Goal: Task Accomplishment & Management: Use online tool/utility

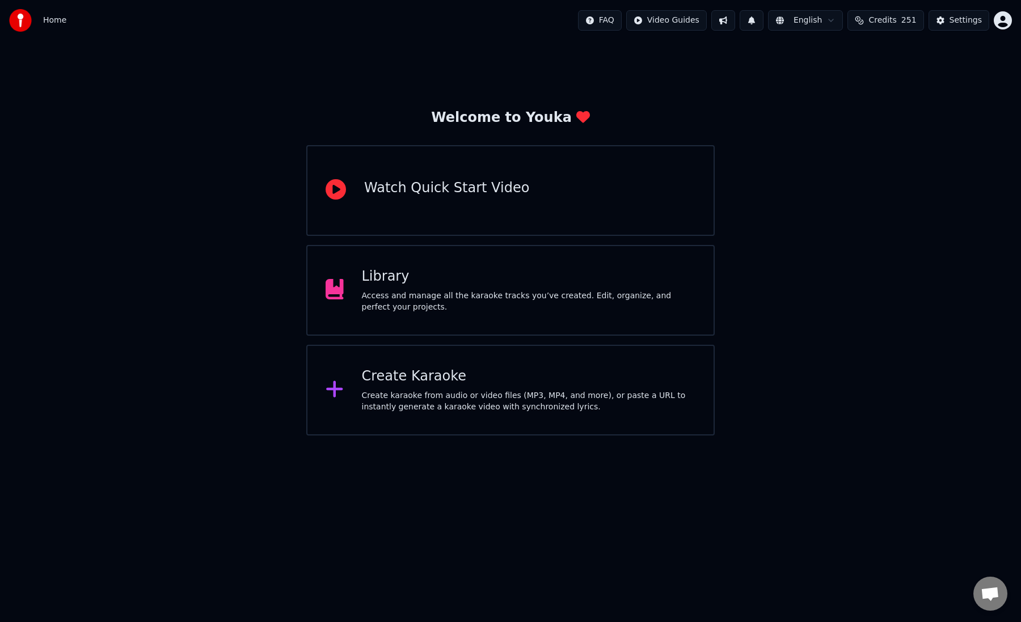
click at [459, 303] on div "Access and manage all the karaoke tracks you’ve created. Edit, organize, and pe…" at bounding box center [529, 301] width 334 height 23
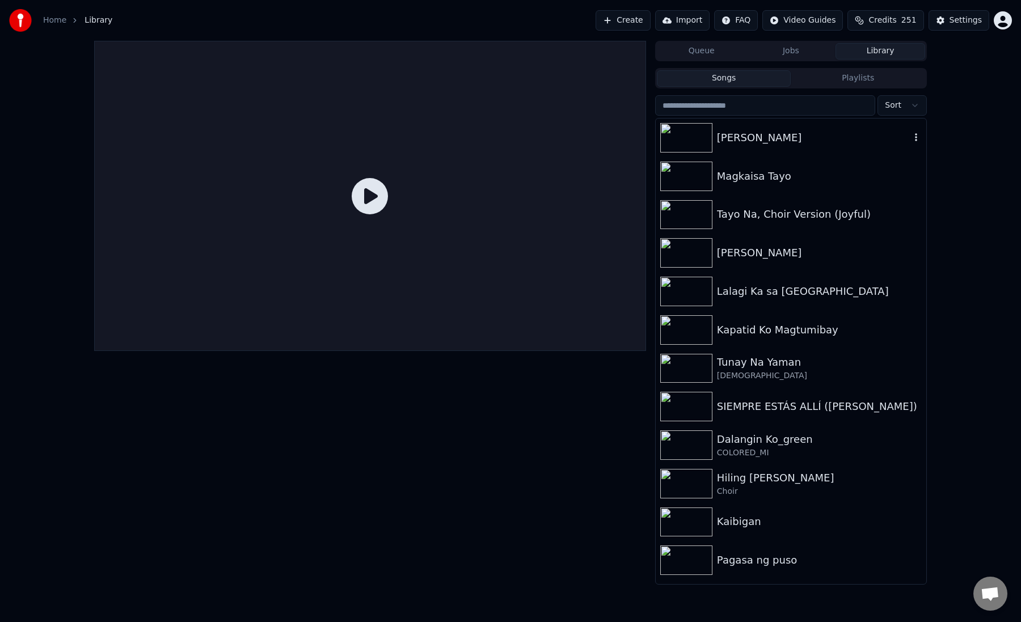
click at [760, 147] on div "[PERSON_NAME]" at bounding box center [791, 138] width 271 height 39
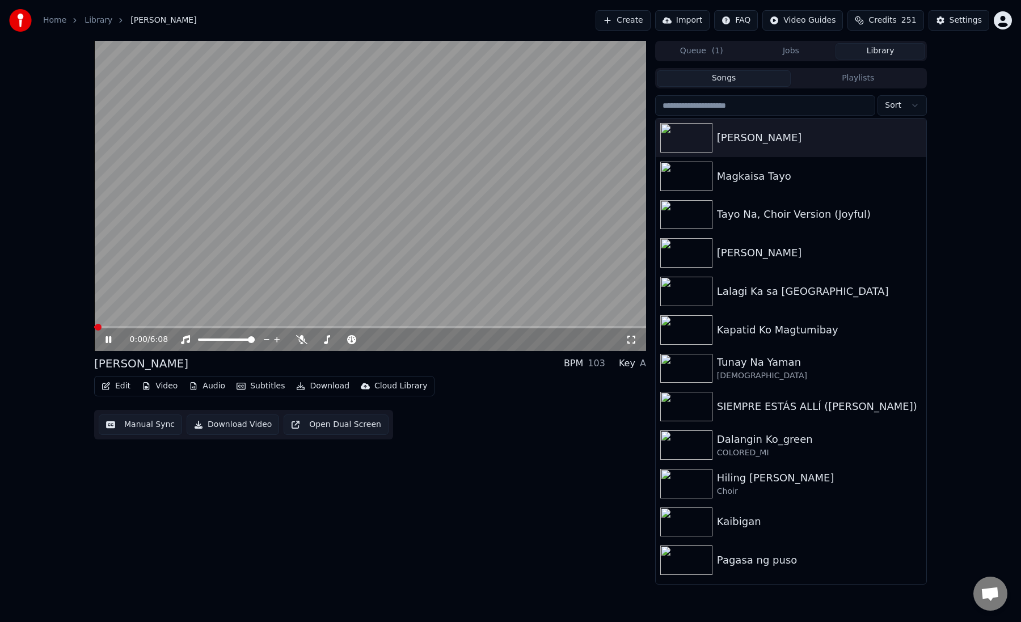
click at [148, 423] on button "Manual Sync" at bounding box center [140, 425] width 83 height 20
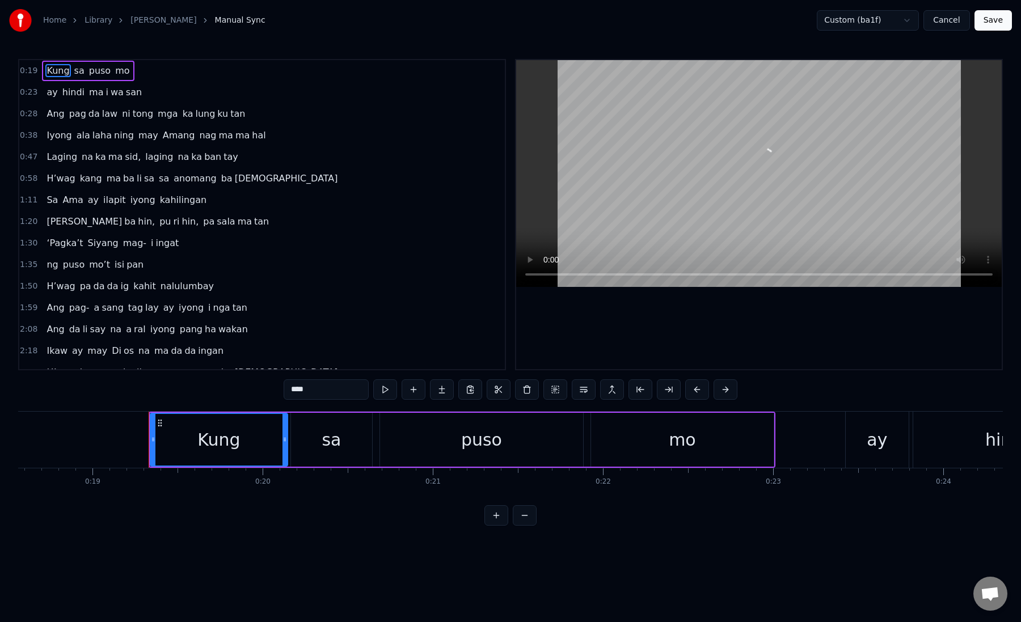
scroll to position [0, 3232]
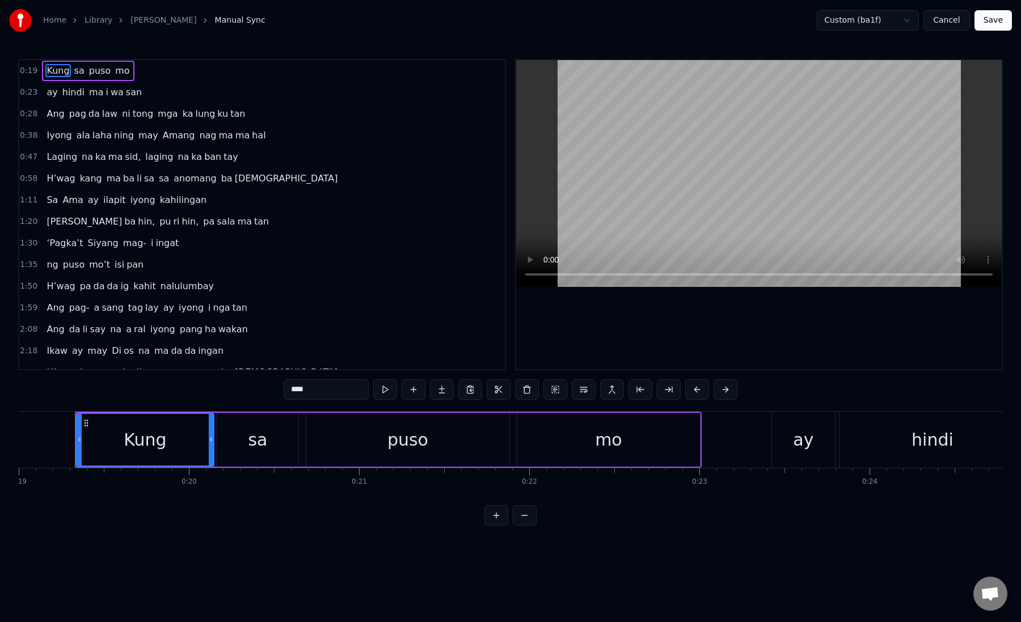
click at [55, 269] on span "ng" at bounding box center [52, 264] width 14 height 13
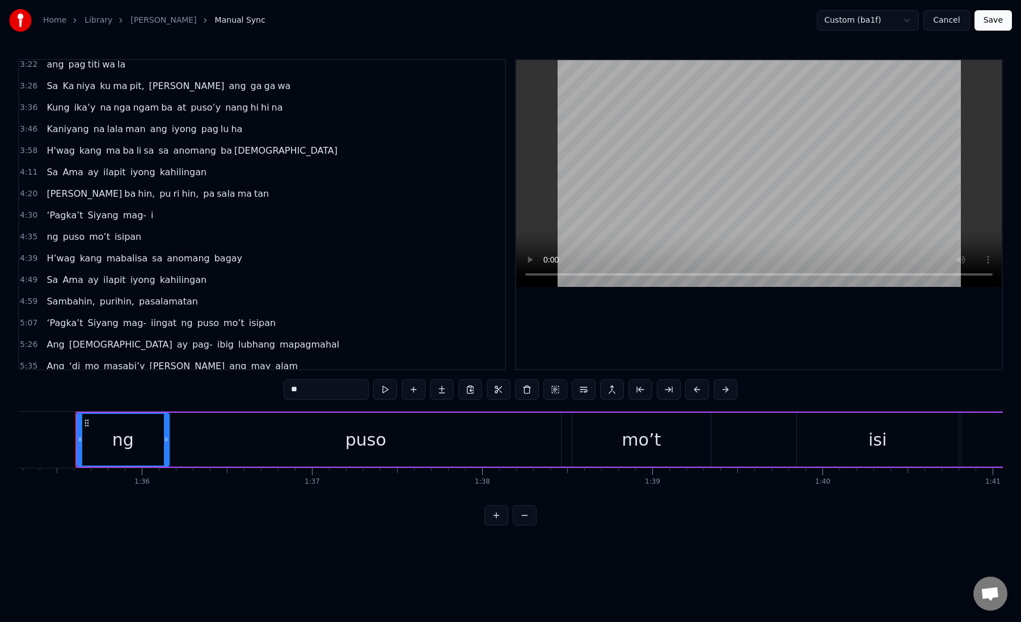
scroll to position [445, 0]
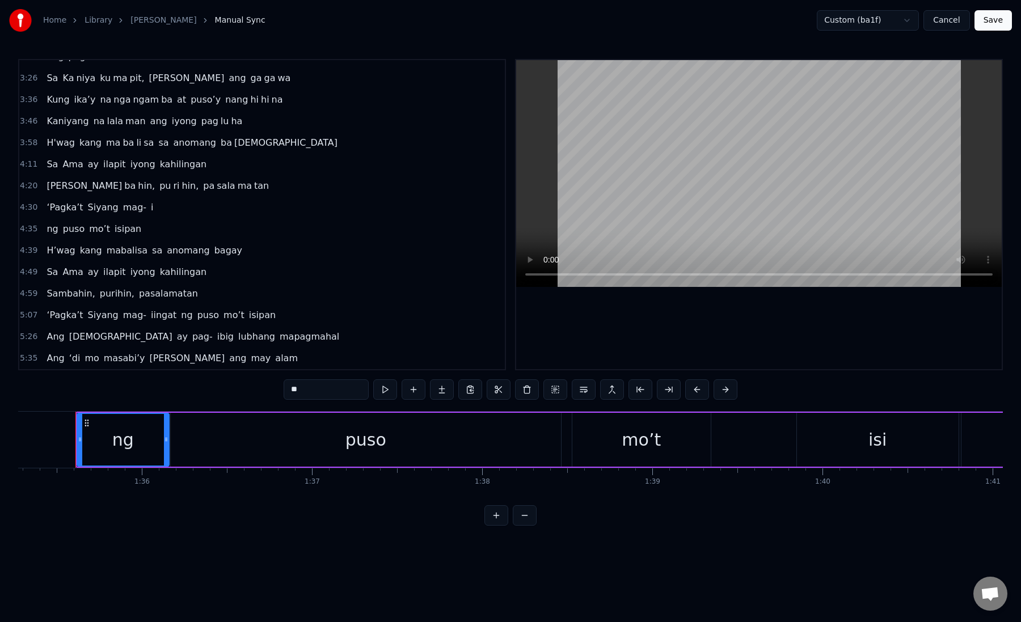
click at [63, 246] on span "H’wag" at bounding box center [60, 250] width 31 height 13
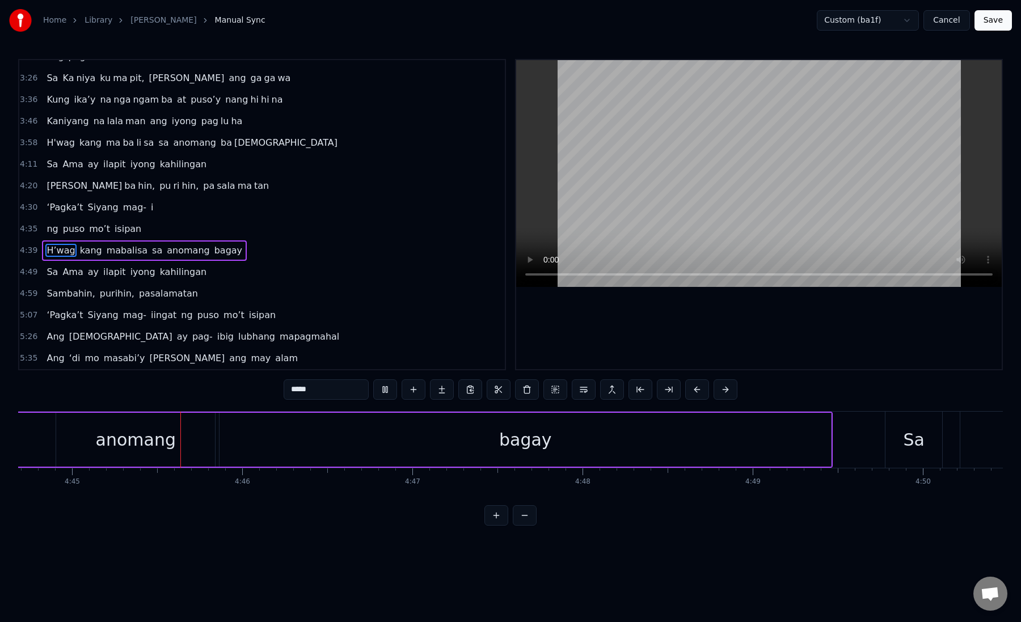
scroll to position [0, 48448]
click at [247, 436] on div "bagay" at bounding box center [512, 440] width 611 height 54
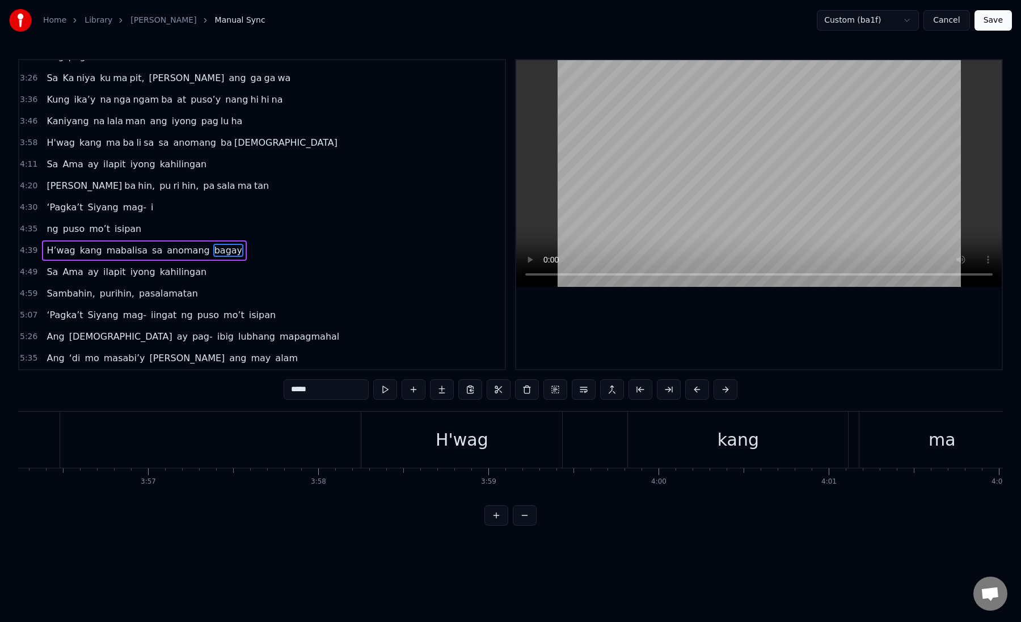
scroll to position [0, 40126]
click at [490, 437] on div "H'wag" at bounding box center [529, 440] width 201 height 56
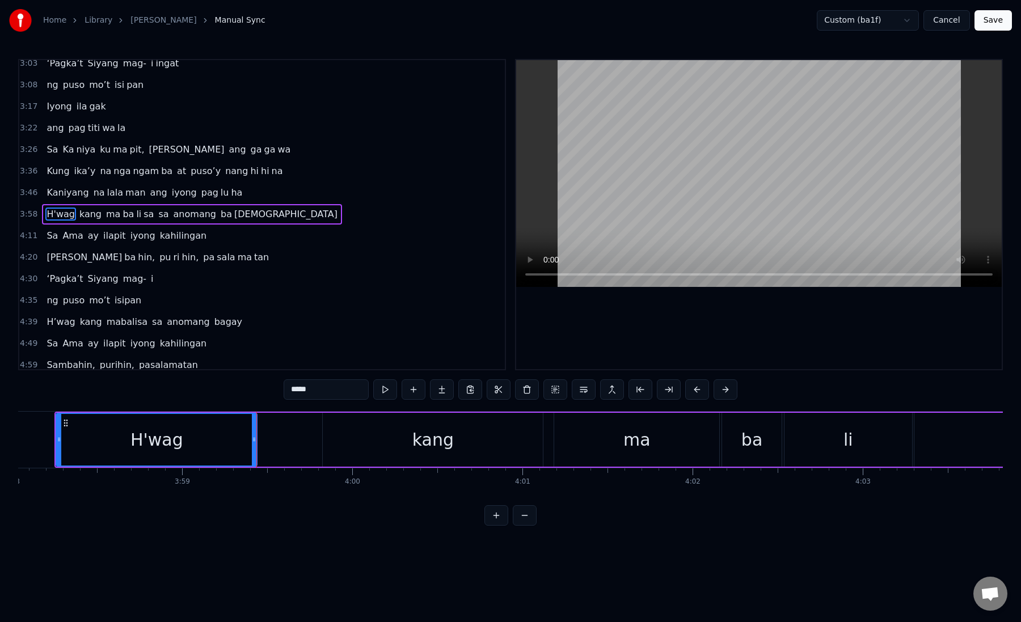
scroll to position [0, 40524]
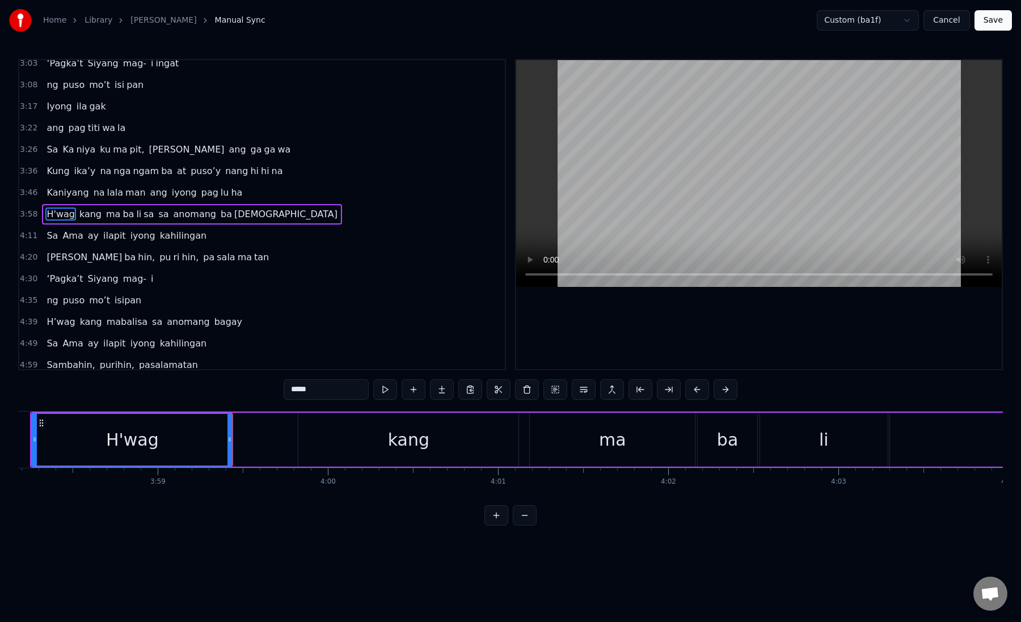
click at [335, 454] on div "kang" at bounding box center [408, 440] width 220 height 54
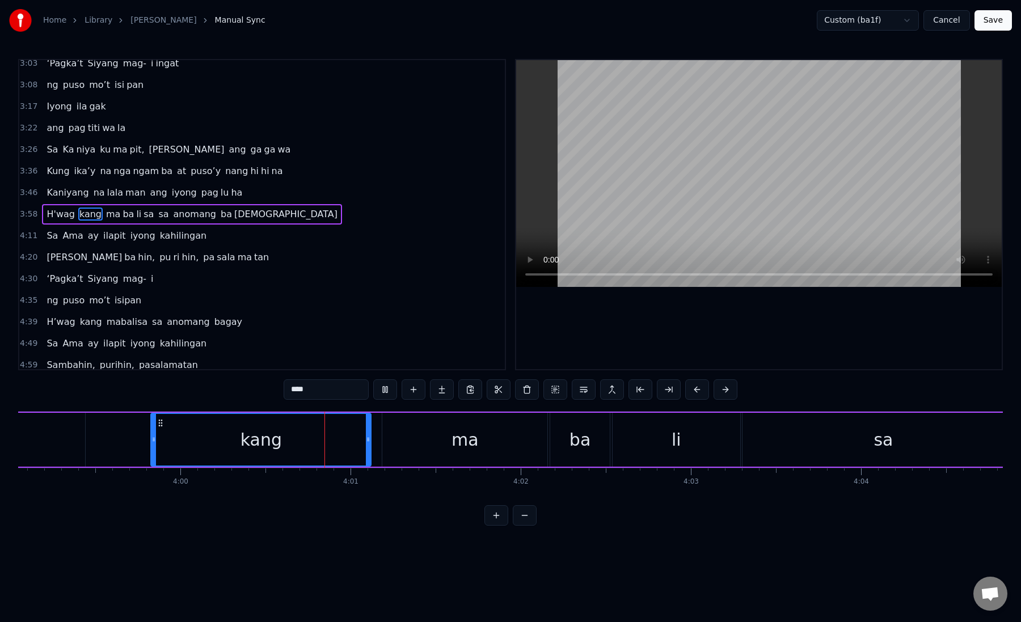
scroll to position [0, 40727]
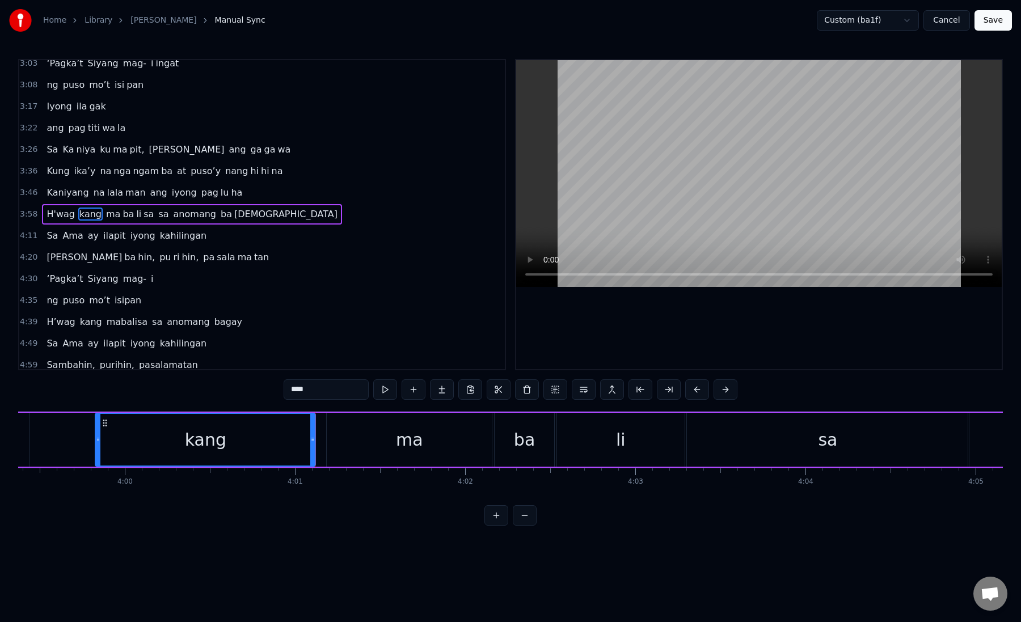
click at [341, 434] on div "ma" at bounding box center [409, 440] width 165 height 54
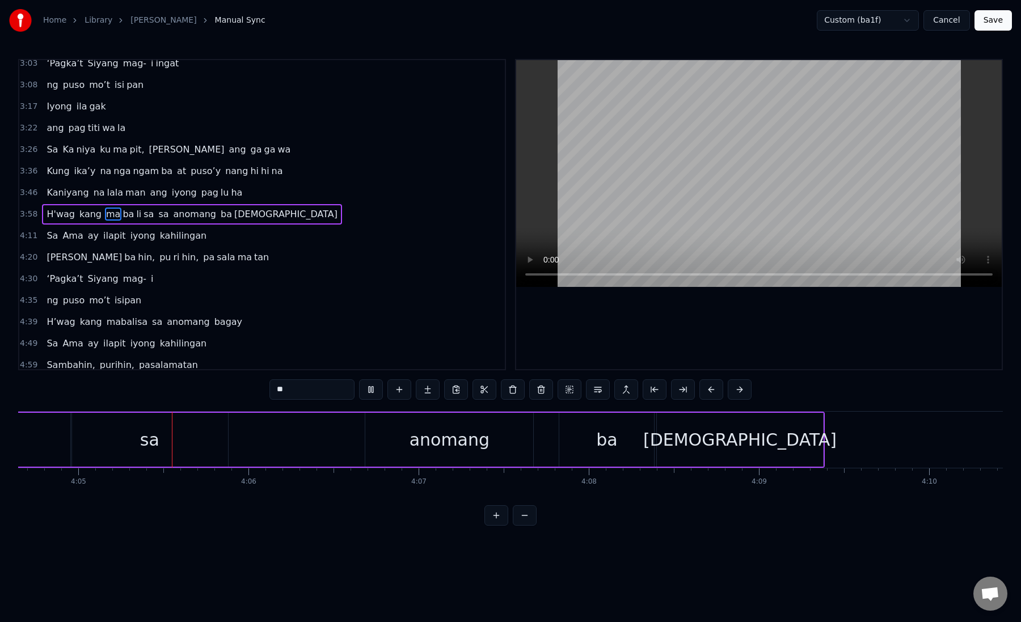
scroll to position [0, 41630]
click at [572, 441] on div "ba" at bounding box center [600, 440] width 95 height 54
click at [607, 429] on div "ba" at bounding box center [600, 440] width 21 height 26
drag, startPoint x: 644, startPoint y: 440, endPoint x: 632, endPoint y: 439, distance: 11.4
click at [633, 440] on circle at bounding box center [633, 440] width 1 height 1
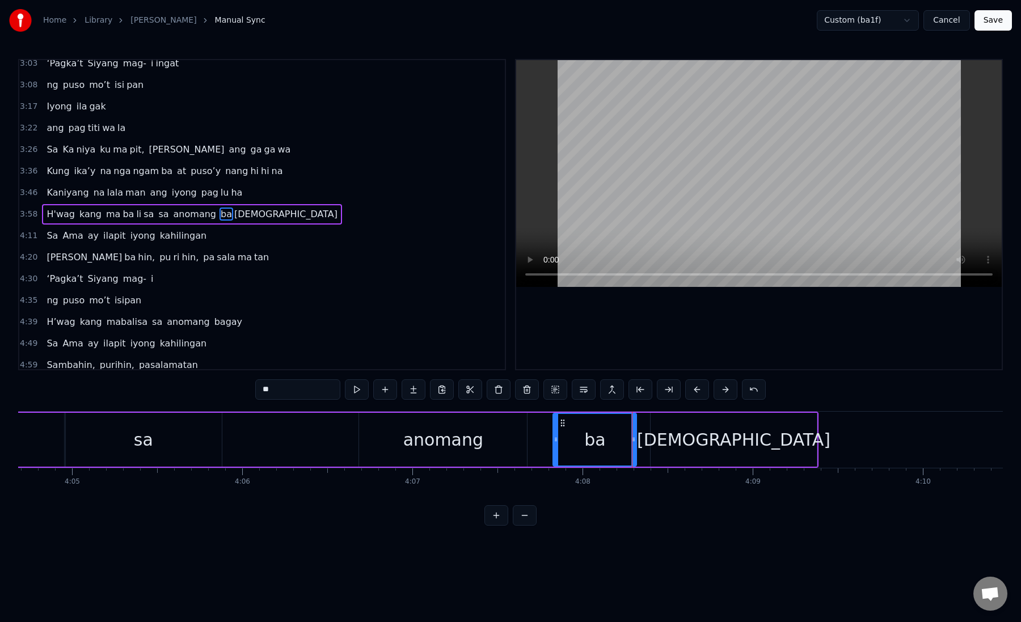
click at [674, 441] on div "[DEMOGRAPHIC_DATA]" at bounding box center [734, 440] width 166 height 54
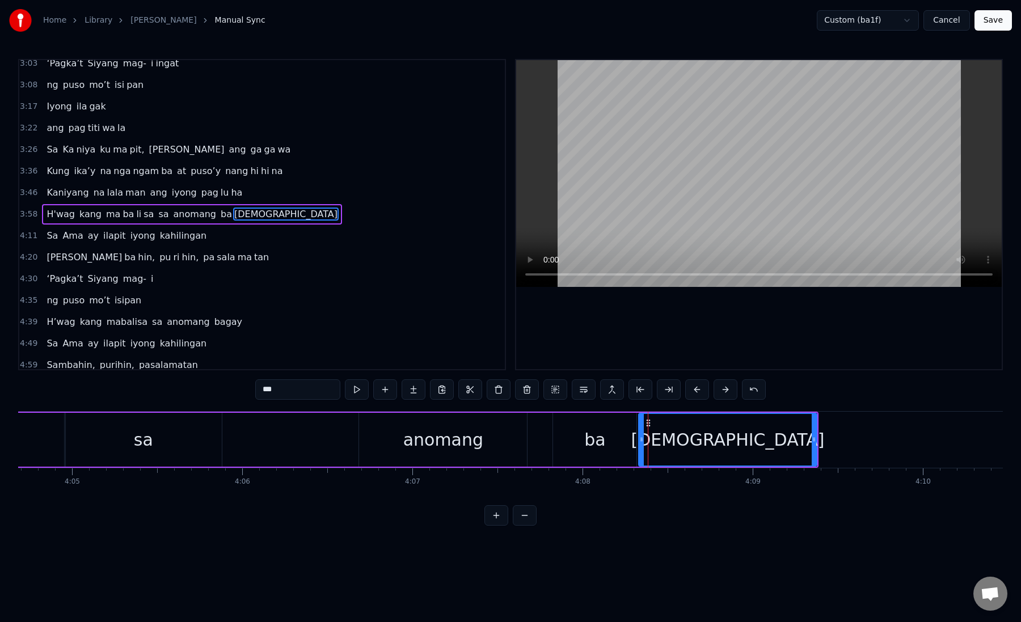
drag, startPoint x: 654, startPoint y: 440, endPoint x: 642, endPoint y: 440, distance: 12.5
click at [642, 440] on icon at bounding box center [641, 439] width 5 height 9
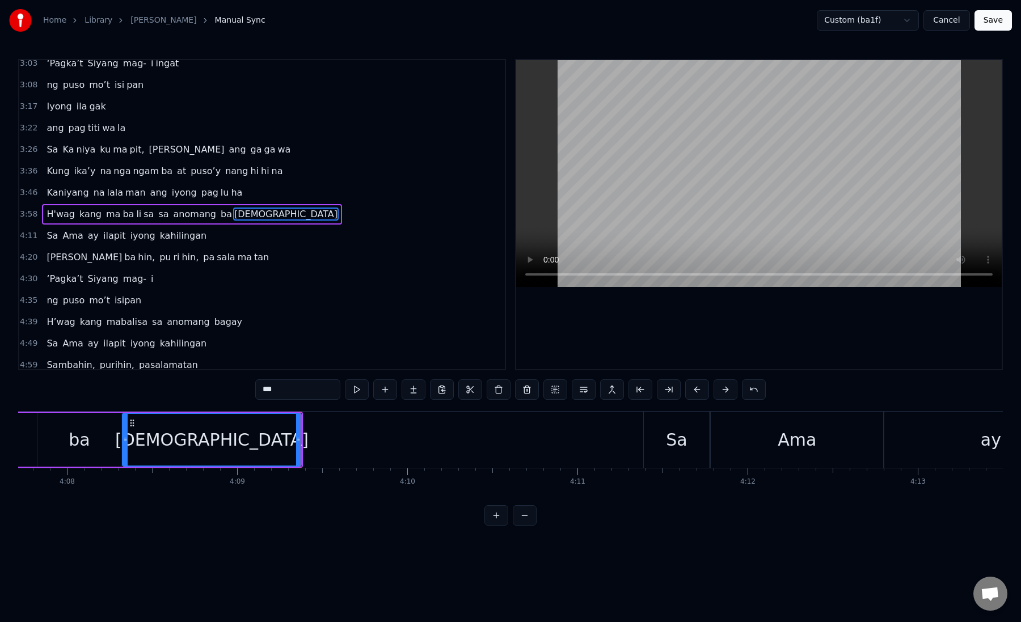
scroll to position [0, 42158]
click at [645, 448] on div "Sa" at bounding box center [663, 440] width 65 height 56
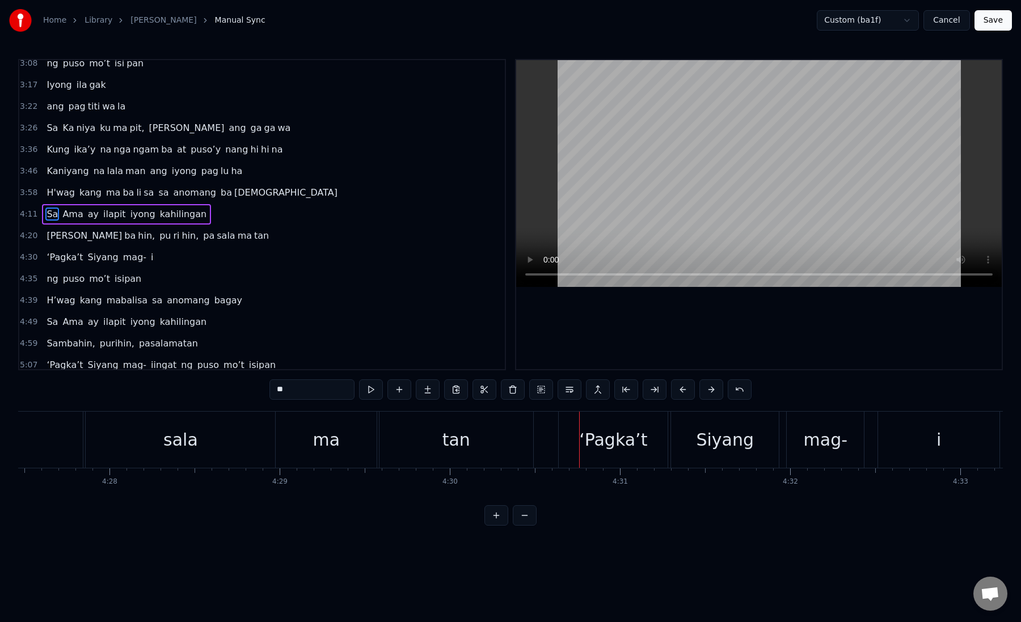
scroll to position [0, 45494]
click at [335, 447] on div "ma" at bounding box center [338, 440] width 27 height 26
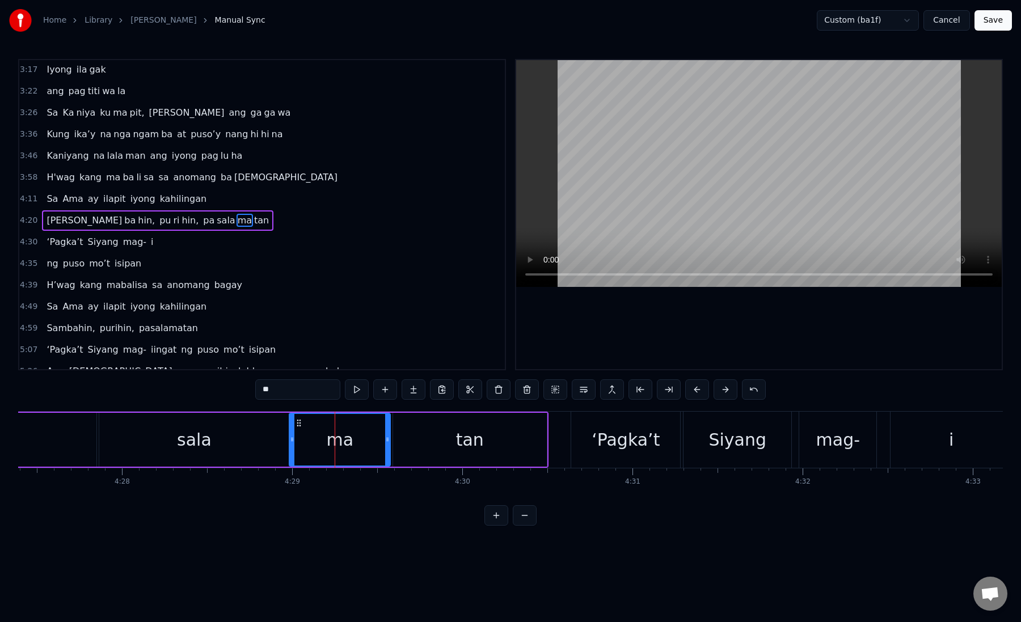
scroll to position [417, 0]
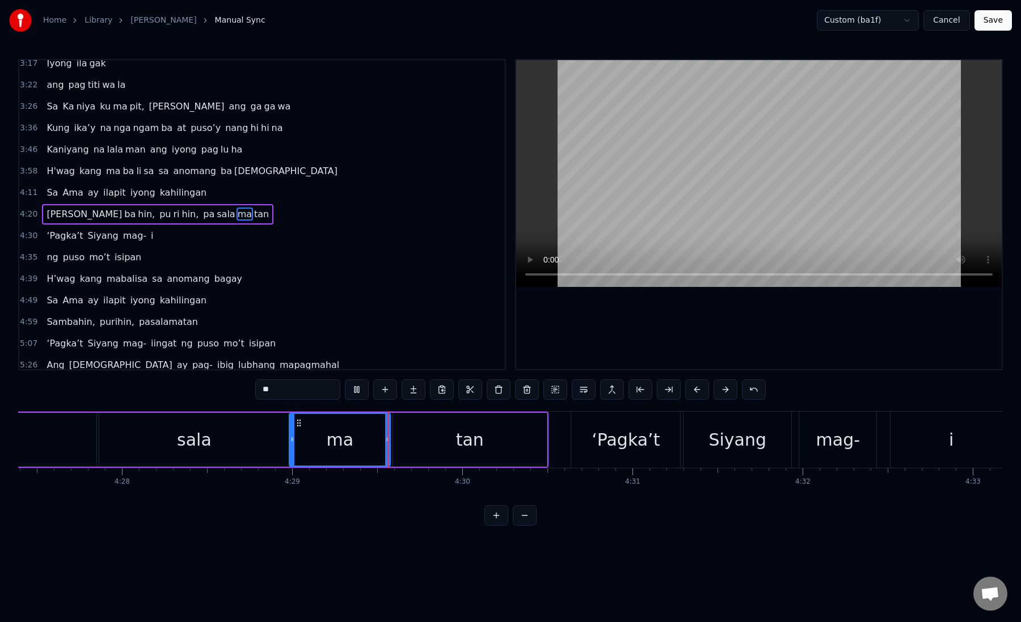
click at [397, 448] on div "tan" at bounding box center [470, 440] width 154 height 54
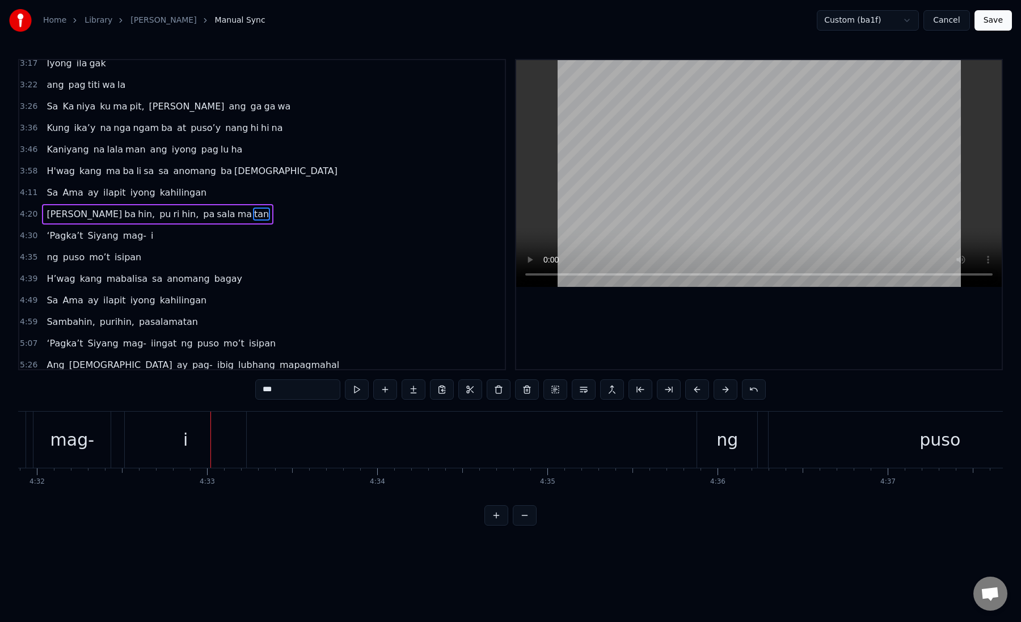
scroll to position [0, 46217]
click at [263, 457] on div "i" at bounding box center [227, 440] width 121 height 56
type input "*"
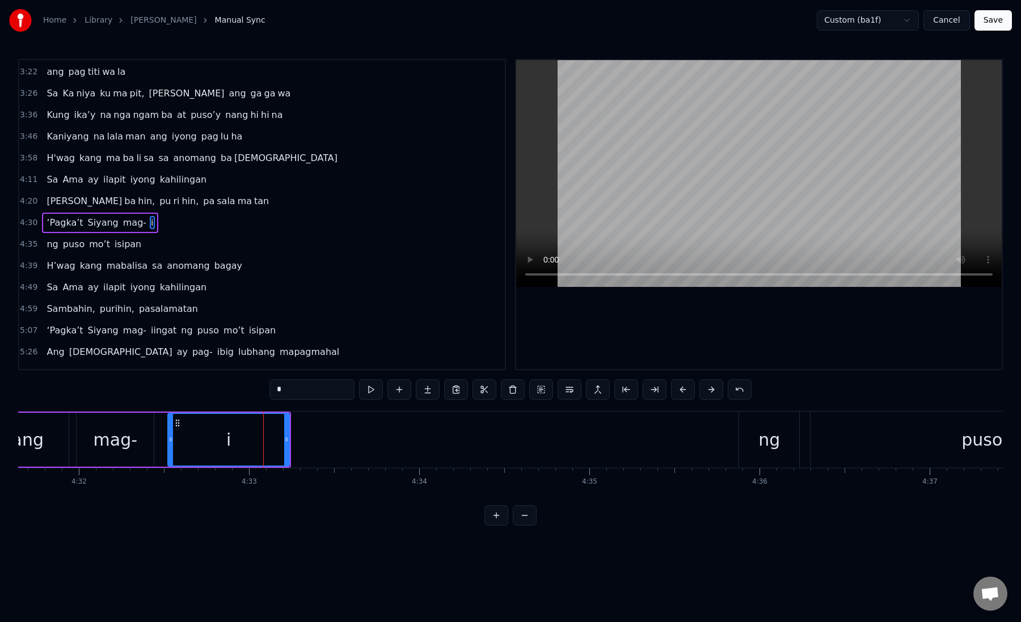
scroll to position [438, 0]
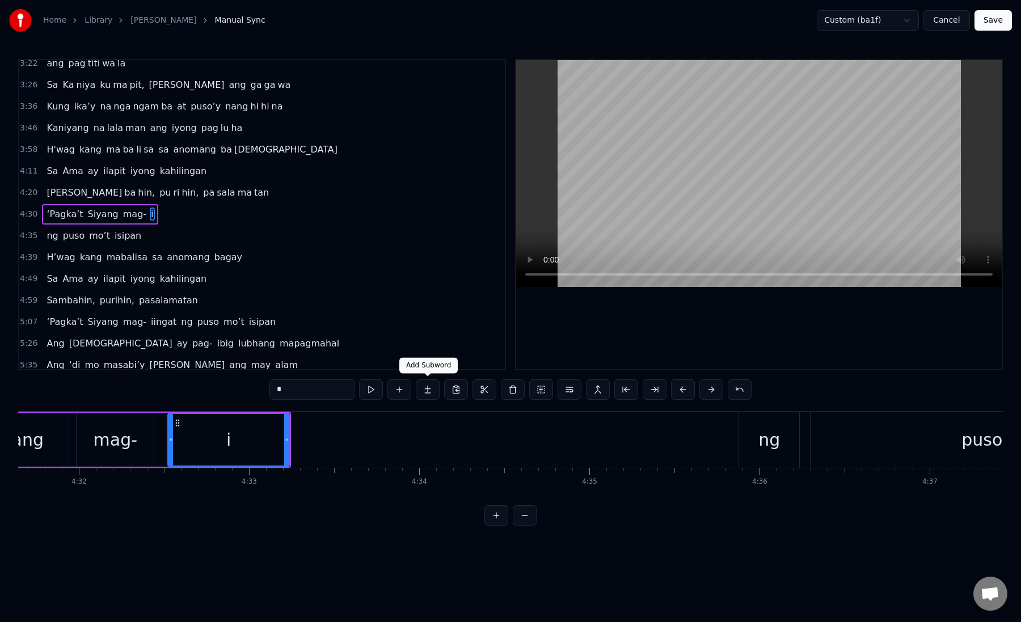
click at [425, 392] on button at bounding box center [428, 389] width 24 height 20
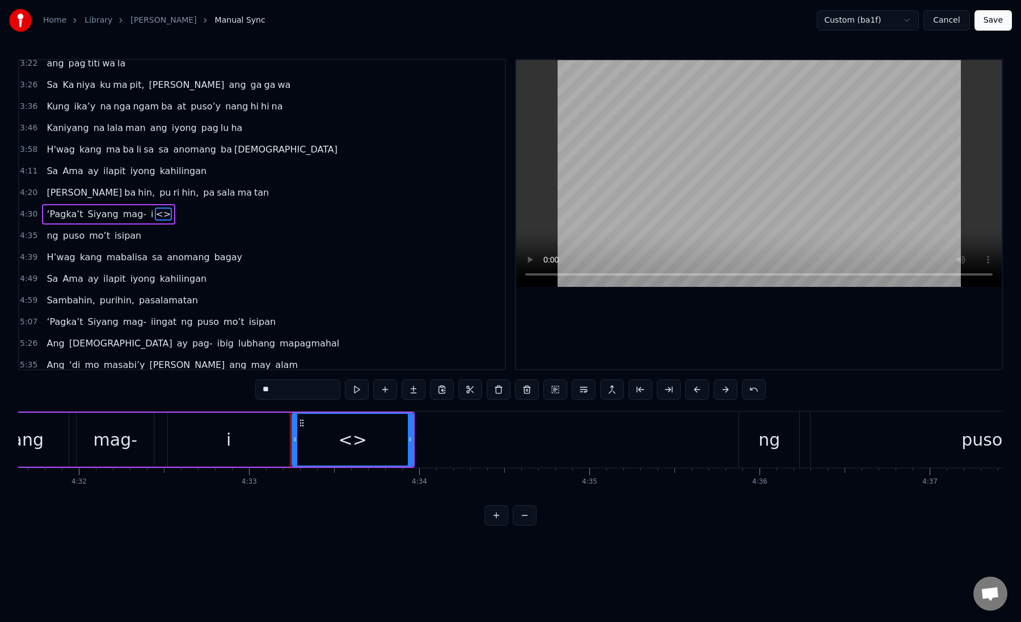
drag, startPoint x: 280, startPoint y: 395, endPoint x: 223, endPoint y: 388, distance: 57.1
click at [223, 388] on div "0:19 Kung sa puso mo 0:23 ay hindi ma i wa san 0:28 Ang pag da law ni tong mga …" at bounding box center [510, 292] width 985 height 467
drag, startPoint x: 409, startPoint y: 442, endPoint x: 605, endPoint y: 451, distance: 195.9
click at [605, 451] on div at bounding box center [605, 440] width 5 height 52
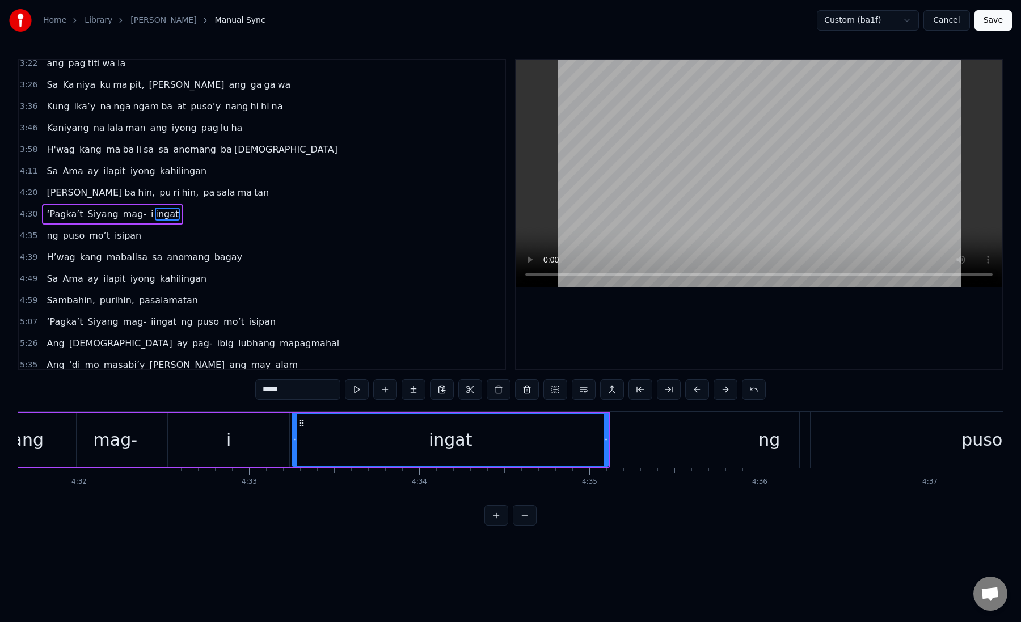
click at [325, 444] on div "ingat" at bounding box center [451, 440] width 316 height 52
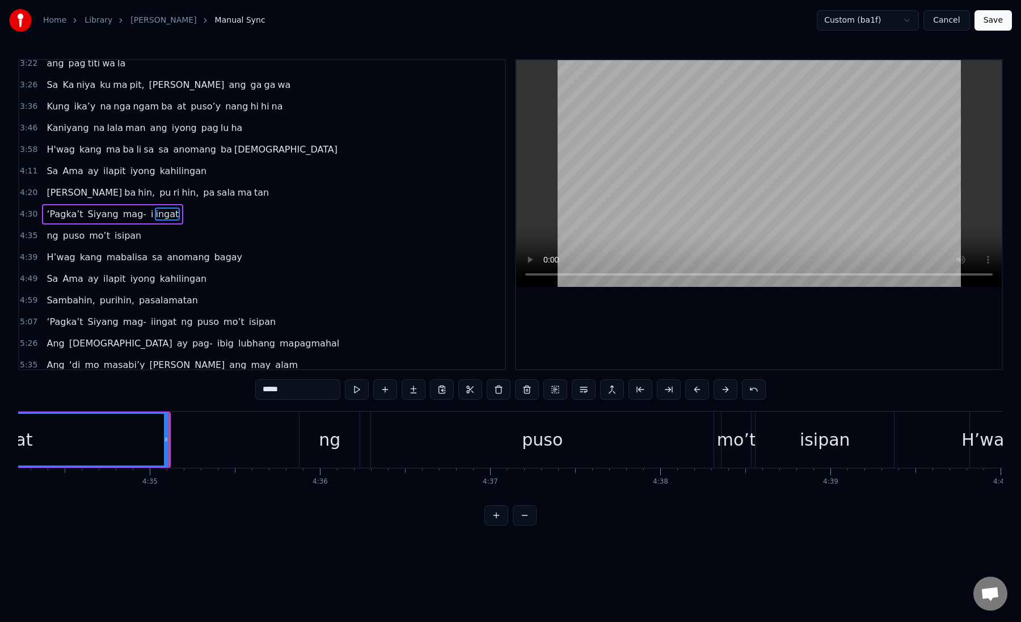
scroll to position [0, 46635]
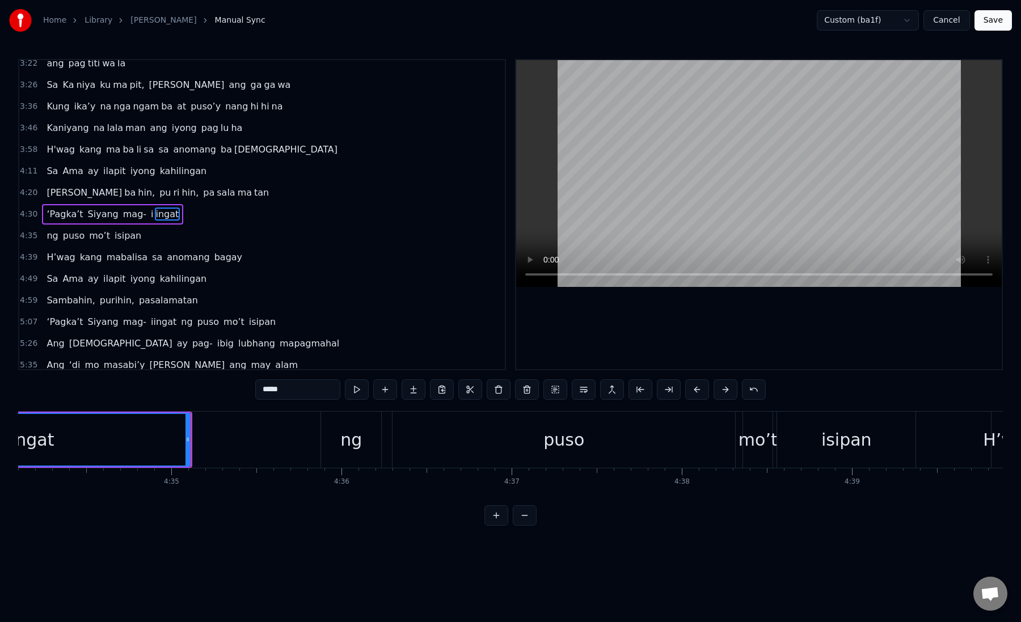
click at [359, 454] on div "ng" at bounding box center [351, 440] width 60 height 56
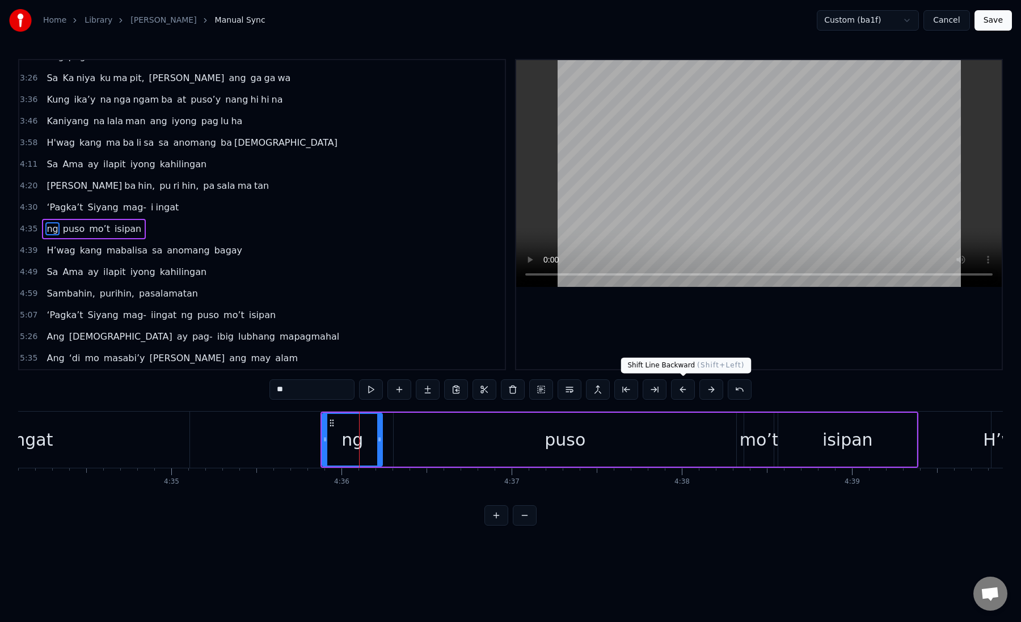
click at [686, 395] on button at bounding box center [683, 389] width 24 height 20
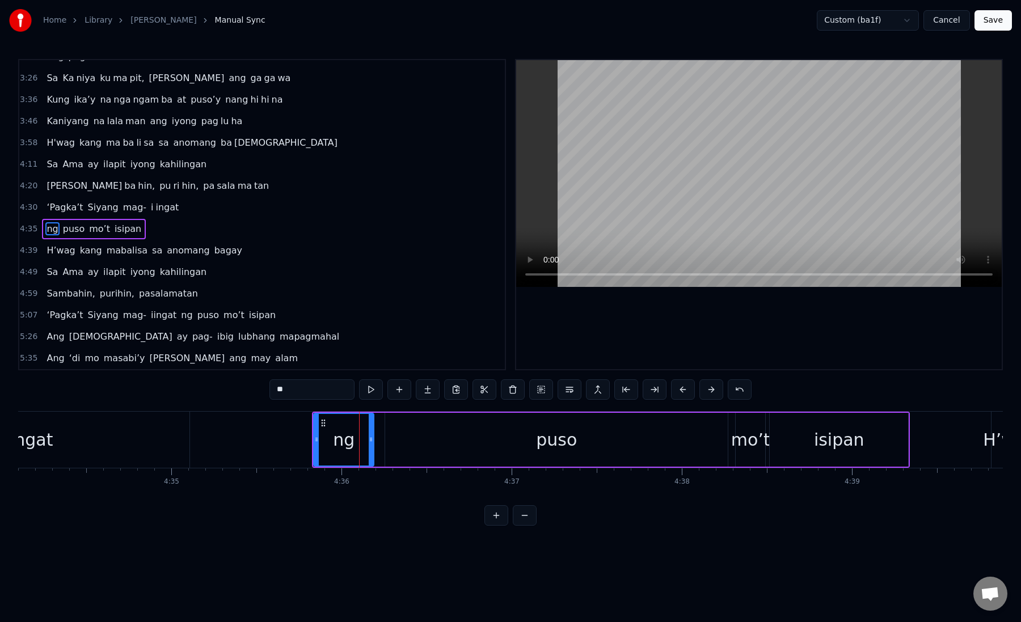
click at [686, 395] on button at bounding box center [683, 389] width 24 height 20
click at [315, 452] on div "ng" at bounding box center [335, 440] width 59 height 52
click at [386, 446] on div "puso" at bounding box center [548, 440] width 343 height 54
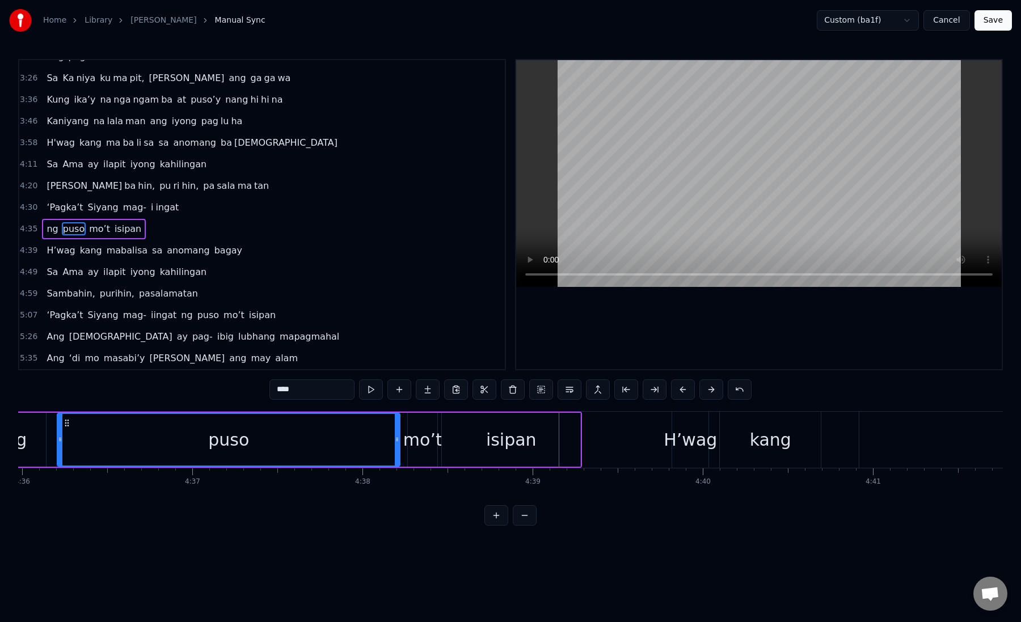
scroll to position [0, 47005]
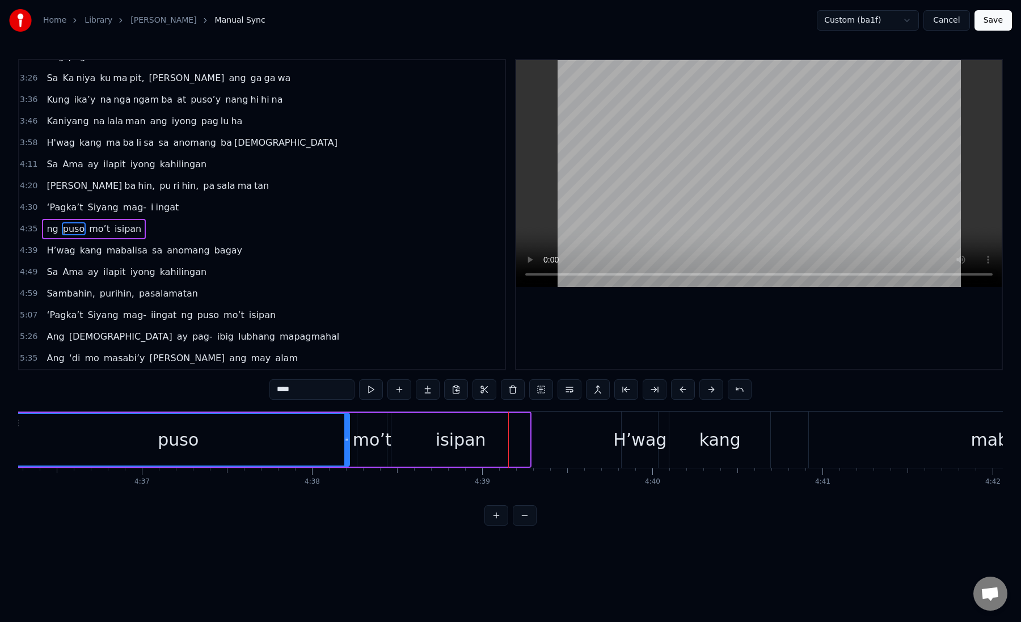
click at [381, 432] on div "mo’t" at bounding box center [372, 440] width 39 height 26
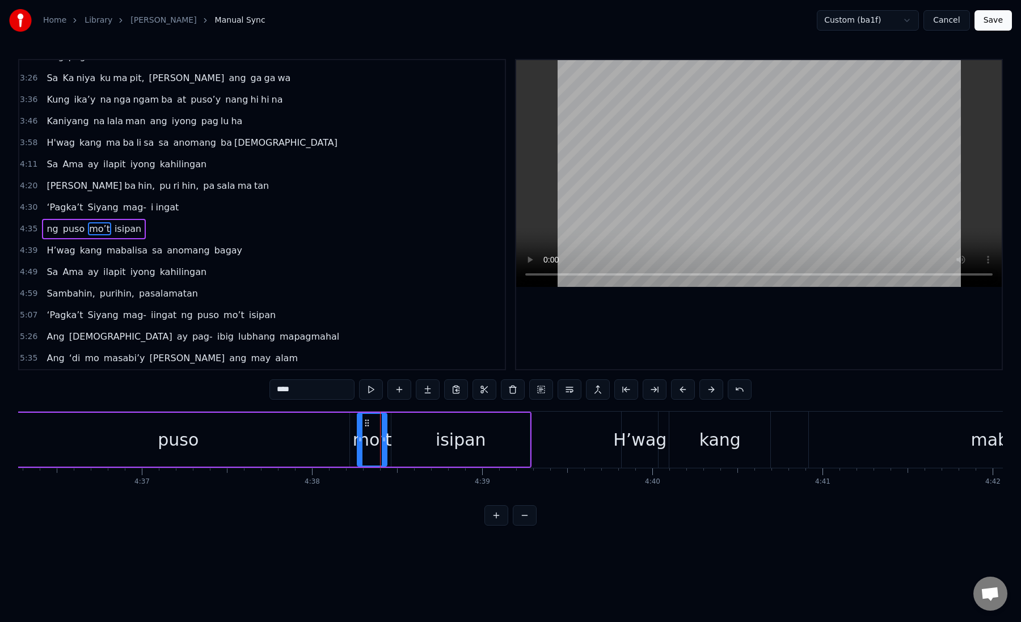
click at [281, 440] on div "puso" at bounding box center [178, 440] width 343 height 54
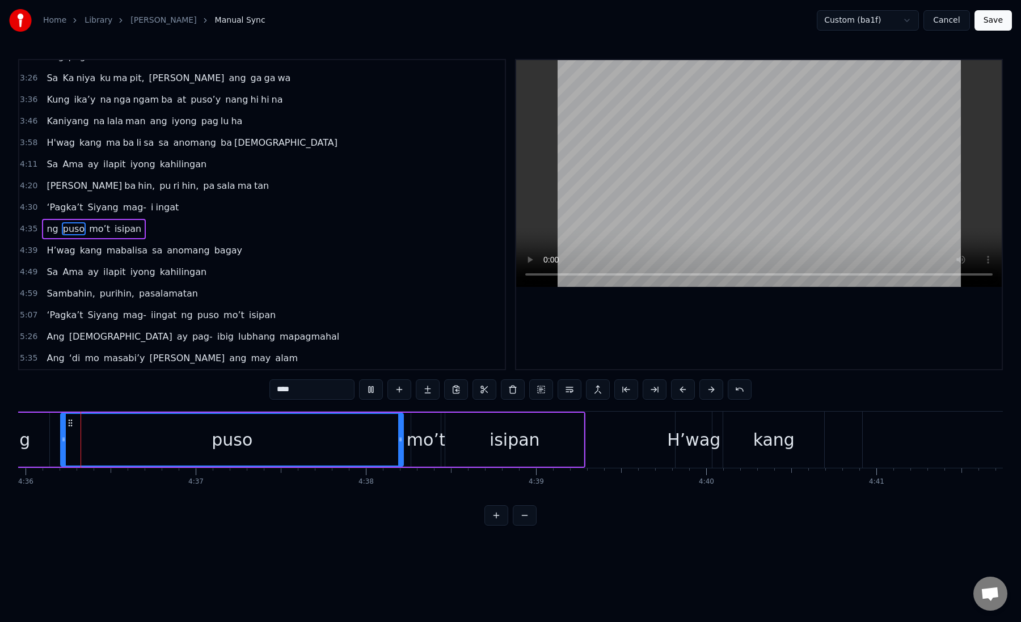
scroll to position [0, 46935]
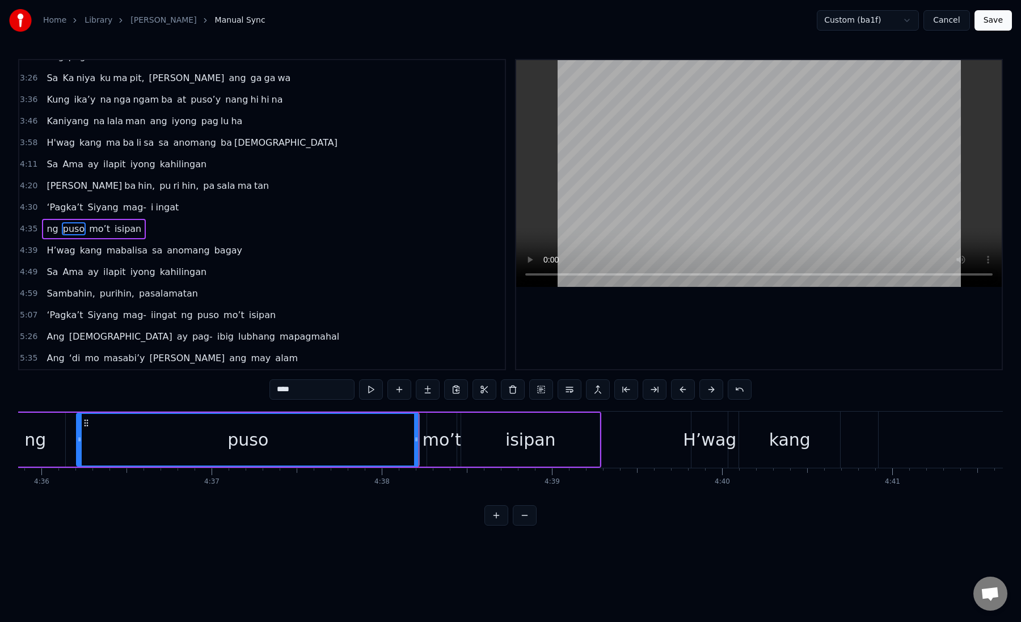
click at [445, 453] on div "mo’t" at bounding box center [441, 440] width 29 height 54
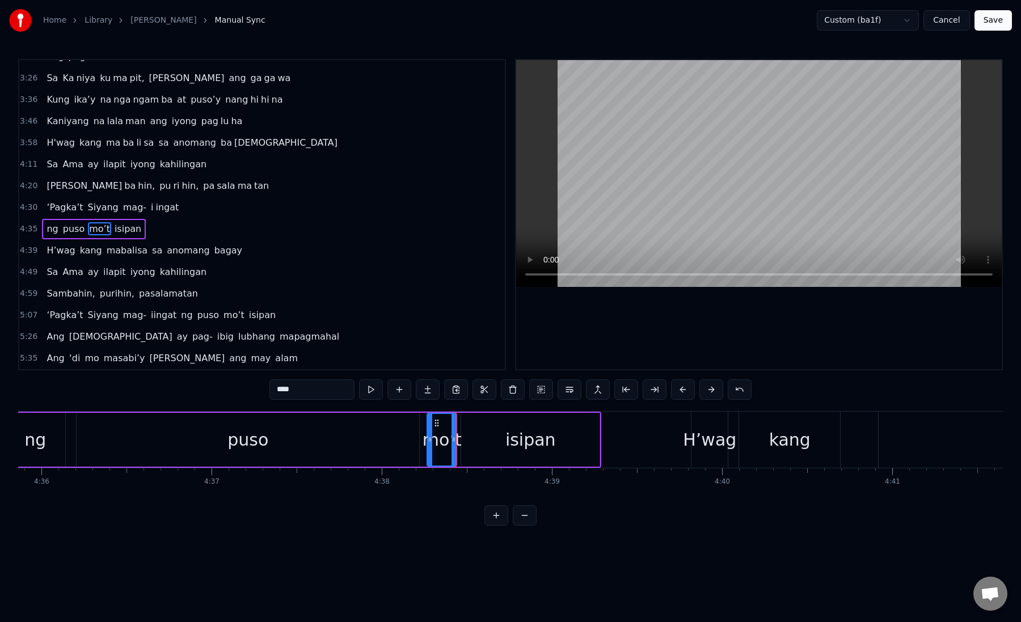
click at [484, 446] on div "isipan" at bounding box center [530, 440] width 138 height 54
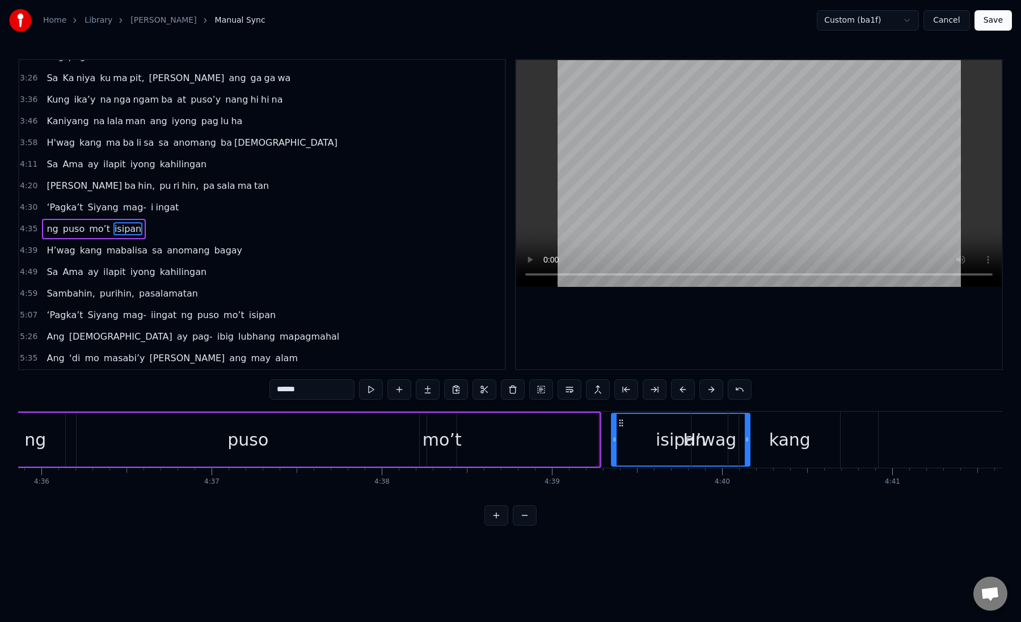
drag, startPoint x: 470, startPoint y: 426, endPoint x: 616, endPoint y: 432, distance: 146.4
click at [616, 432] on div "isipan" at bounding box center [680, 440] width 137 height 52
click at [454, 430] on div "mo’t" at bounding box center [442, 440] width 39 height 26
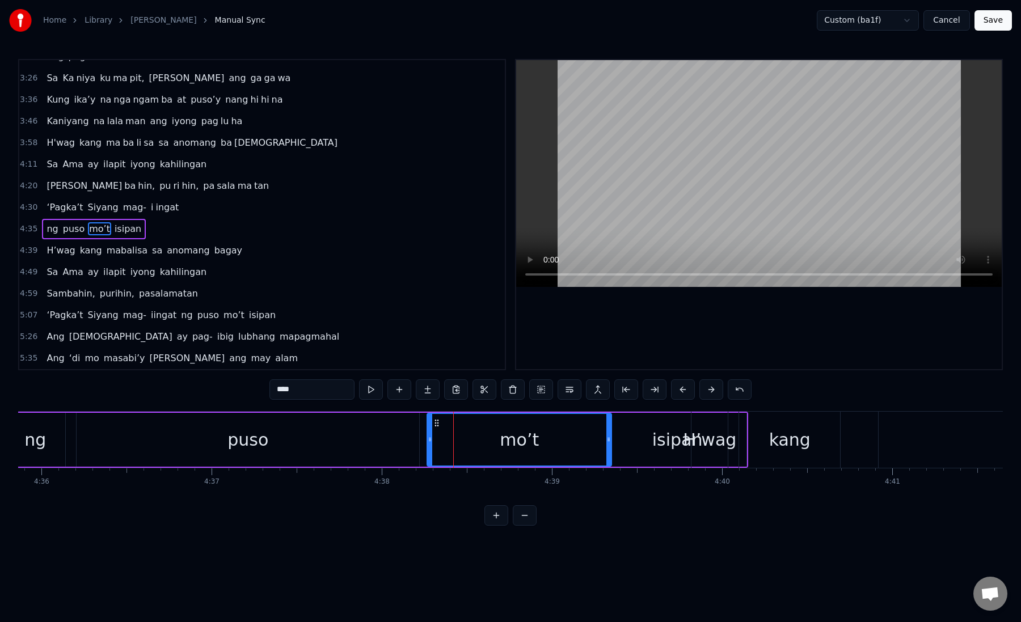
drag, startPoint x: 454, startPoint y: 438, endPoint x: 609, endPoint y: 429, distance: 154.5
click at [609, 429] on div at bounding box center [608, 440] width 5 height 52
click at [444, 436] on div "mo’t" at bounding box center [519, 440] width 183 height 52
click at [650, 437] on div "isipan" at bounding box center [677, 440] width 138 height 54
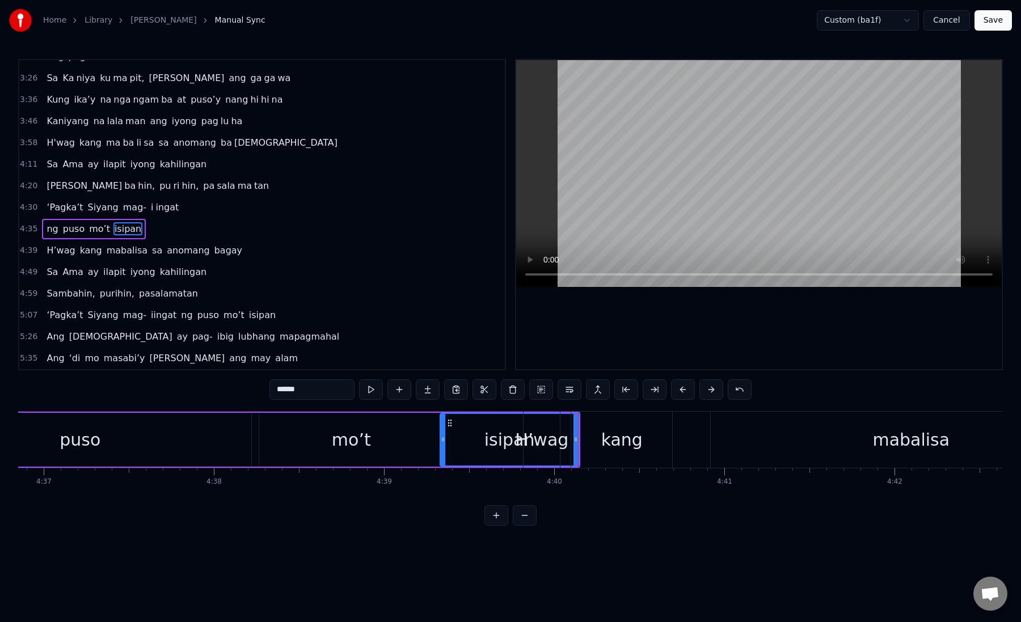
scroll to position [0, 47104]
click at [491, 449] on div "isipan" at bounding box center [509, 440] width 50 height 26
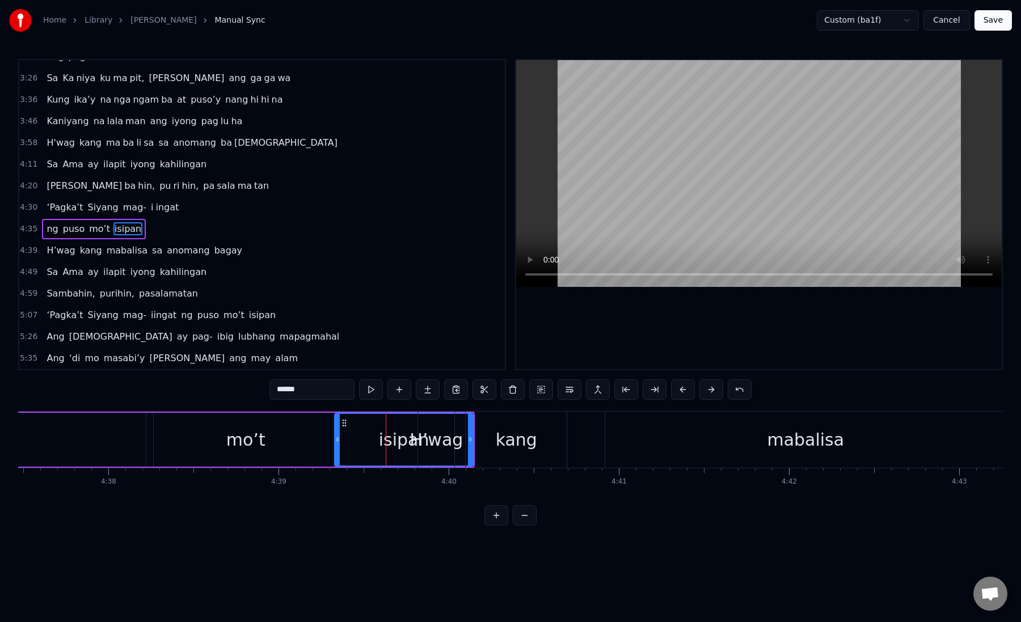
scroll to position [0, 47210]
click at [427, 434] on div "H’wag" at bounding box center [434, 440] width 53 height 26
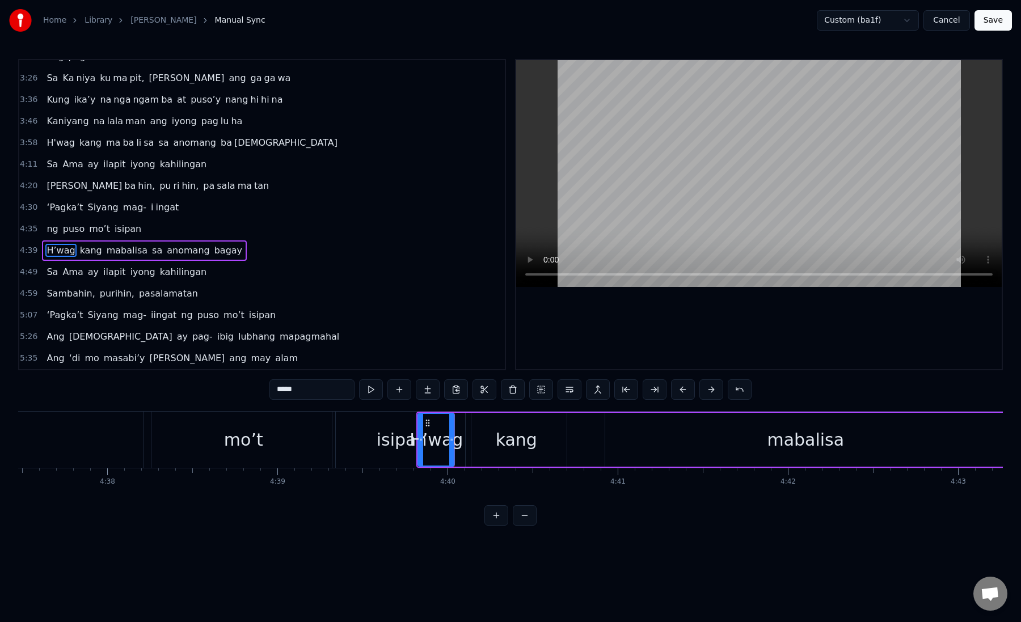
click at [522, 444] on div "kang" at bounding box center [516, 440] width 41 height 26
click at [613, 446] on div "mabalisa" at bounding box center [805, 440] width 400 height 54
type input "********"
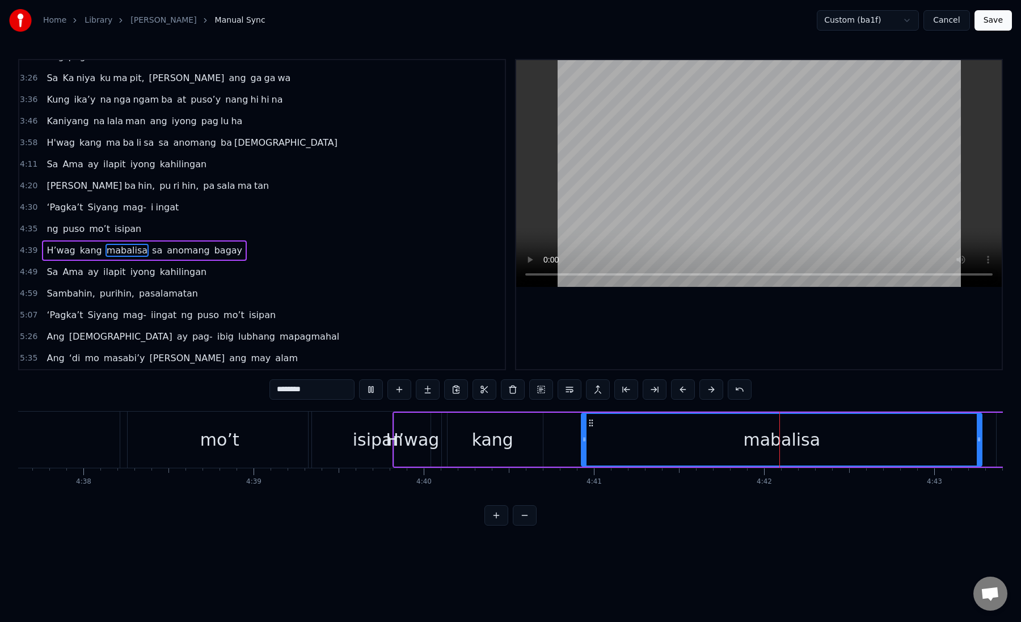
scroll to position [0, 47236]
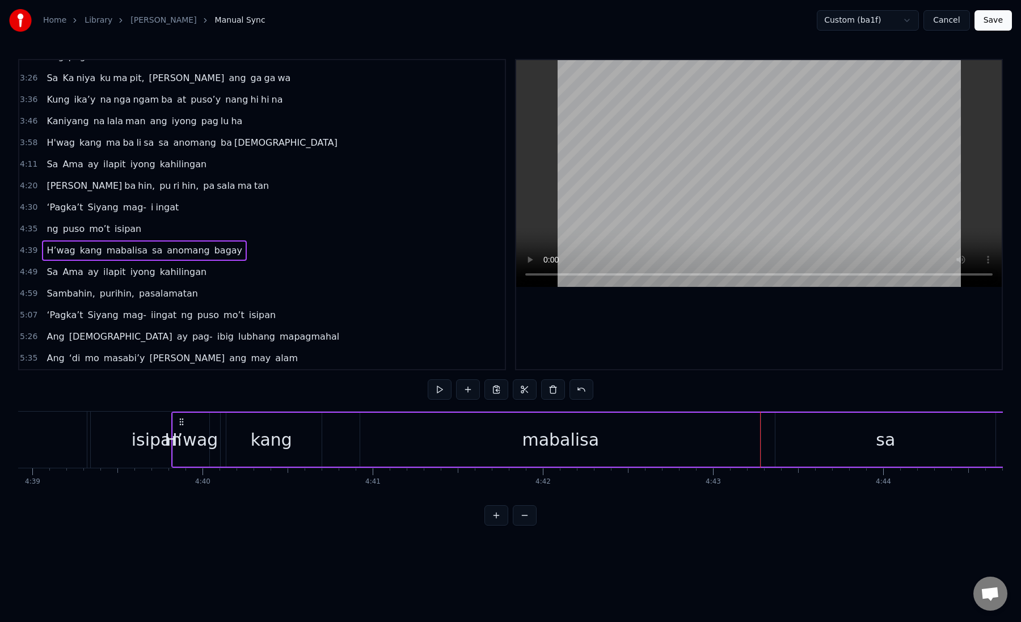
scroll to position [0, 47294]
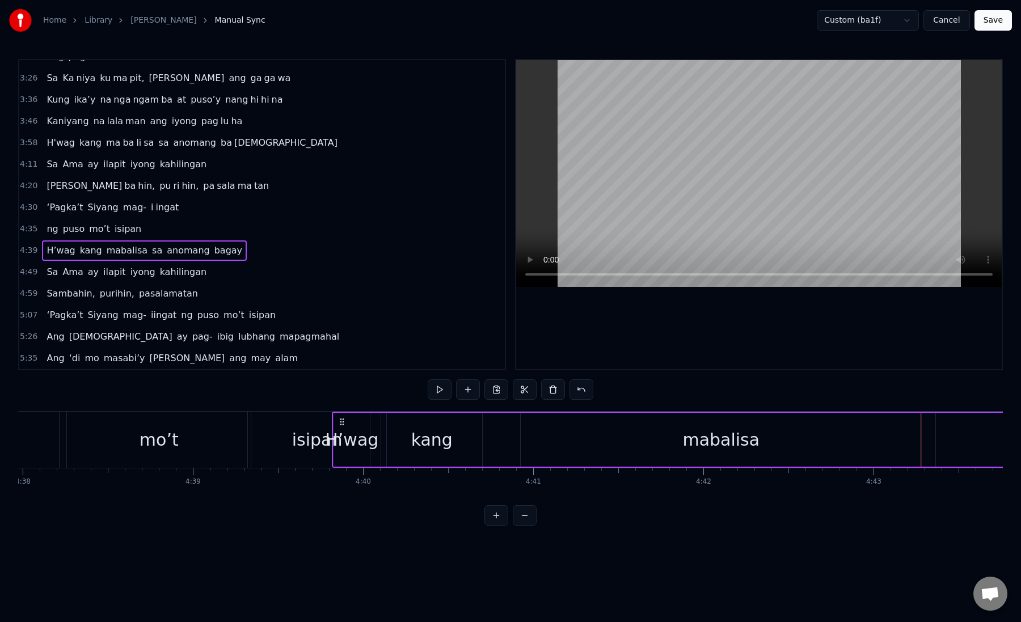
click at [551, 442] on div "mabalisa" at bounding box center [721, 440] width 400 height 54
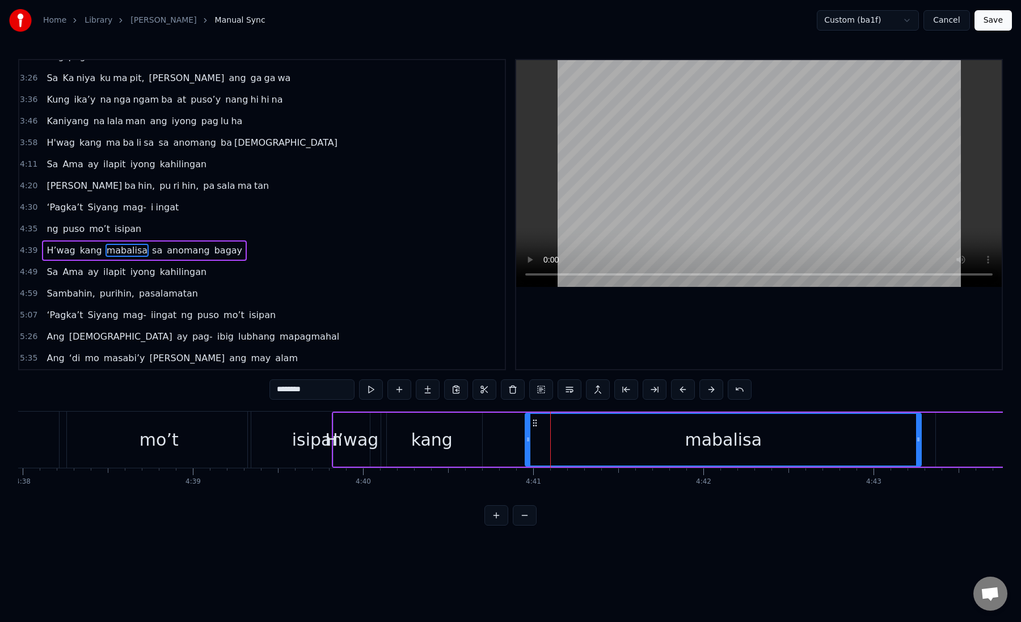
drag, startPoint x: 521, startPoint y: 442, endPoint x: 527, endPoint y: 443, distance: 5.8
click at [527, 443] on icon at bounding box center [528, 439] width 5 height 9
drag, startPoint x: 527, startPoint y: 443, endPoint x: 477, endPoint y: 445, distance: 50.0
click at [477, 445] on div at bounding box center [479, 440] width 5 height 52
drag, startPoint x: 477, startPoint y: 445, endPoint x: 436, endPoint y: 449, distance: 41.6
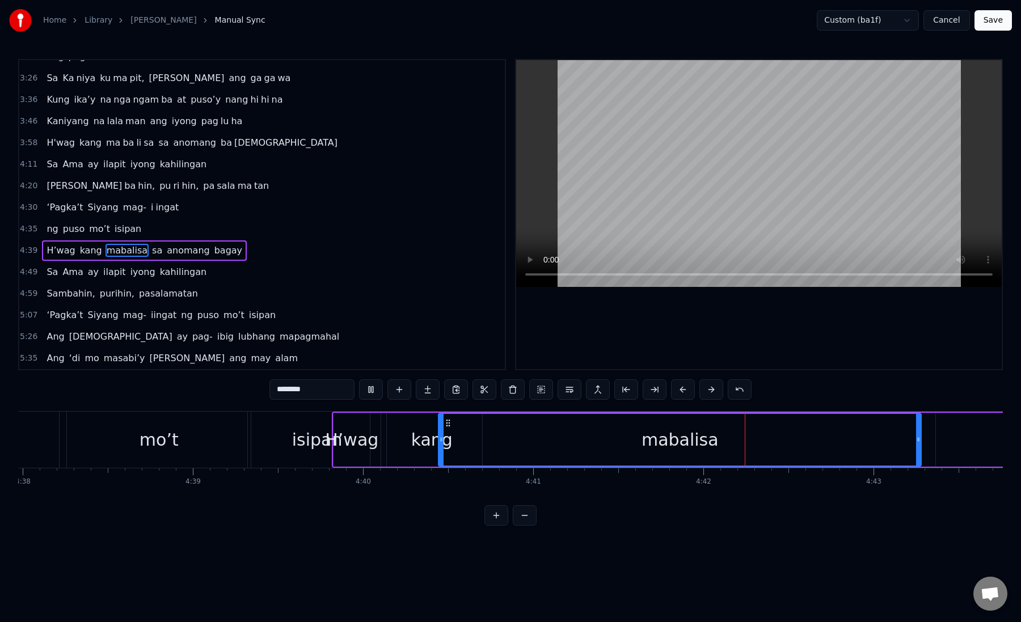
click at [439, 449] on div at bounding box center [441, 440] width 5 height 52
click at [411, 441] on div "kang" at bounding box center [431, 440] width 101 height 54
type input "****"
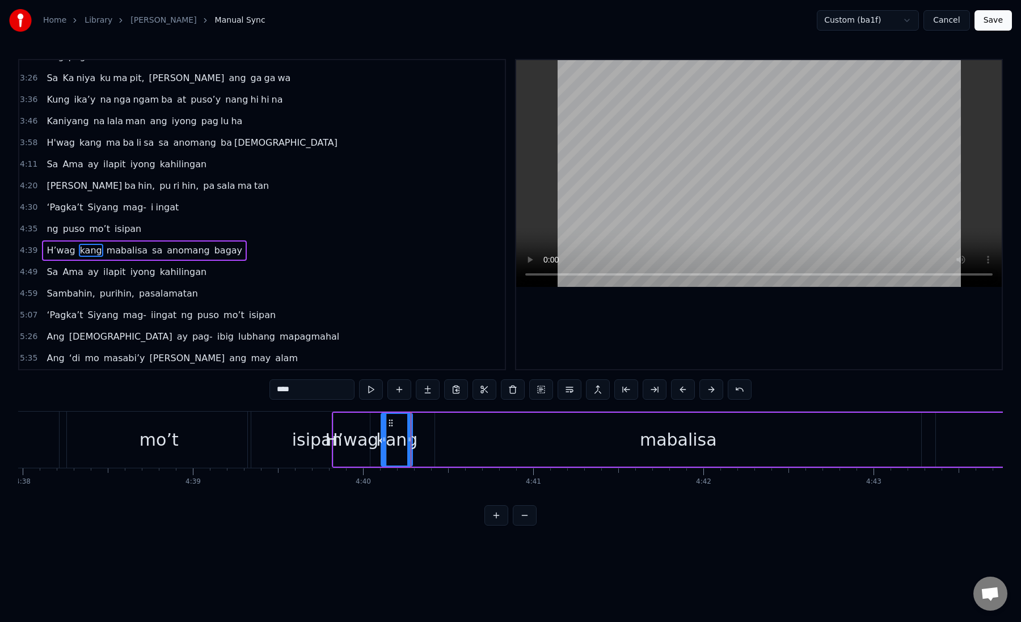
drag, startPoint x: 480, startPoint y: 440, endPoint x: 410, endPoint y: 446, distance: 70.0
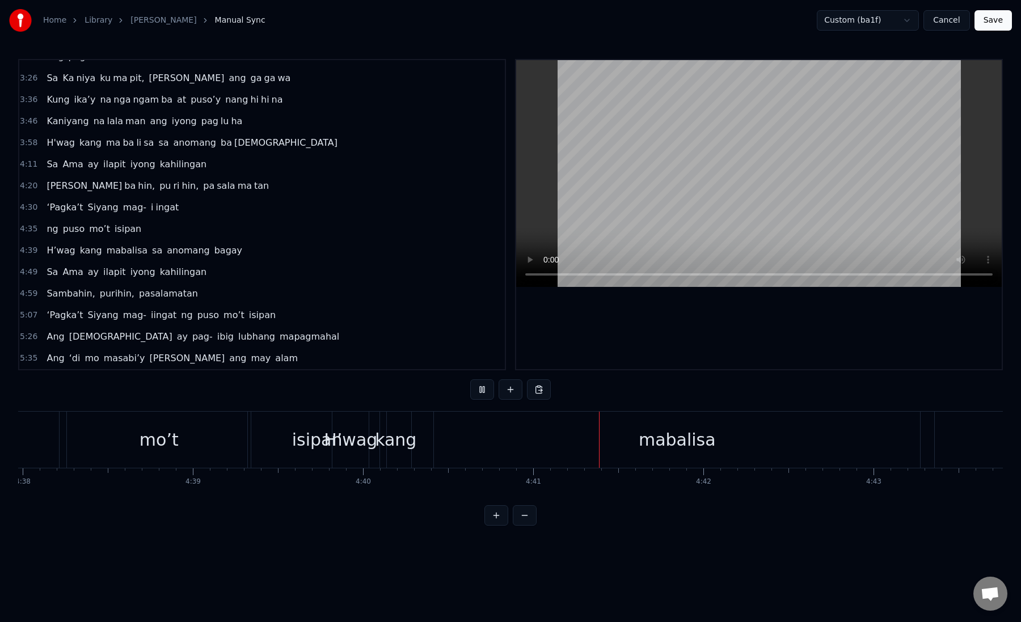
click at [442, 442] on div "mabalisa" at bounding box center [677, 440] width 486 height 56
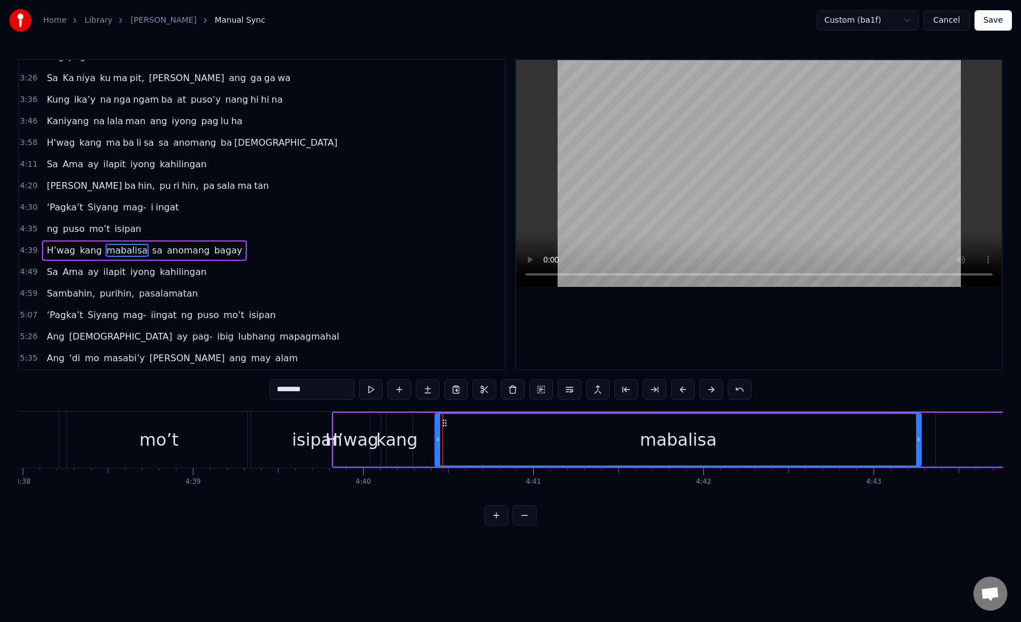
click at [350, 429] on div "H’wag" at bounding box center [351, 440] width 53 height 26
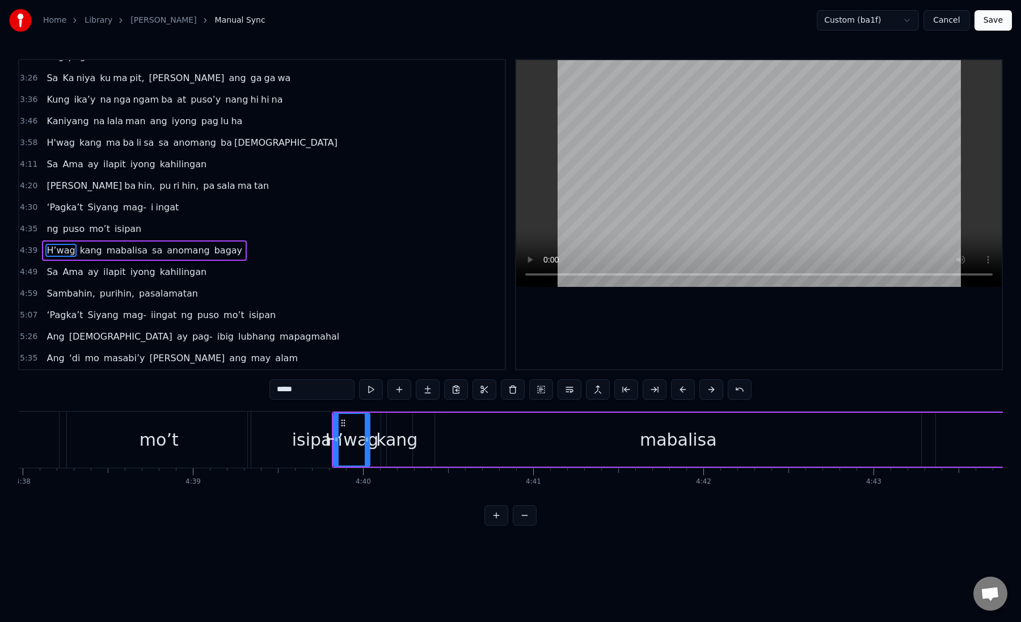
click at [394, 427] on div "kang" at bounding box center [396, 440] width 41 height 26
type input "****"
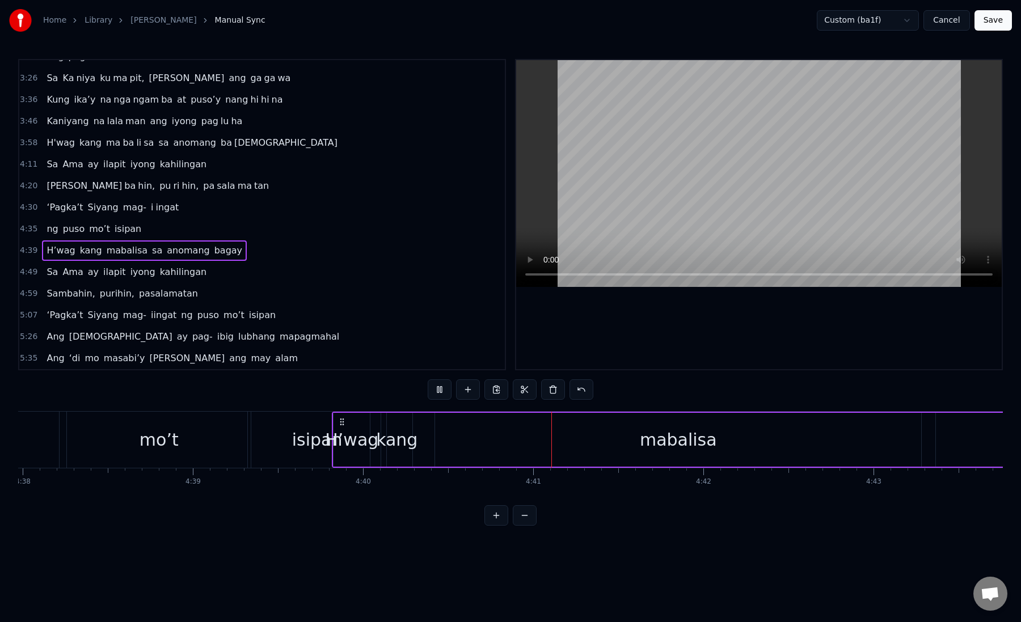
click at [449, 433] on div "mabalisa" at bounding box center [678, 440] width 486 height 54
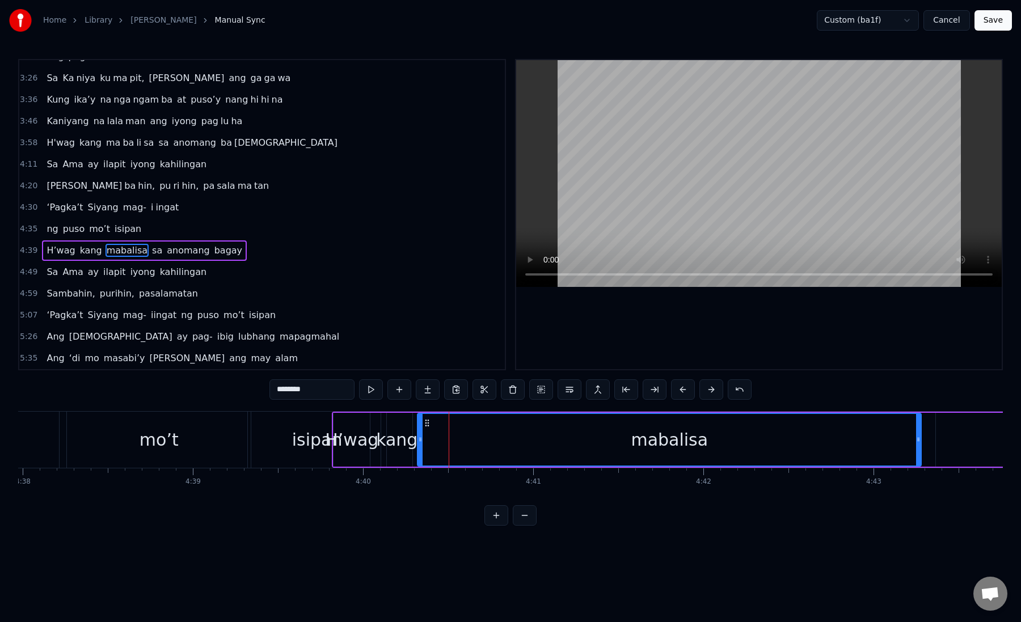
drag, startPoint x: 438, startPoint y: 439, endPoint x: 421, endPoint y: 441, distance: 17.1
click at [421, 441] on icon at bounding box center [420, 439] width 5 height 9
click at [323, 425] on div "isipan" at bounding box center [317, 440] width 138 height 56
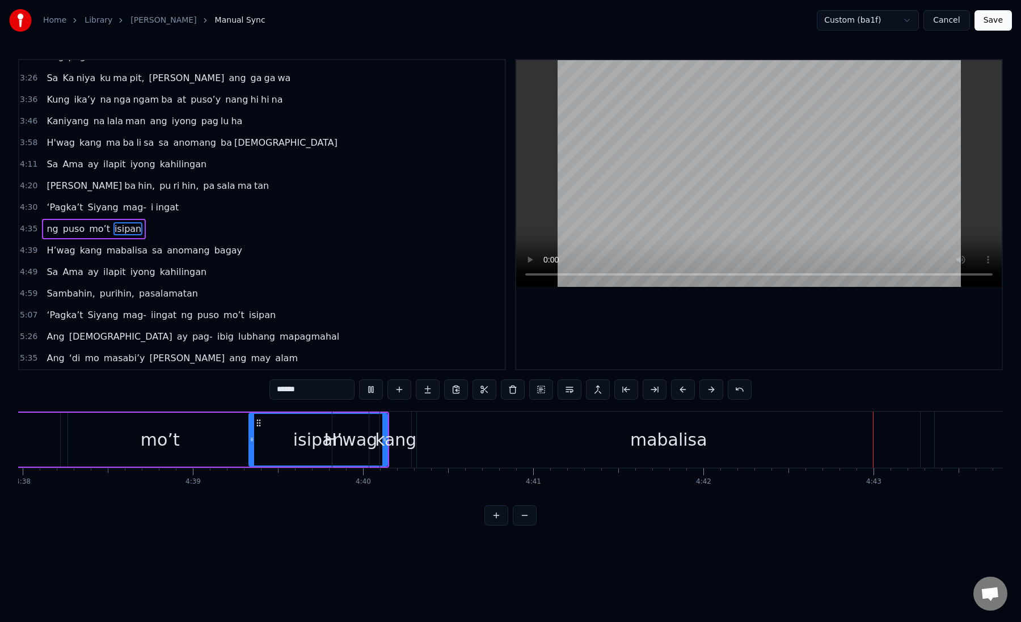
click at [450, 437] on div "mabalisa" at bounding box center [668, 440] width 503 height 56
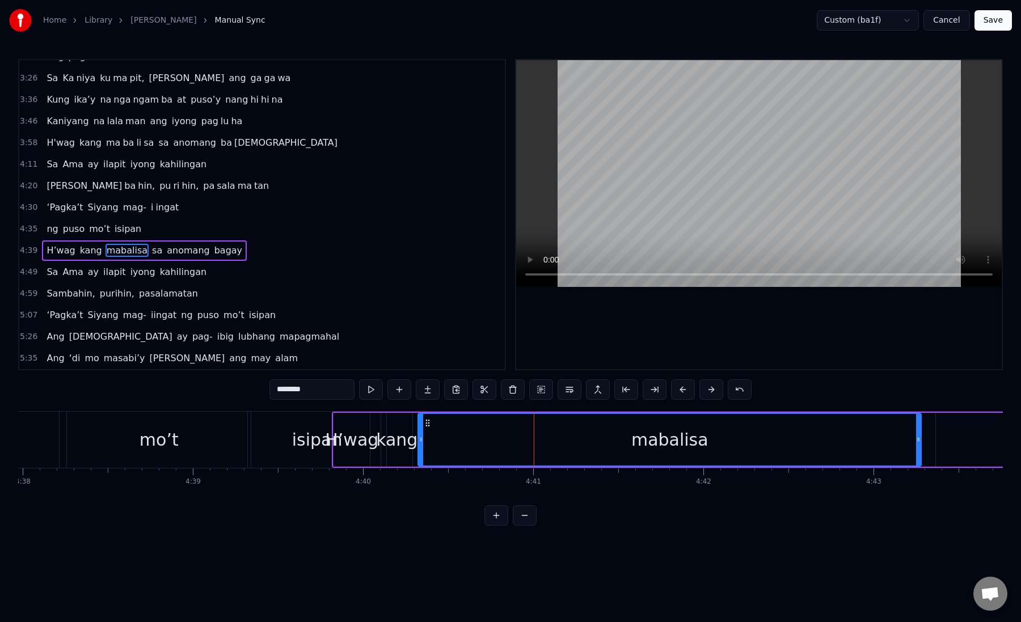
click at [429, 433] on div "mabalisa" at bounding box center [670, 440] width 502 height 52
click at [486, 431] on div "mabalisa" at bounding box center [670, 440] width 502 height 52
click at [651, 389] on button at bounding box center [655, 389] width 24 height 20
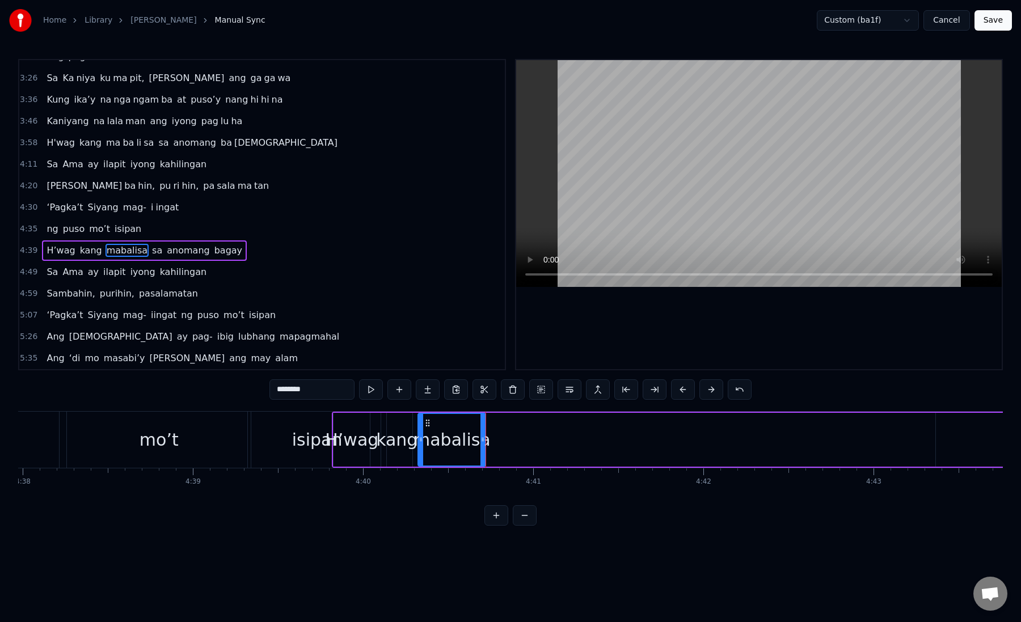
drag, startPoint x: 289, startPoint y: 389, endPoint x: 331, endPoint y: 393, distance: 42.2
click at [331, 393] on input "********" at bounding box center [311, 389] width 85 height 20
type input "**"
click at [428, 391] on button at bounding box center [428, 389] width 24 height 20
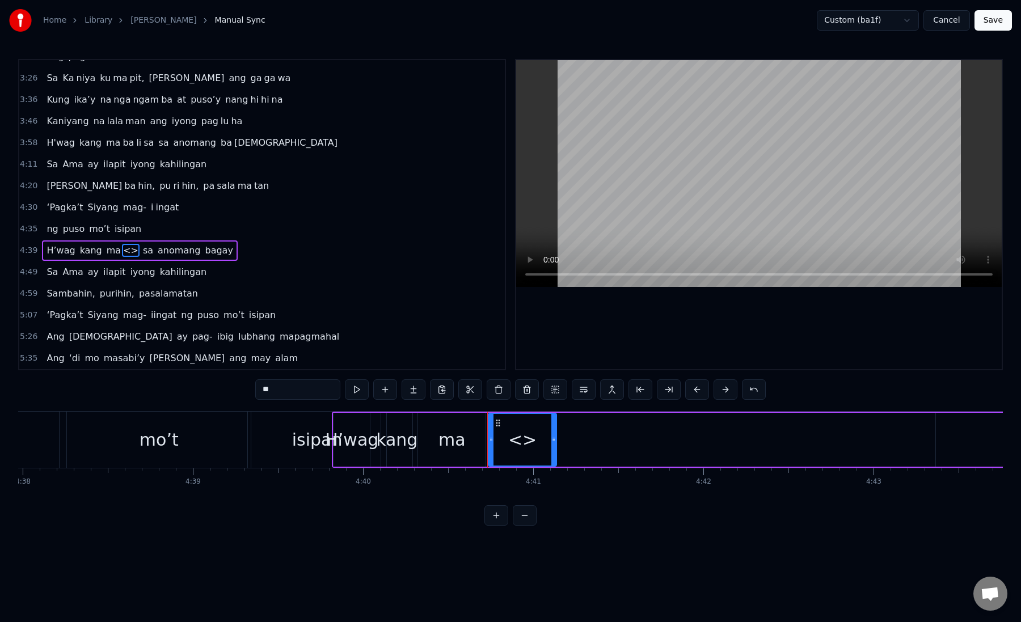
drag, startPoint x: 296, startPoint y: 392, endPoint x: 248, endPoint y: 391, distance: 48.2
click at [248, 392] on div "0:19 Kung sa puso mo 0:23 ay hindi ma i wa san 0:28 Ang pag da law ni tong mga …" at bounding box center [510, 292] width 985 height 467
type input "*"
click at [438, 443] on div "ma" at bounding box center [451, 440] width 67 height 54
click at [527, 439] on div "balisa" at bounding box center [522, 440] width 50 height 26
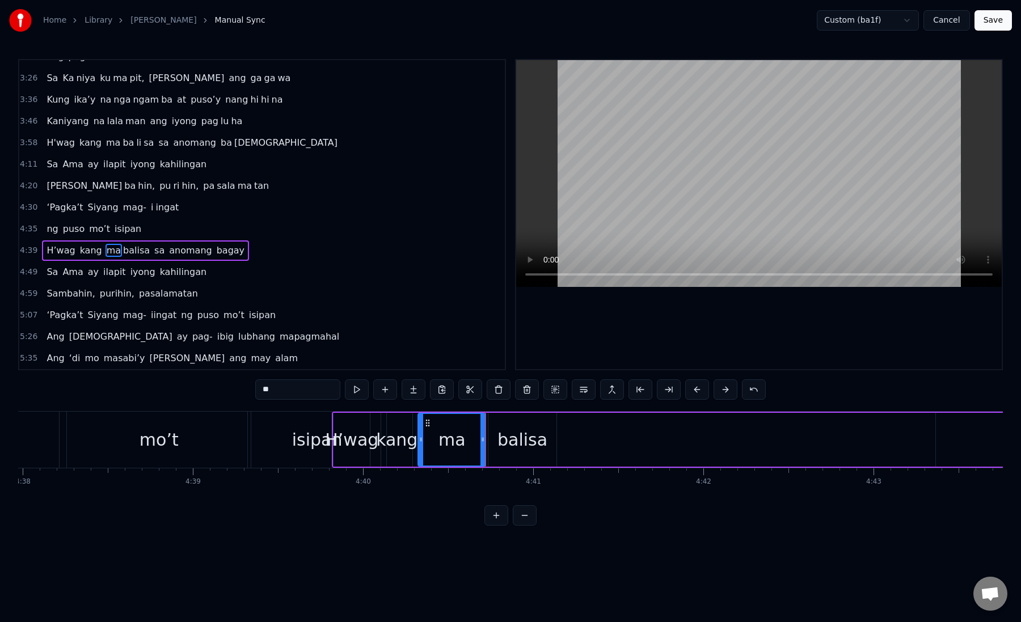
type input "******"
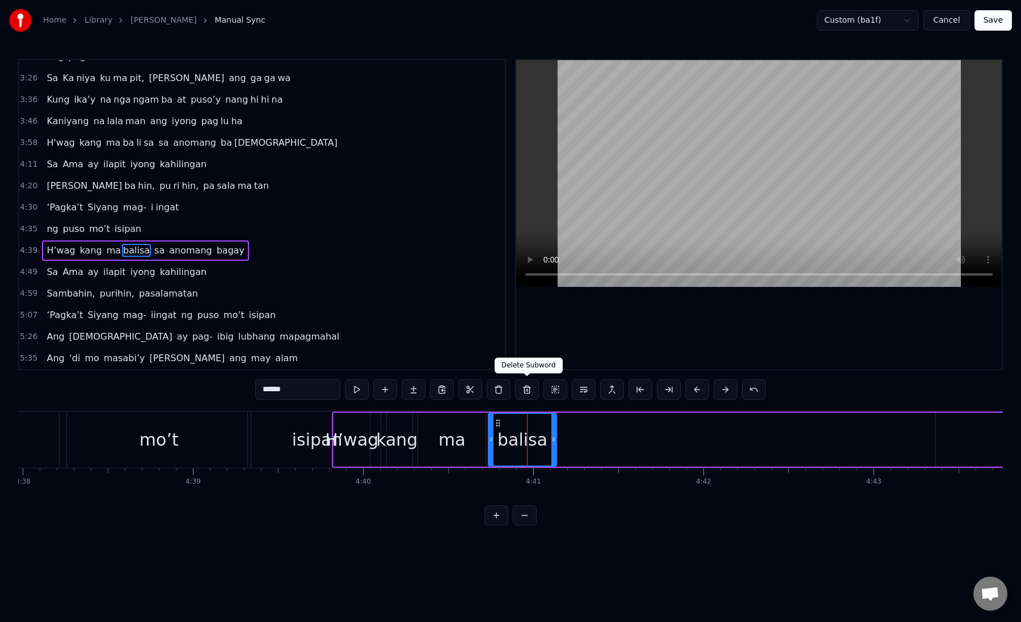
click at [526, 392] on button at bounding box center [527, 389] width 24 height 20
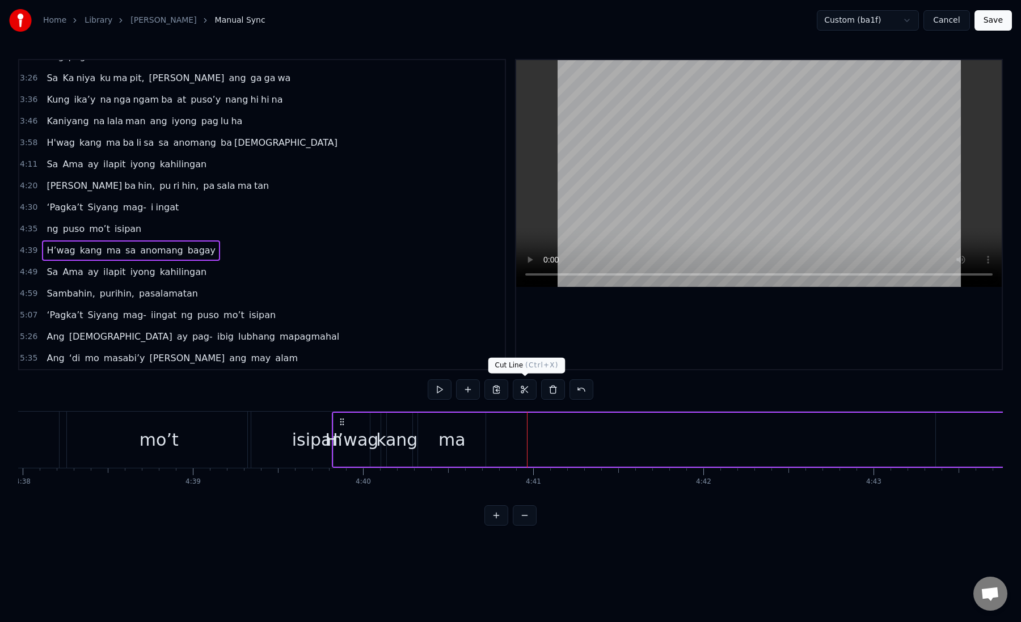
click at [459, 447] on div "ma" at bounding box center [451, 440] width 27 height 26
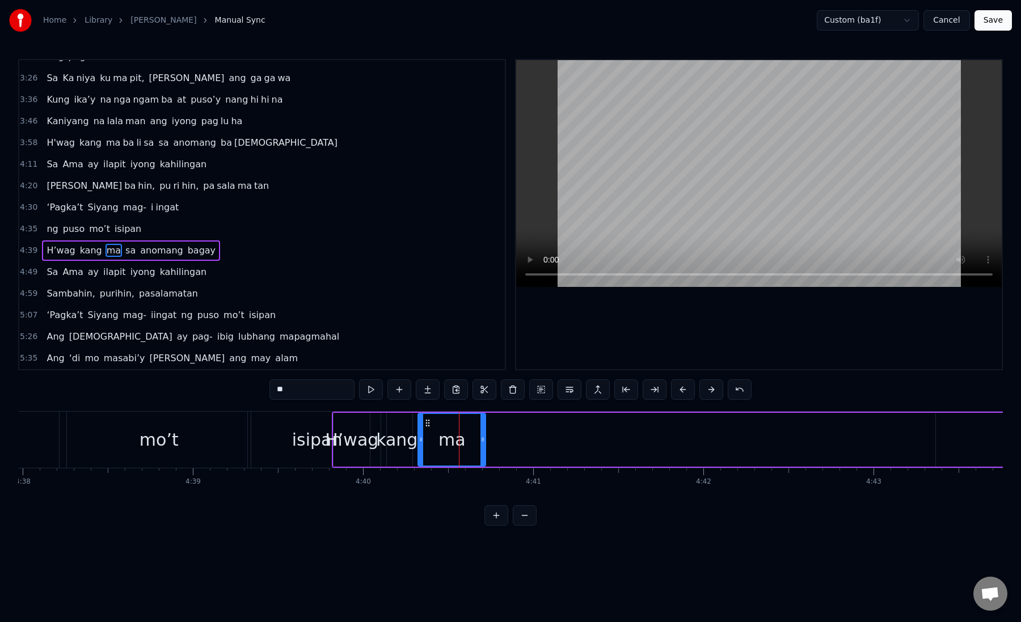
click at [428, 396] on button at bounding box center [428, 389] width 24 height 20
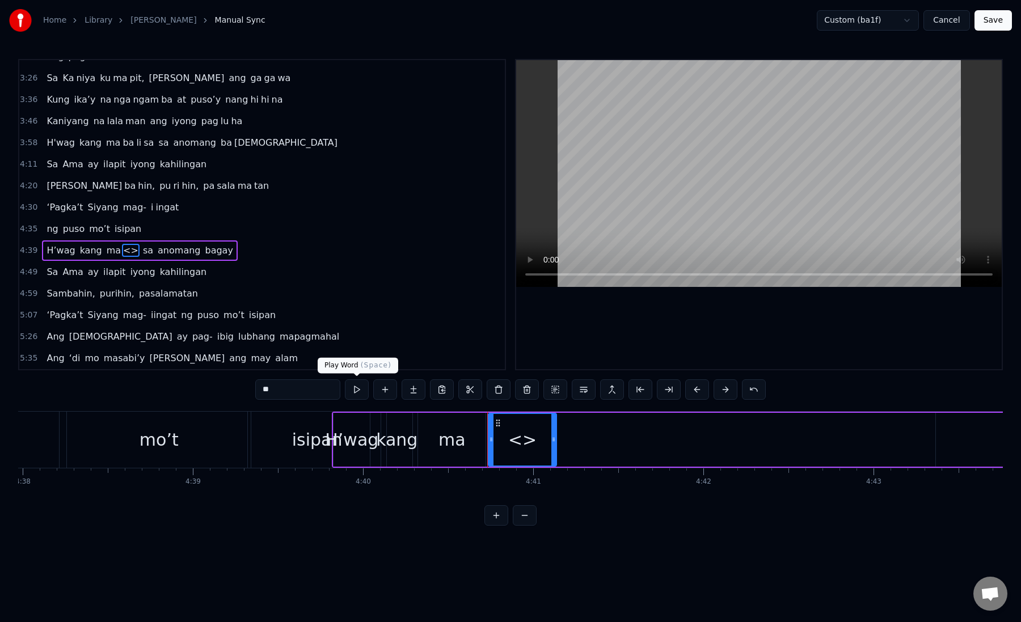
click at [333, 393] on input "**" at bounding box center [297, 389] width 85 height 20
type input "*"
click at [445, 447] on div "ma" at bounding box center [451, 440] width 27 height 26
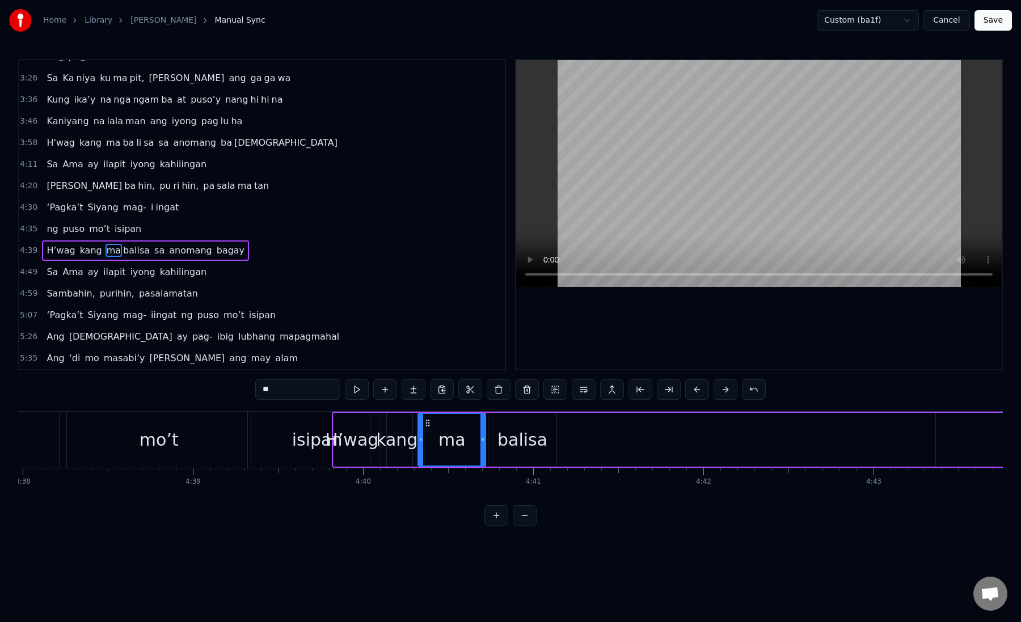
click at [444, 442] on div "ma" at bounding box center [451, 440] width 27 height 26
drag, startPoint x: 483, startPoint y: 443, endPoint x: 473, endPoint y: 443, distance: 9.7
click at [473, 443] on icon at bounding box center [473, 439] width 5 height 9
click at [509, 443] on div "balisa" at bounding box center [522, 440] width 50 height 26
drag, startPoint x: 491, startPoint y: 442, endPoint x: 479, endPoint y: 442, distance: 12.5
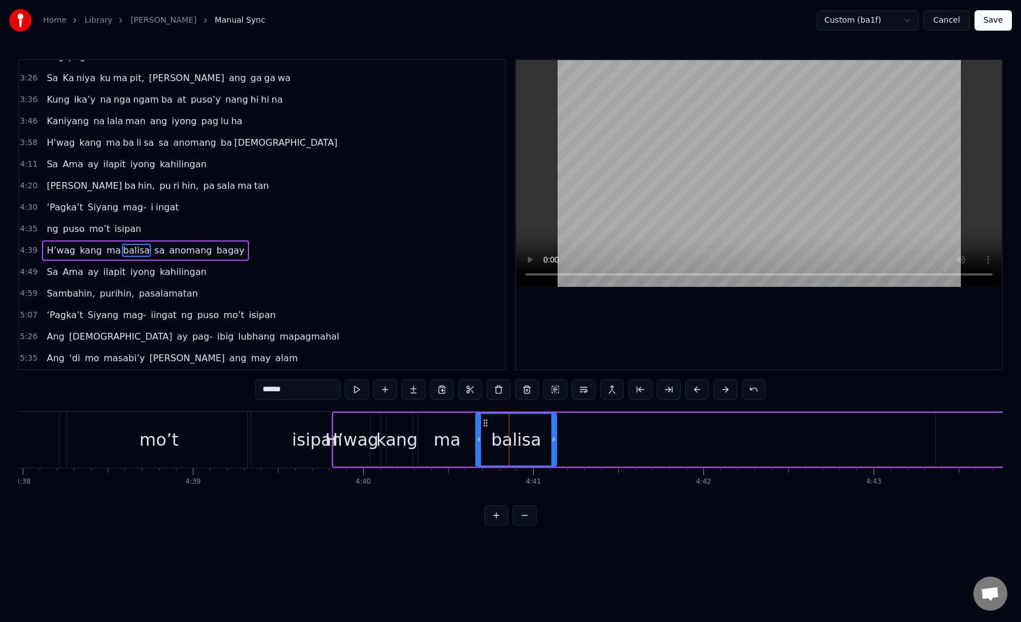
click at [479, 442] on icon at bounding box center [478, 439] width 5 height 9
drag, startPoint x: 552, startPoint y: 442, endPoint x: 601, endPoint y: 441, distance: 48.2
click at [598, 441] on icon at bounding box center [596, 439] width 5 height 9
drag, startPoint x: 601, startPoint y: 441, endPoint x: 803, endPoint y: 441, distance: 202.5
click at [709, 441] on icon at bounding box center [707, 439] width 5 height 9
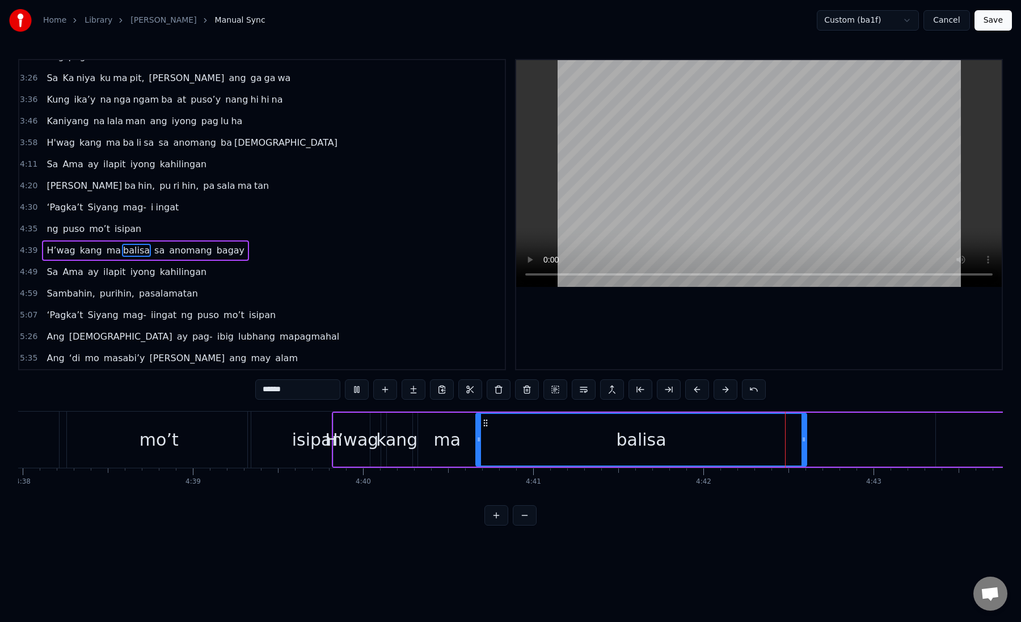
click at [499, 442] on div "balisa" at bounding box center [640, 440] width 329 height 52
click at [495, 441] on div "balisa" at bounding box center [640, 440] width 329 height 52
click at [526, 442] on div "balisa" at bounding box center [640, 440] width 329 height 52
click at [669, 382] on button at bounding box center [669, 389] width 24 height 20
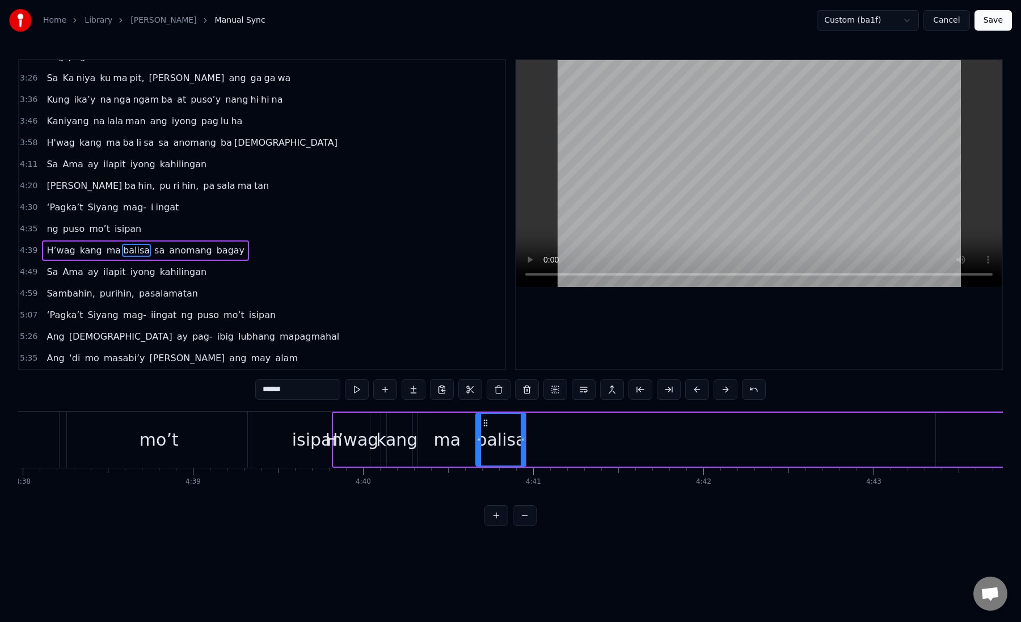
drag, startPoint x: 286, startPoint y: 391, endPoint x: 270, endPoint y: 390, distance: 16.5
click at [270, 390] on input "******" at bounding box center [297, 389] width 85 height 20
type input "**"
click at [397, 390] on div "**" at bounding box center [510, 389] width 510 height 20
click at [419, 394] on button at bounding box center [414, 389] width 24 height 20
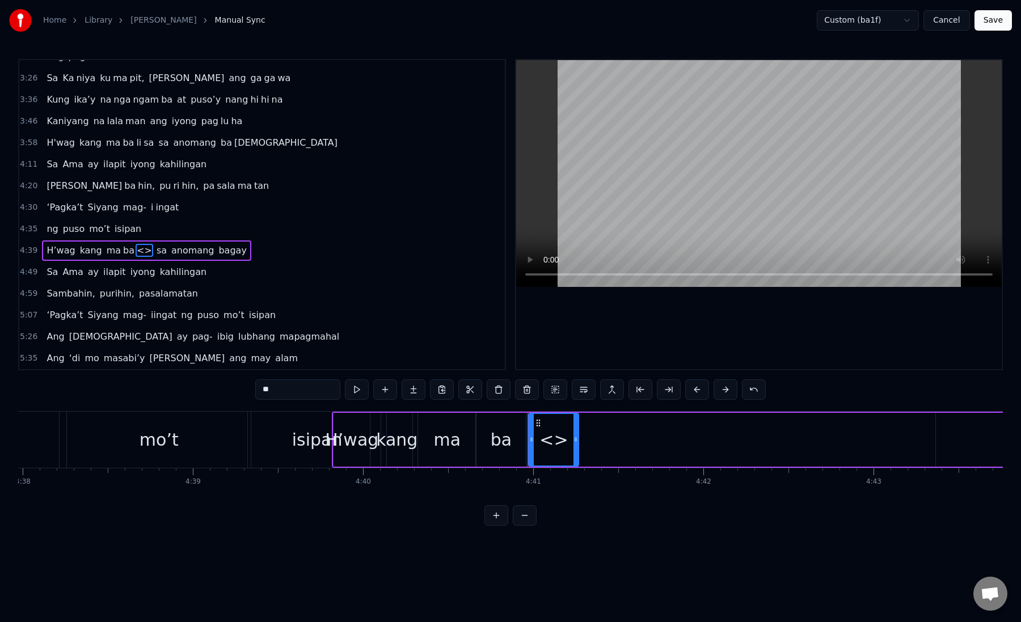
drag, startPoint x: 271, startPoint y: 391, endPoint x: 250, endPoint y: 391, distance: 21.0
click at [249, 391] on div "0:19 Kung sa puso mo 0:23 ay hindi ma i wa san 0:28 Ang pag da law ni tong mga …" at bounding box center [510, 292] width 985 height 467
paste input "**"
click at [548, 433] on div "[PERSON_NAME]" at bounding box center [553, 440] width 141 height 26
drag, startPoint x: 283, startPoint y: 391, endPoint x: 266, endPoint y: 391, distance: 17.0
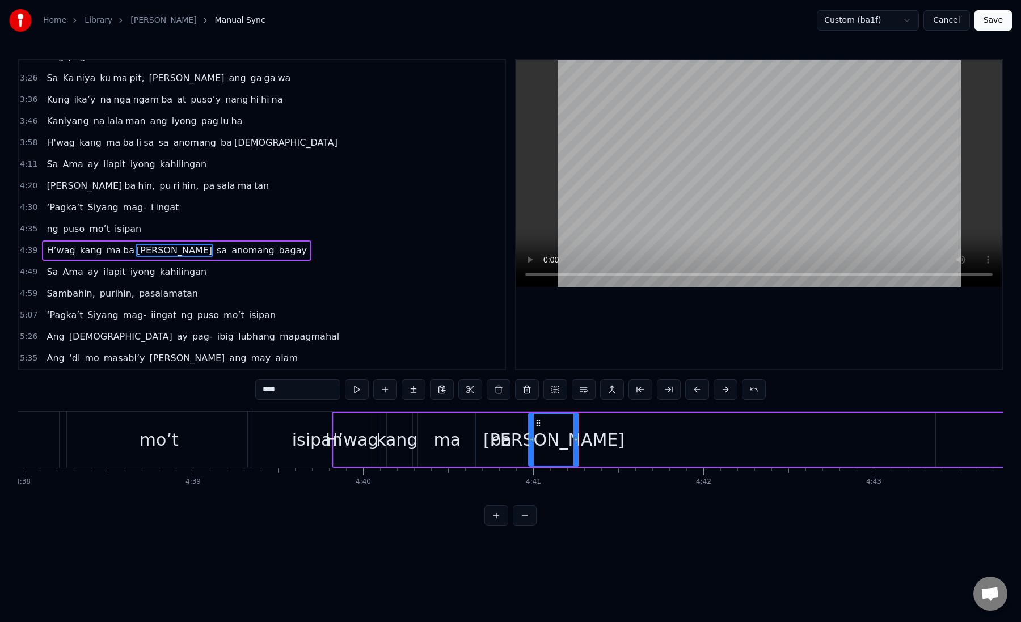
click at [266, 391] on input "****" at bounding box center [297, 389] width 85 height 20
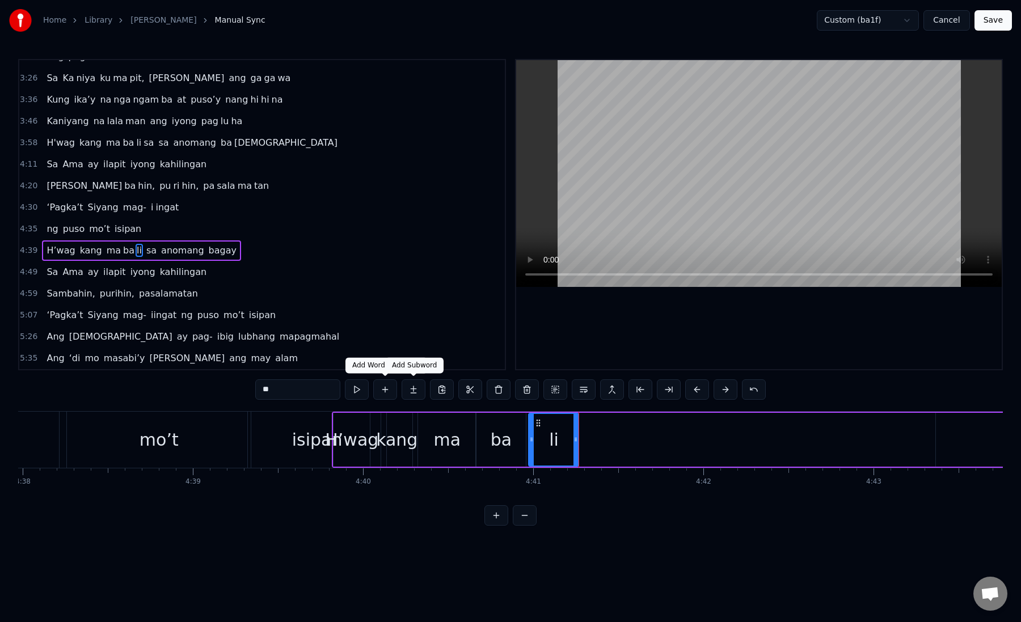
type input "**"
click at [419, 390] on button at bounding box center [414, 389] width 24 height 20
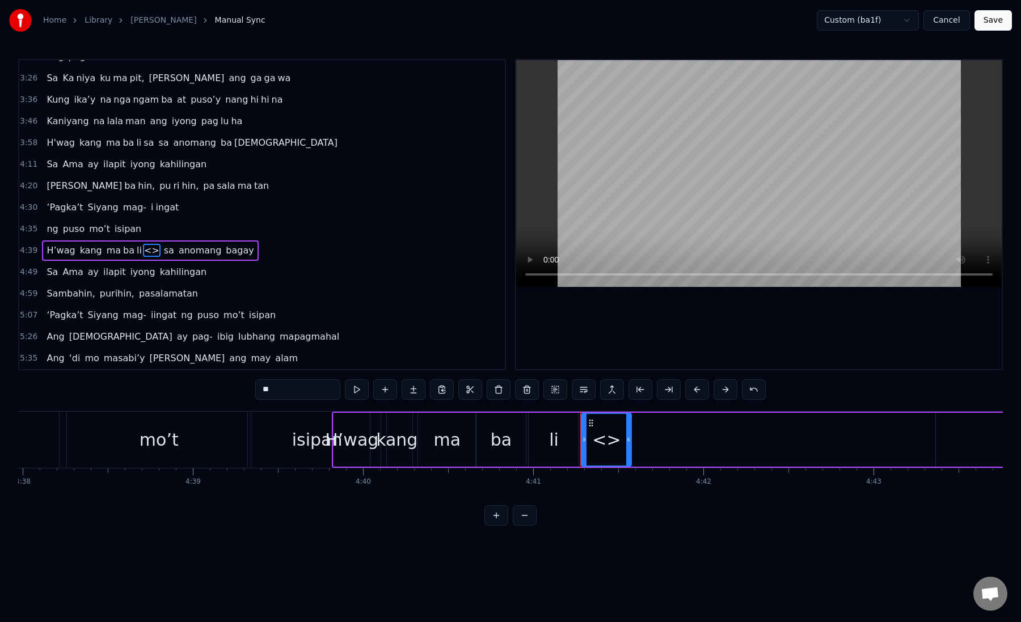
paste input "text"
drag, startPoint x: 288, startPoint y: 390, endPoint x: 242, endPoint y: 390, distance: 45.4
click at [242, 390] on div "0:19 Kung sa puso mo 0:23 ay hindi ma i wa san 0:28 Ang pag da law ni tong mga …" at bounding box center [510, 292] width 985 height 467
click at [613, 436] on div "sa" at bounding box center [606, 440] width 19 height 26
drag, startPoint x: 591, startPoint y: 424, endPoint x: 769, endPoint y: 425, distance: 178.1
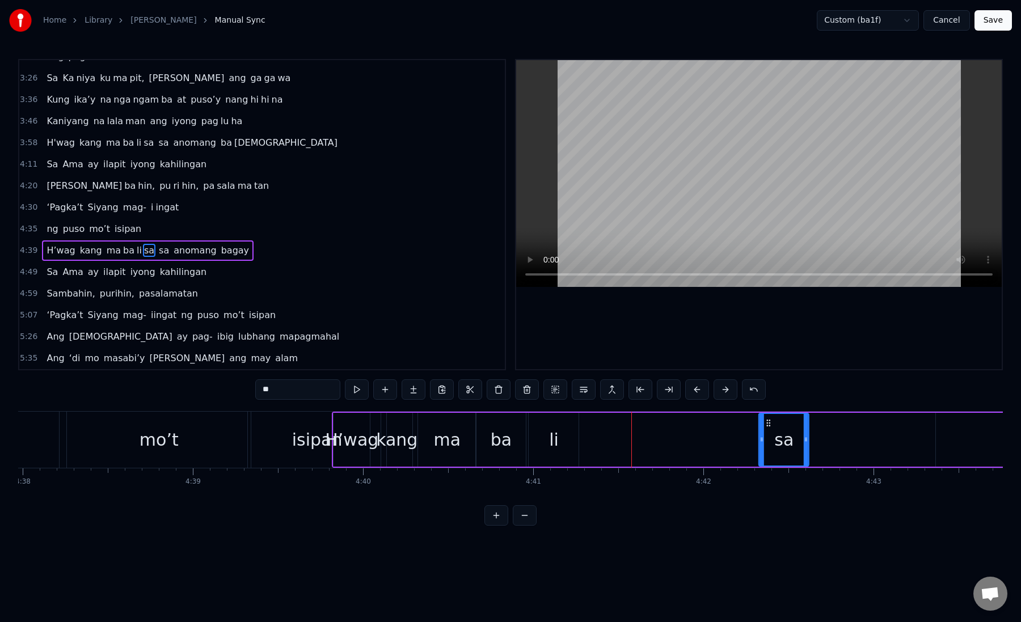
click at [769, 426] on icon at bounding box center [768, 423] width 9 height 9
click at [543, 445] on div "li" at bounding box center [554, 440] width 50 height 54
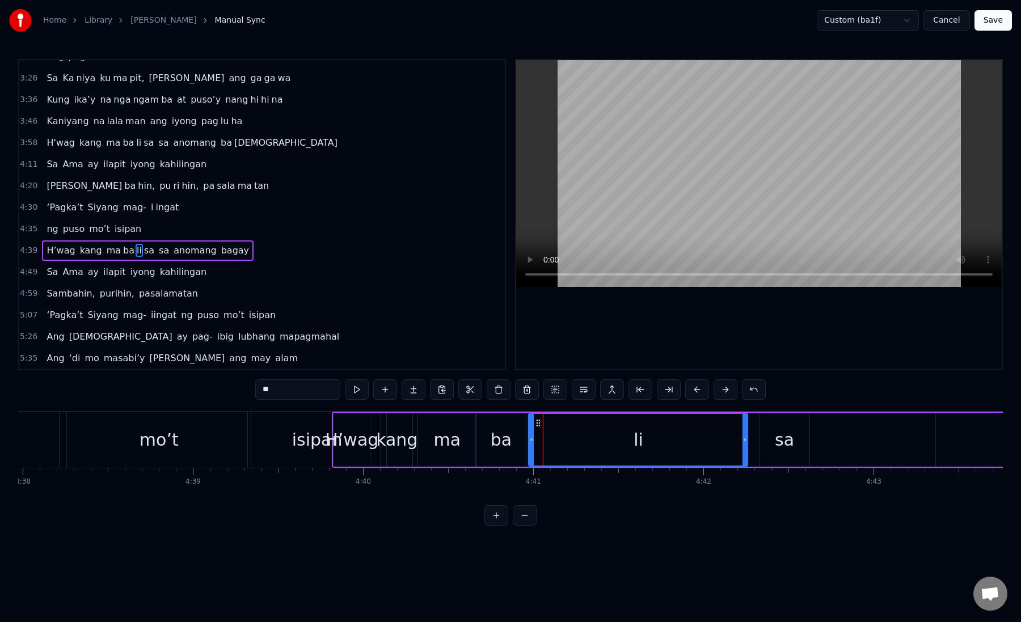
drag, startPoint x: 577, startPoint y: 442, endPoint x: 748, endPoint y: 461, distance: 172.3
click at [747, 461] on div at bounding box center [744, 440] width 5 height 52
drag, startPoint x: 747, startPoint y: 449, endPoint x: 675, endPoint y: 453, distance: 72.2
click at [675, 453] on div at bounding box center [675, 440] width 5 height 52
click at [766, 450] on div "sa" at bounding box center [784, 440] width 50 height 54
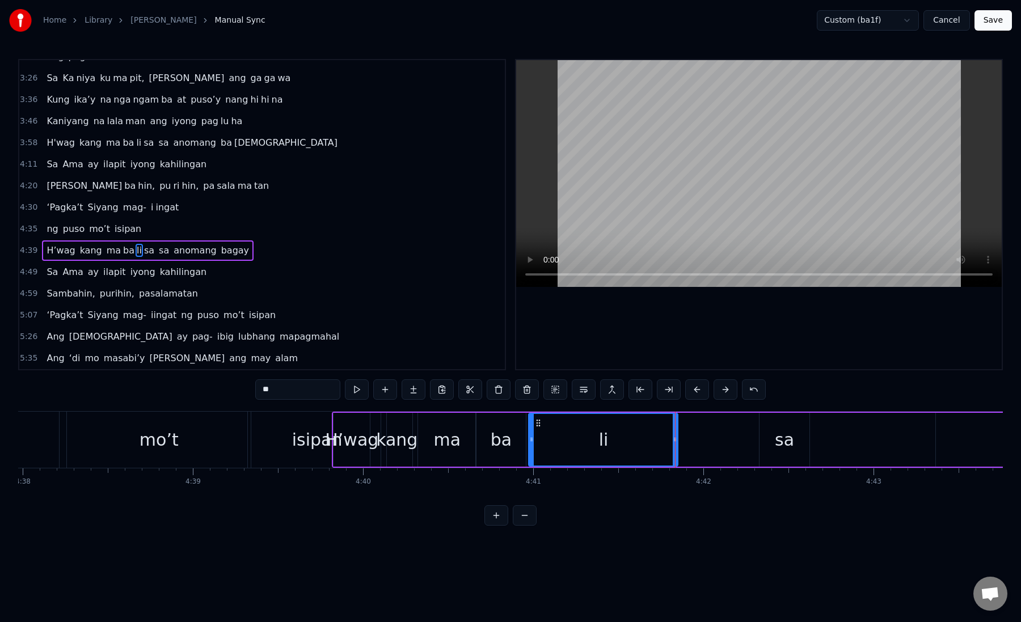
type input "**"
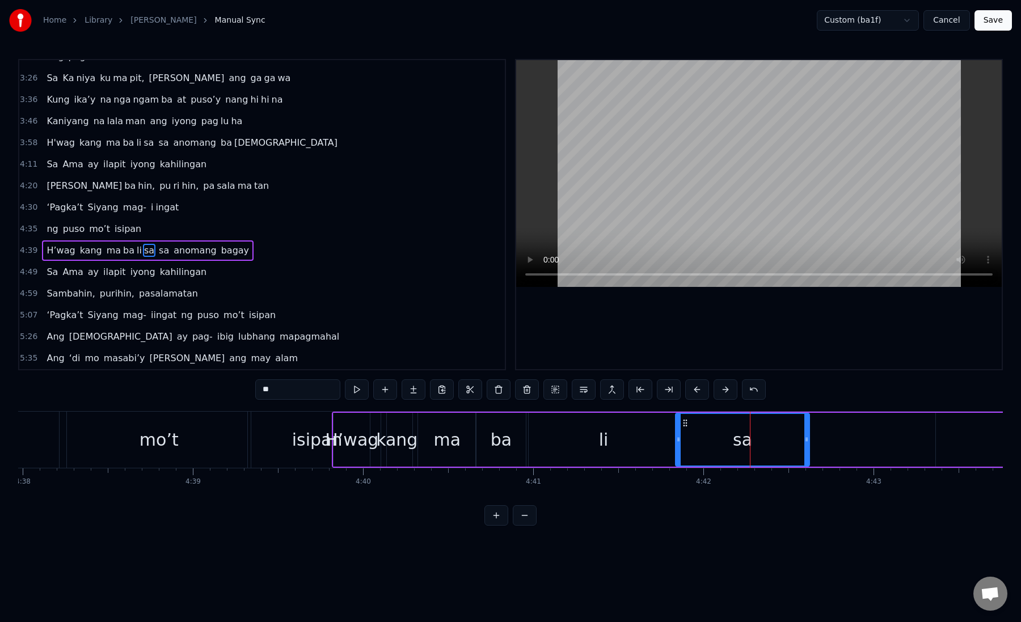
drag, startPoint x: 762, startPoint y: 446, endPoint x: 679, endPoint y: 457, distance: 84.1
click at [679, 457] on div at bounding box center [678, 440] width 5 height 52
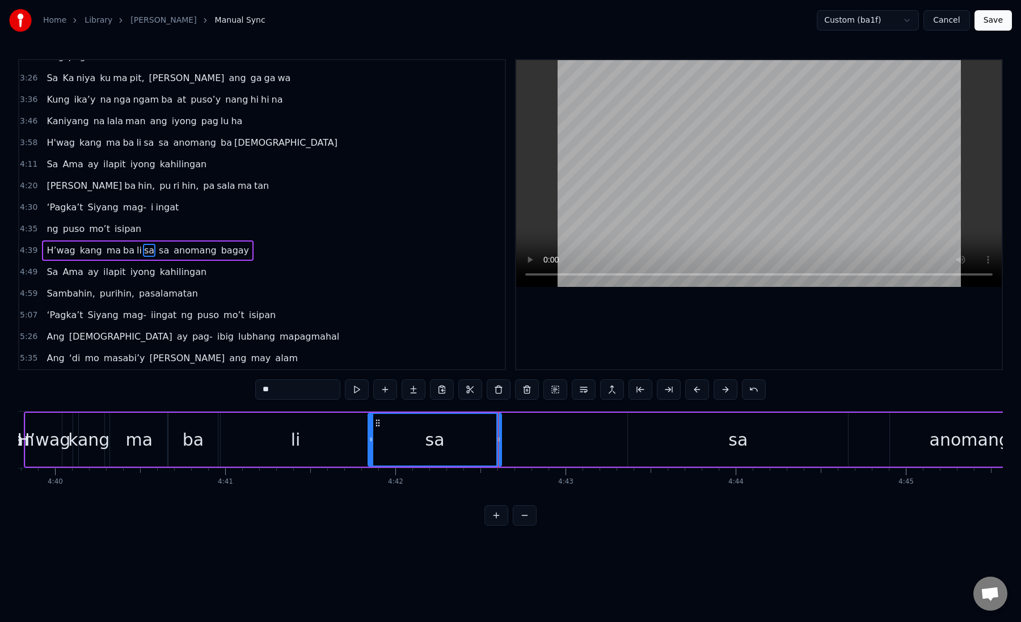
scroll to position [0, 47646]
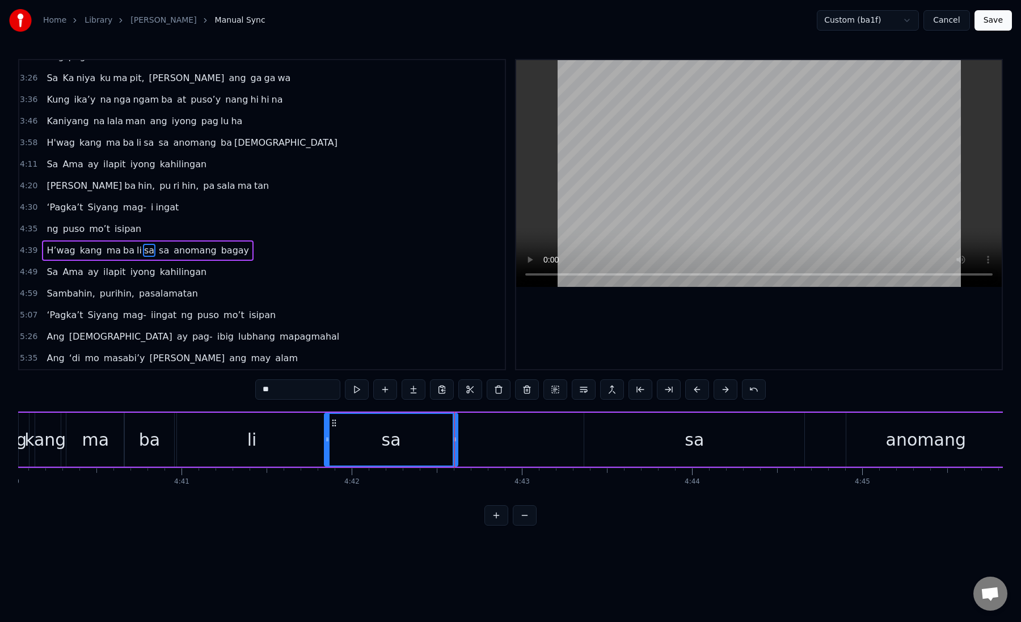
click at [475, 445] on div "H’wag kang ma ba li sa sa anomang bagay" at bounding box center [801, 440] width 1642 height 56
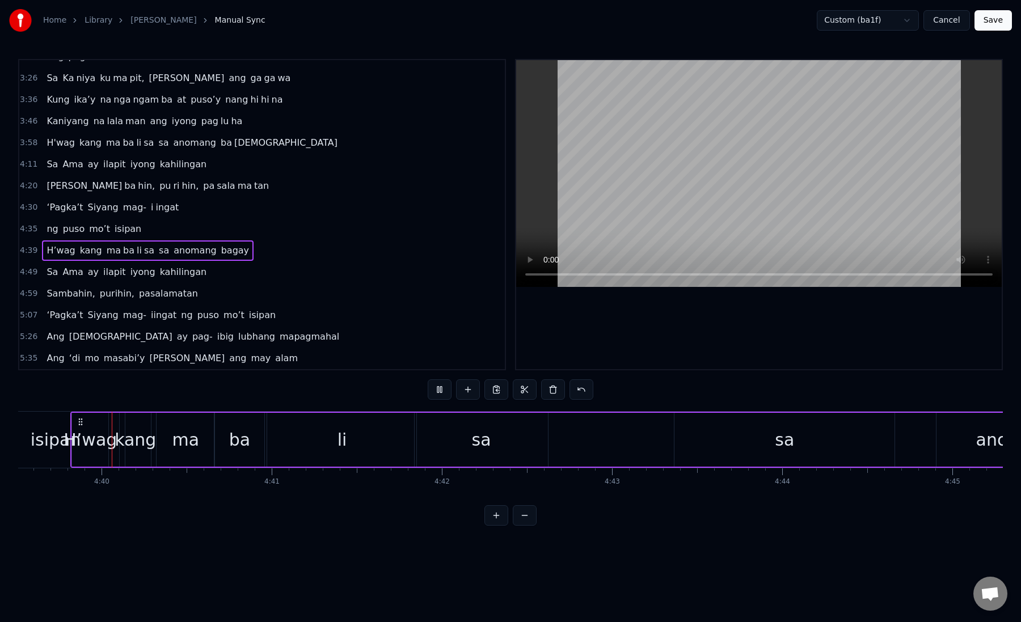
scroll to position [0, 47551]
click at [563, 439] on div "H’wag kang ma ba li sa sa anomang bagay" at bounding box center [896, 440] width 1642 height 56
click at [522, 455] on div "sa" at bounding box center [485, 440] width 133 height 54
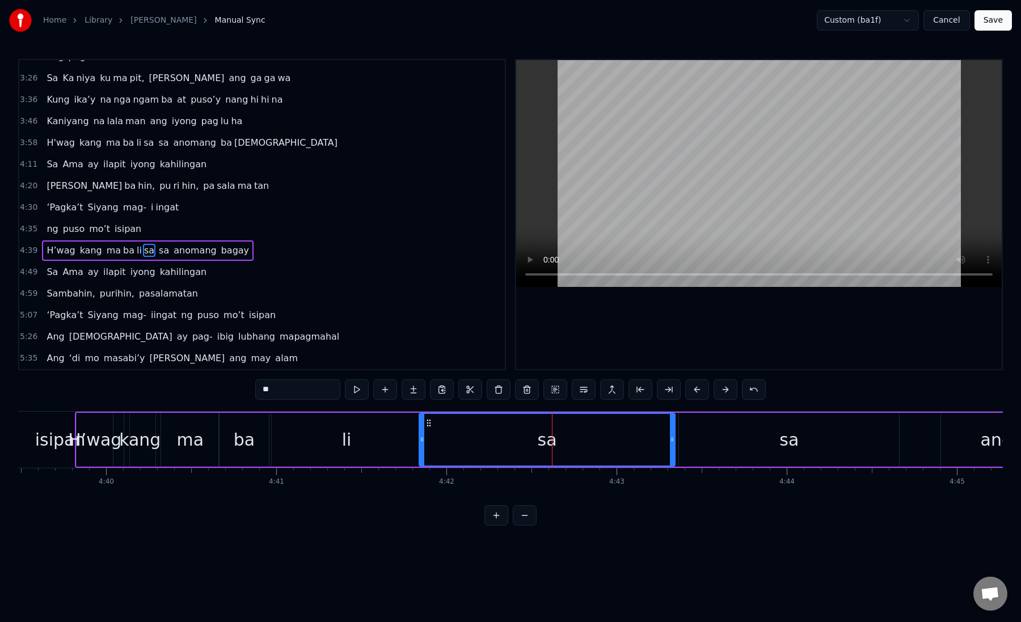
drag, startPoint x: 550, startPoint y: 441, endPoint x: 671, endPoint y: 442, distance: 121.9
click at [671, 442] on icon at bounding box center [672, 439] width 5 height 9
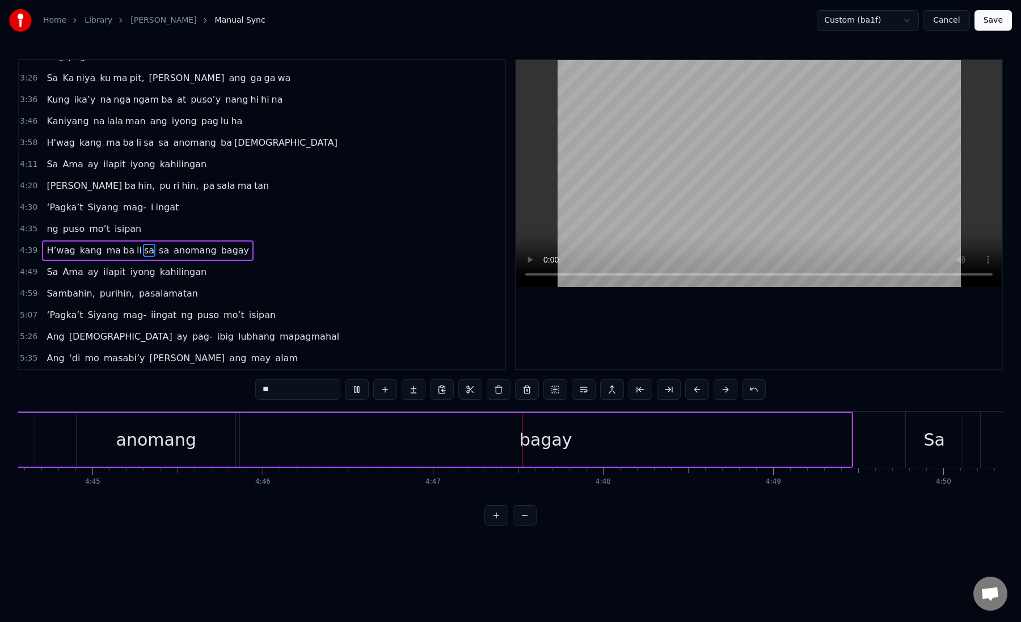
scroll to position [0, 48415]
click at [275, 433] on div "bagay" at bounding box center [545, 440] width 611 height 54
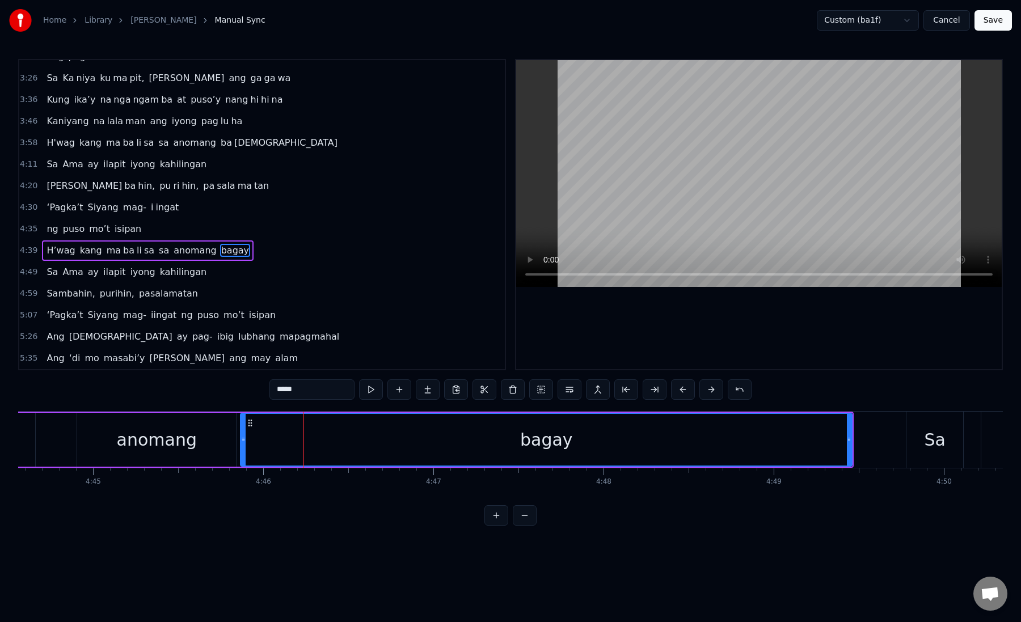
click at [261, 438] on div "bagay" at bounding box center [546, 440] width 610 height 52
click at [310, 436] on div "bagay" at bounding box center [546, 440] width 610 height 52
click at [314, 436] on div "bagay" at bounding box center [546, 440] width 610 height 52
click at [649, 386] on button at bounding box center [655, 389] width 24 height 20
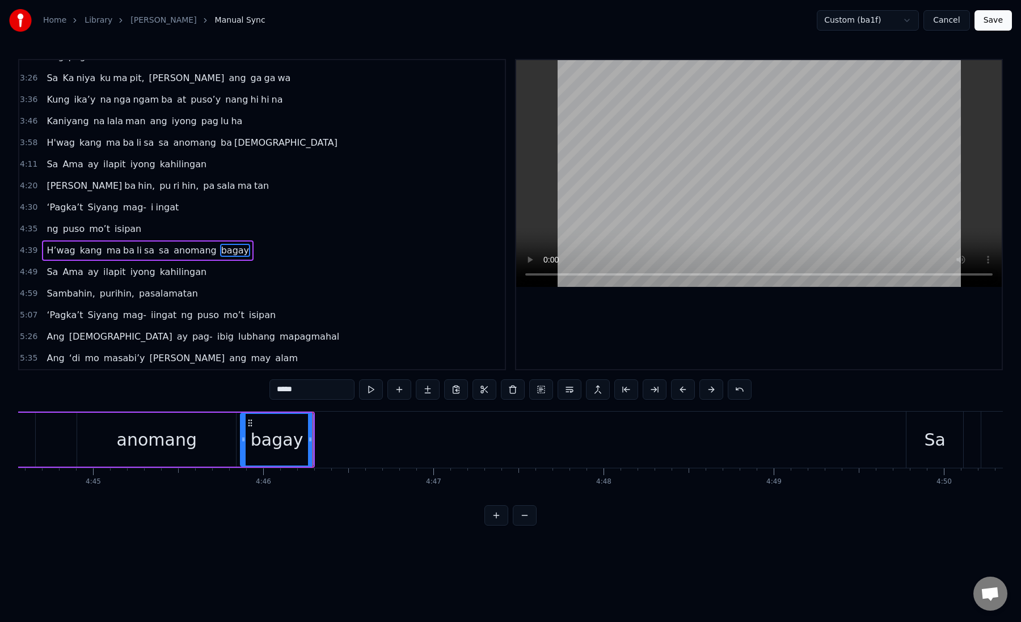
drag, startPoint x: 308, startPoint y: 386, endPoint x: 286, endPoint y: 390, distance: 22.5
click at [286, 390] on input "*****" at bounding box center [311, 389] width 85 height 20
type input "**"
click at [429, 389] on button at bounding box center [428, 389] width 24 height 20
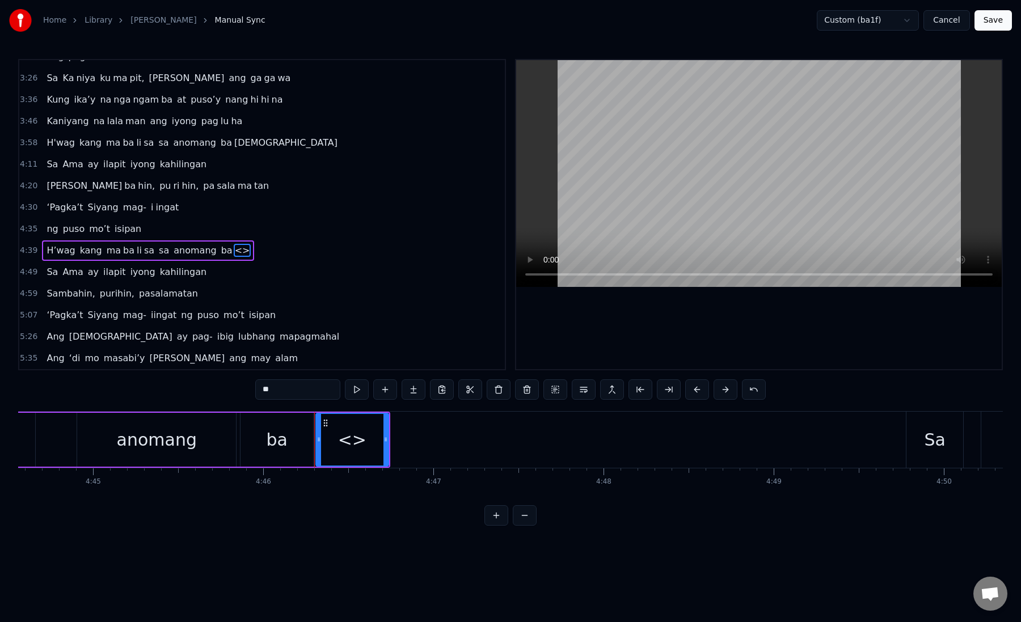
drag, startPoint x: 261, startPoint y: 390, endPoint x: 293, endPoint y: 388, distance: 31.2
click at [293, 388] on input "**" at bounding box center [297, 389] width 85 height 20
paste input "*"
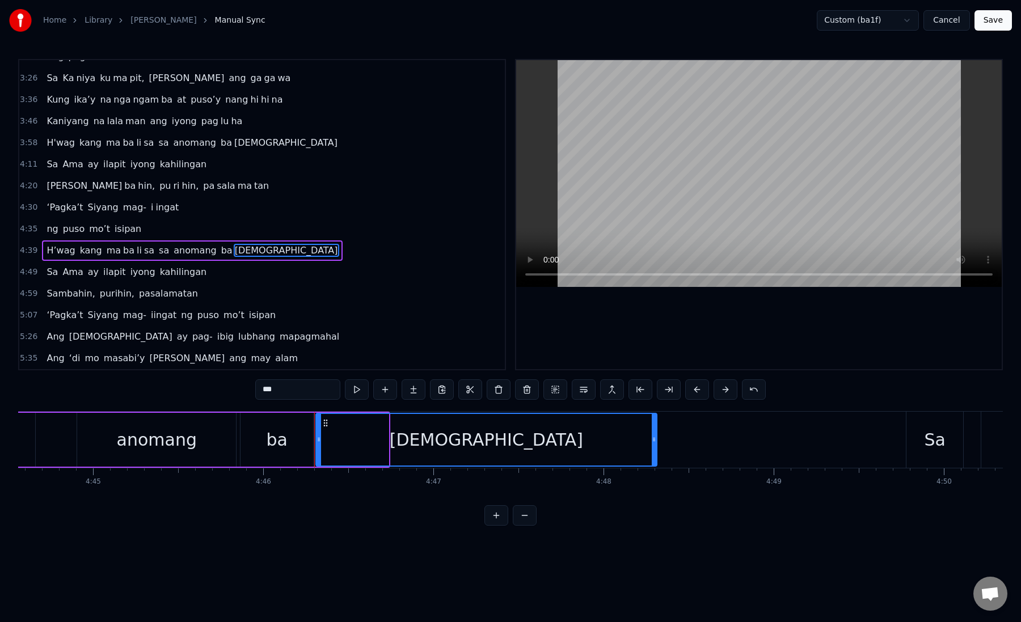
drag, startPoint x: 386, startPoint y: 442, endPoint x: 679, endPoint y: 441, distance: 293.2
click at [656, 441] on icon at bounding box center [654, 439] width 5 height 9
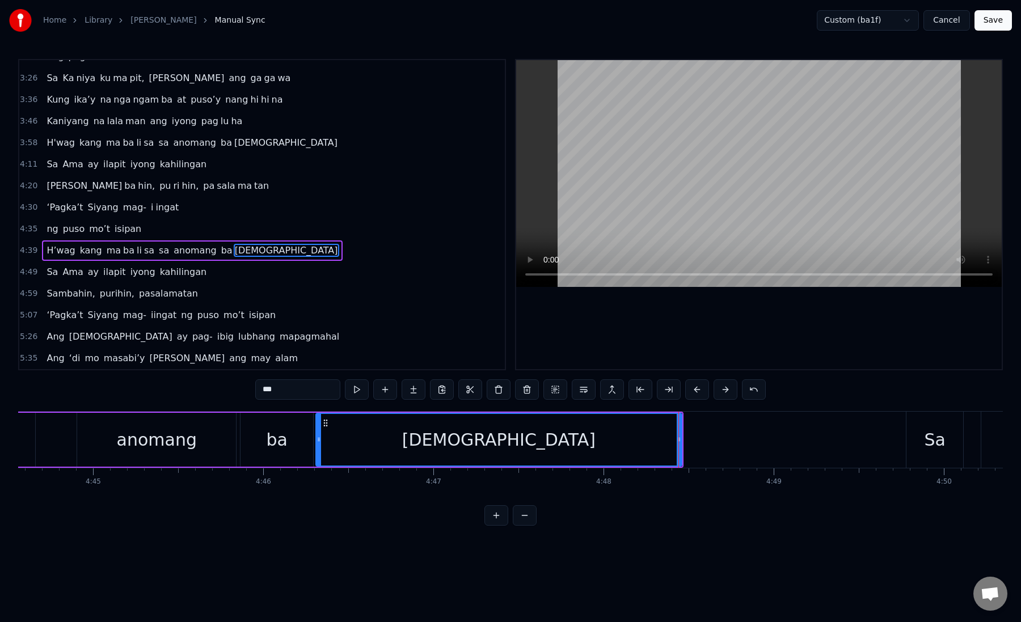
click at [370, 429] on div "[DEMOGRAPHIC_DATA]" at bounding box center [498, 440] width 365 height 52
click at [345, 432] on div "[DEMOGRAPHIC_DATA]" at bounding box center [498, 440] width 365 height 52
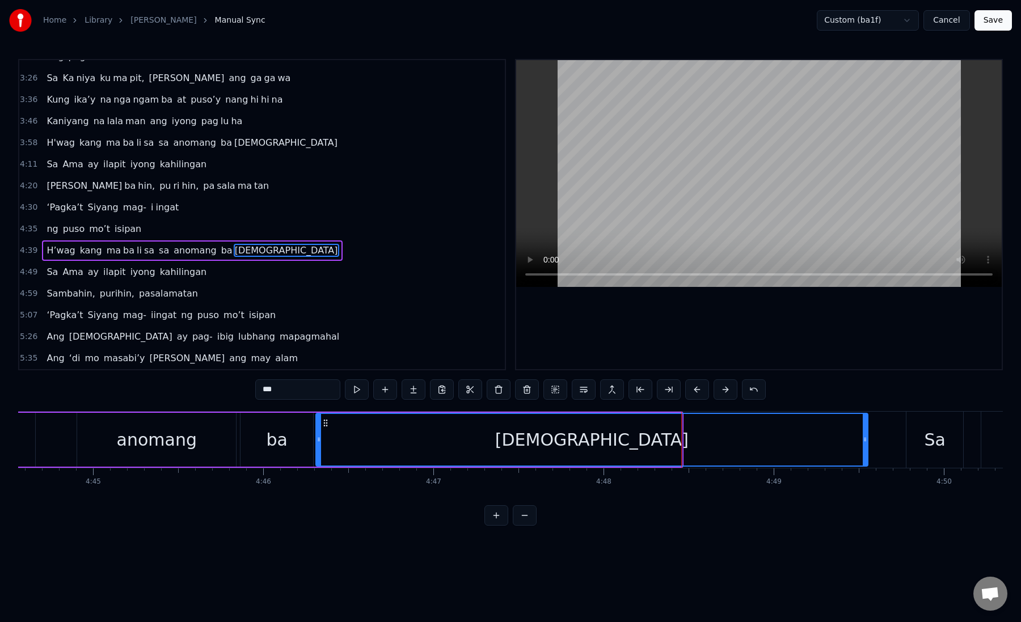
drag, startPoint x: 679, startPoint y: 438, endPoint x: 865, endPoint y: 428, distance: 186.3
click at [865, 428] on div at bounding box center [865, 440] width 5 height 52
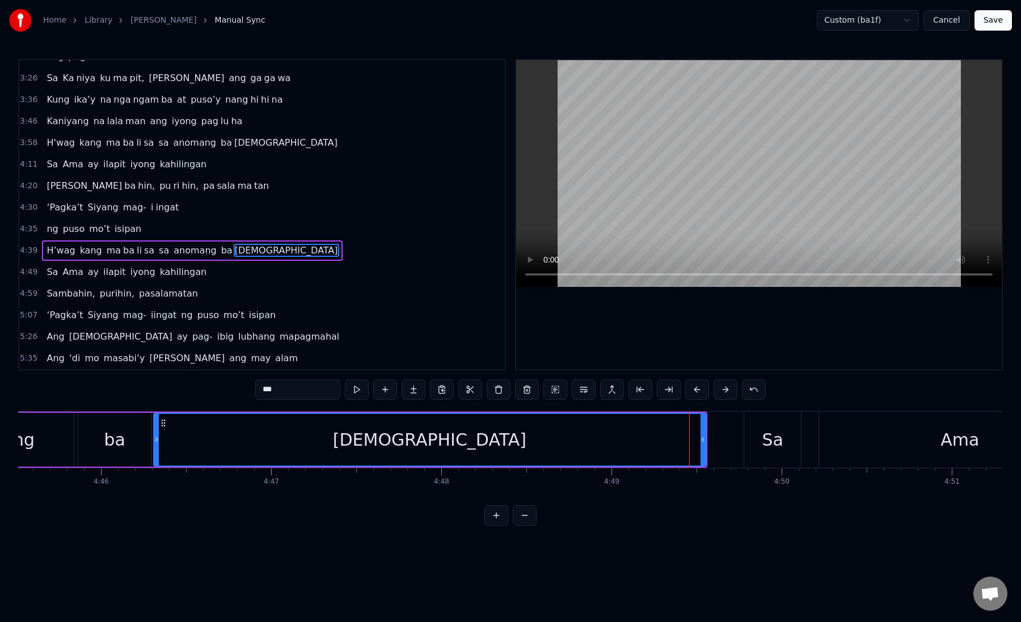
scroll to position [0, 48718]
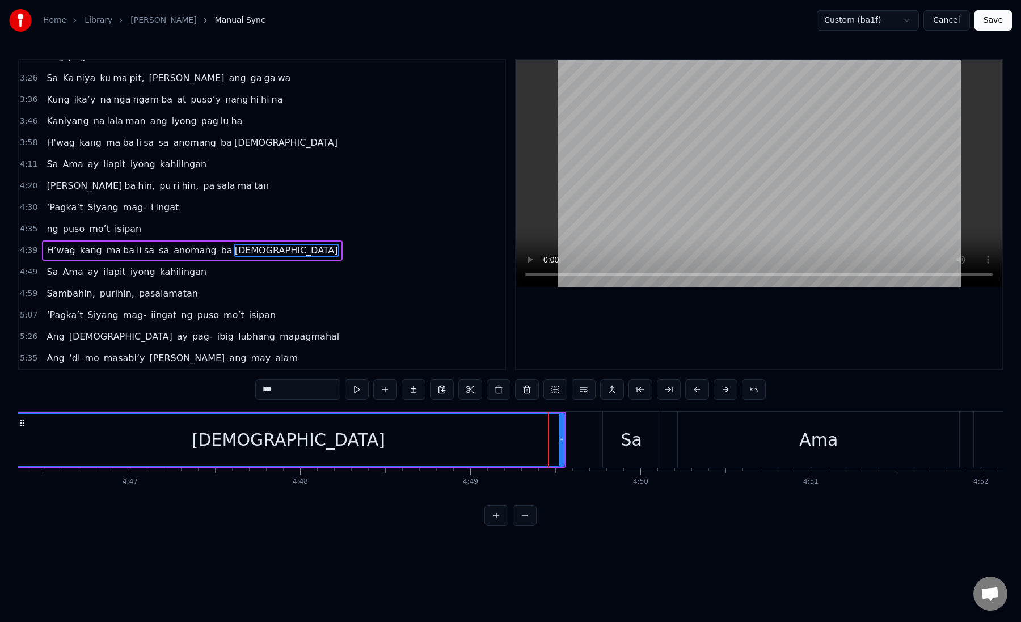
click at [637, 453] on div "Sa" at bounding box center [631, 440] width 57 height 56
type input "**"
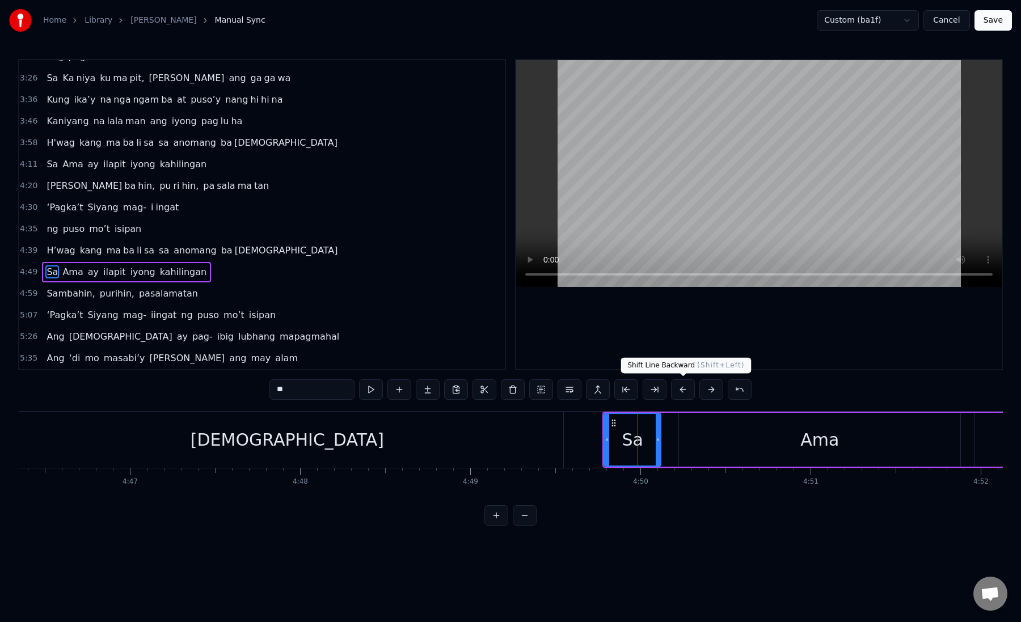
click at [682, 391] on button at bounding box center [683, 389] width 24 height 20
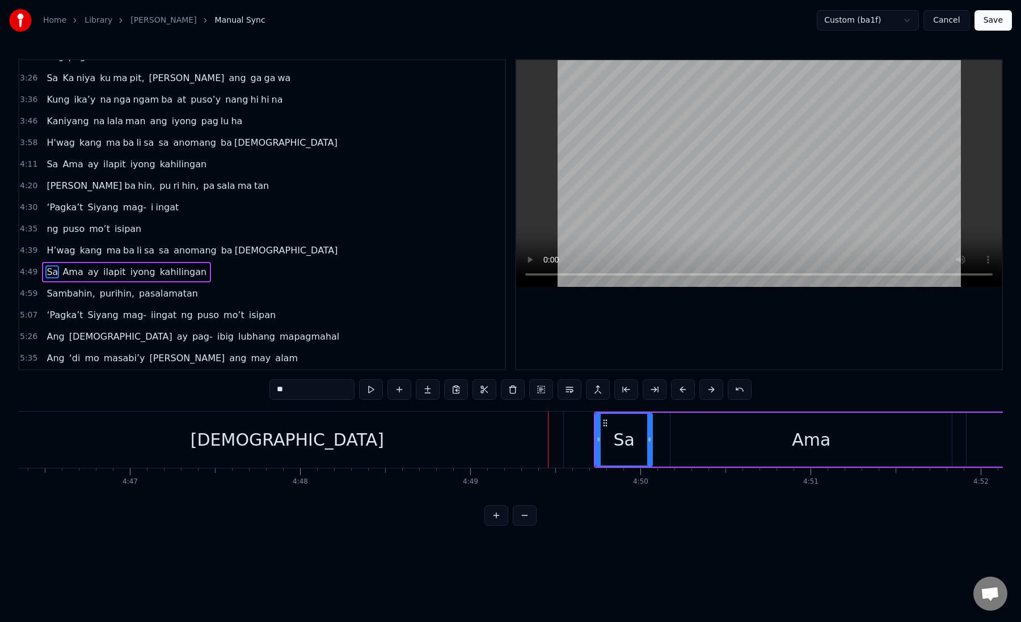
click at [604, 434] on div "Sa" at bounding box center [624, 440] width 56 height 52
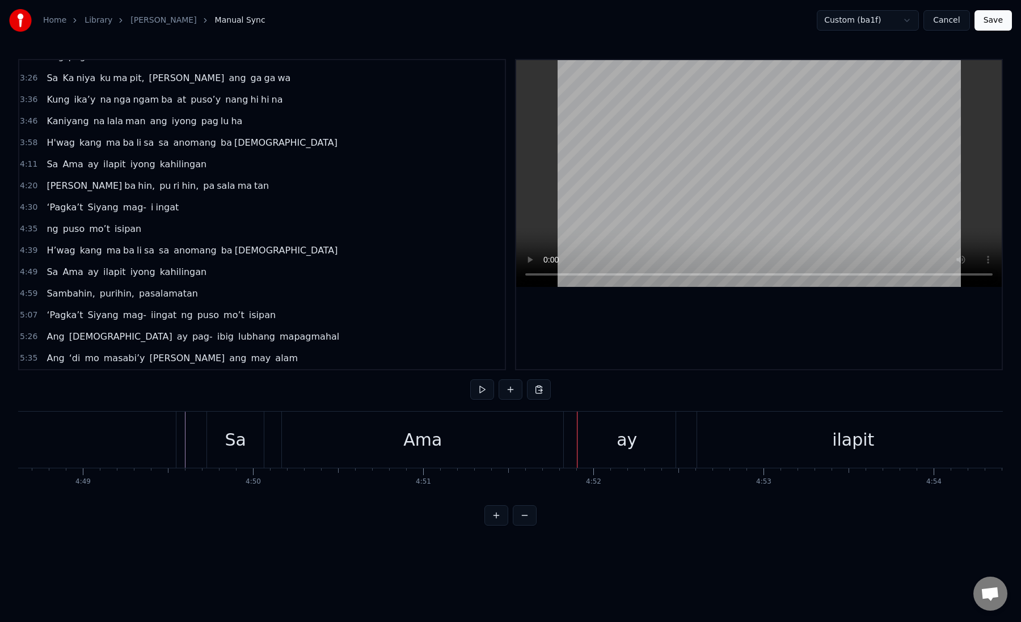
scroll to position [0, 49060]
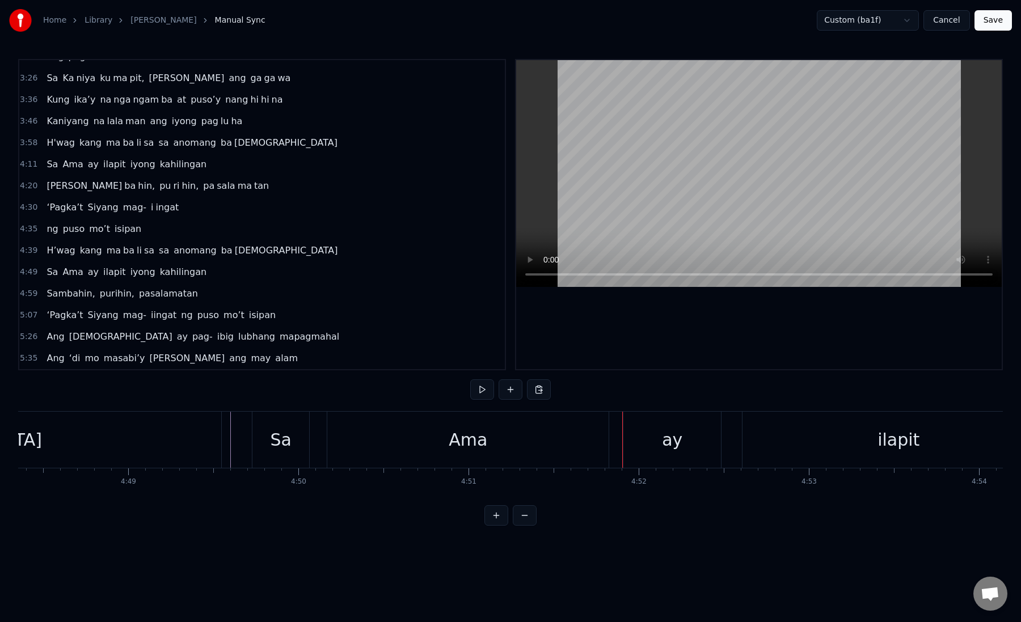
click at [280, 452] on div "Sa" at bounding box center [281, 440] width 21 height 26
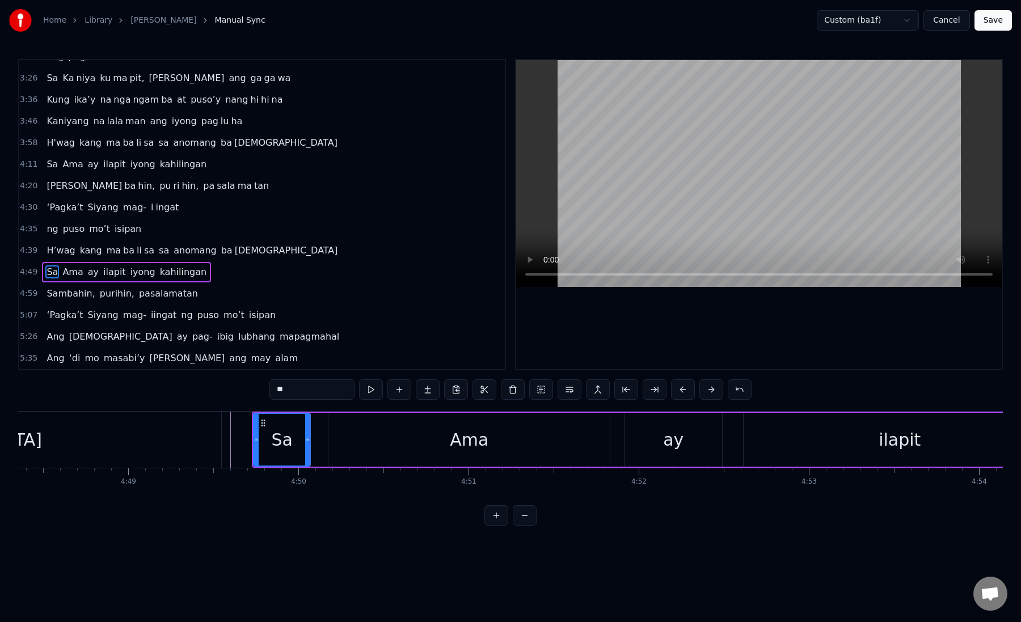
click at [368, 446] on div "Ama" at bounding box center [468, 440] width 281 height 54
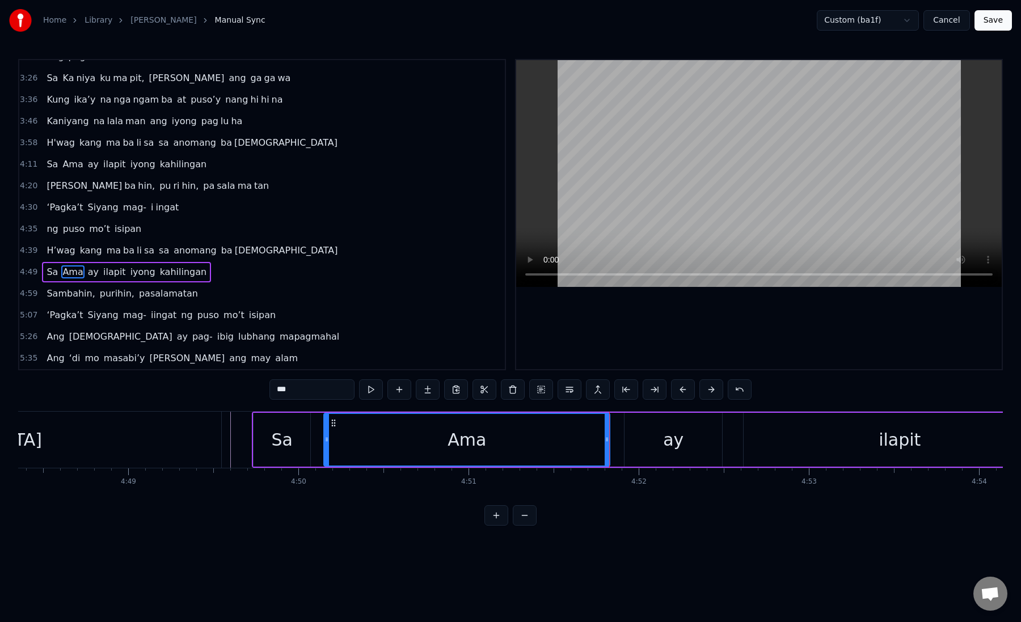
click at [326, 445] on div at bounding box center [326, 440] width 5 height 52
click at [419, 444] on div "Ama" at bounding box center [466, 440] width 285 height 52
drag, startPoint x: 608, startPoint y: 440, endPoint x: 537, endPoint y: 445, distance: 71.0
click at [537, 445] on div at bounding box center [536, 440] width 5 height 52
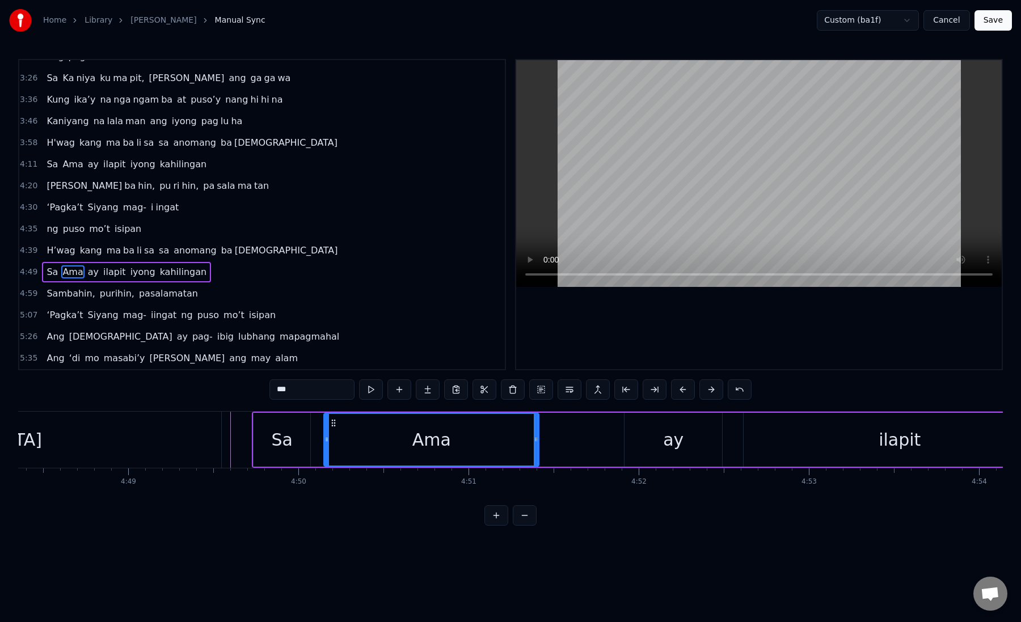
click at [647, 438] on div "ay" at bounding box center [673, 440] width 98 height 54
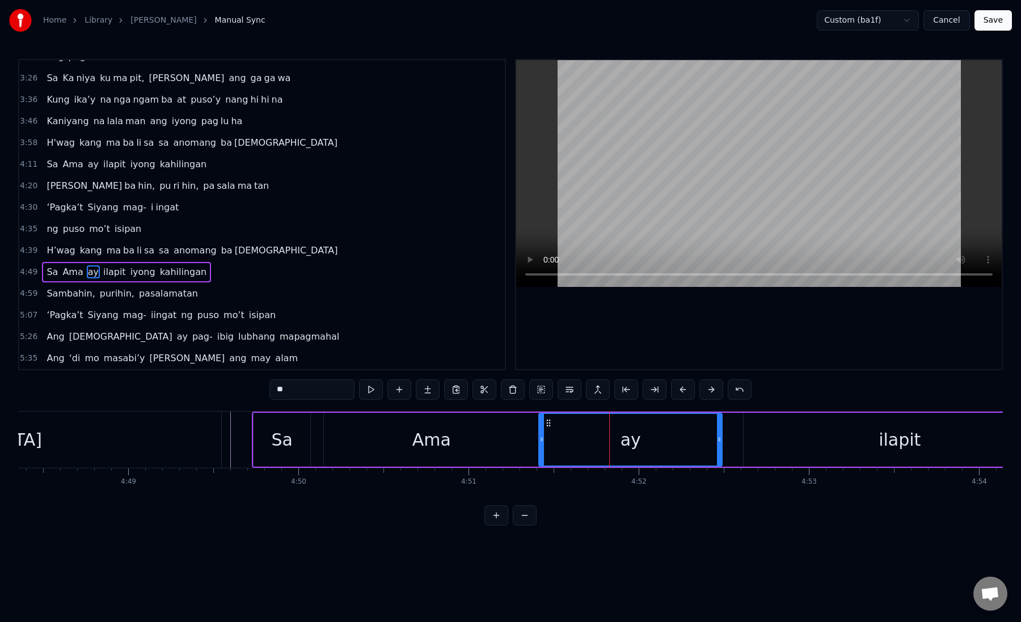
drag, startPoint x: 627, startPoint y: 442, endPoint x: 541, endPoint y: 445, distance: 85.7
click at [541, 445] on div at bounding box center [541, 440] width 5 height 52
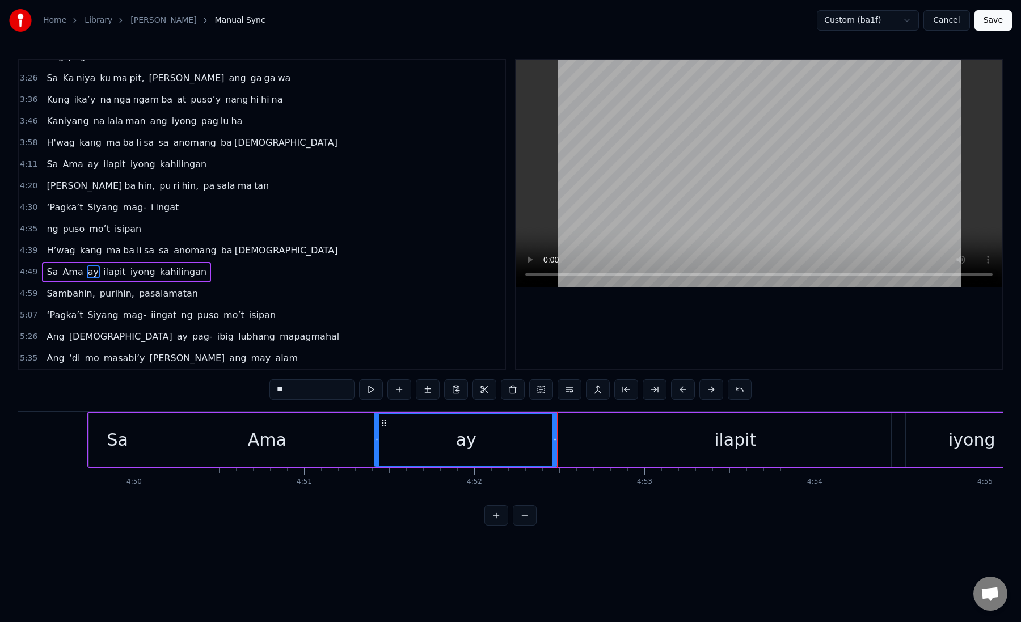
scroll to position [0, 49261]
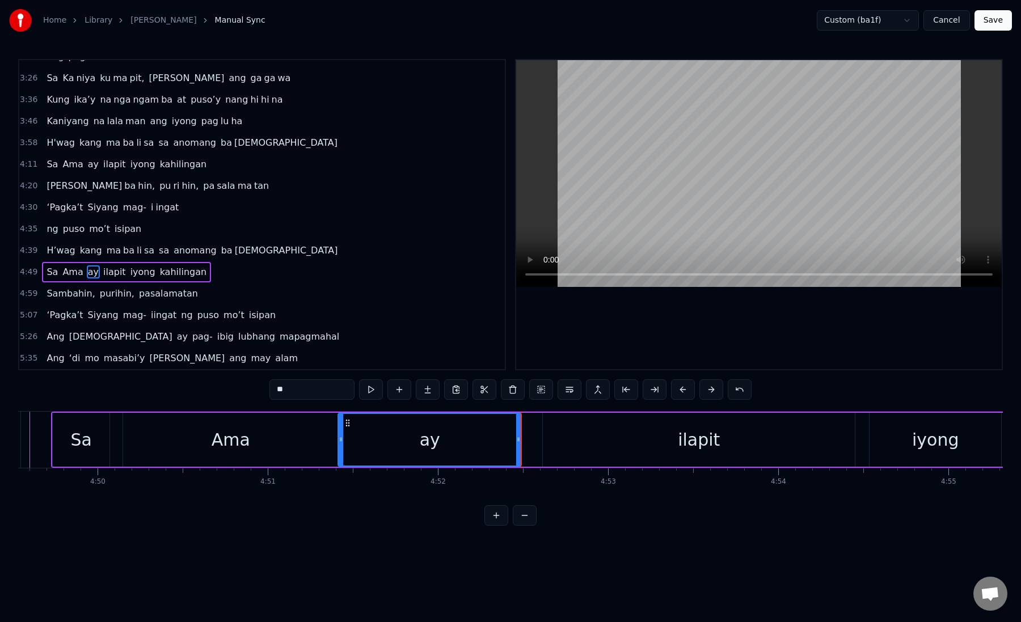
click at [567, 437] on div "ilapit" at bounding box center [699, 440] width 312 height 54
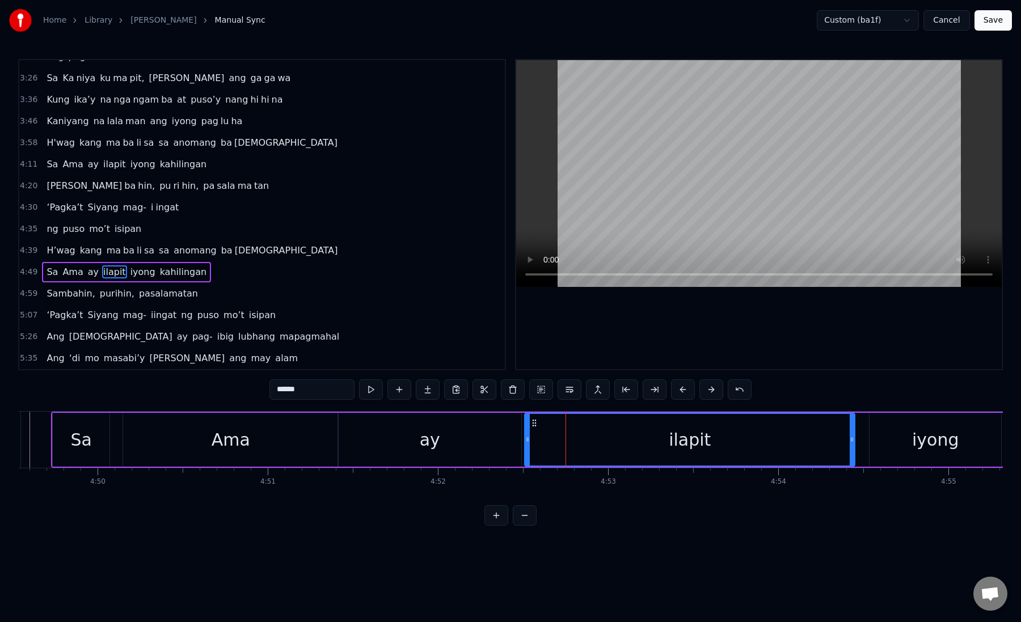
drag, startPoint x: 544, startPoint y: 442, endPoint x: 526, endPoint y: 443, distance: 18.7
click at [526, 443] on icon at bounding box center [527, 439] width 5 height 9
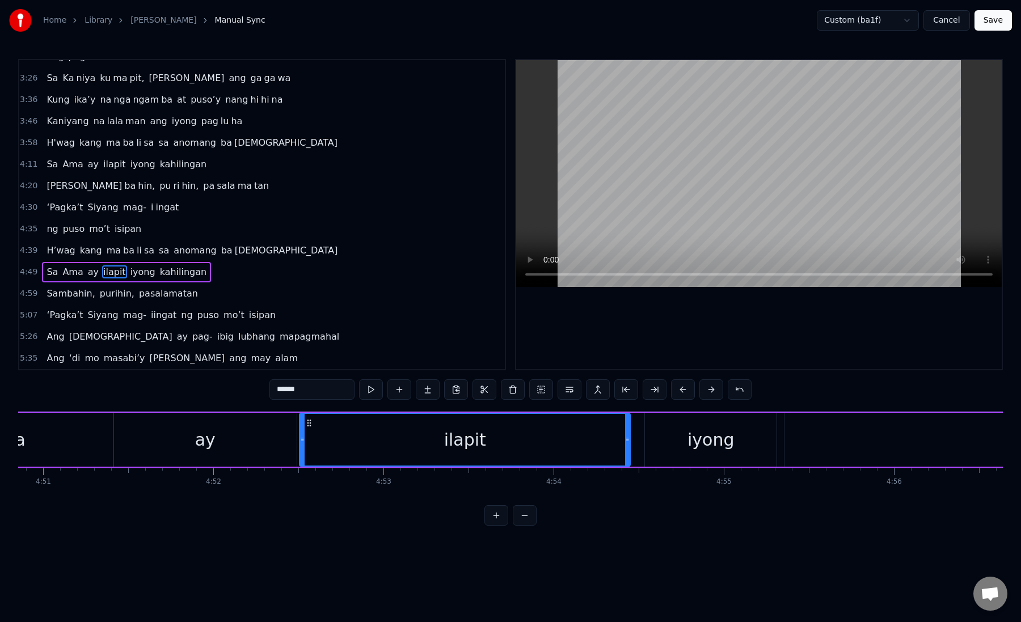
scroll to position [0, 49525]
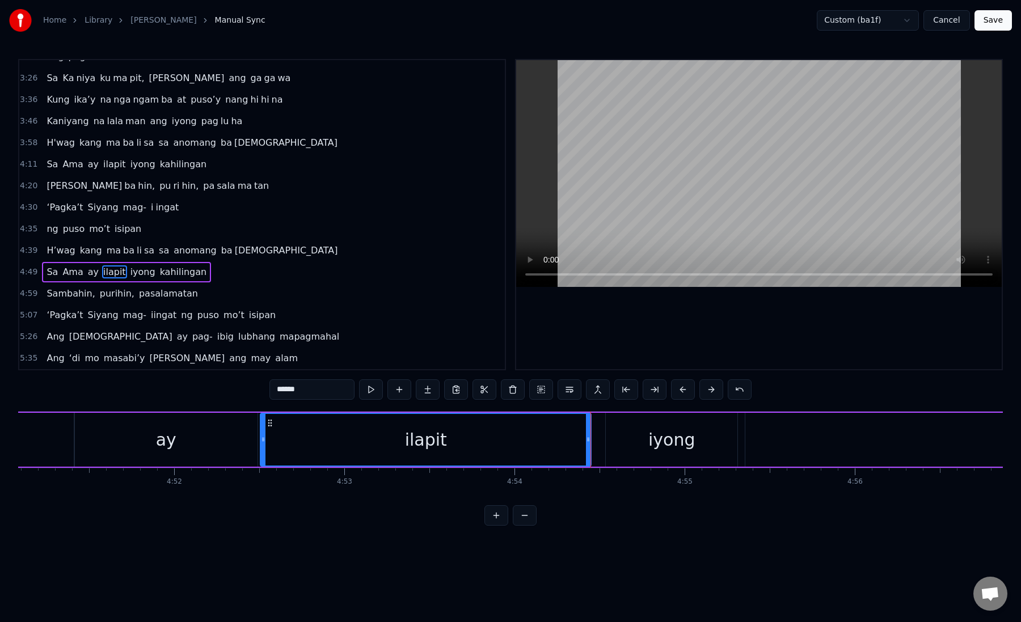
click at [613, 440] on div "iyong" at bounding box center [672, 440] width 132 height 54
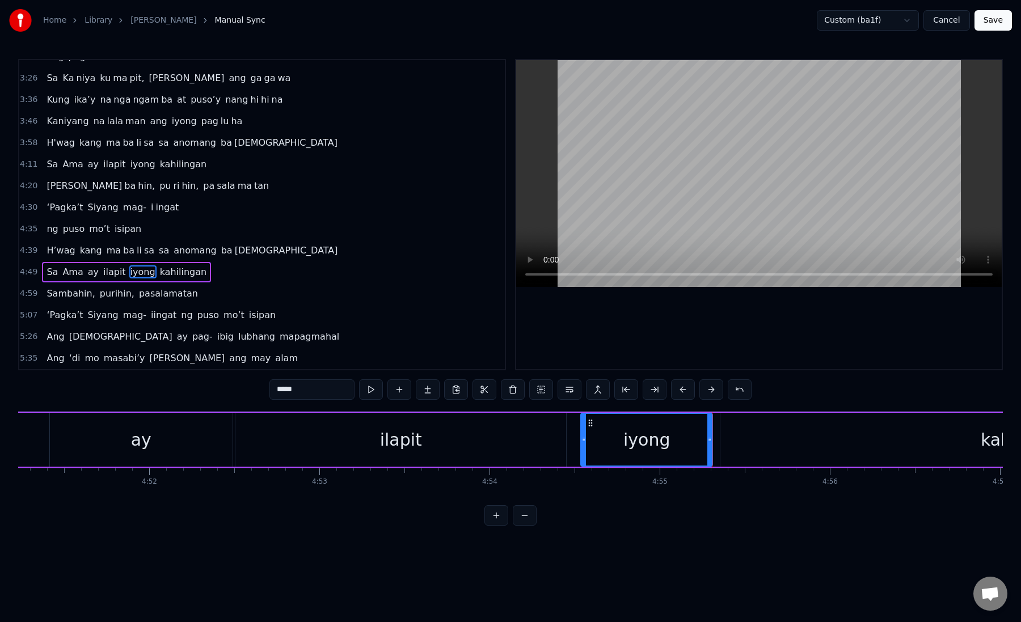
scroll to position [0, 49553]
click at [491, 449] on div "ilapit" at bounding box center [397, 440] width 331 height 54
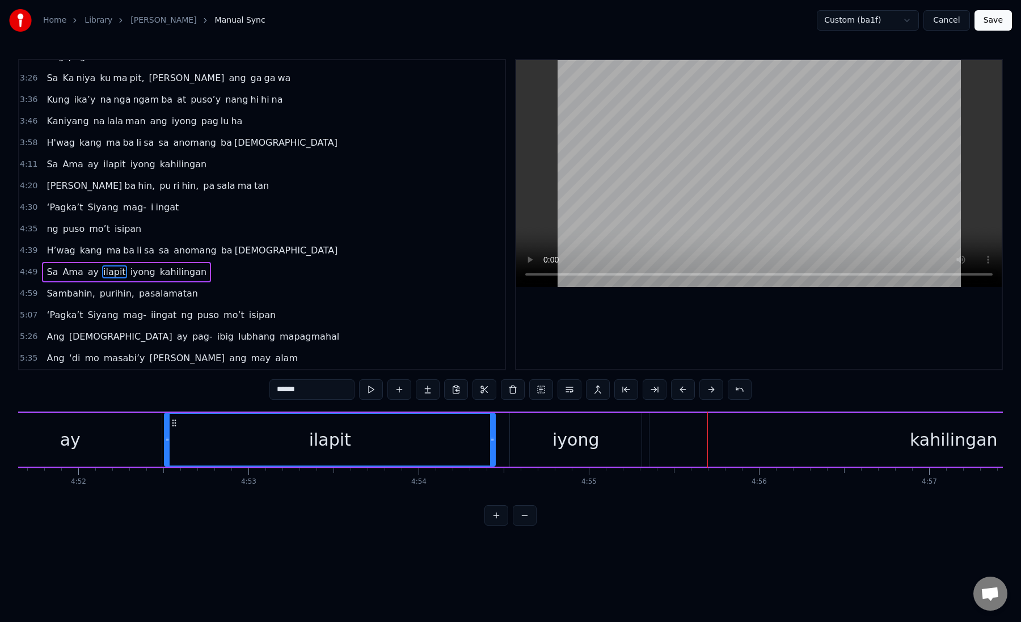
scroll to position [0, 49743]
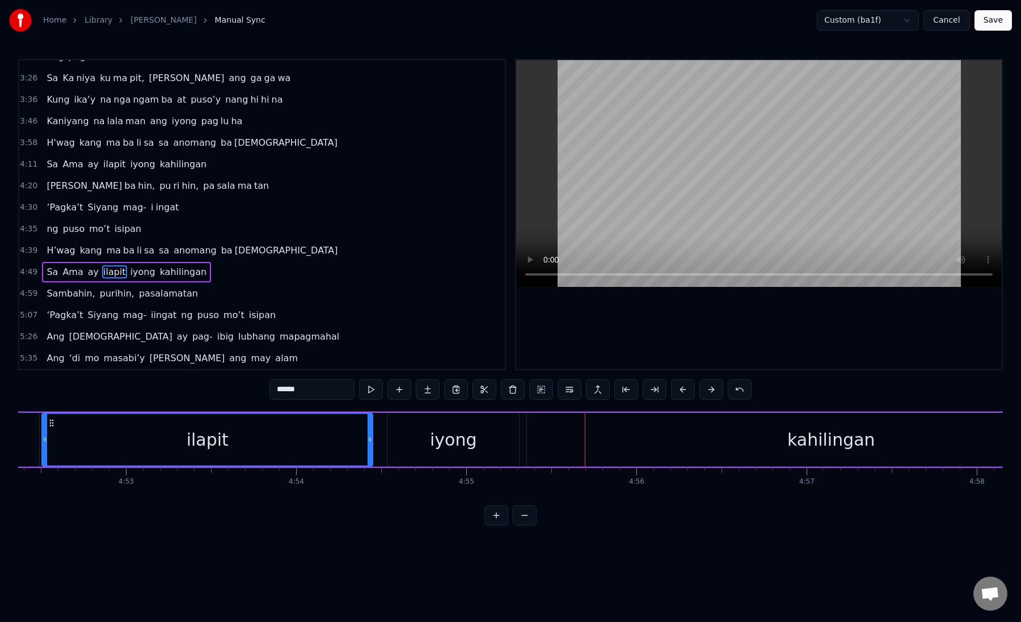
click at [546, 442] on div "kahilingan" at bounding box center [831, 440] width 608 height 54
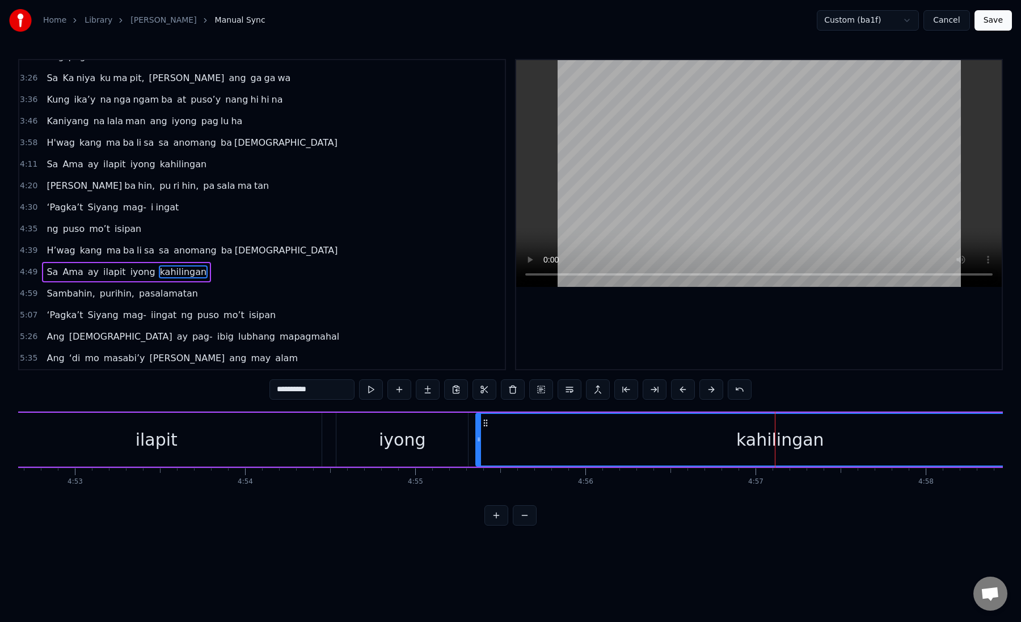
scroll to position [0, 49835]
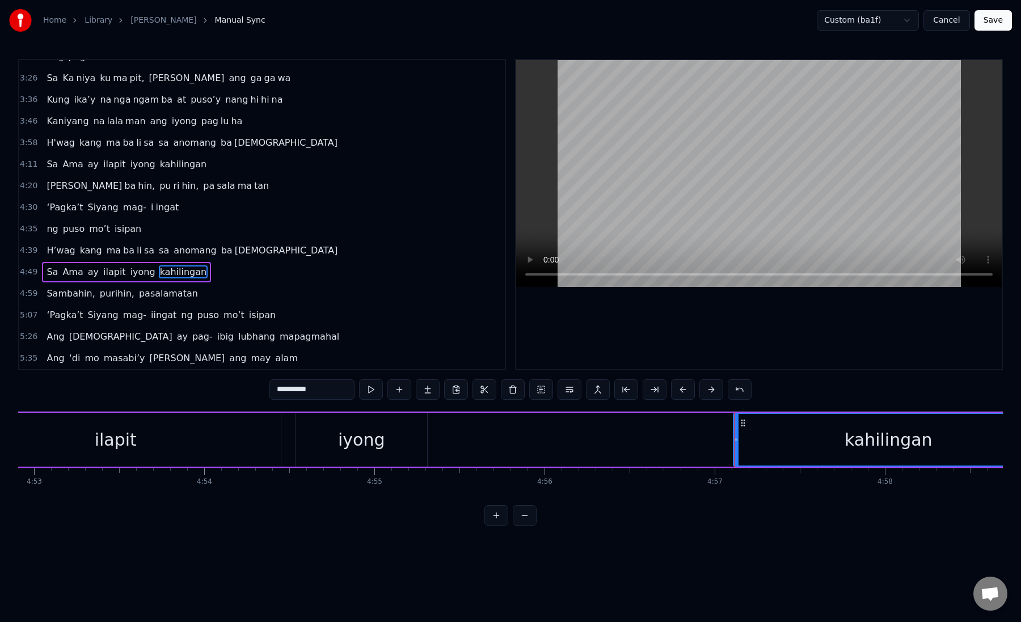
drag, startPoint x: 437, startPoint y: 444, endPoint x: 728, endPoint y: 461, distance: 292.0
click at [734, 461] on div at bounding box center [736, 440] width 5 height 52
click at [364, 444] on div "iyong" at bounding box center [361, 440] width 47 height 26
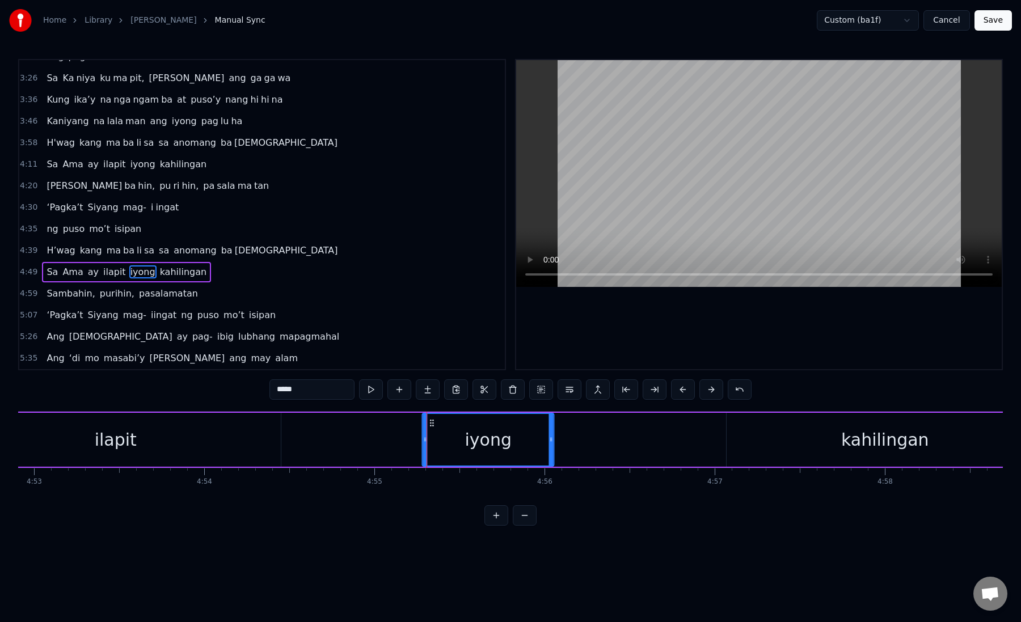
drag, startPoint x: 302, startPoint y: 425, endPoint x: 429, endPoint y: 439, distance: 127.8
click at [429, 439] on div "iyong" at bounding box center [488, 440] width 130 height 52
drag, startPoint x: 551, startPoint y: 442, endPoint x: 652, endPoint y: 442, distance: 101.0
click at [632, 443] on icon at bounding box center [629, 439] width 5 height 9
click at [839, 437] on div "kahilingan" at bounding box center [884, 440] width 316 height 54
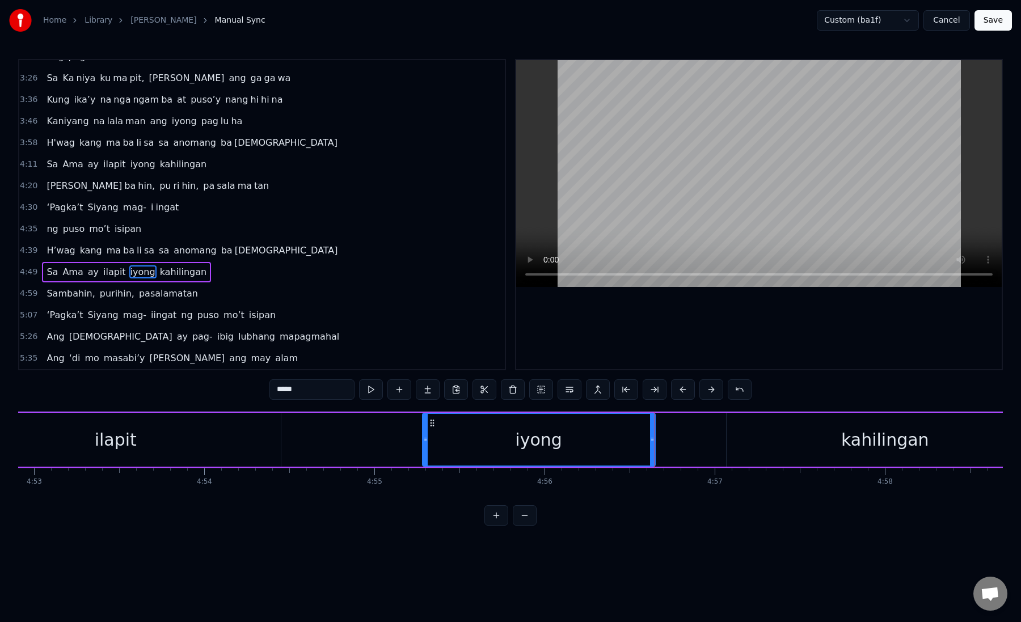
type input "**********"
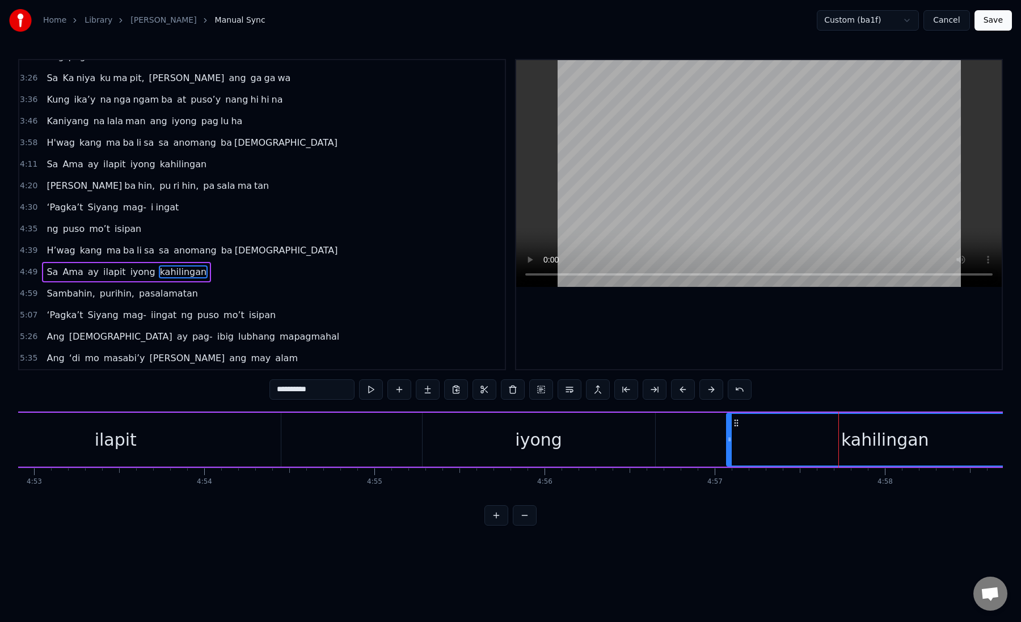
click at [696, 442] on div "Sa Ama ay ilapit iyong kahilingan" at bounding box center [261, 440] width 1568 height 56
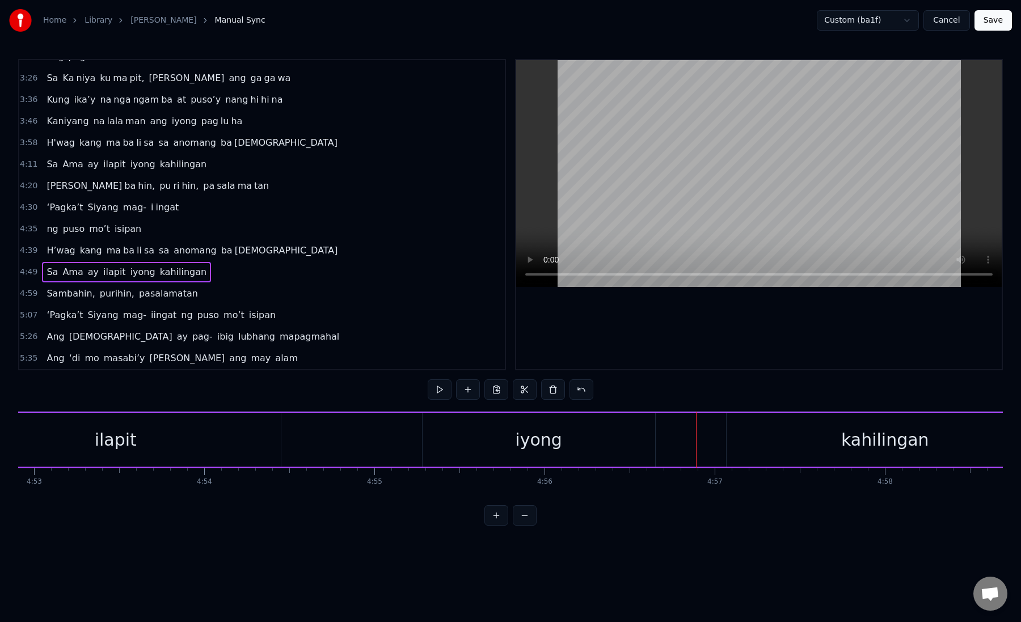
click at [136, 447] on div "ilapit" at bounding box center [115, 440] width 331 height 54
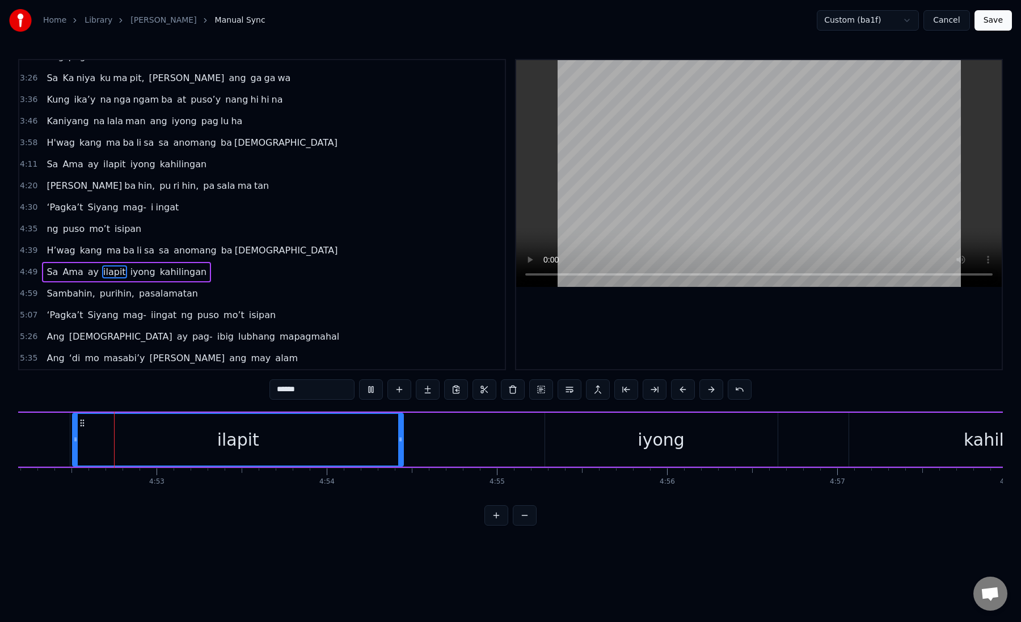
scroll to position [0, 49709]
click at [496, 424] on div "Sa Ama ay ilapit iyong kahilingan" at bounding box center [388, 440] width 1568 height 56
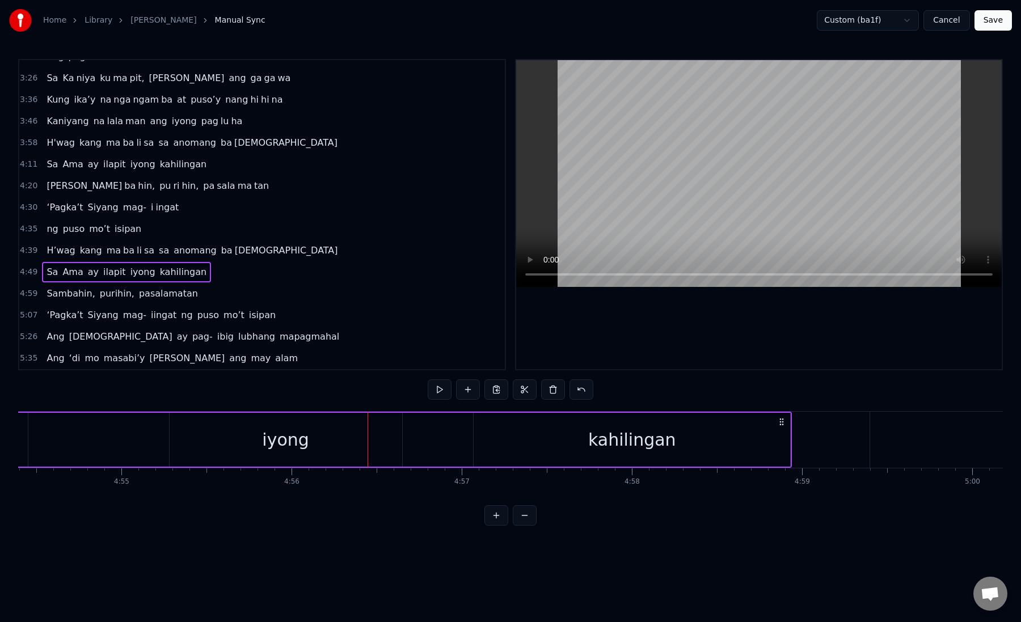
scroll to position [0, 49946]
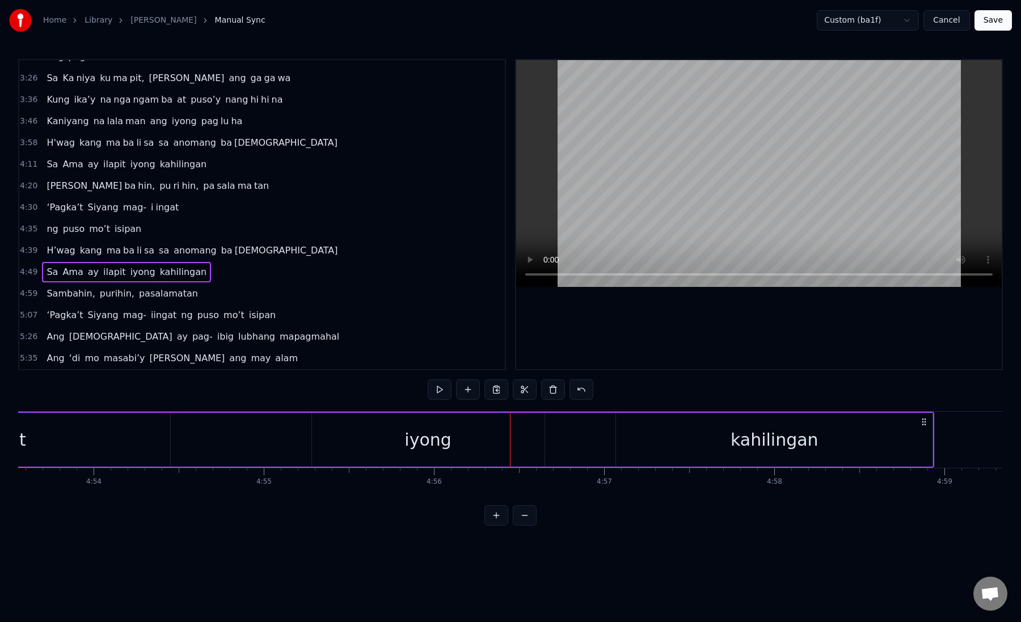
click at [355, 436] on div "iyong" at bounding box center [428, 440] width 233 height 54
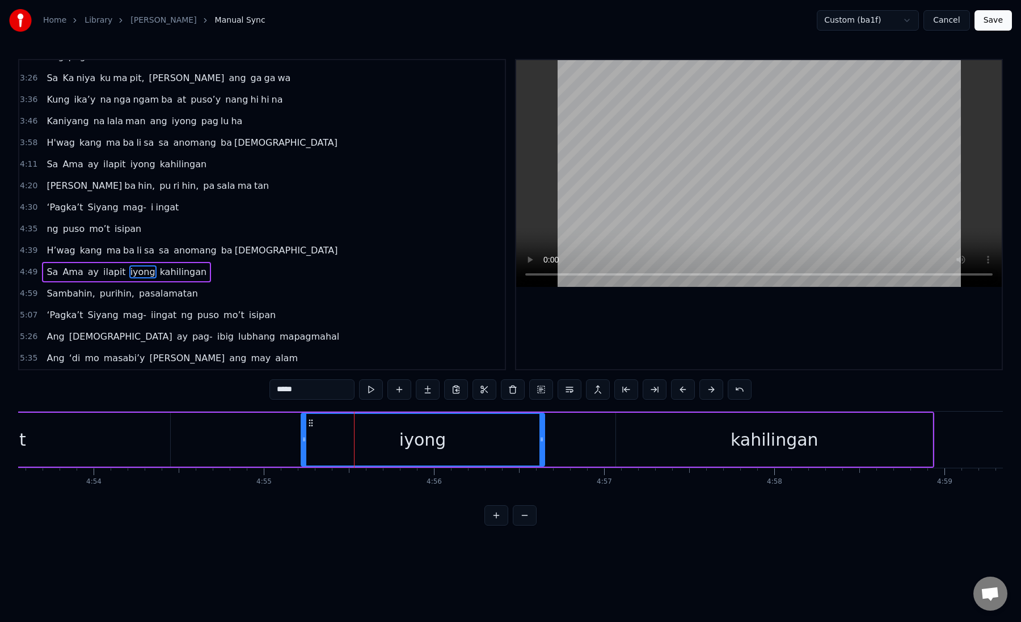
drag, startPoint x: 314, startPoint y: 442, endPoint x: 299, endPoint y: 442, distance: 15.3
click at [302, 442] on icon at bounding box center [304, 439] width 5 height 9
drag, startPoint x: 299, startPoint y: 442, endPoint x: 280, endPoint y: 442, distance: 19.3
click at [280, 442] on icon at bounding box center [282, 439] width 5 height 9
drag, startPoint x: 280, startPoint y: 442, endPoint x: 250, endPoint y: 443, distance: 30.1
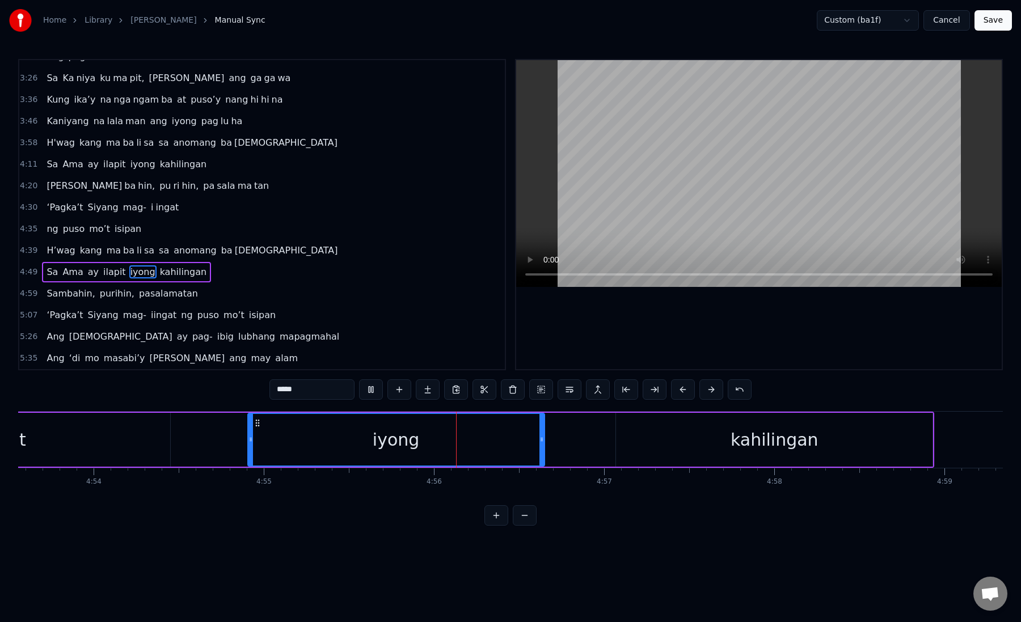
click at [250, 443] on icon at bounding box center [250, 439] width 5 height 9
drag, startPoint x: 250, startPoint y: 442, endPoint x: 272, endPoint y: 443, distance: 22.1
click at [269, 443] on icon at bounding box center [266, 439] width 5 height 9
drag, startPoint x: 272, startPoint y: 443, endPoint x: 238, endPoint y: 443, distance: 33.5
click at [256, 443] on icon at bounding box center [258, 439] width 5 height 9
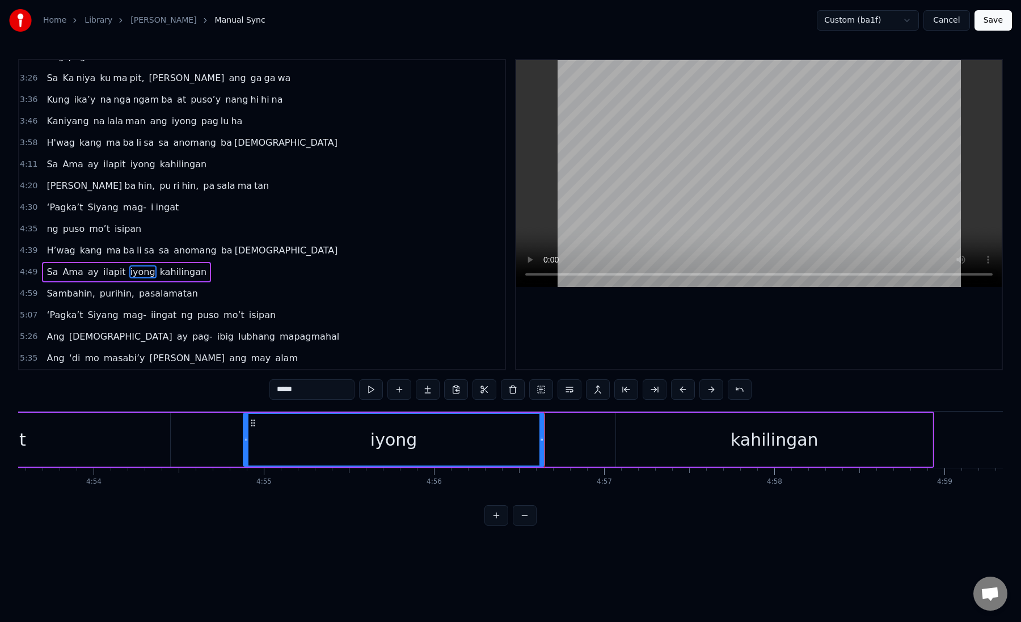
drag, startPoint x: 239, startPoint y: 441, endPoint x: 246, endPoint y: 441, distance: 6.8
click at [246, 441] on icon at bounding box center [246, 439] width 5 height 9
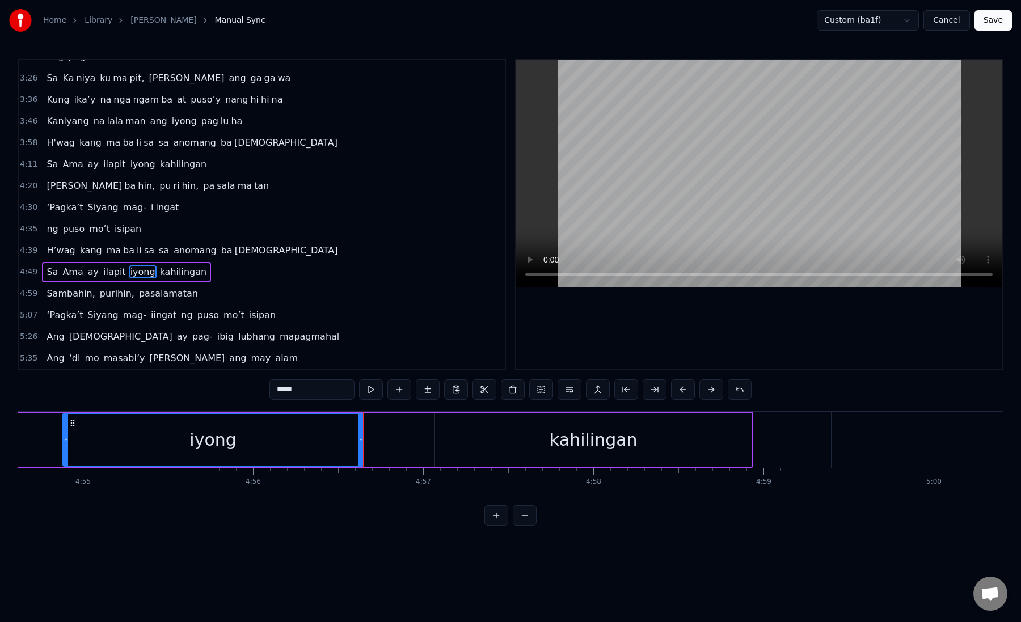
scroll to position [0, 50165]
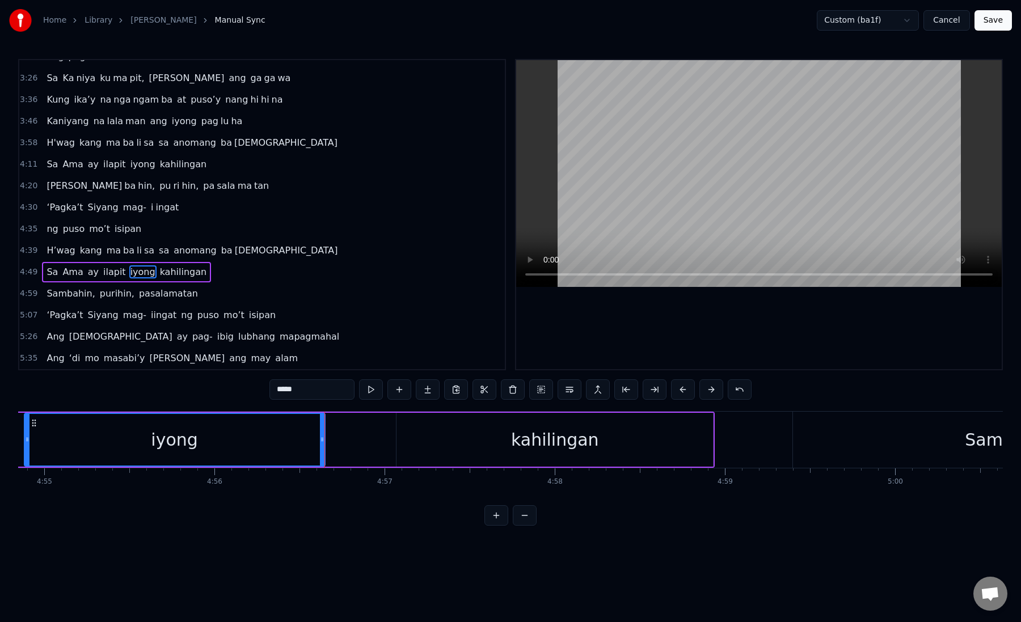
click at [425, 433] on div "kahilingan" at bounding box center [554, 440] width 316 height 54
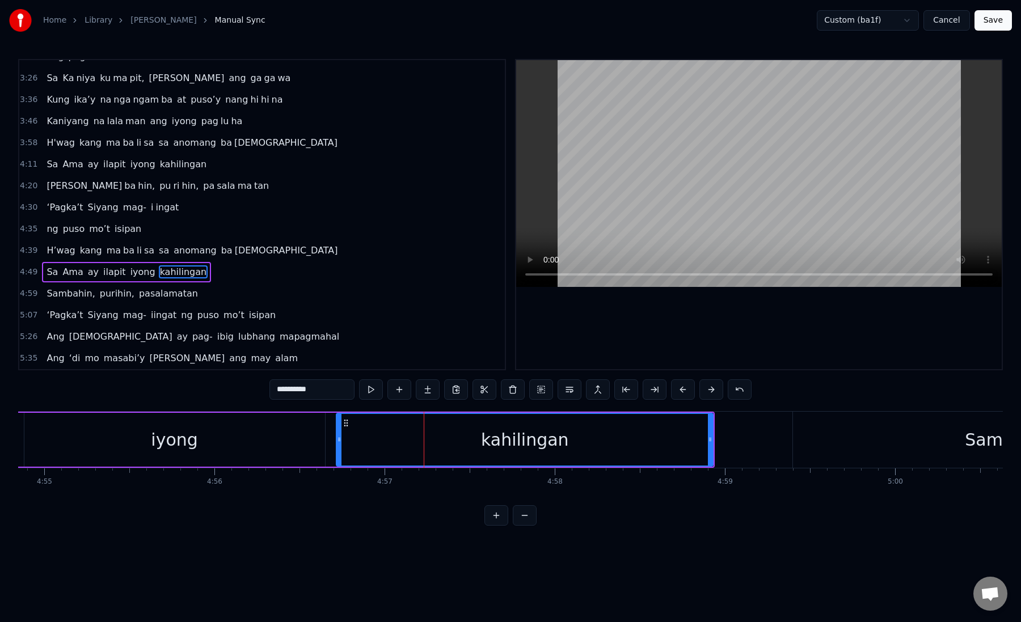
drag, startPoint x: 400, startPoint y: 439, endPoint x: 339, endPoint y: 440, distance: 60.7
click at [339, 440] on icon at bounding box center [339, 439] width 5 height 9
click at [396, 440] on div "kahilingan" at bounding box center [524, 440] width 375 height 52
click at [416, 436] on div "kahilingan" at bounding box center [524, 440] width 375 height 52
click at [339, 440] on icon at bounding box center [339, 439] width 5 height 9
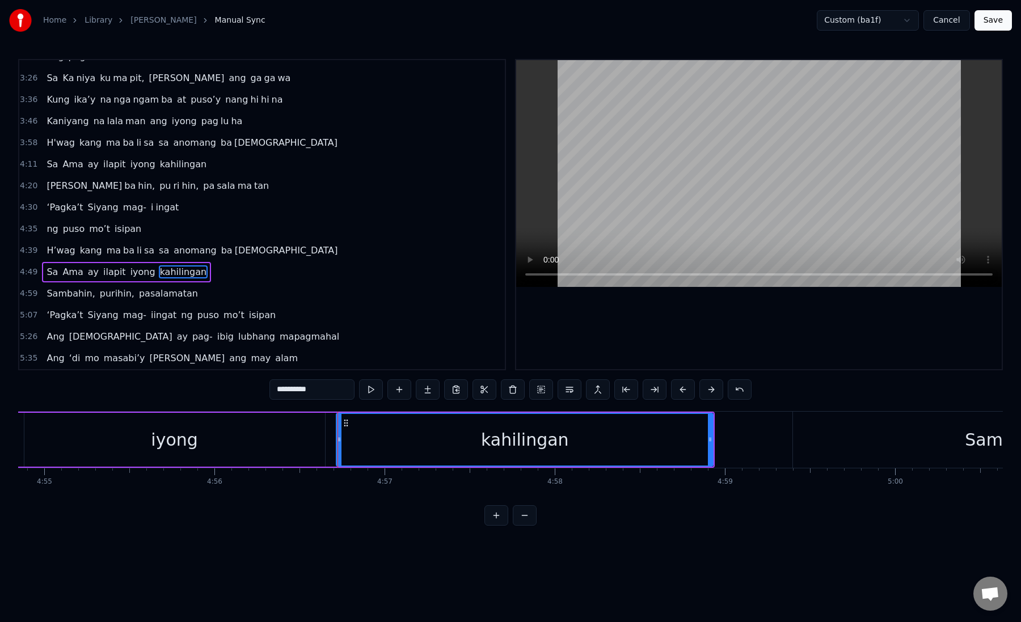
click at [353, 440] on div "kahilingan" at bounding box center [524, 440] width 375 height 52
click at [349, 440] on div "kahilingan" at bounding box center [524, 440] width 375 height 52
click at [283, 445] on div "iyong" at bounding box center [174, 440] width 301 height 54
type input "*****"
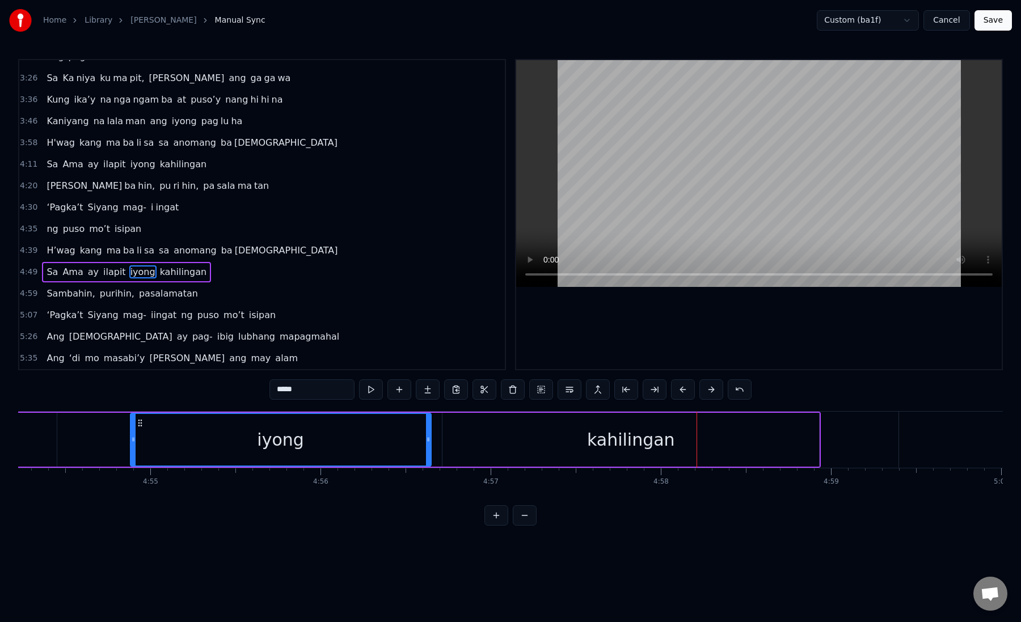
click at [97, 445] on div "Sa Ama ay ilapit iyong kahilingan" at bounding box center [37, 440] width 1568 height 56
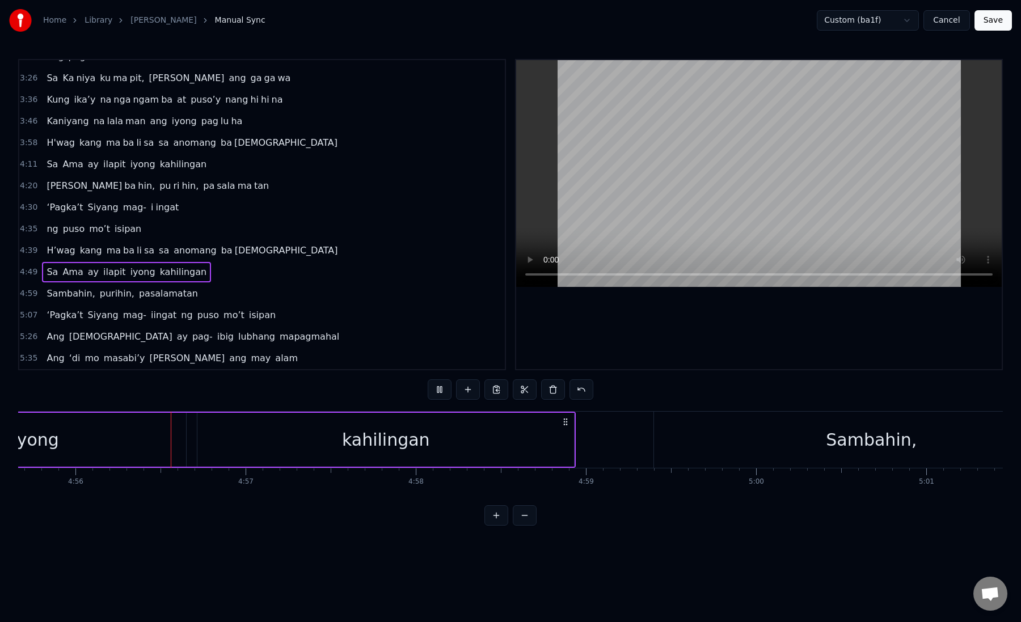
scroll to position [0, 50313]
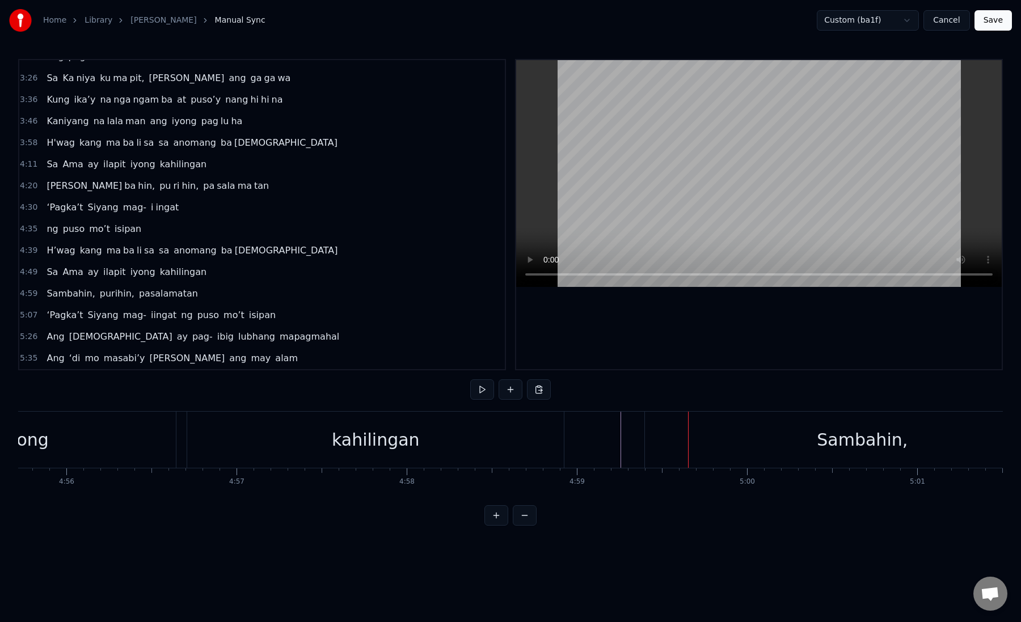
click at [661, 438] on div "Sambahin," at bounding box center [862, 440] width 434 height 56
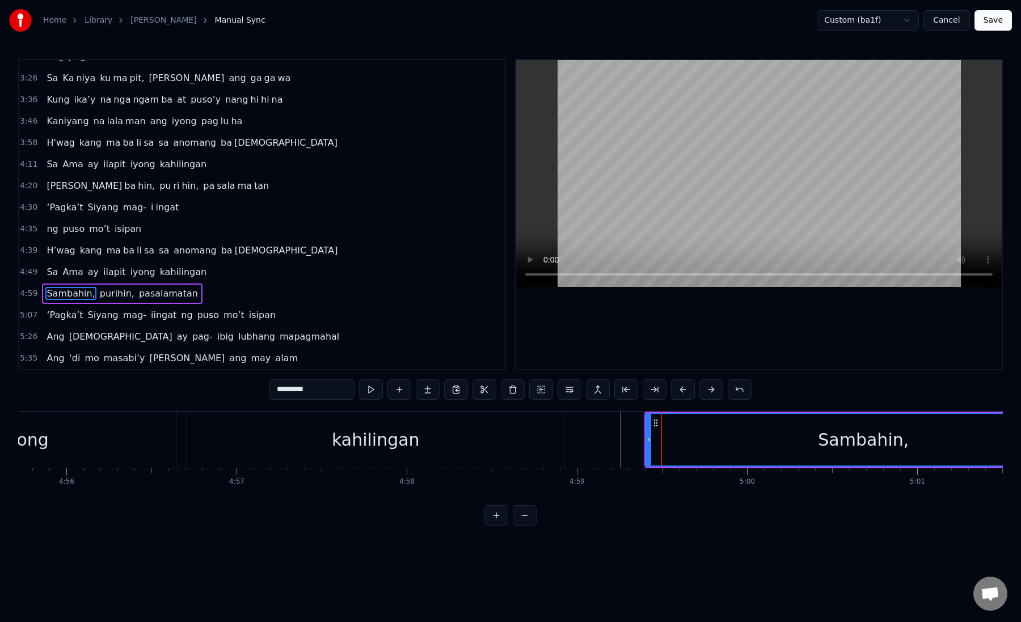
click at [683, 391] on button at bounding box center [683, 389] width 24 height 20
click at [632, 438] on div "Sambahin," at bounding box center [837, 440] width 433 height 52
drag, startPoint x: 653, startPoint y: 445, endPoint x: 617, endPoint y: 446, distance: 36.3
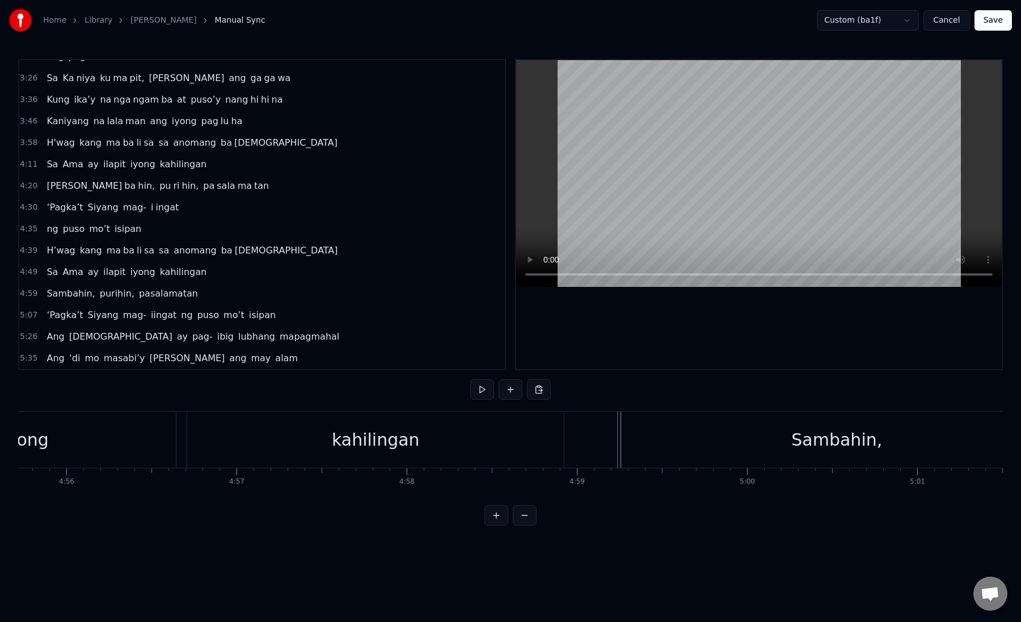
click at [643, 441] on div "Sambahin," at bounding box center [836, 440] width 434 height 56
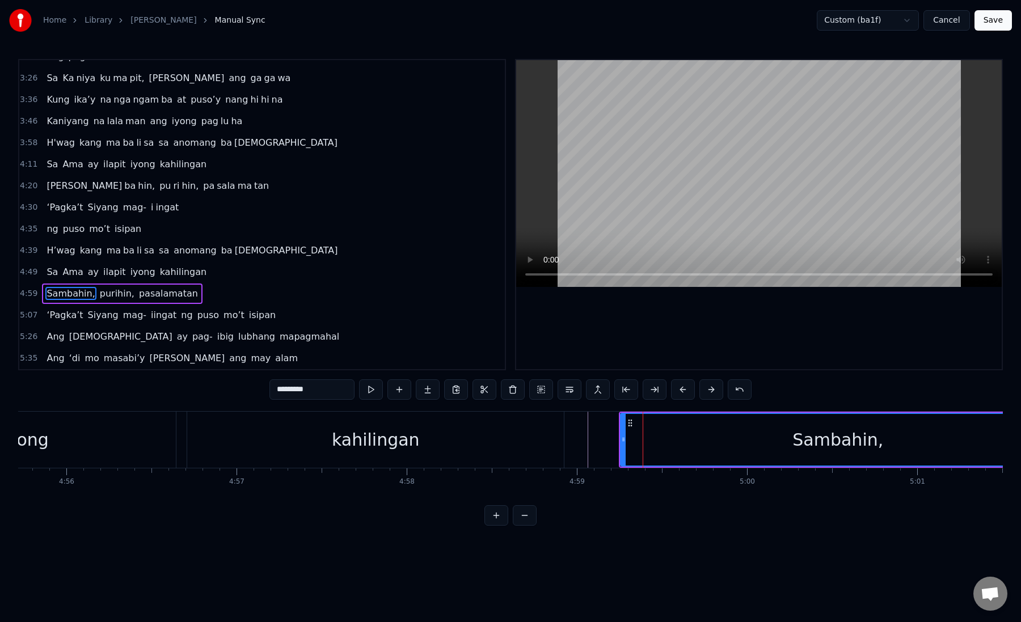
click at [631, 439] on div "Sambahin," at bounding box center [837, 440] width 433 height 52
click at [636, 434] on div "Sambahin," at bounding box center [837, 440] width 433 height 52
click at [701, 437] on div "Sambahin," at bounding box center [837, 440] width 433 height 52
click at [655, 398] on button at bounding box center [655, 389] width 24 height 20
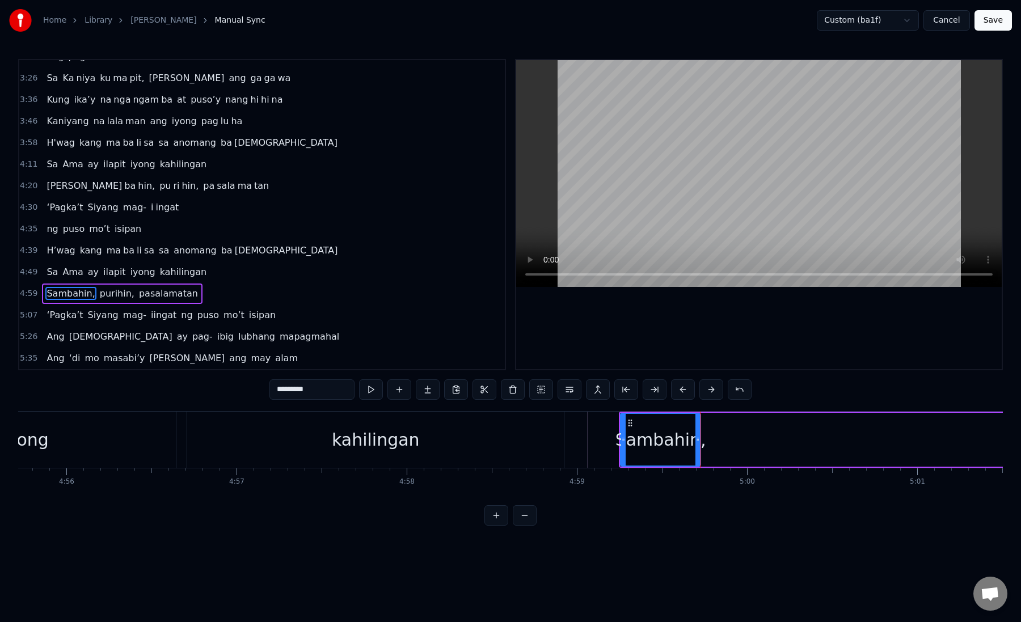
drag, startPoint x: 293, startPoint y: 390, endPoint x: 356, endPoint y: 392, distance: 62.4
click at [356, 392] on div "*********" at bounding box center [510, 389] width 482 height 20
type input "***"
click at [429, 395] on button at bounding box center [428, 389] width 24 height 20
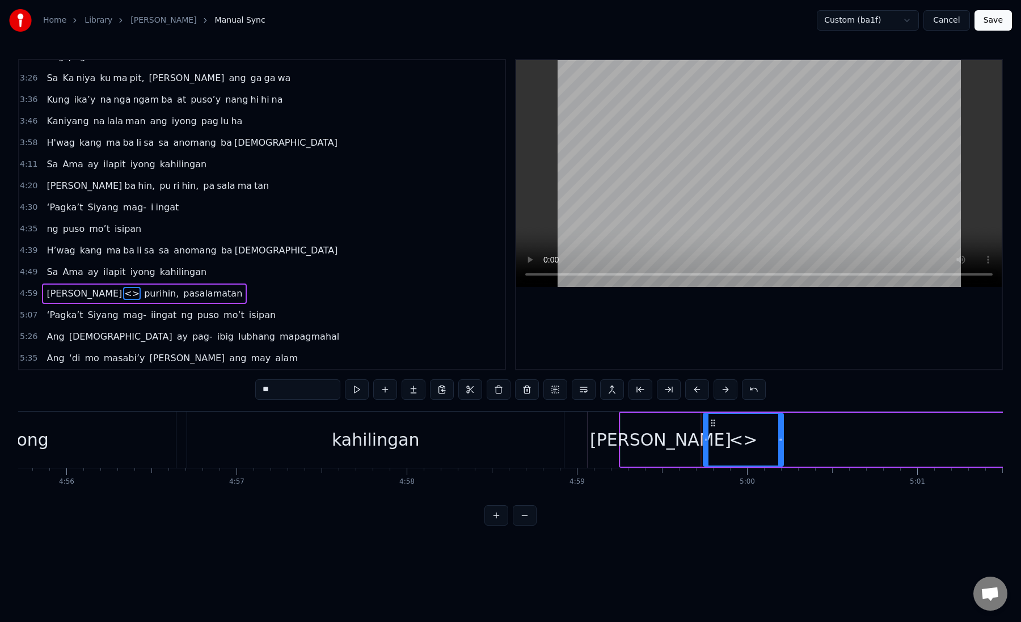
drag, startPoint x: 298, startPoint y: 398, endPoint x: 206, endPoint y: 388, distance: 92.9
click at [206, 388] on div "0:19 Kung sa puso mo 0:23 ay hindi ma i wa san 0:28 Ang pag da law ni tong mga …" at bounding box center [510, 292] width 985 height 467
paste input "****"
drag, startPoint x: 311, startPoint y: 394, endPoint x: 272, endPoint y: 390, distance: 38.8
click at [272, 390] on input "******" at bounding box center [297, 389] width 85 height 20
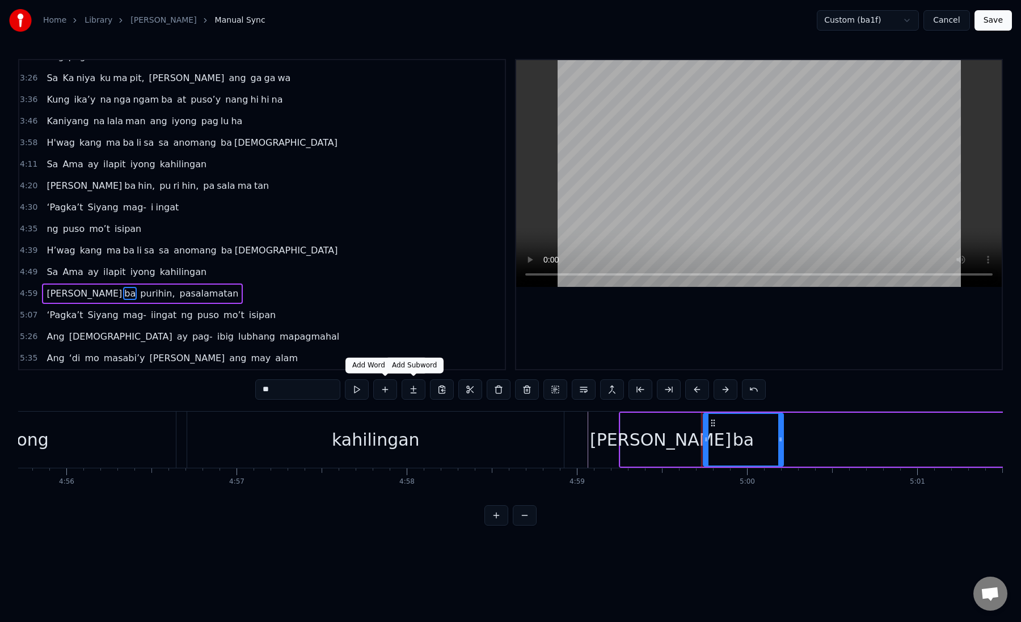
type input "**"
click at [409, 394] on button at bounding box center [414, 389] width 24 height 20
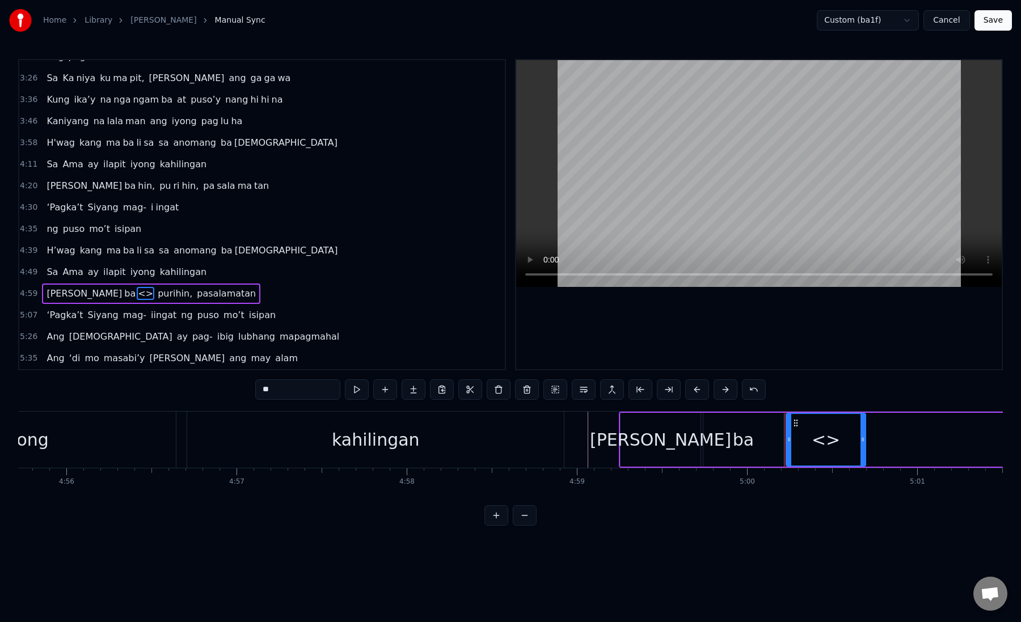
drag, startPoint x: 258, startPoint y: 390, endPoint x: 321, endPoint y: 391, distance: 63.0
click at [320, 391] on input "**" at bounding box center [297, 389] width 85 height 20
paste input "**"
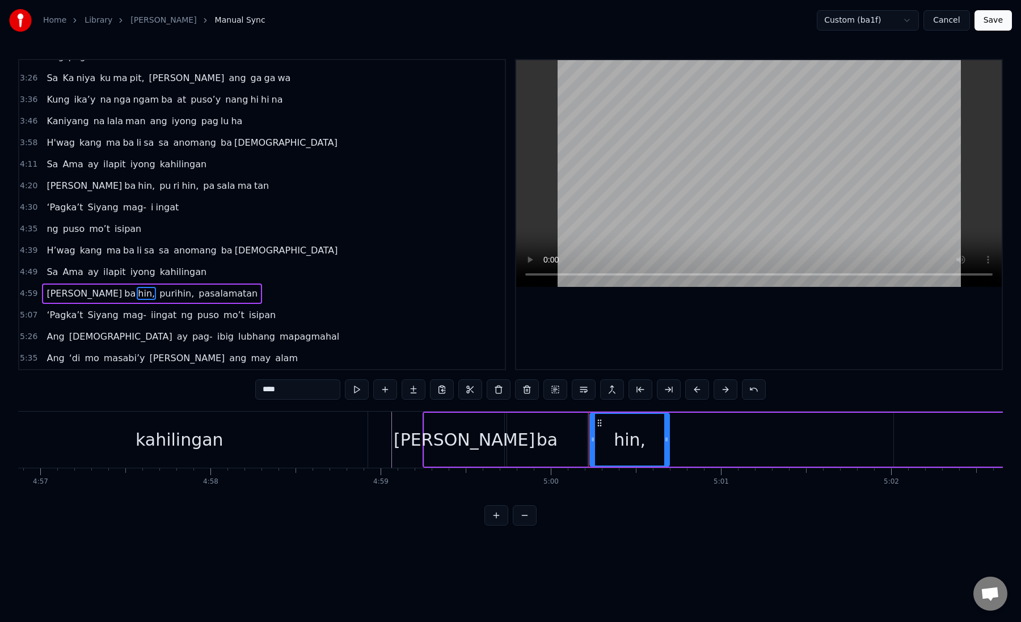
scroll to position [0, 50534]
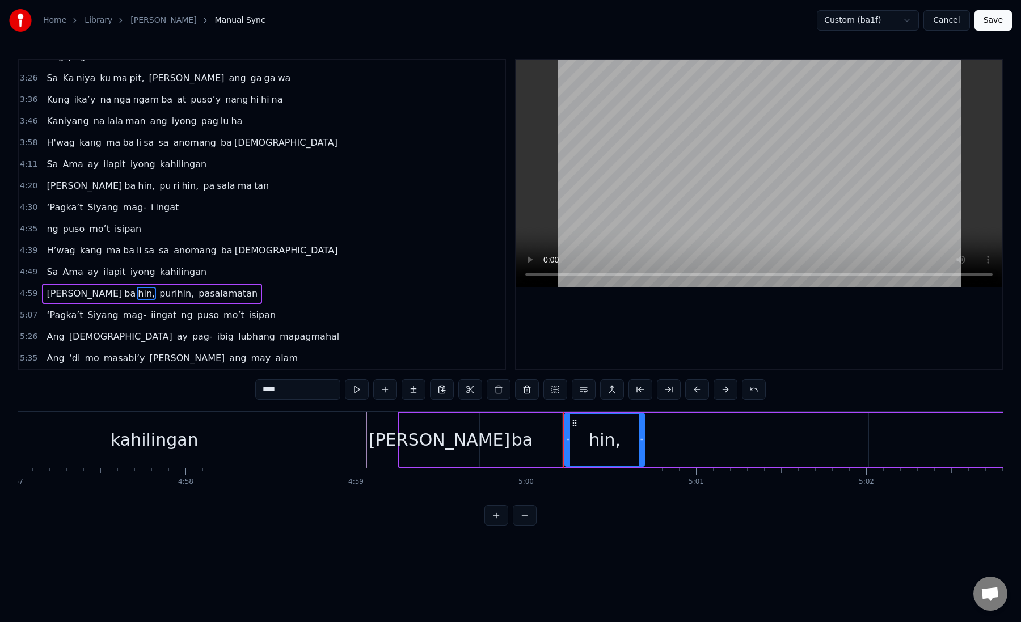
click at [443, 441] on div "[PERSON_NAME]" at bounding box center [439, 440] width 141 height 26
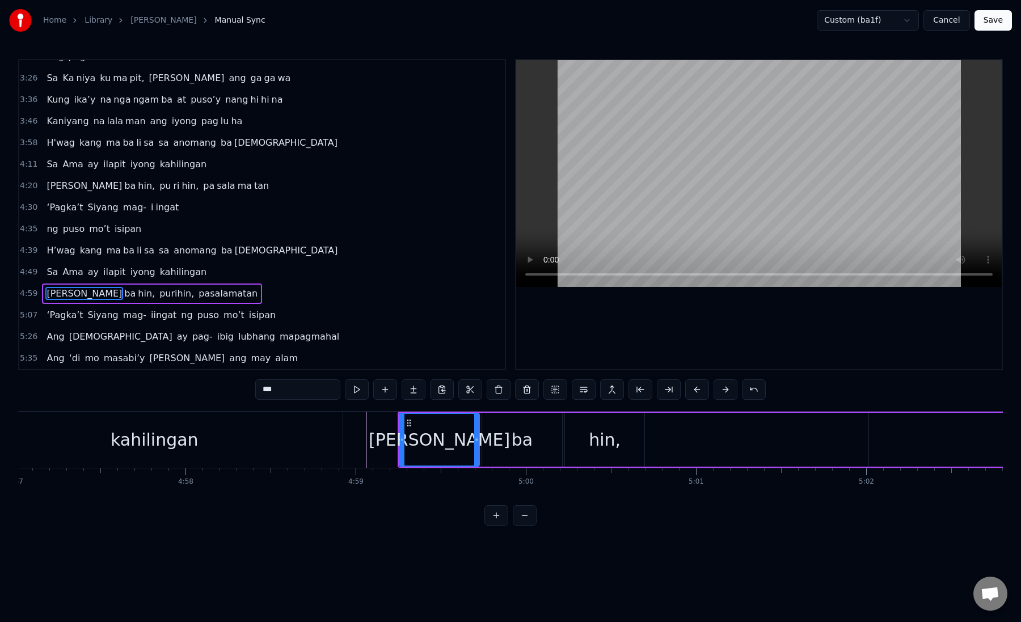
click at [505, 441] on div "ba" at bounding box center [522, 440] width 80 height 54
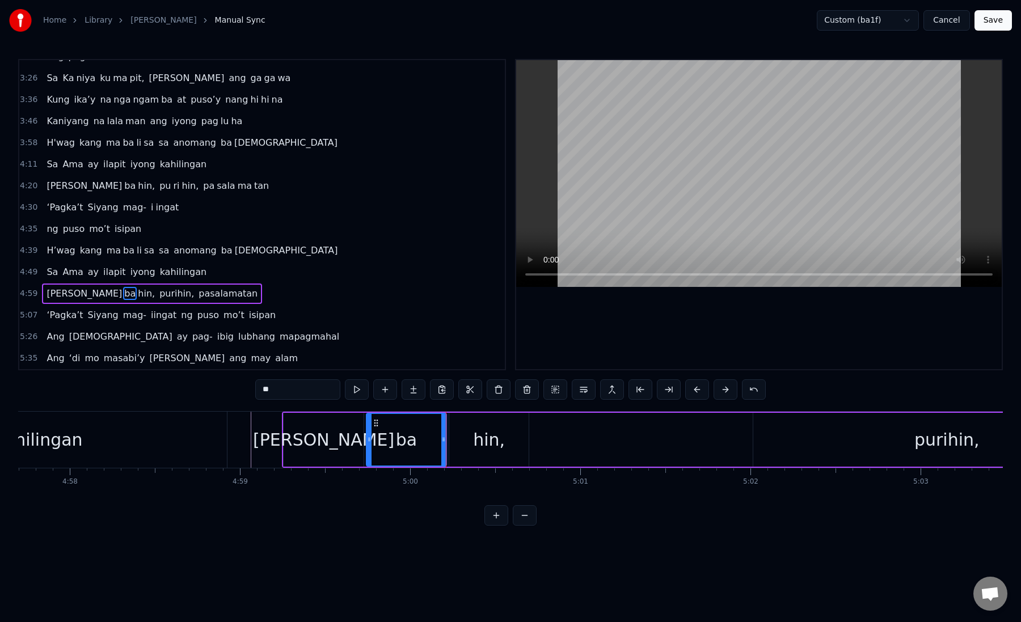
scroll to position [0, 50694]
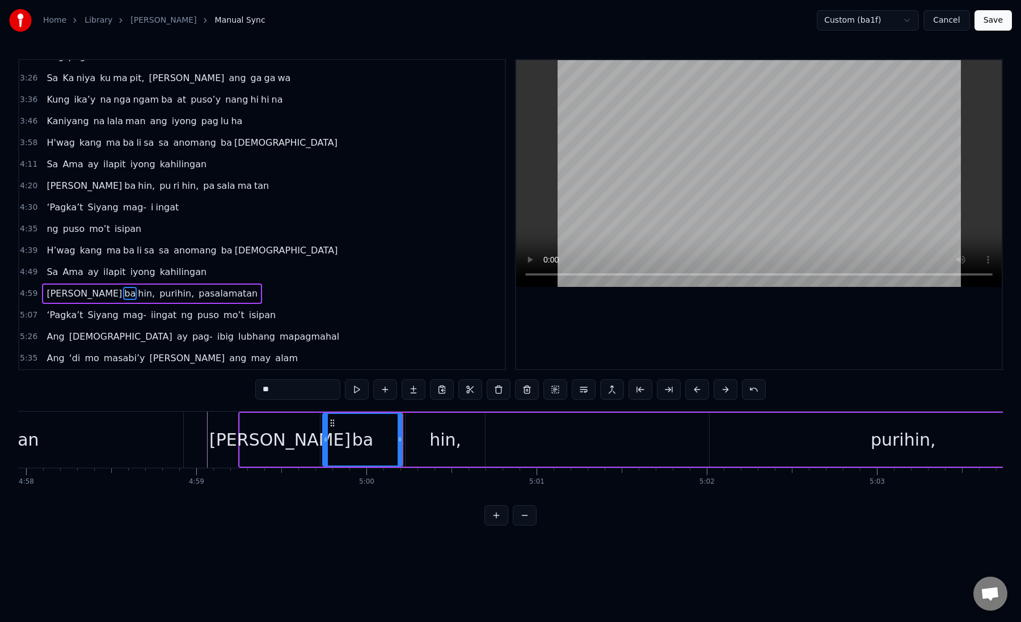
click at [422, 454] on div "hin," at bounding box center [446, 440] width 80 height 54
drag, startPoint x: 481, startPoint y: 439, endPoint x: 575, endPoint y: 438, distance: 93.6
click at [484, 439] on icon at bounding box center [482, 439] width 5 height 9
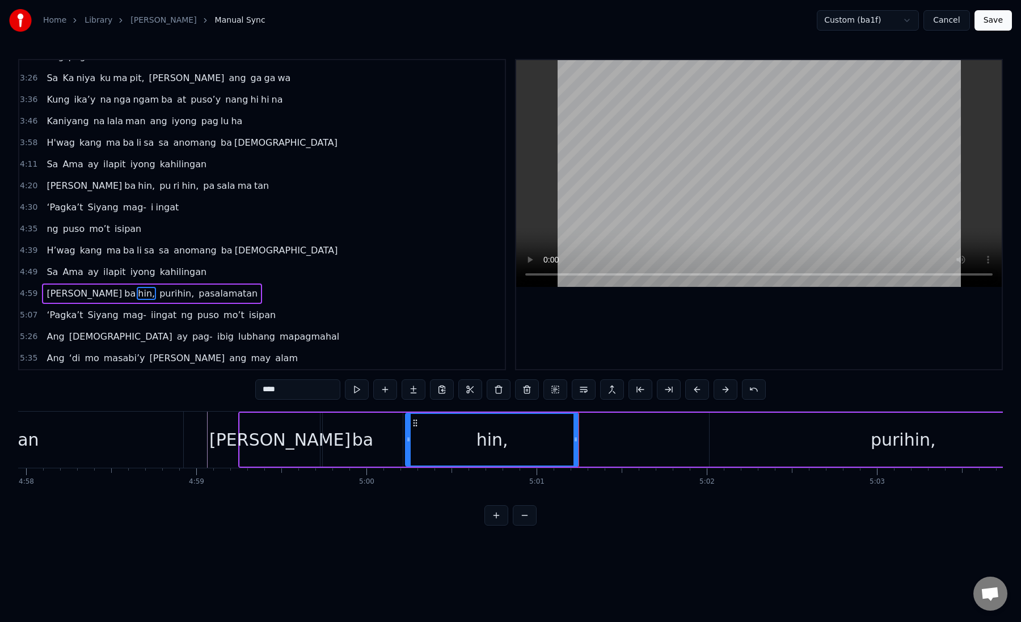
drag, startPoint x: 575, startPoint y: 438, endPoint x: 679, endPoint y: 438, distance: 104.4
click at [578, 438] on icon at bounding box center [575, 439] width 5 height 9
drag, startPoint x: 681, startPoint y: 443, endPoint x: 709, endPoint y: 445, distance: 27.9
click at [709, 445] on div at bounding box center [708, 440] width 5 height 52
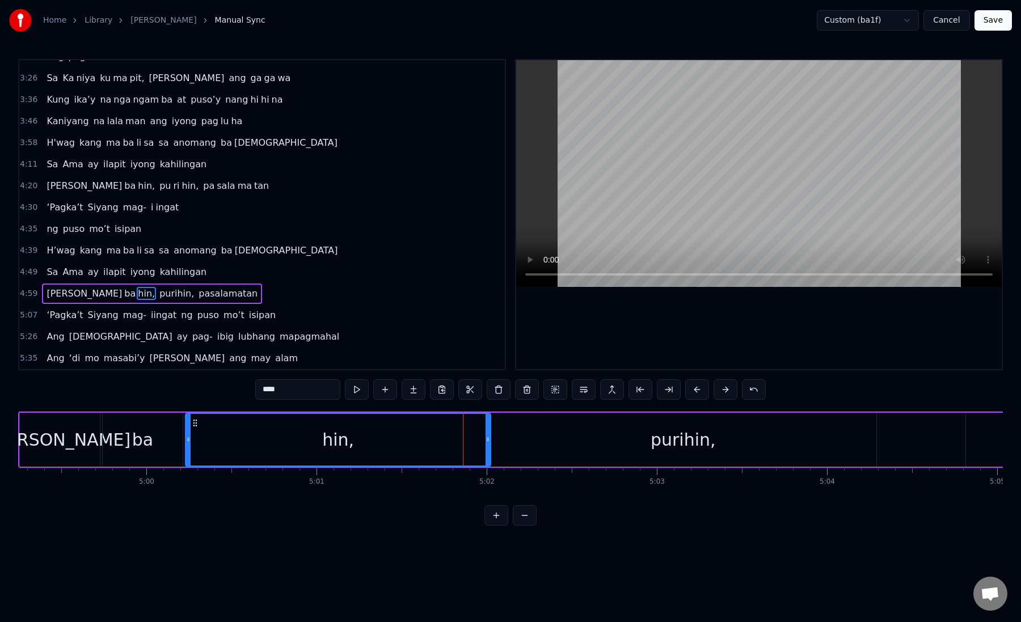
scroll to position [0, 50953]
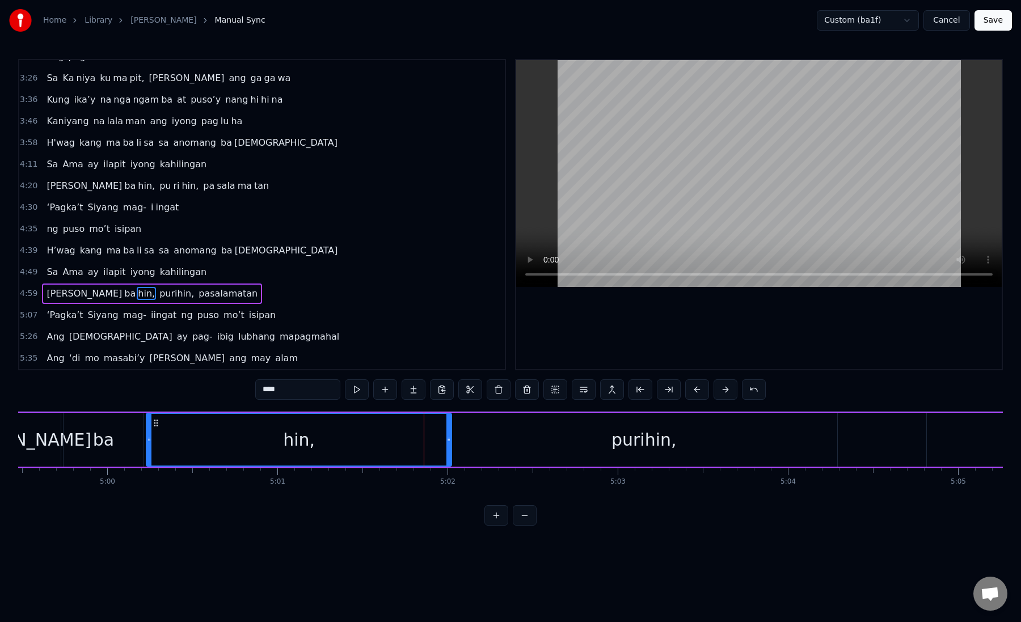
click at [467, 451] on div "purihin," at bounding box center [643, 440] width 387 height 54
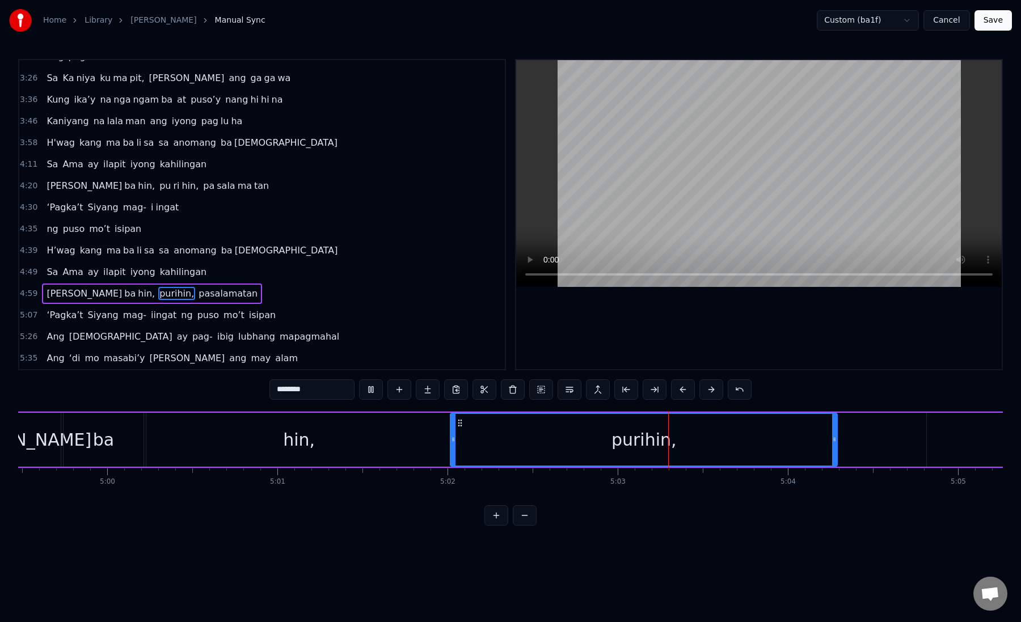
click at [467, 451] on div "purihin," at bounding box center [644, 440] width 386 height 52
click at [533, 427] on div "purihin," at bounding box center [644, 440] width 386 height 52
click at [657, 392] on button at bounding box center [655, 389] width 24 height 20
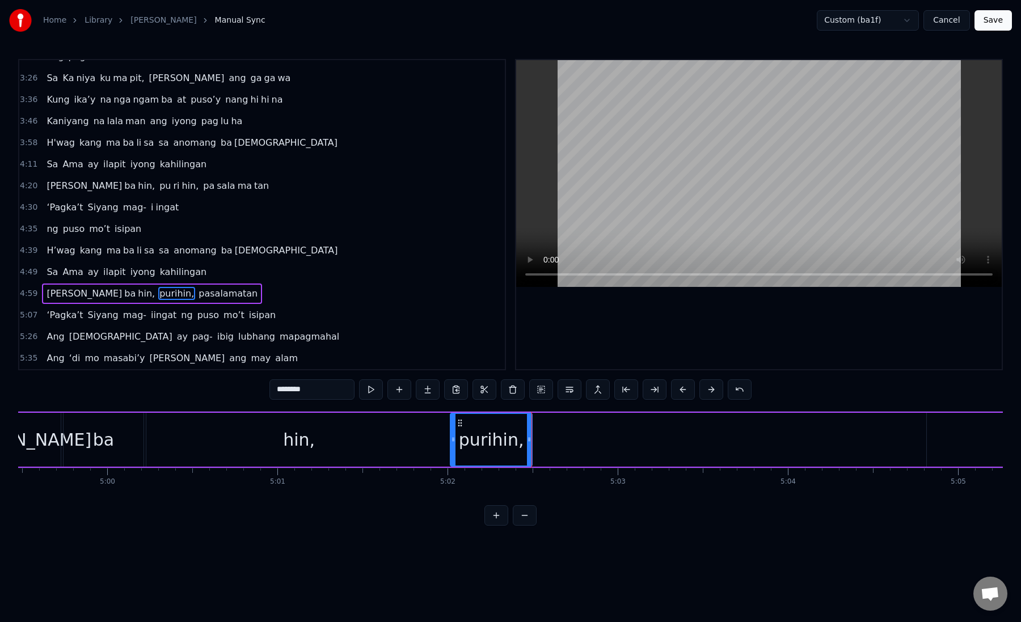
drag, startPoint x: 285, startPoint y: 390, endPoint x: 327, endPoint y: 392, distance: 41.5
click at [327, 392] on input "********" at bounding box center [311, 389] width 85 height 20
type input "**"
click at [426, 391] on button at bounding box center [428, 389] width 24 height 20
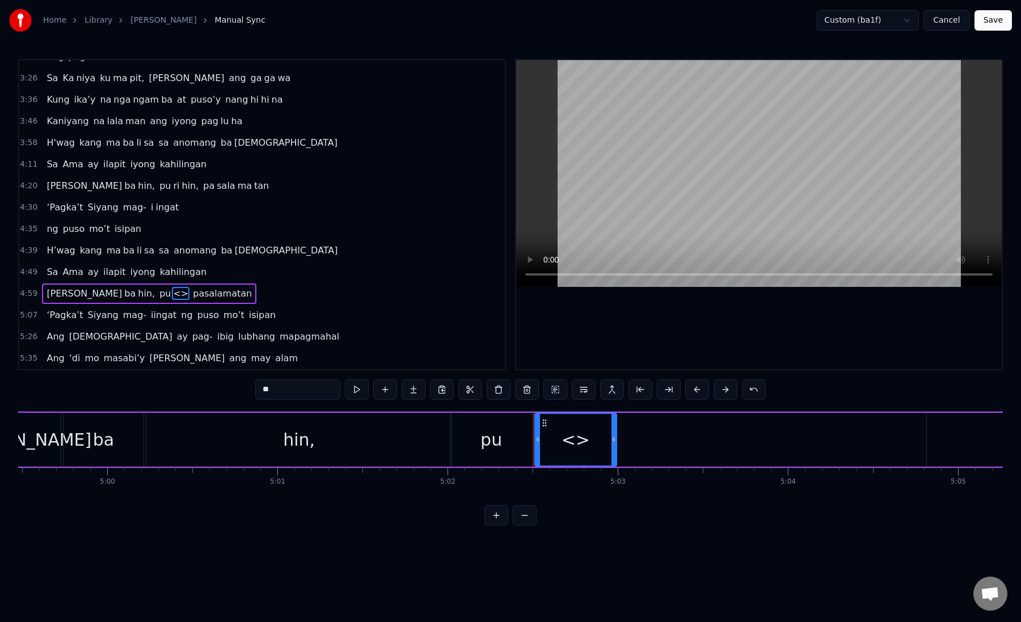
drag, startPoint x: 294, startPoint y: 386, endPoint x: 243, endPoint y: 391, distance: 51.9
click at [243, 391] on div "0:19 Kung sa puso mo 0:23 ay hindi ma i wa san 0:28 Ang pag da law ni tong mga …" at bounding box center [510, 292] width 985 height 467
paste input "****"
drag, startPoint x: 298, startPoint y: 392, endPoint x: 268, endPoint y: 392, distance: 29.5
click at [268, 392] on input "******" at bounding box center [297, 389] width 85 height 20
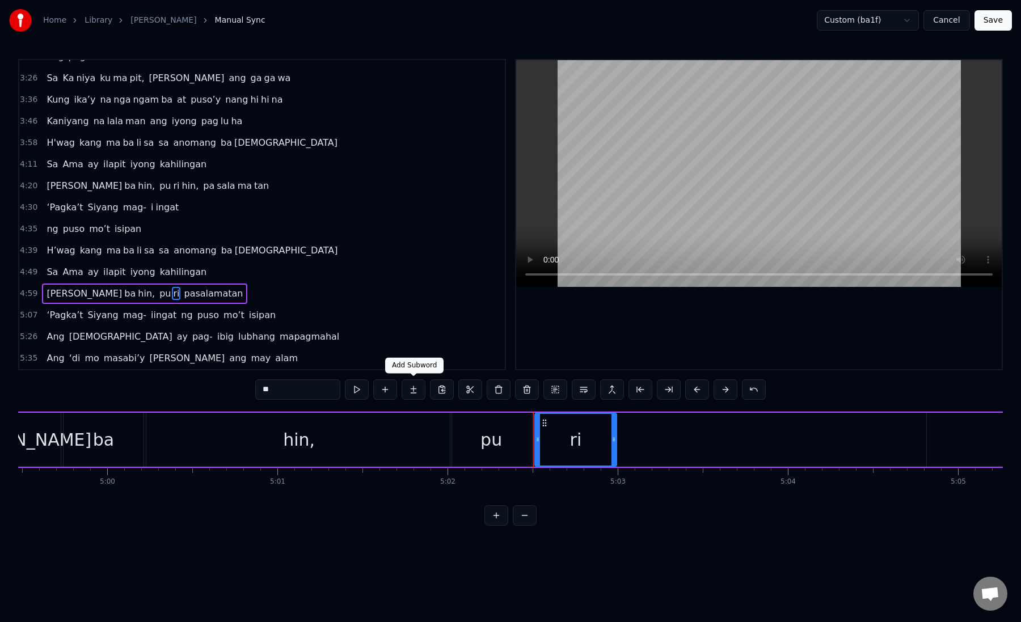
type input "**"
click at [413, 393] on button at bounding box center [414, 389] width 24 height 20
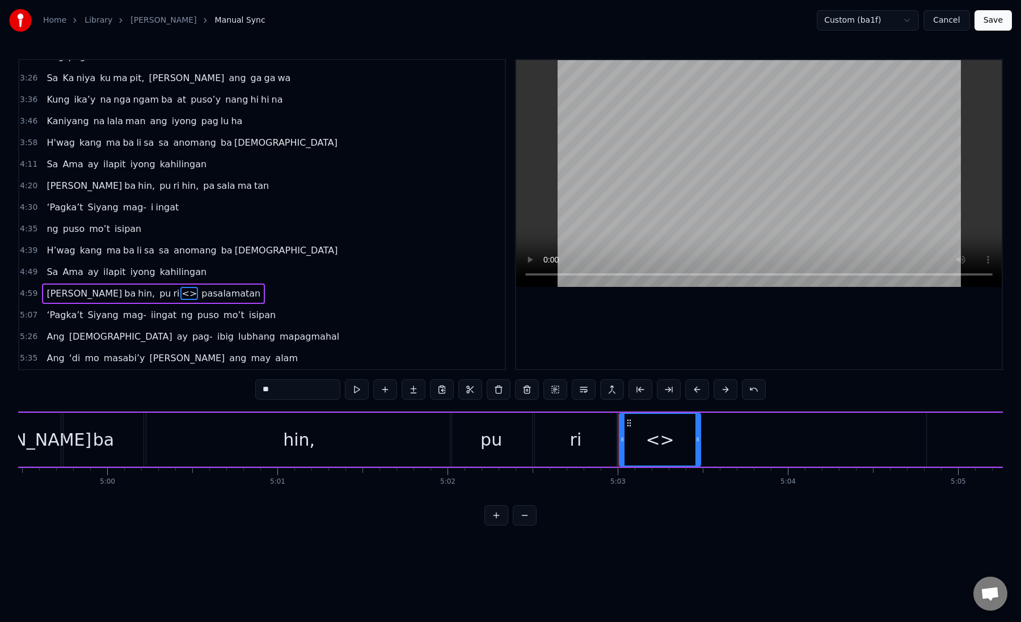
drag, startPoint x: 259, startPoint y: 394, endPoint x: 280, endPoint y: 392, distance: 21.6
click at [280, 392] on input "**" at bounding box center [297, 389] width 85 height 20
paste input "**"
click at [472, 446] on div "pu" at bounding box center [491, 440] width 82 height 54
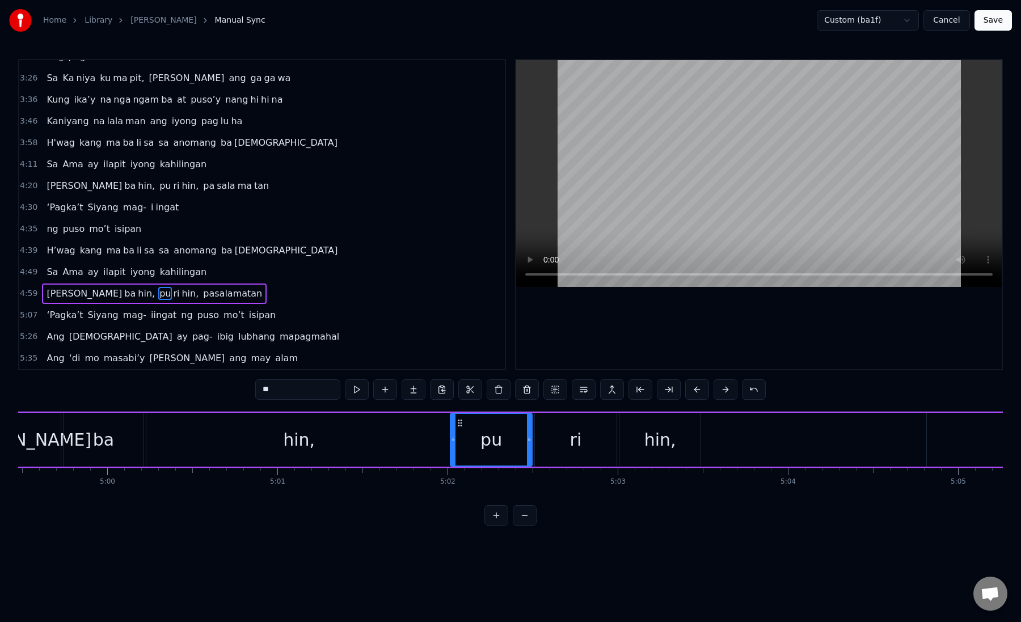
click at [564, 445] on div "ri" at bounding box center [576, 440] width 82 height 54
click at [632, 442] on div "hin," at bounding box center [660, 440] width 82 height 54
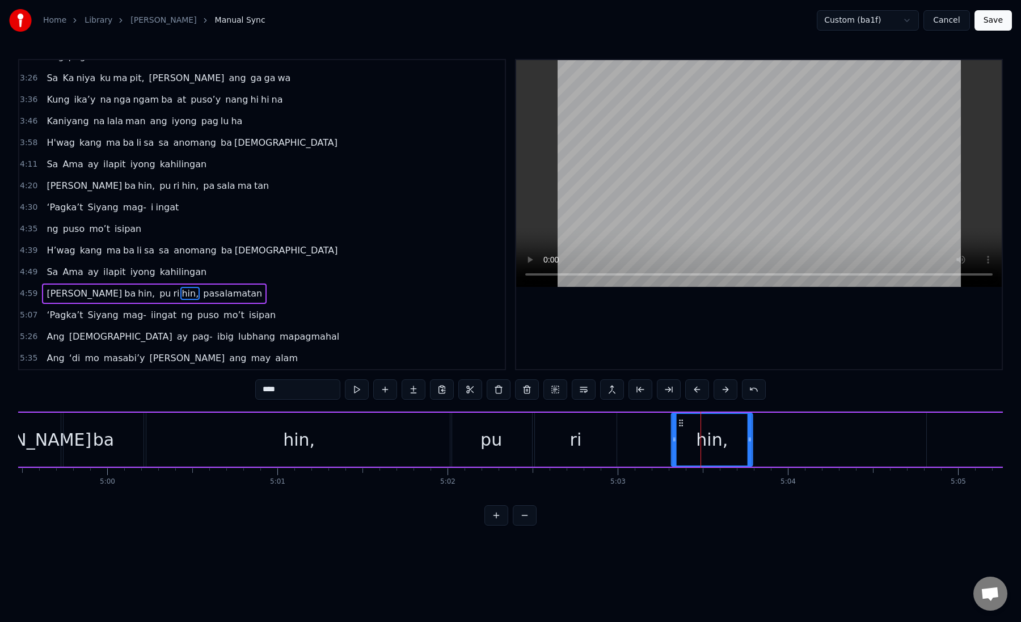
drag, startPoint x: 628, startPoint y: 423, endPoint x: 679, endPoint y: 429, distance: 51.4
click at [679, 429] on div "hin," at bounding box center [711, 440] width 81 height 52
drag, startPoint x: 748, startPoint y: 442, endPoint x: 882, endPoint y: 445, distance: 133.9
click at [882, 445] on div at bounding box center [882, 440] width 5 height 52
click at [563, 451] on div "ri" at bounding box center [576, 440] width 82 height 54
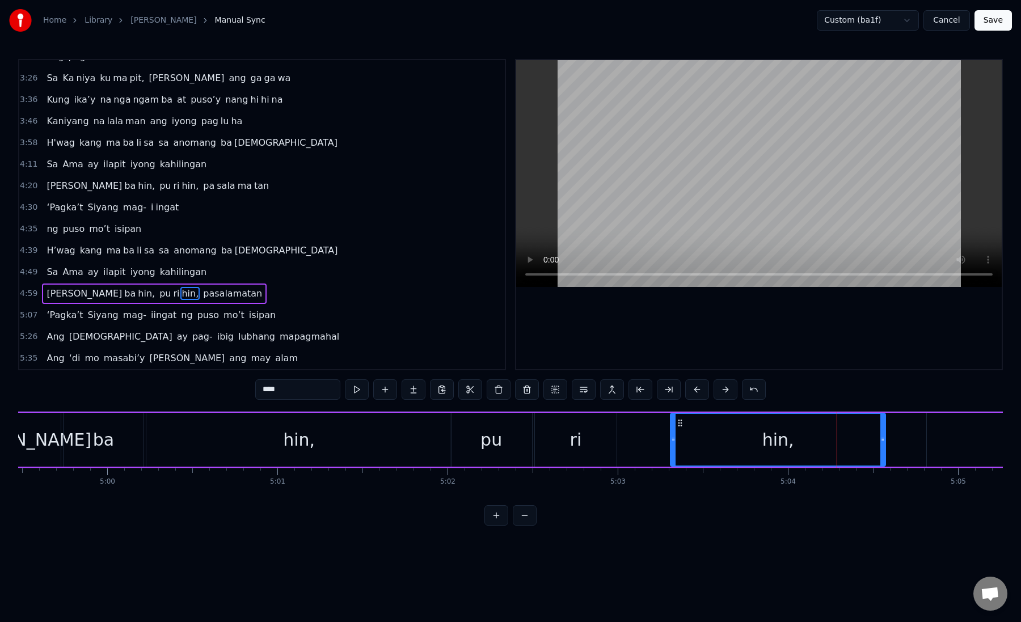
type input "**"
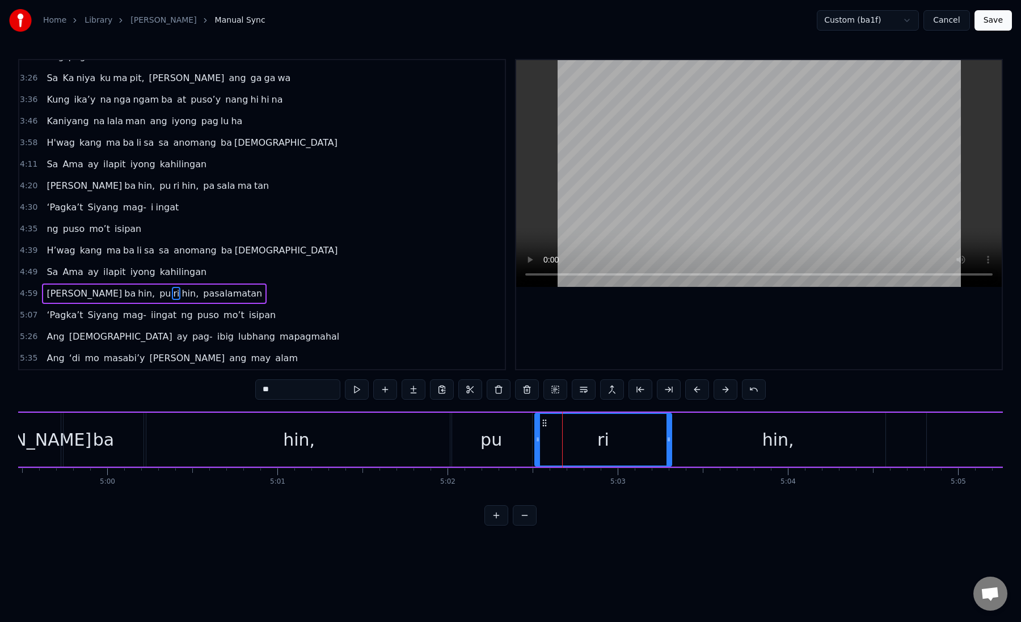
drag, startPoint x: 612, startPoint y: 439, endPoint x: 667, endPoint y: 458, distance: 58.1
click at [667, 458] on div at bounding box center [668, 440] width 5 height 52
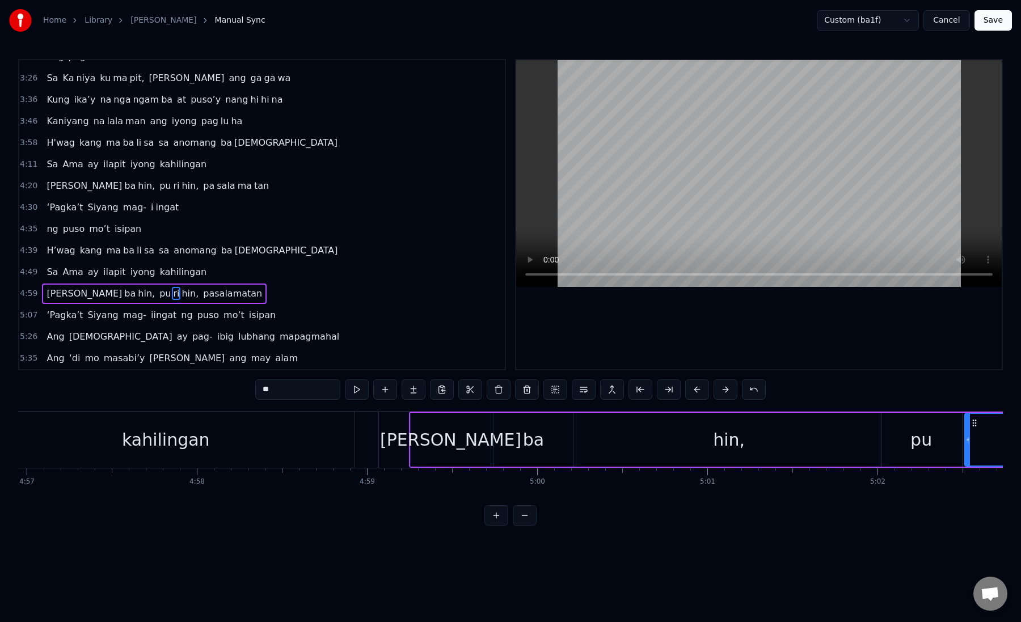
scroll to position [0, 50513]
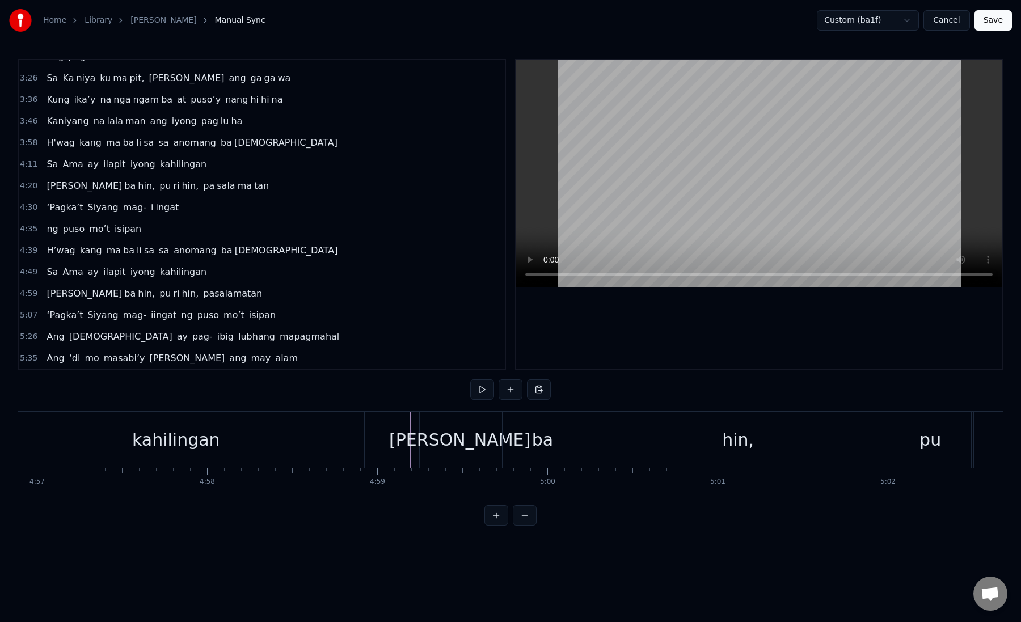
click at [429, 439] on div "[PERSON_NAME]" at bounding box center [460, 440] width 80 height 56
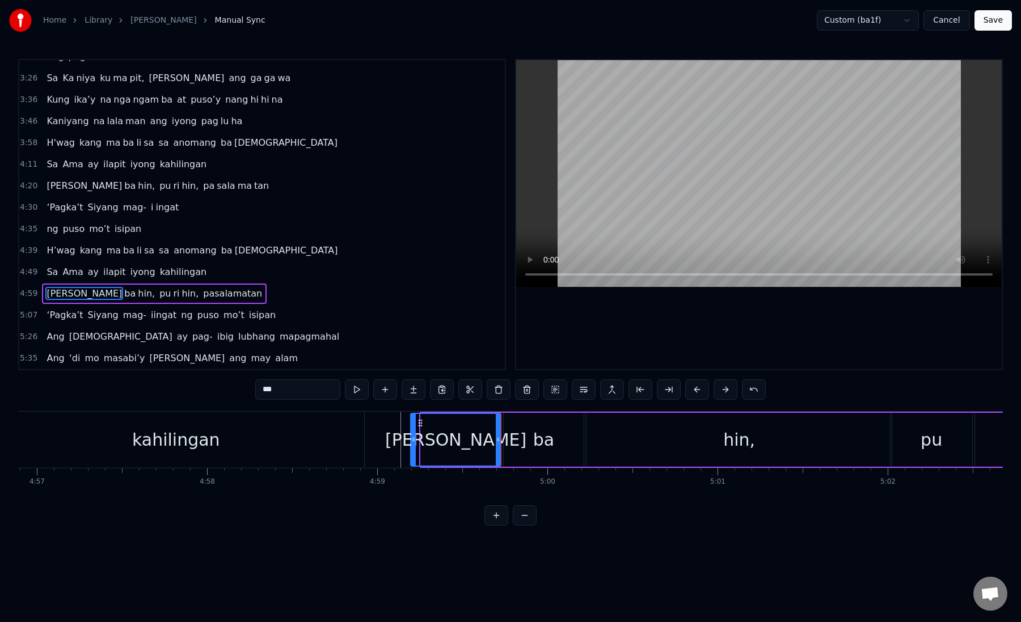
drag, startPoint x: 423, startPoint y: 442, endPoint x: 409, endPoint y: 448, distance: 14.7
click at [411, 448] on div at bounding box center [413, 440] width 5 height 52
drag, startPoint x: 409, startPoint y: 448, endPoint x: 419, endPoint y: 446, distance: 9.2
click at [419, 446] on div at bounding box center [419, 440] width 5 height 52
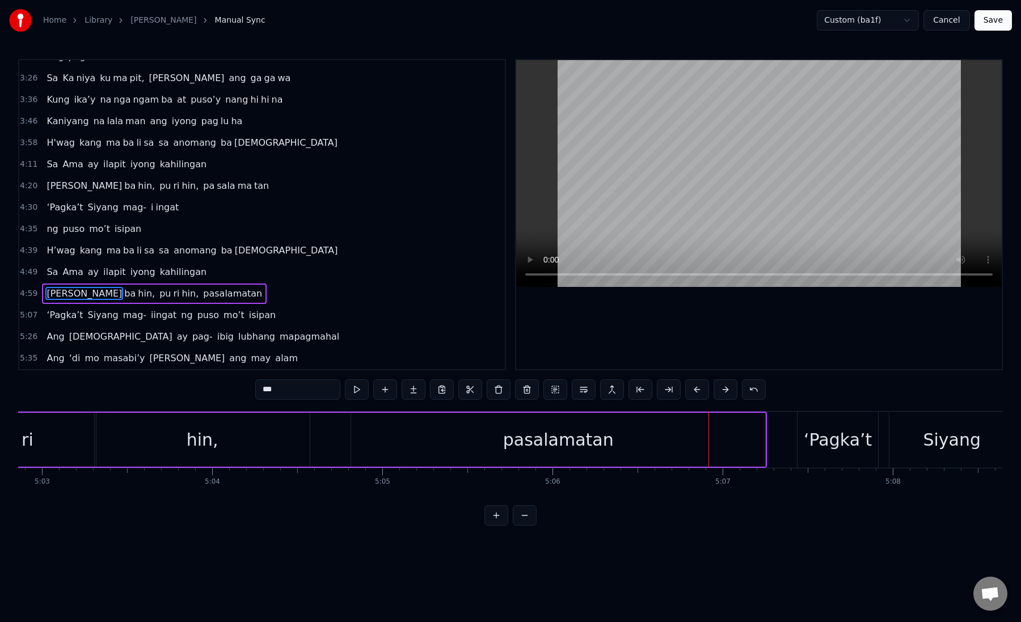
scroll to position [0, 51650]
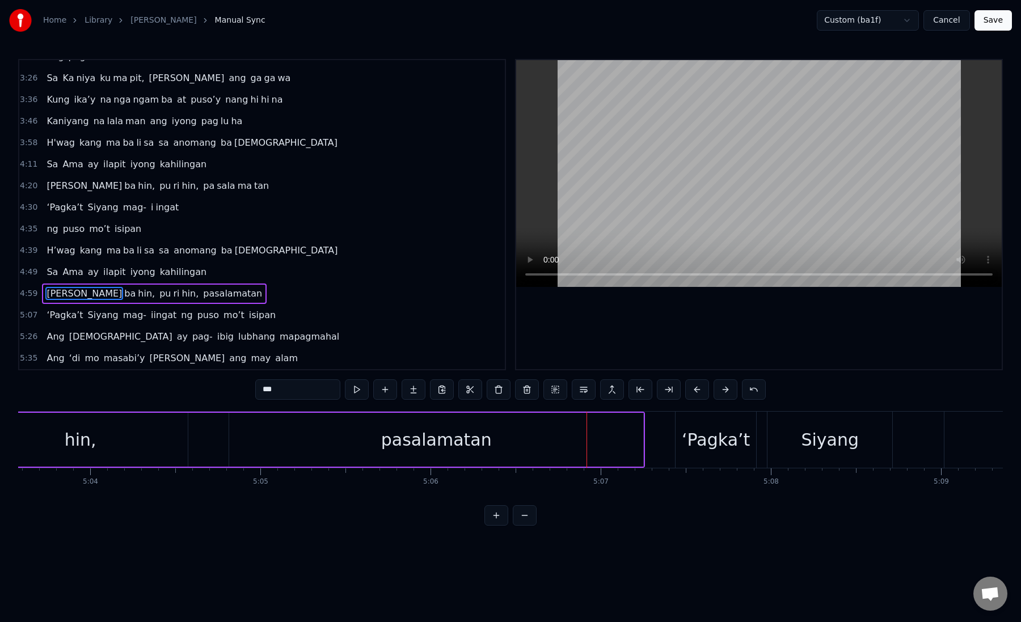
click at [257, 441] on div "pasalamatan" at bounding box center [436, 440] width 414 height 54
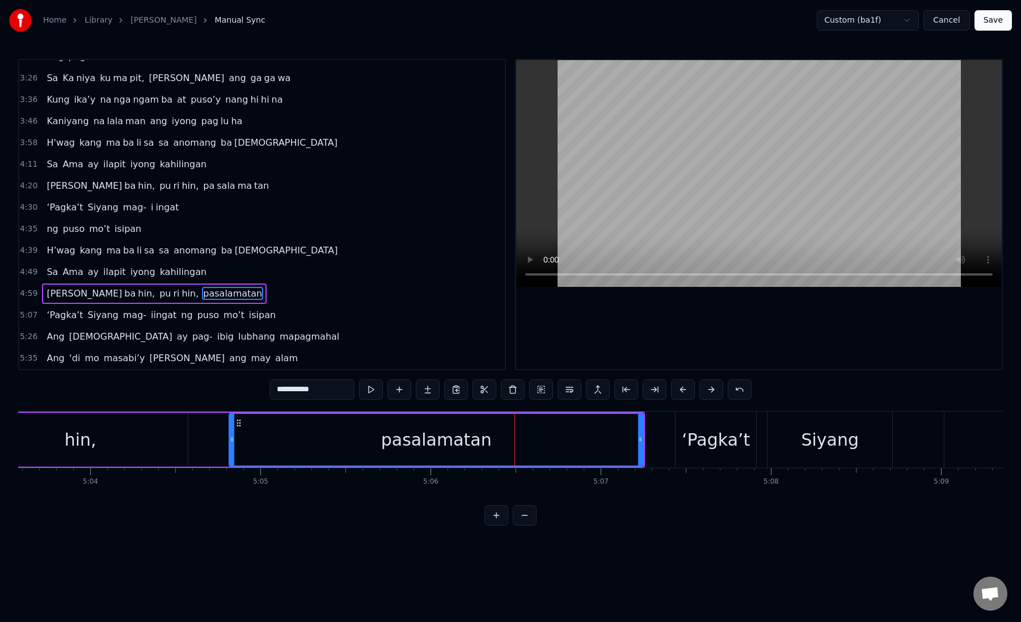
click at [651, 389] on button at bounding box center [655, 389] width 24 height 20
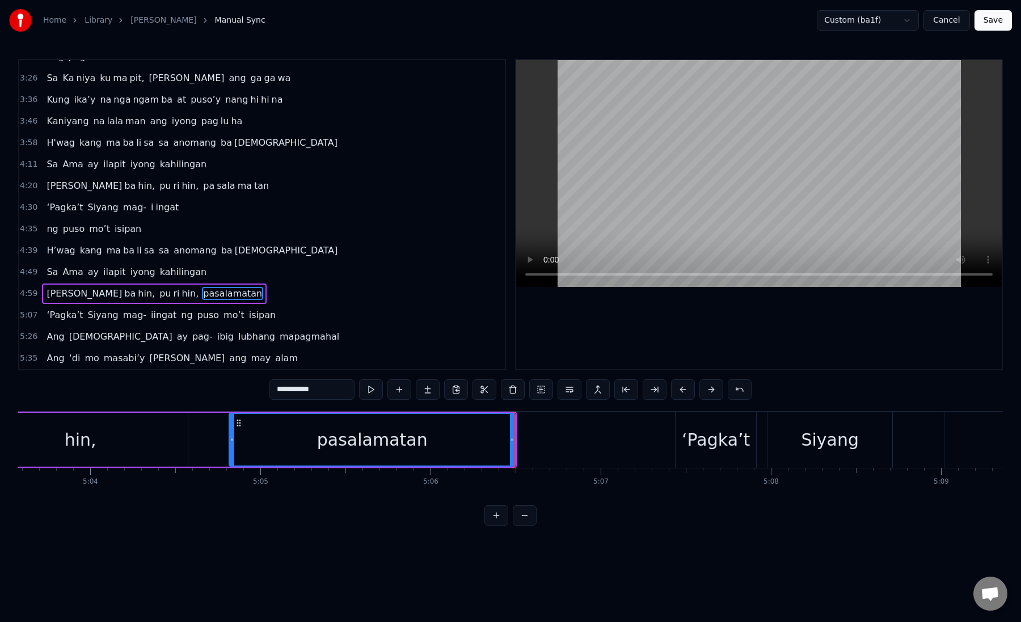
drag, startPoint x: 284, startPoint y: 390, endPoint x: 354, endPoint y: 390, distance: 70.9
click at [353, 391] on input "**********" at bounding box center [311, 389] width 85 height 20
type input "**"
click at [425, 390] on button at bounding box center [428, 389] width 24 height 20
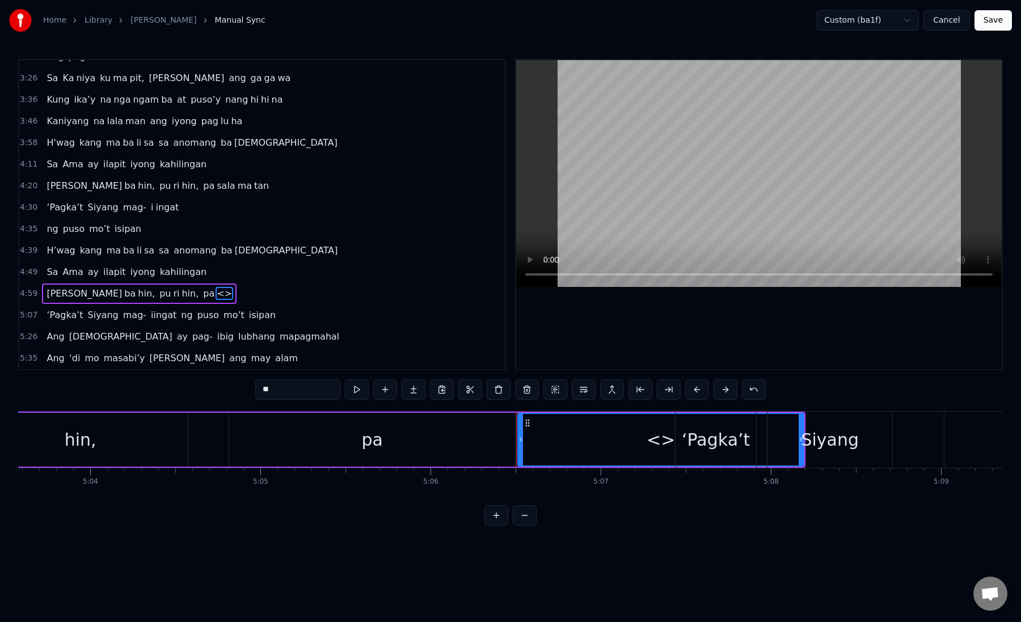
drag, startPoint x: 281, startPoint y: 388, endPoint x: 243, endPoint y: 388, distance: 38.0
click at [243, 388] on div "0:19 Kung sa puso mo 0:23 ay hindi ma i wa san 0:28 Ang pag da law ni tong mga …" at bounding box center [510, 292] width 985 height 467
paste input "*******"
click at [528, 446] on div "salamatan" at bounding box center [660, 440] width 285 height 52
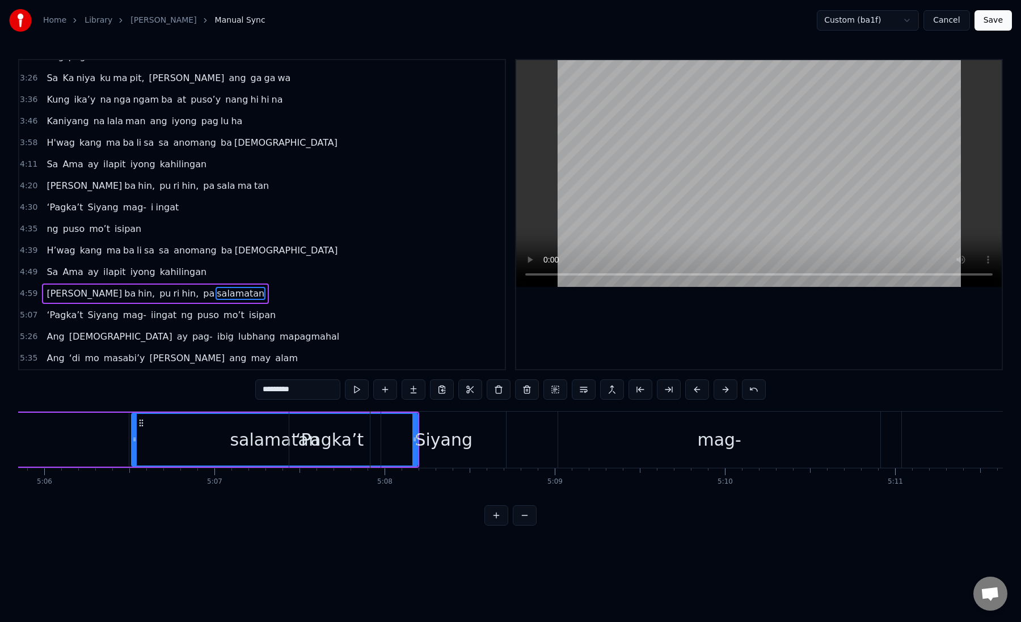
scroll to position [0, 52040]
click at [457, 438] on div "Siyang" at bounding box center [440, 440] width 58 height 26
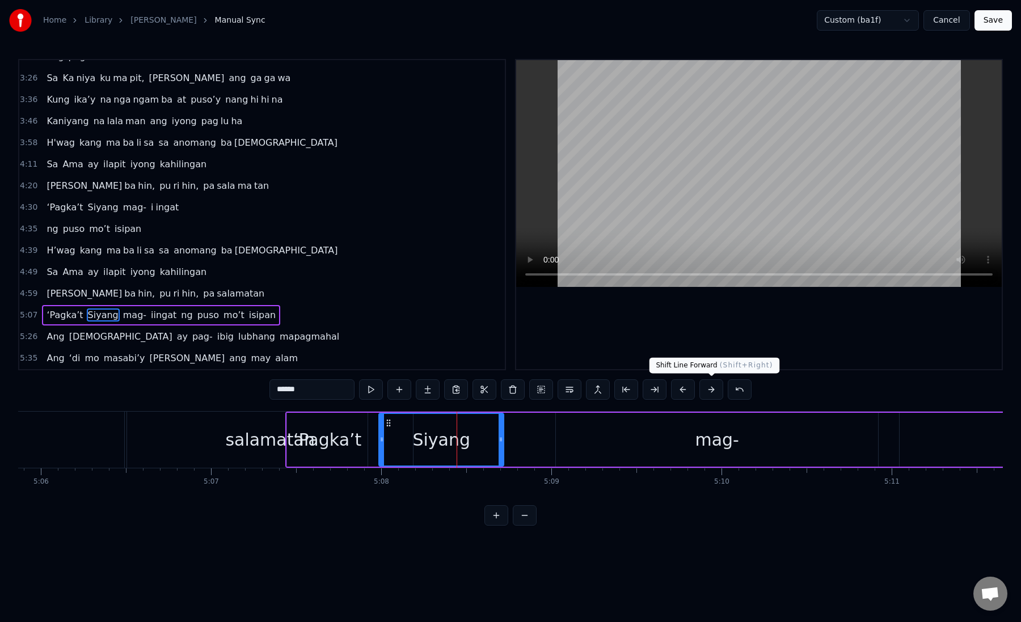
click at [706, 392] on button at bounding box center [711, 389] width 24 height 20
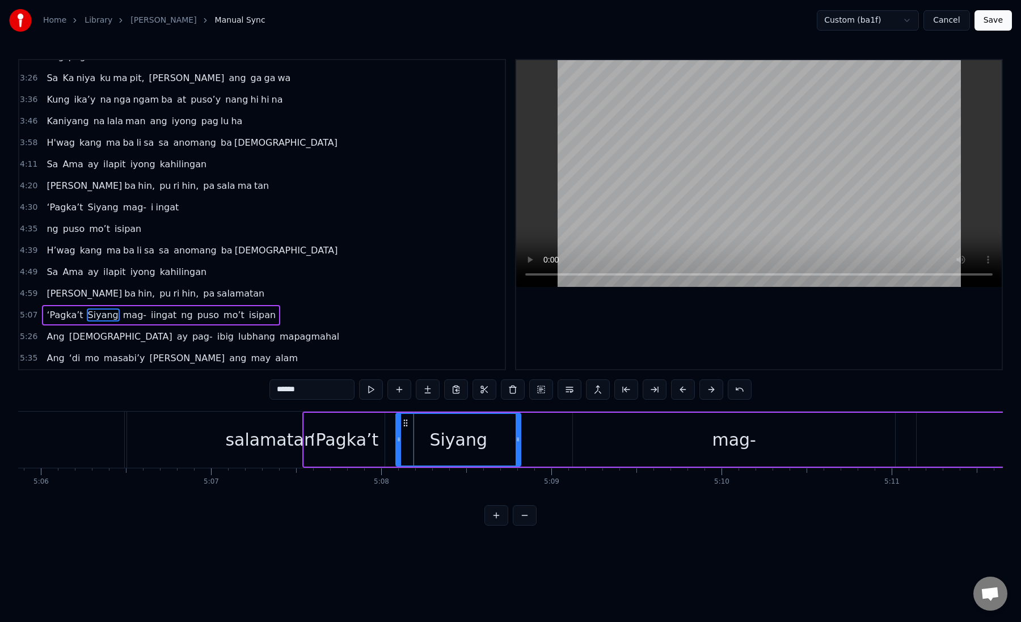
click at [706, 392] on button at bounding box center [711, 389] width 24 height 20
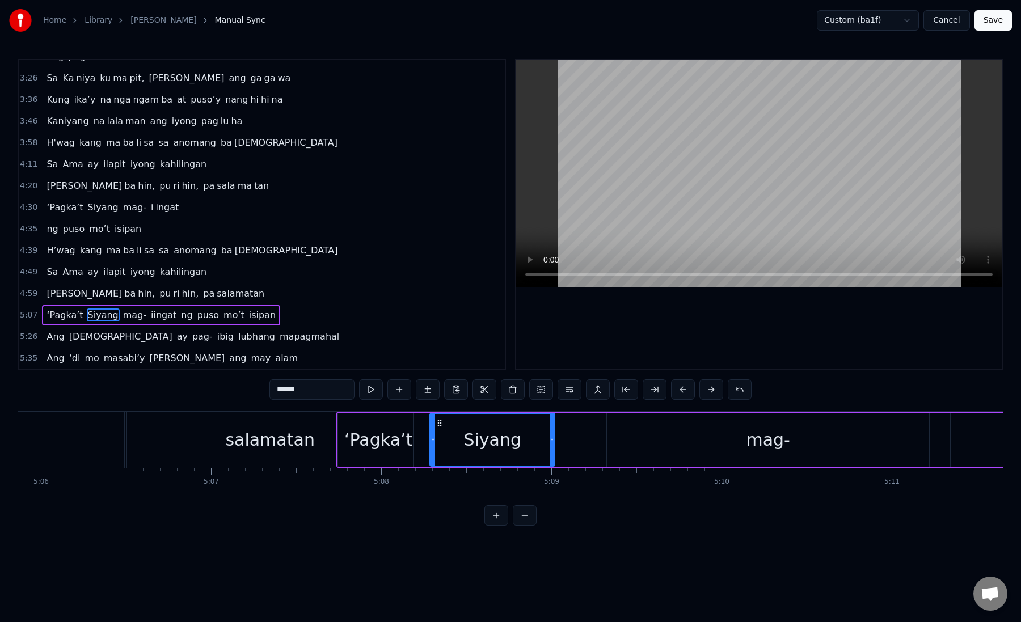
click at [706, 392] on button at bounding box center [711, 389] width 24 height 20
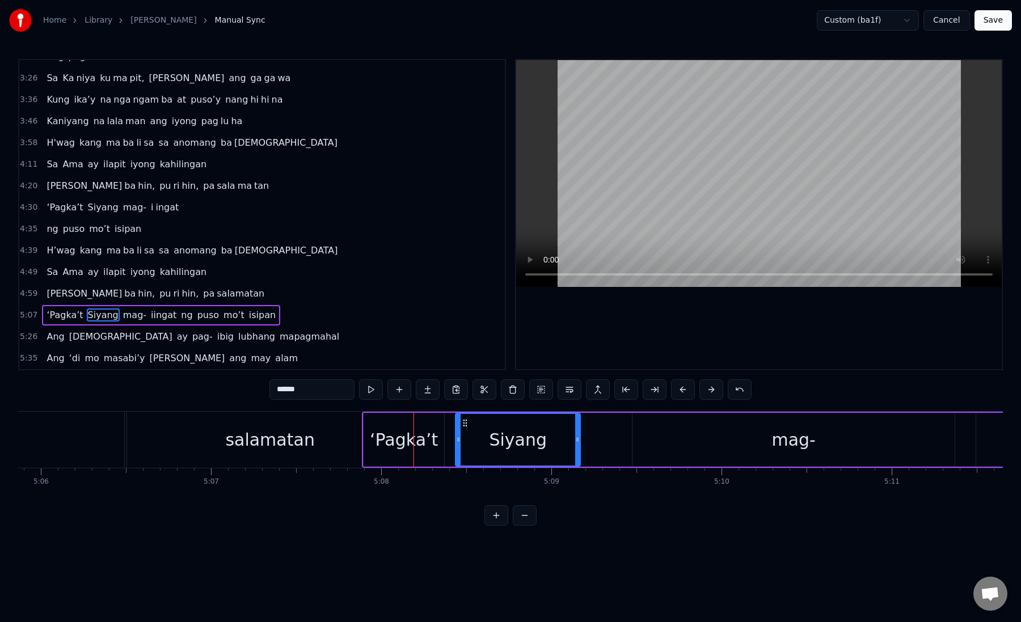
click at [706, 392] on button at bounding box center [711, 389] width 24 height 20
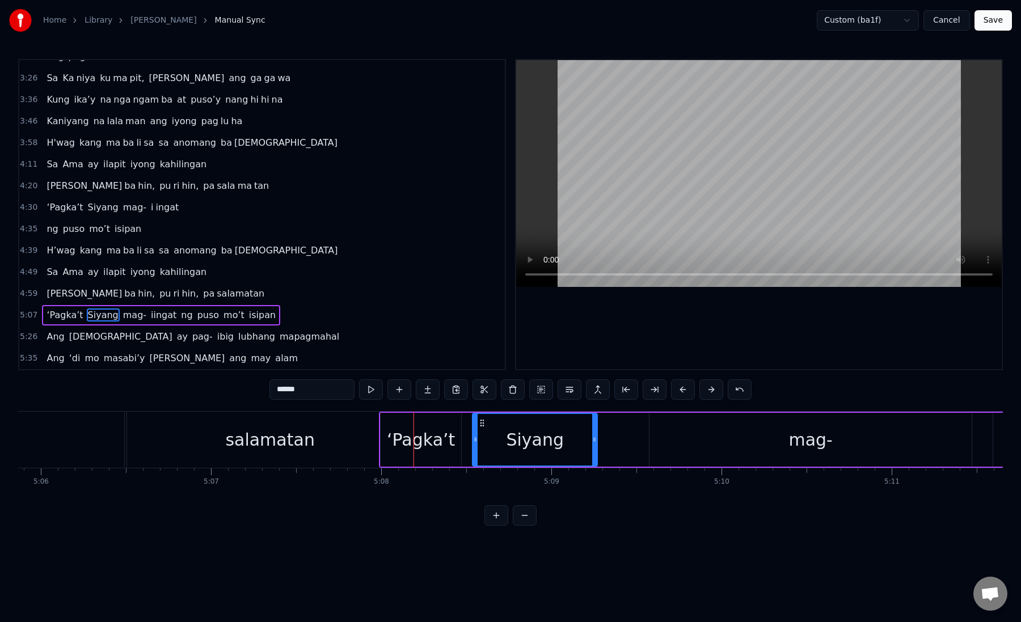
click at [706, 392] on button at bounding box center [711, 389] width 24 height 20
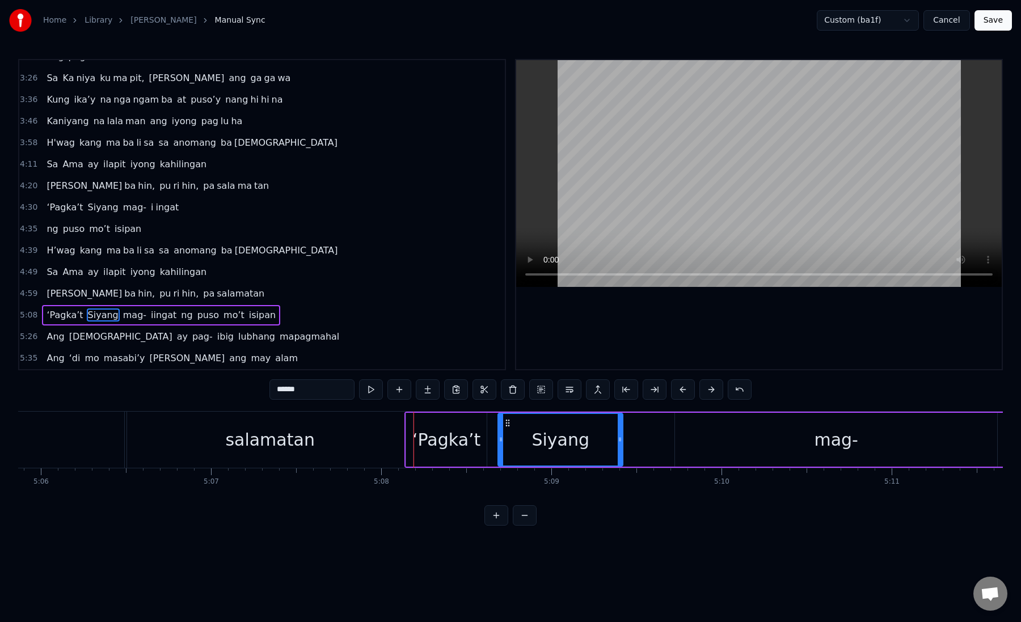
click at [706, 392] on button at bounding box center [711, 389] width 24 height 20
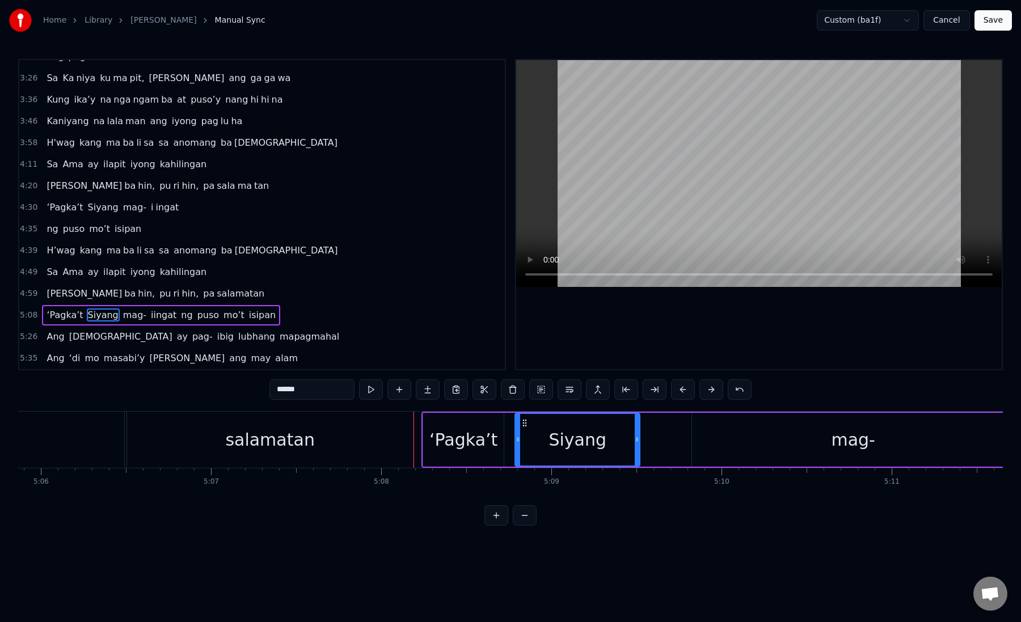
click at [706, 392] on button at bounding box center [711, 389] width 24 height 20
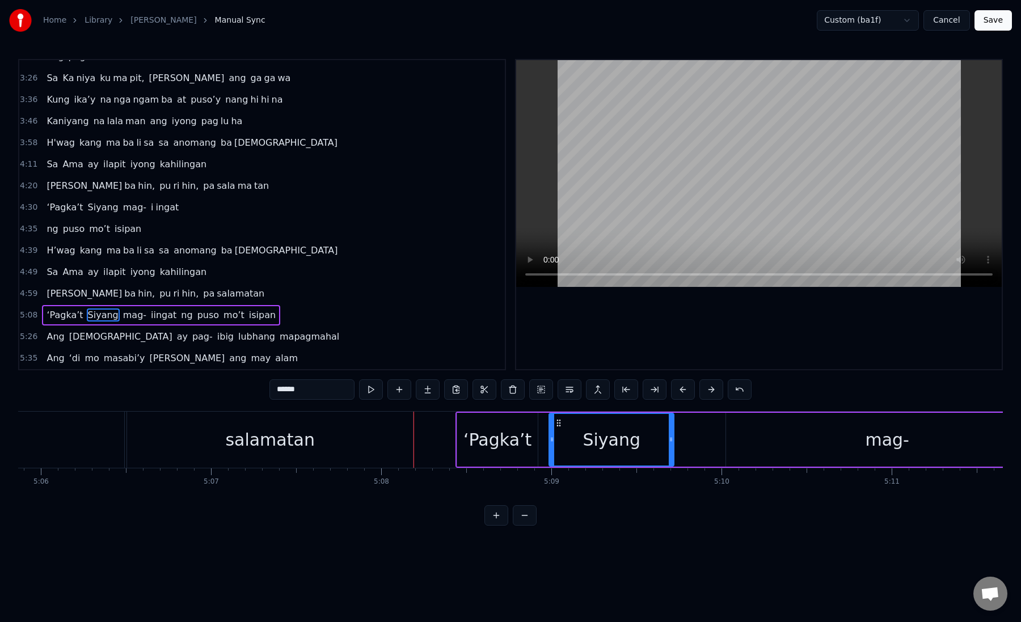
click at [706, 392] on button at bounding box center [711, 389] width 24 height 20
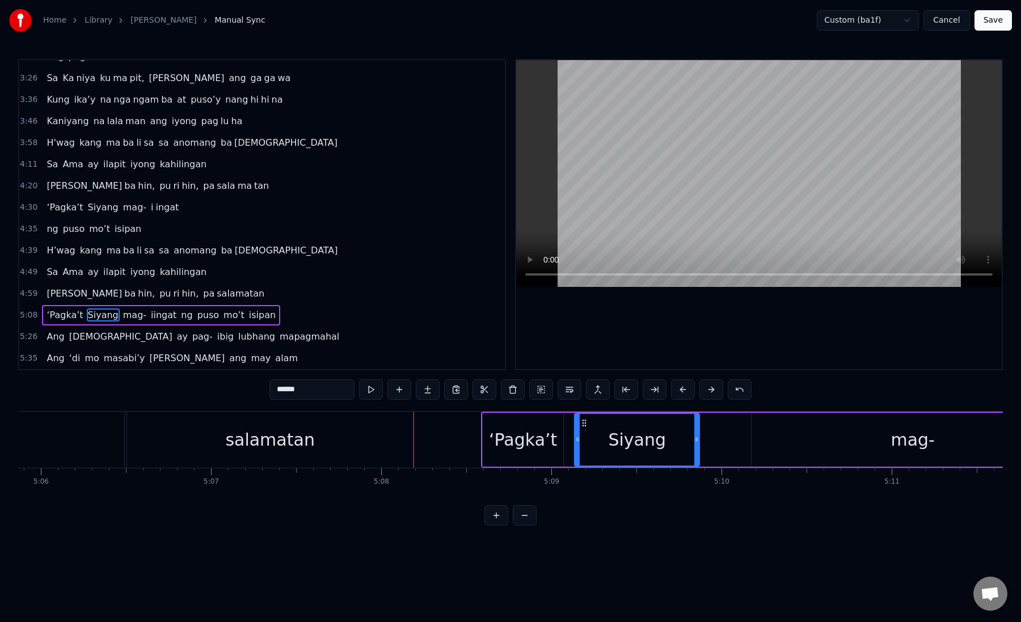
click at [706, 392] on button at bounding box center [711, 389] width 24 height 20
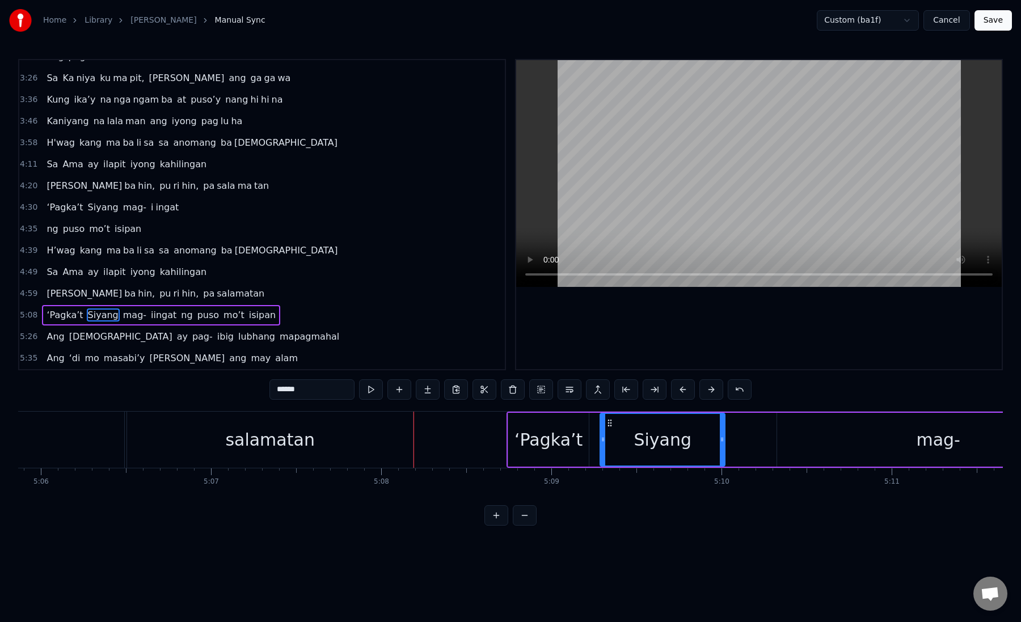
click at [706, 392] on button at bounding box center [711, 389] width 24 height 20
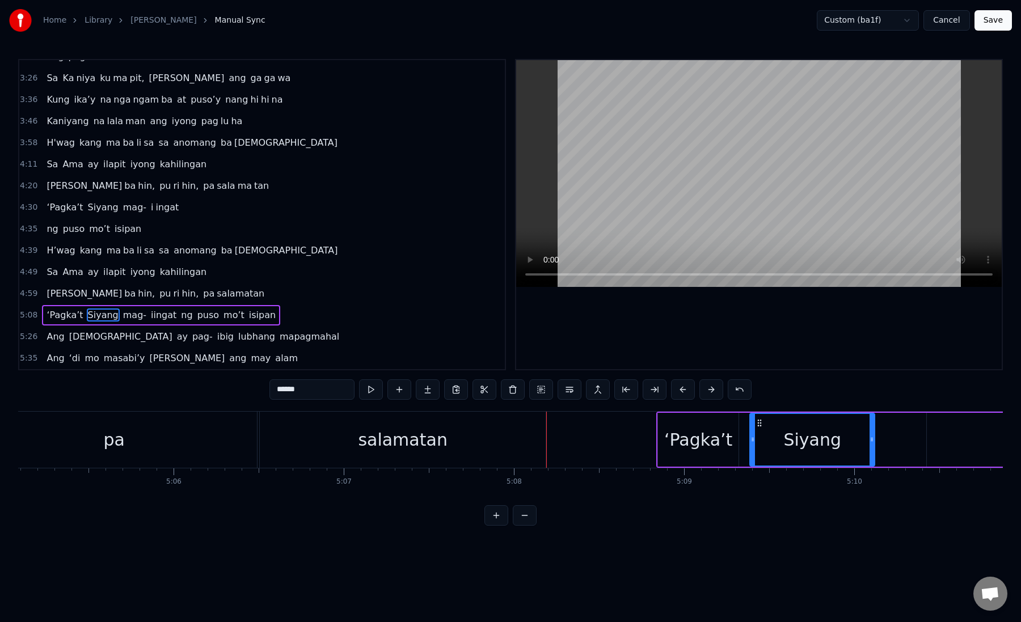
scroll to position [0, 51899]
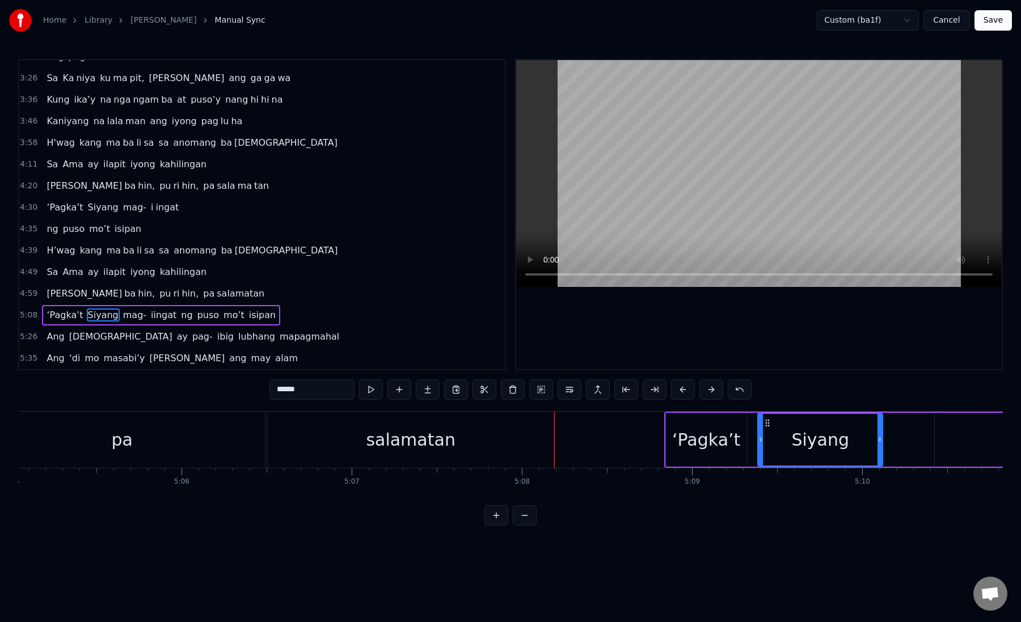
click at [300, 443] on div "salamatan" at bounding box center [411, 440] width 286 height 56
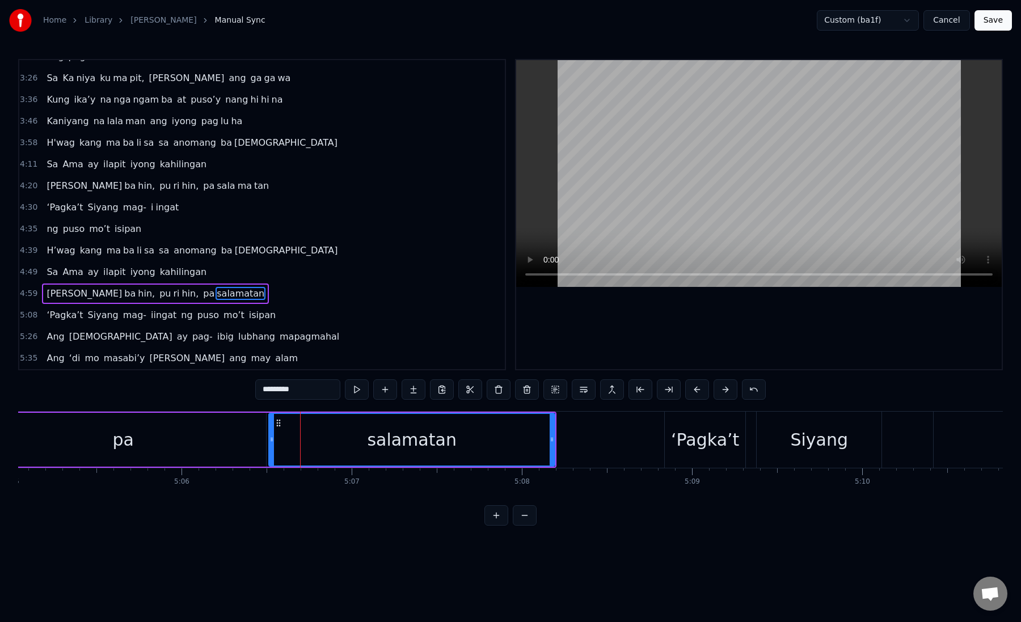
click at [169, 450] on div "pa" at bounding box center [123, 440] width 286 height 54
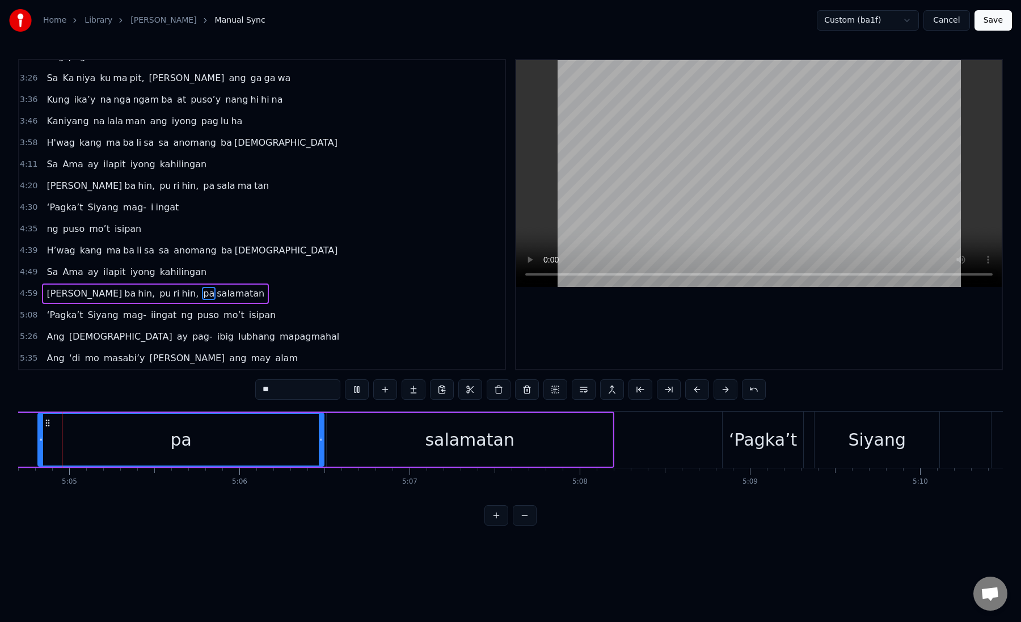
scroll to position [0, 51803]
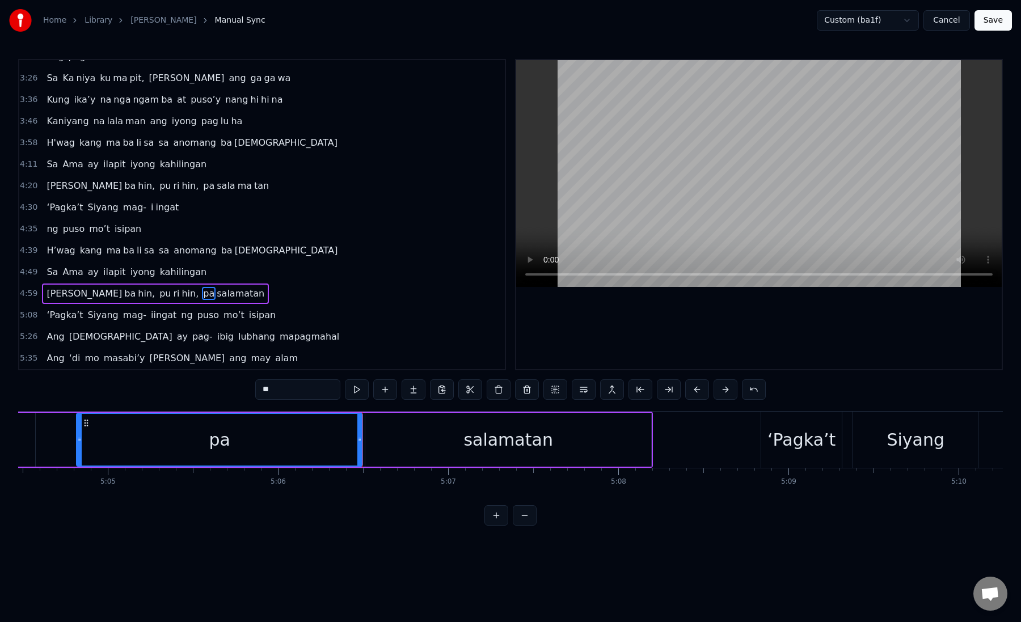
click at [382, 436] on div "salamatan" at bounding box center [508, 440] width 286 height 54
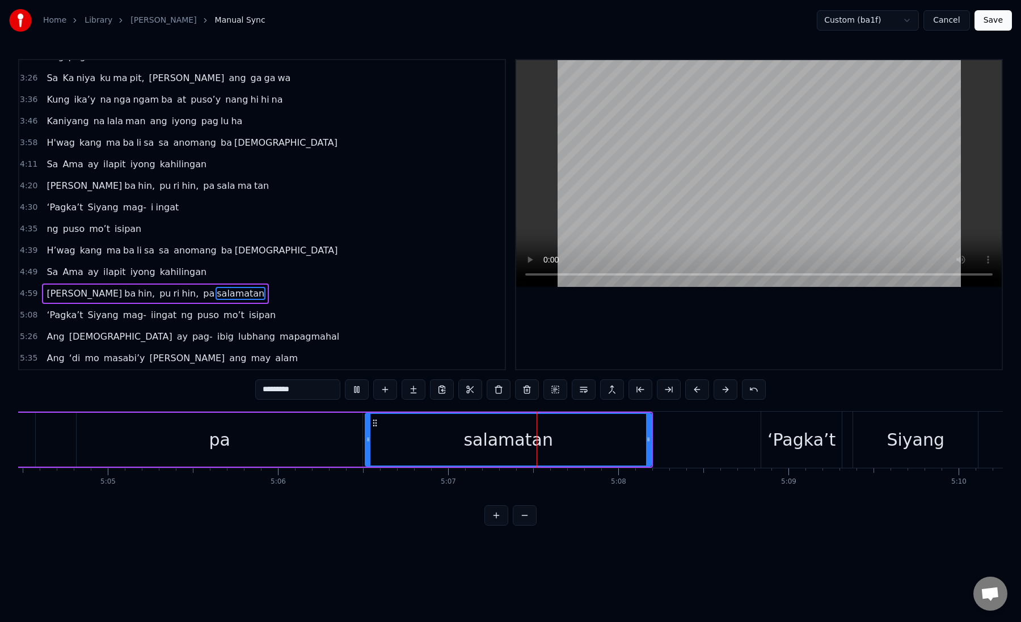
click at [382, 436] on div "salamatan" at bounding box center [508, 440] width 285 height 52
click at [668, 386] on button at bounding box center [669, 389] width 24 height 20
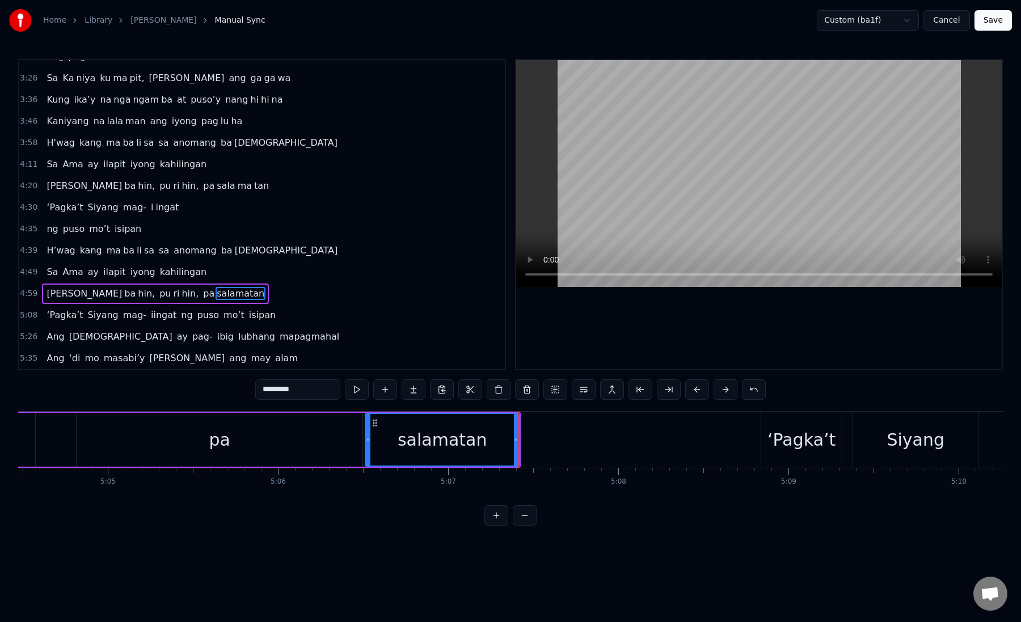
drag, startPoint x: 279, startPoint y: 390, endPoint x: 417, endPoint y: 390, distance: 137.8
click at [417, 390] on div "*********" at bounding box center [510, 389] width 510 height 20
type input "****"
click at [413, 390] on button at bounding box center [414, 389] width 24 height 20
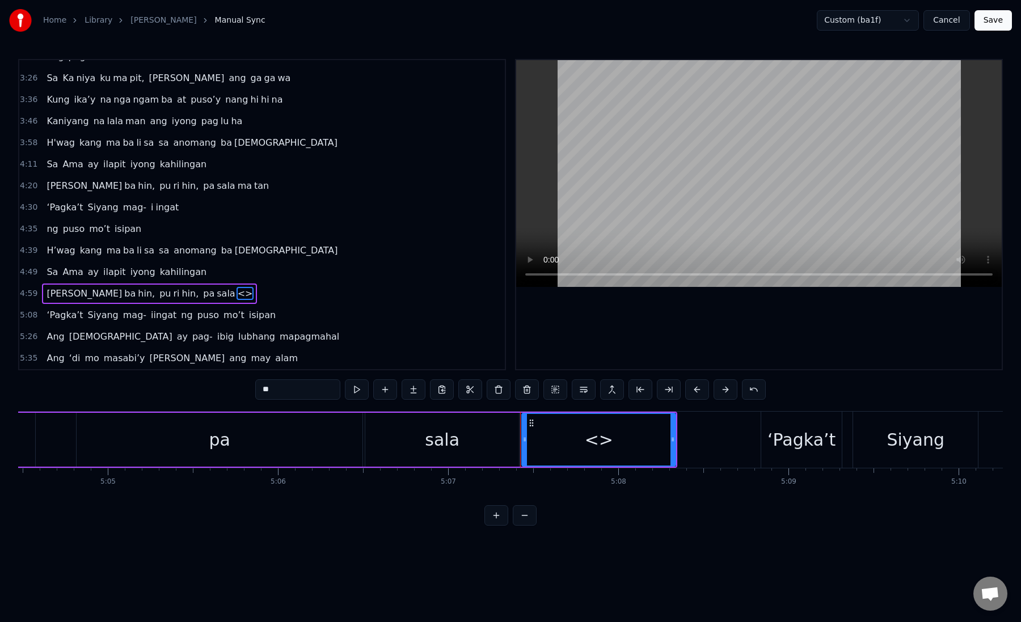
drag, startPoint x: 256, startPoint y: 391, endPoint x: 294, endPoint y: 391, distance: 38.0
click at [293, 392] on input "**" at bounding box center [297, 389] width 85 height 20
paste input "***"
type input "*****"
click at [555, 452] on div "matan" at bounding box center [598, 440] width 153 height 52
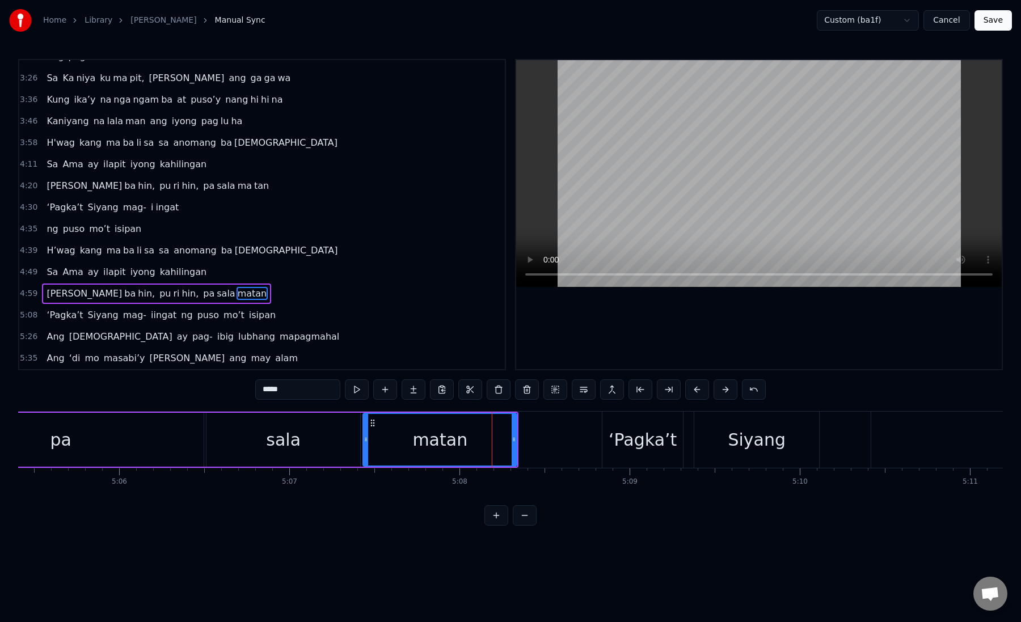
scroll to position [0, 51979]
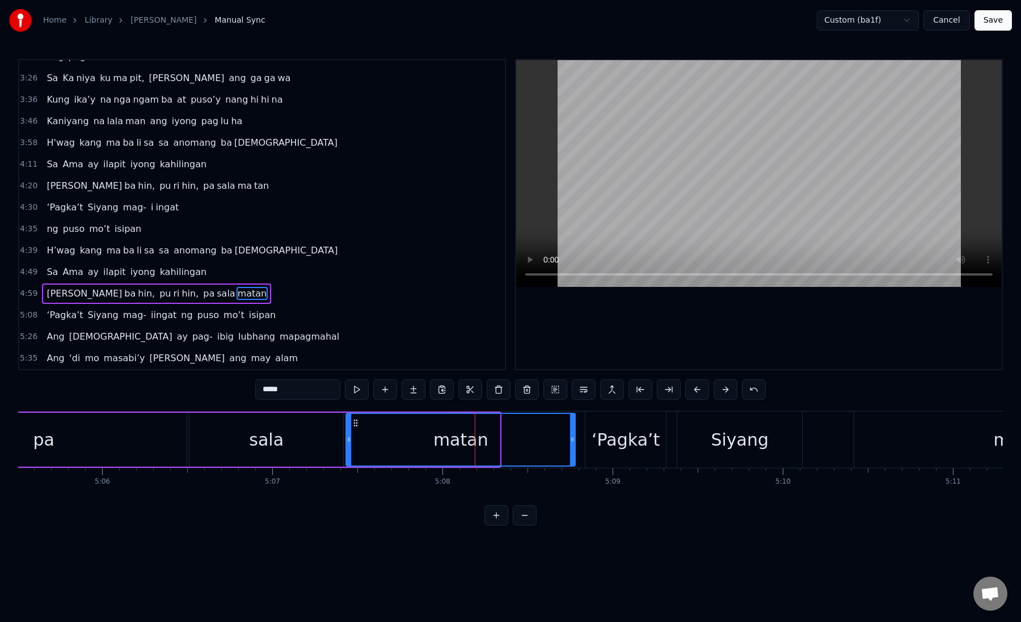
drag, startPoint x: 497, startPoint y: 438, endPoint x: 572, endPoint y: 447, distance: 75.9
click at [572, 447] on div at bounding box center [572, 440] width 5 height 52
click at [575, 446] on div at bounding box center [574, 440] width 5 height 52
click at [383, 439] on div "matan" at bounding box center [462, 440] width 231 height 52
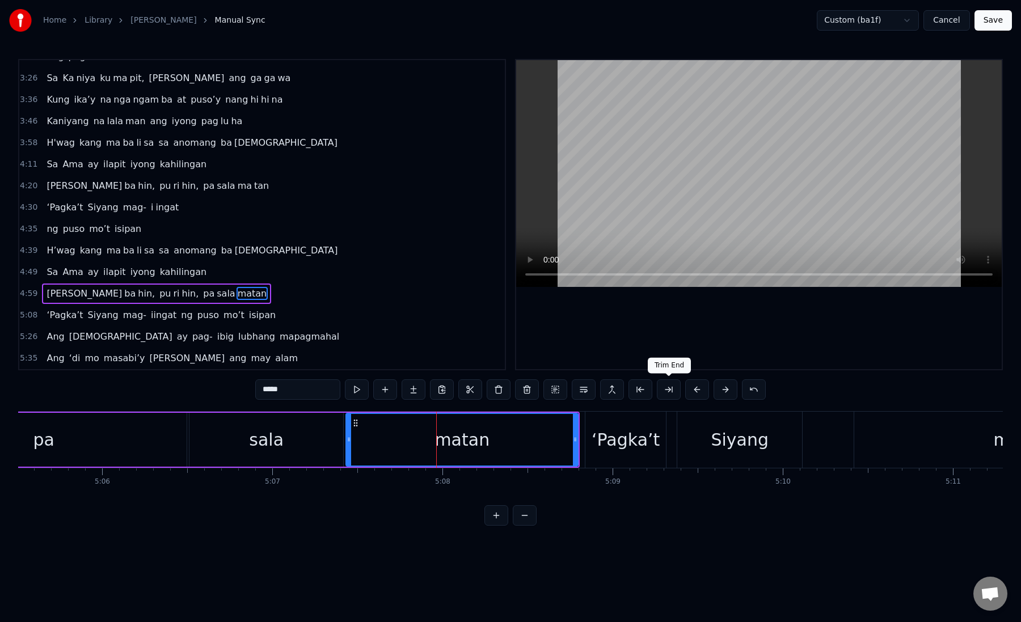
click at [673, 390] on button at bounding box center [669, 389] width 24 height 20
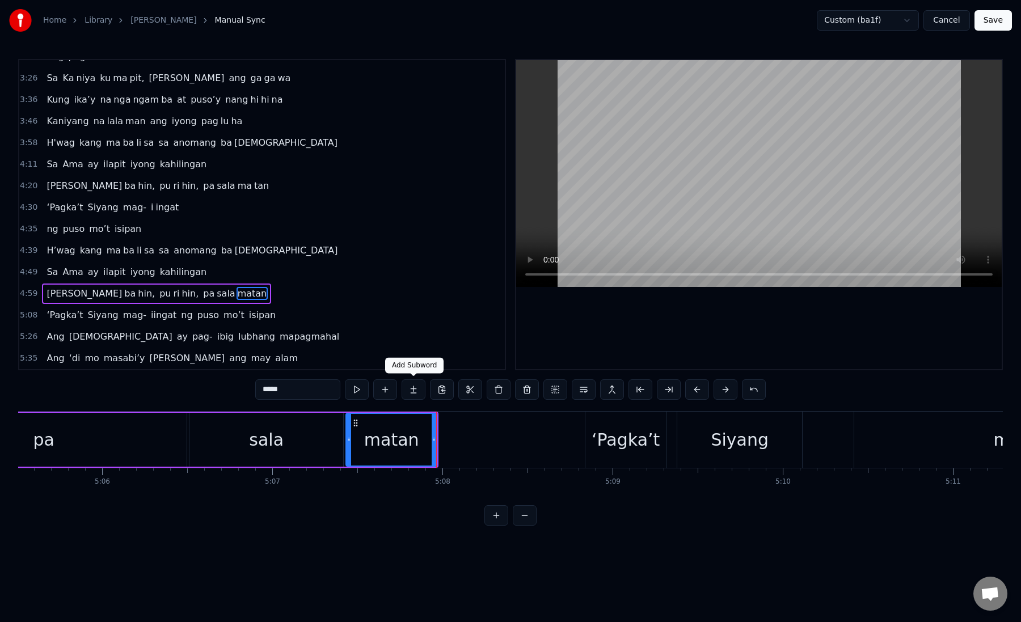
click at [415, 388] on button at bounding box center [414, 389] width 24 height 20
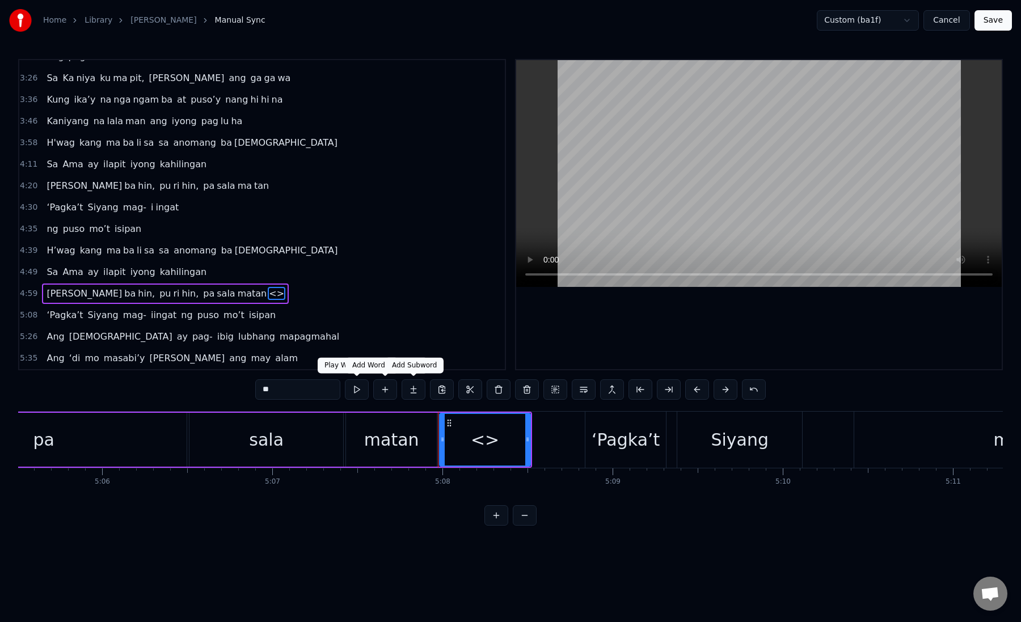
click at [432, 434] on div "matan" at bounding box center [391, 440] width 91 height 54
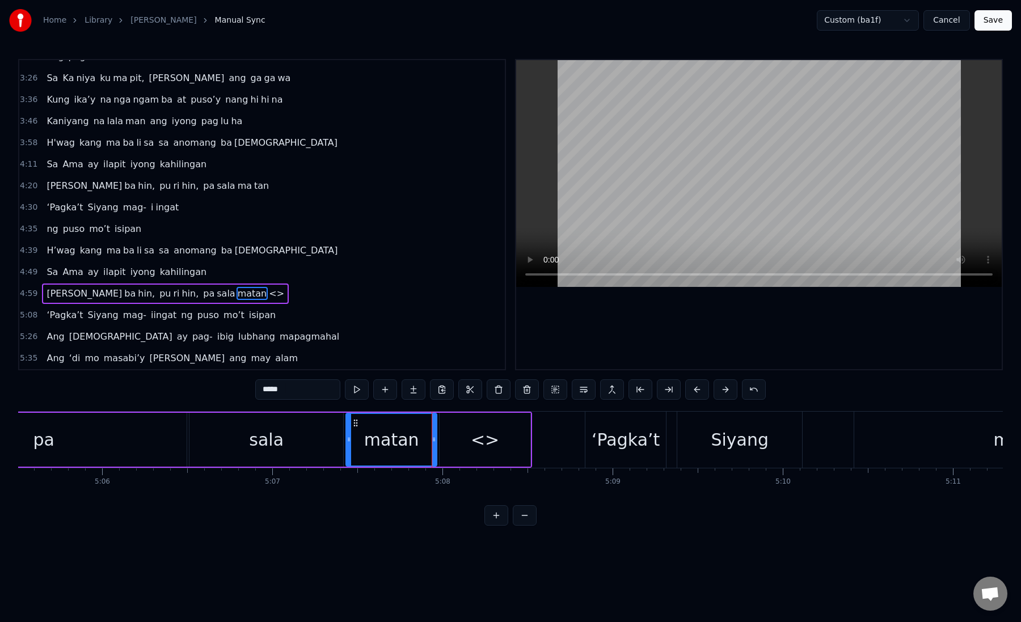
drag, startPoint x: 273, startPoint y: 391, endPoint x: 331, endPoint y: 398, distance: 58.2
click at [331, 398] on input "*****" at bounding box center [297, 389] width 85 height 20
click at [496, 440] on div "<>" at bounding box center [485, 440] width 91 height 54
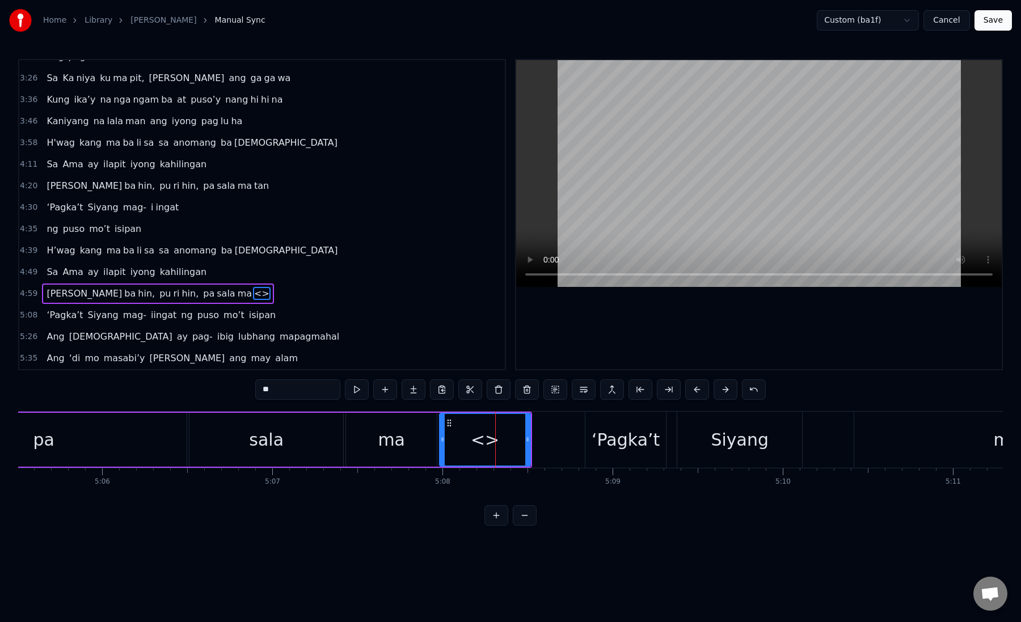
drag, startPoint x: 292, startPoint y: 395, endPoint x: 179, endPoint y: 395, distance: 112.9
click at [179, 395] on div "0:19 Kung sa puso mo 0:23 ay hindi ma i wa san 0:28 Ang pag da law ni tong mga …" at bounding box center [510, 292] width 985 height 467
type input "*"
paste input "***"
click at [458, 441] on div "tan" at bounding box center [485, 440] width 90 height 52
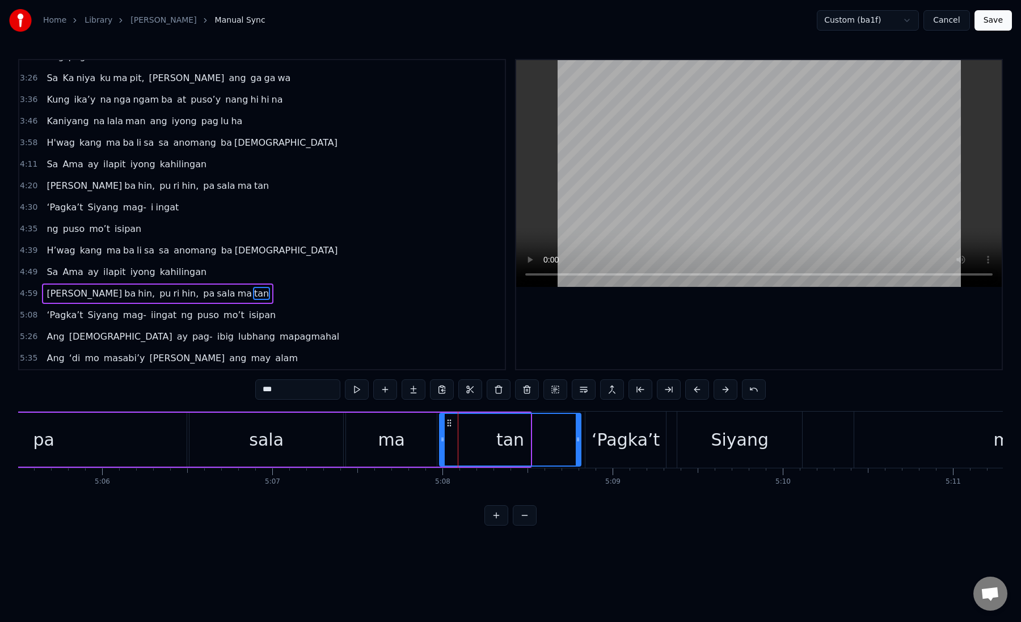
drag, startPoint x: 528, startPoint y: 440, endPoint x: 578, endPoint y: 449, distance: 51.4
click at [578, 449] on div at bounding box center [578, 440] width 5 height 52
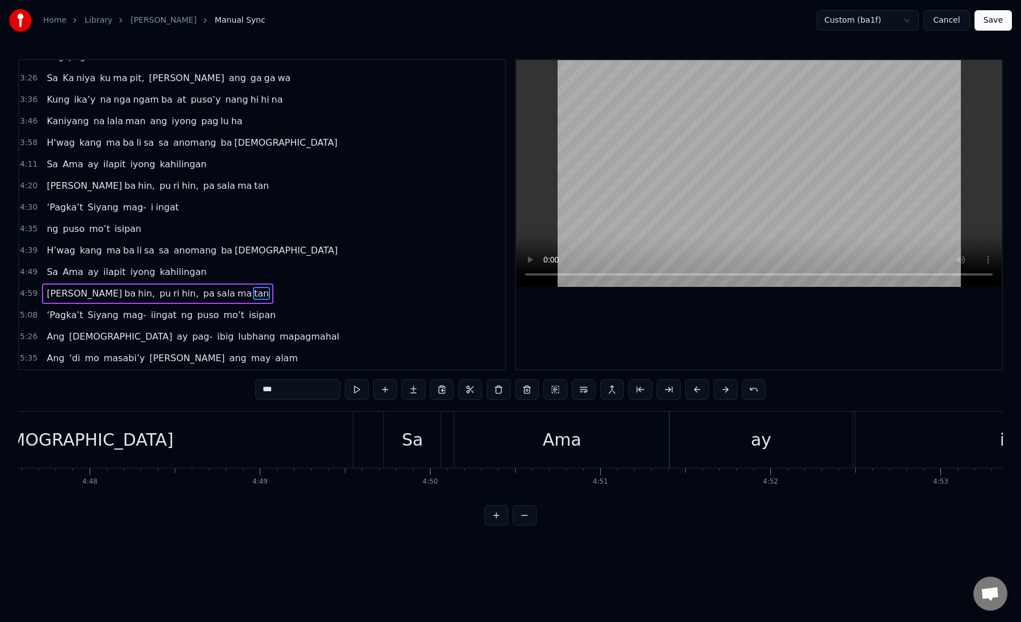
scroll to position [0, 48926]
click at [49, 252] on span "H’wag" at bounding box center [60, 250] width 31 height 13
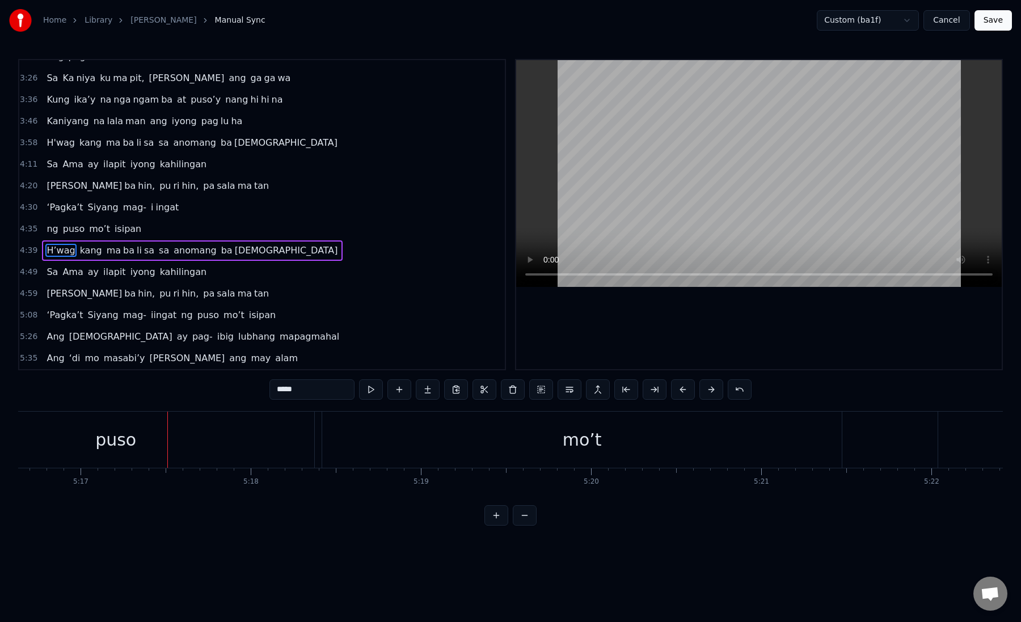
scroll to position [0, 53873]
click at [52, 250] on span "H’wag" at bounding box center [60, 250] width 31 height 13
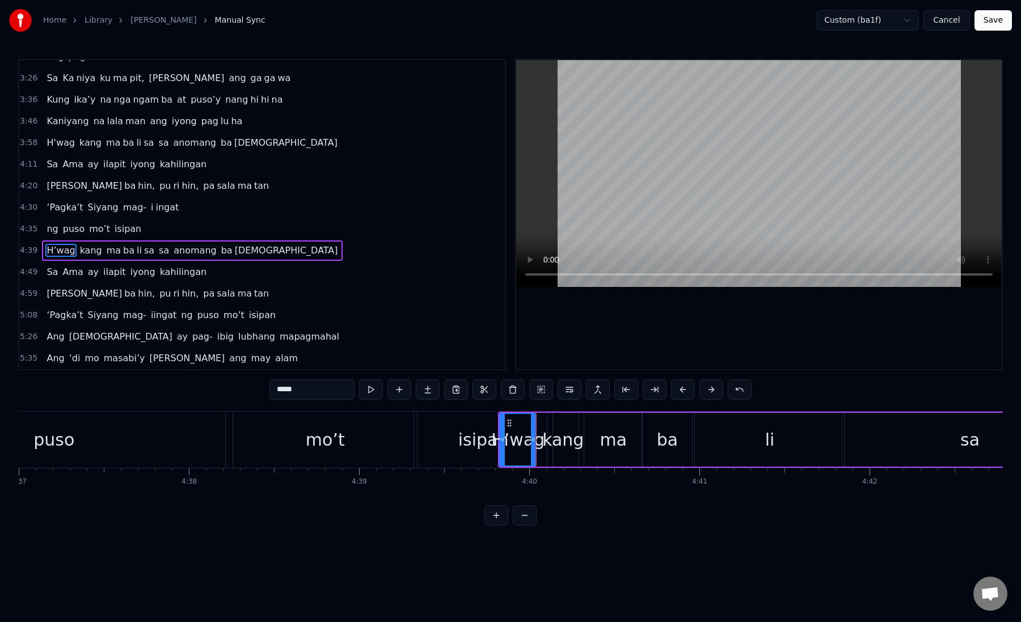
scroll to position [0, 47100]
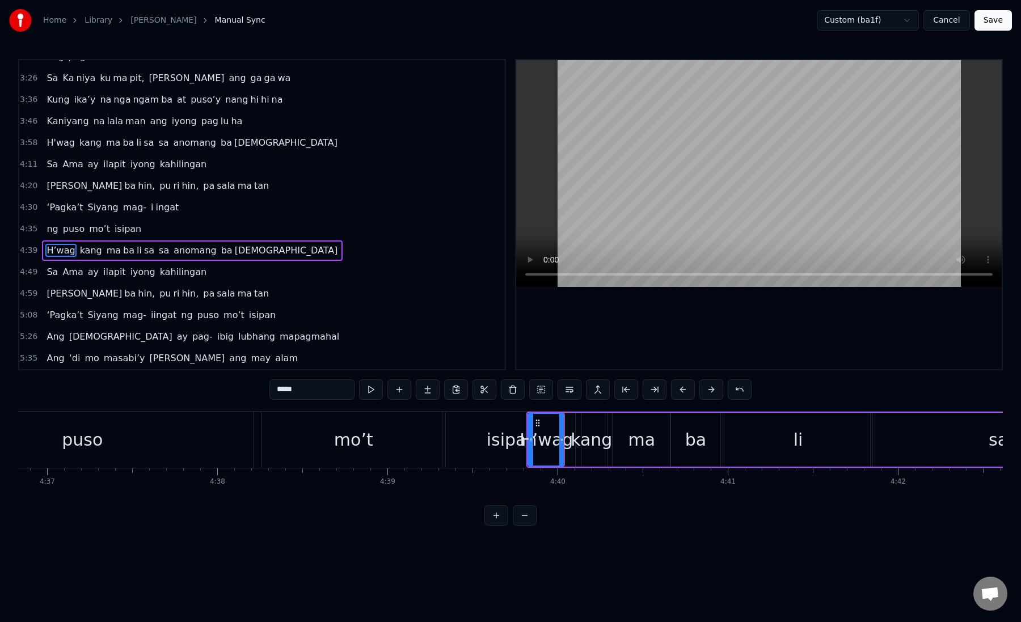
click at [192, 454] on div "puso" at bounding box center [82, 440] width 343 height 56
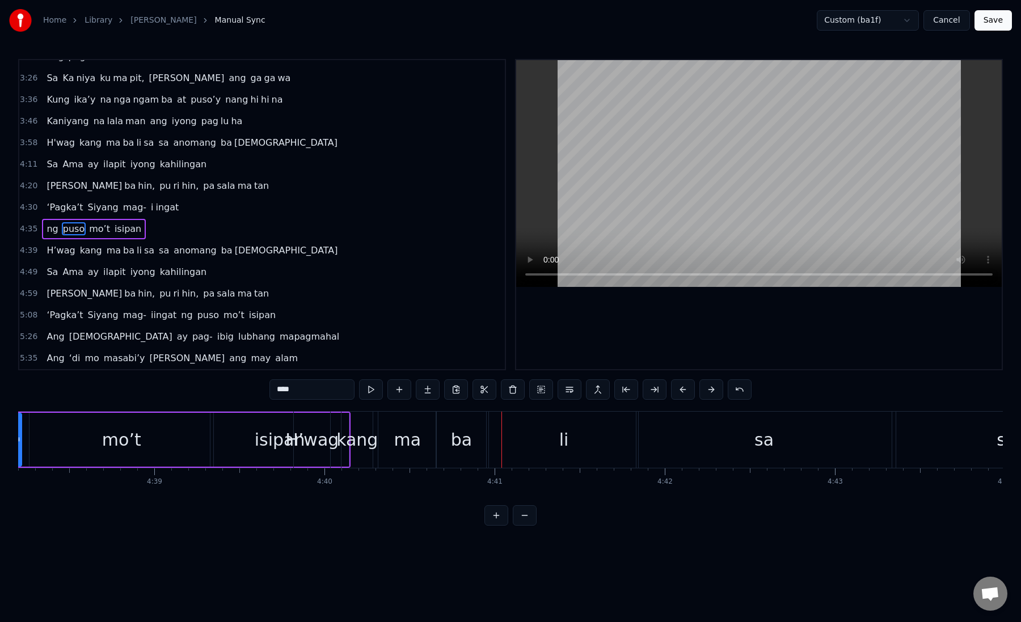
scroll to position [0, 47336]
click at [239, 450] on div "isipan" at bounding box center [277, 440] width 138 height 54
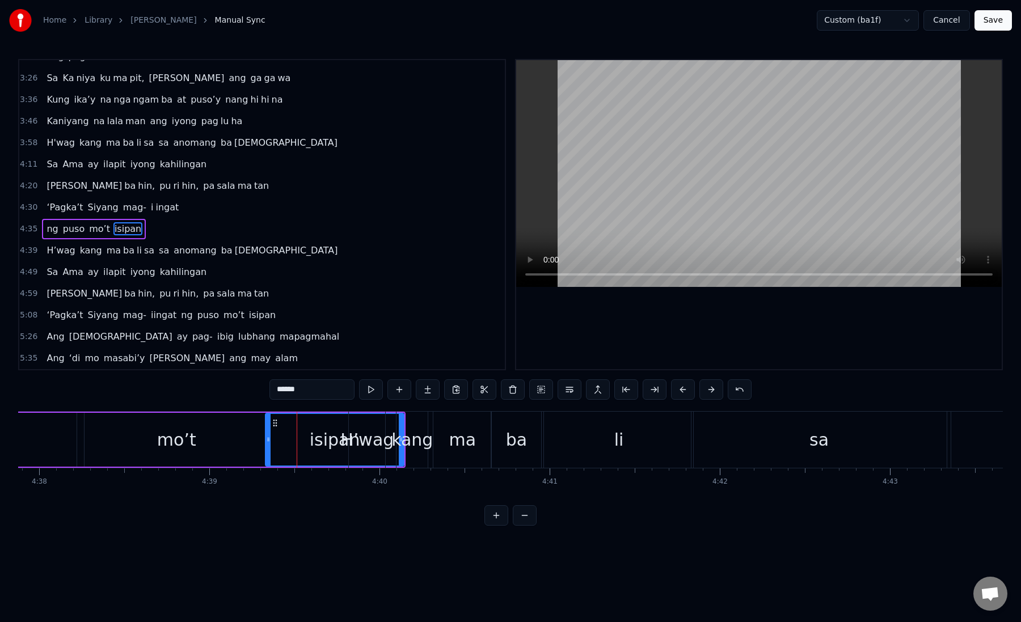
scroll to position [0, 47274]
click at [207, 442] on div "mo’t" at bounding box center [180, 440] width 184 height 54
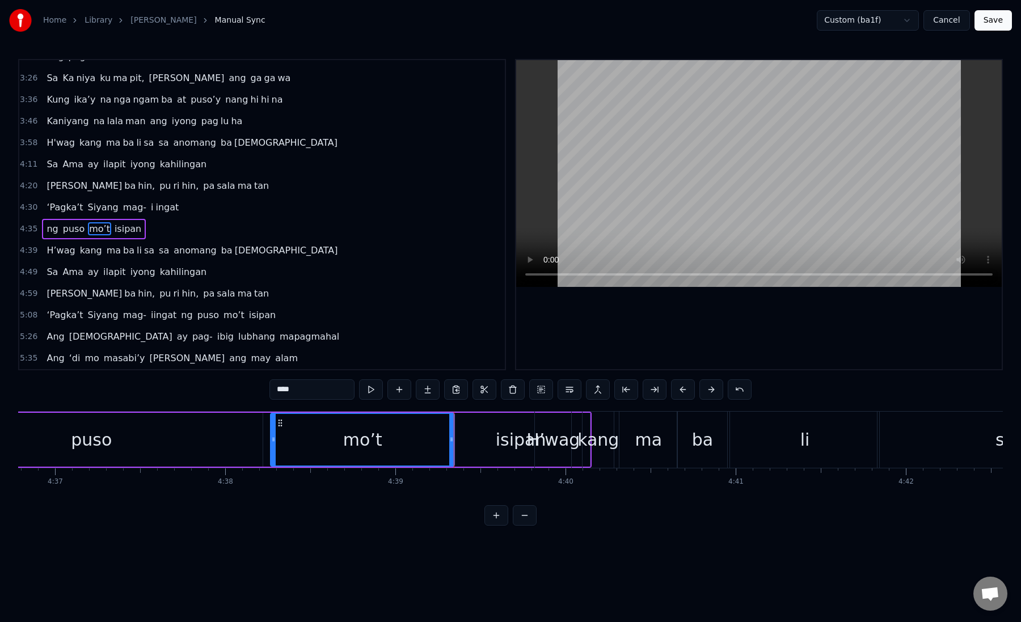
click at [170, 429] on div "puso" at bounding box center [91, 440] width 343 height 54
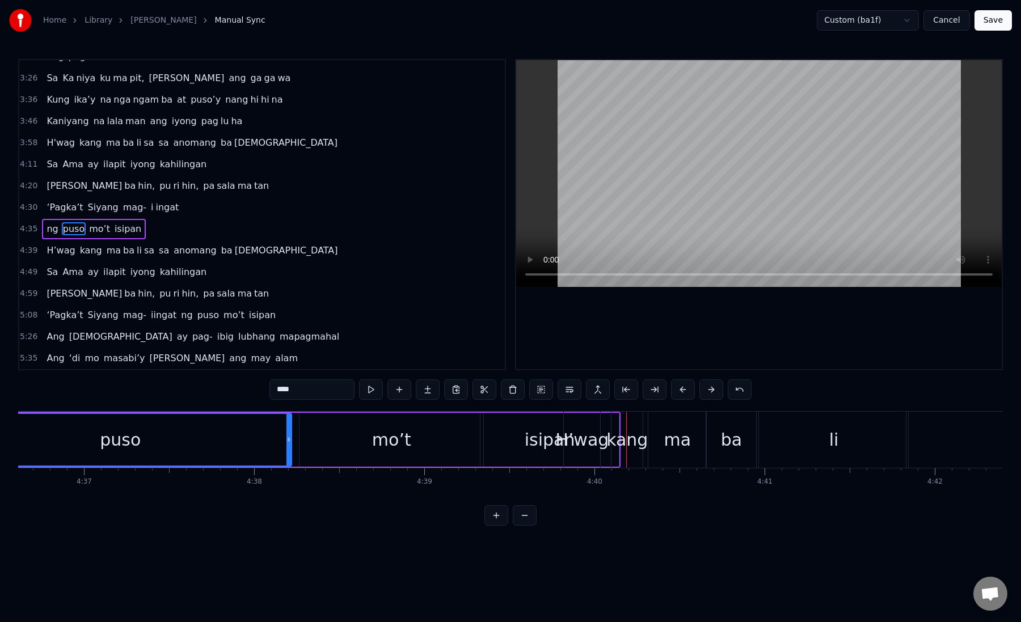
scroll to position [0, 47115]
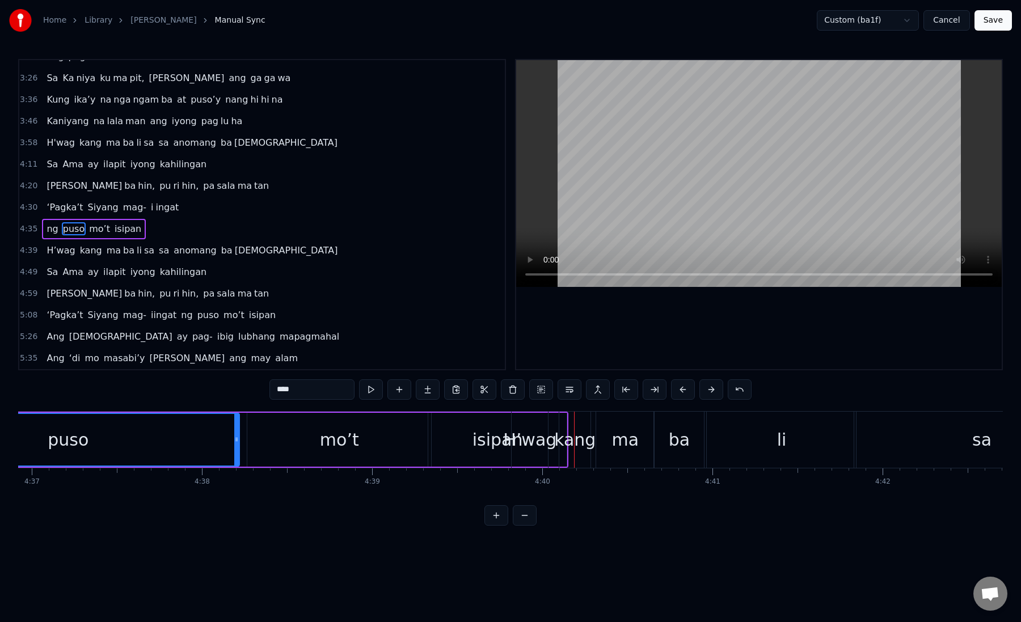
click at [447, 437] on div "isipan" at bounding box center [497, 440] width 138 height 54
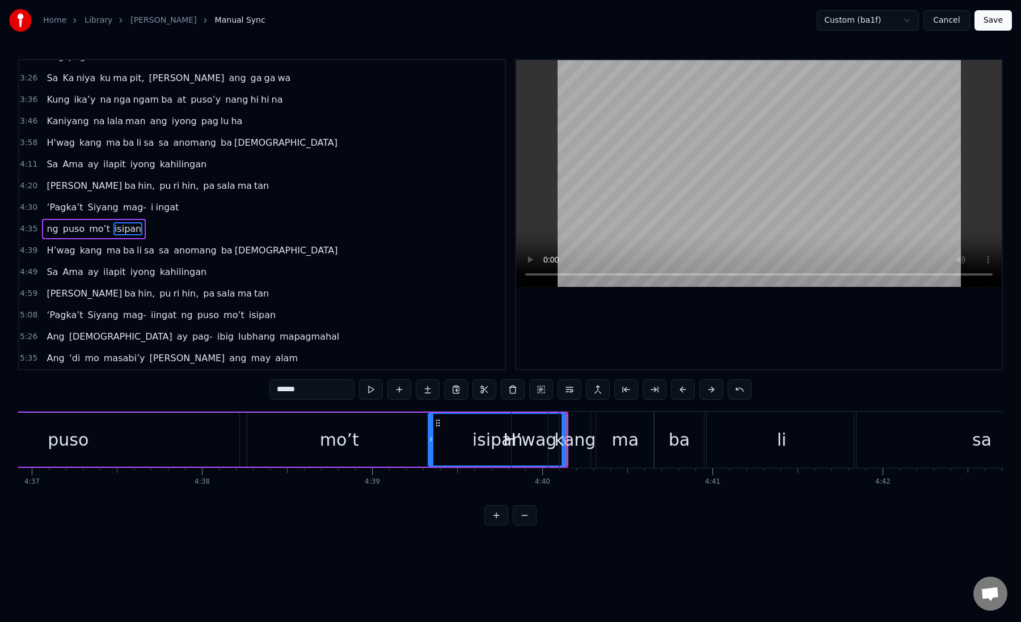
click at [447, 437] on div "isipan" at bounding box center [497, 440] width 137 height 52
click at [447, 438] on div "isipan" at bounding box center [497, 440] width 137 height 52
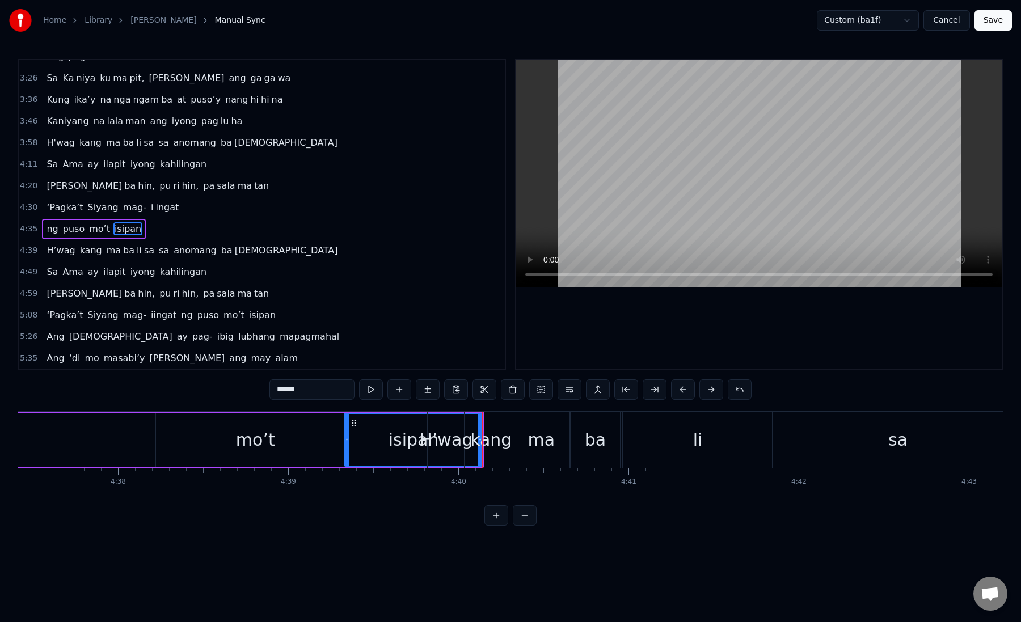
scroll to position [0, 47205]
click at [454, 437] on div "H’wag" at bounding box center [439, 440] width 53 height 26
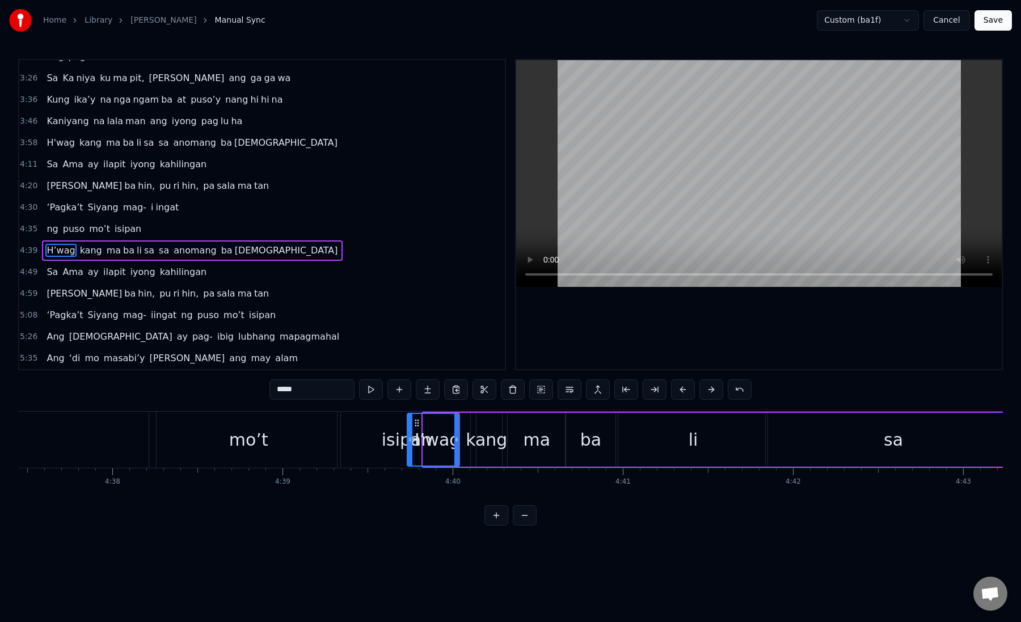
drag, startPoint x: 424, startPoint y: 444, endPoint x: 408, endPoint y: 447, distance: 16.2
click at [408, 447] on div at bounding box center [410, 440] width 5 height 52
click at [408, 448] on div at bounding box center [410, 440] width 5 height 52
click at [383, 417] on div "isipan" at bounding box center [406, 440] width 138 height 56
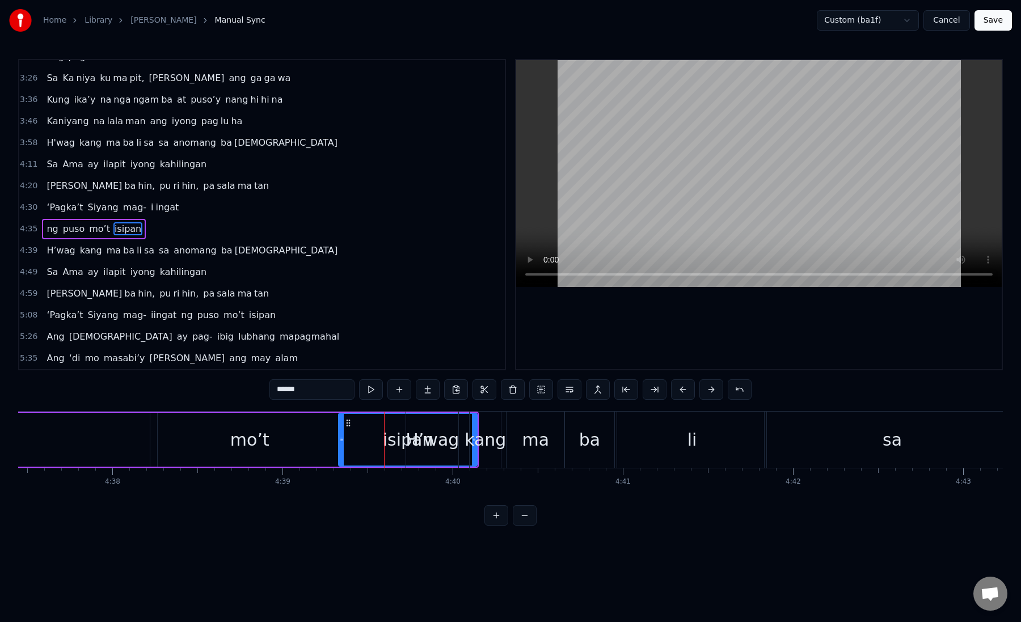
click at [333, 410] on div "0:19 Kung sa puso mo 0:23 ay hindi ma i wa san 0:28 Ang pag da law ni tong mga …" at bounding box center [510, 292] width 985 height 467
click at [325, 414] on div "mo’t" at bounding box center [250, 440] width 184 height 54
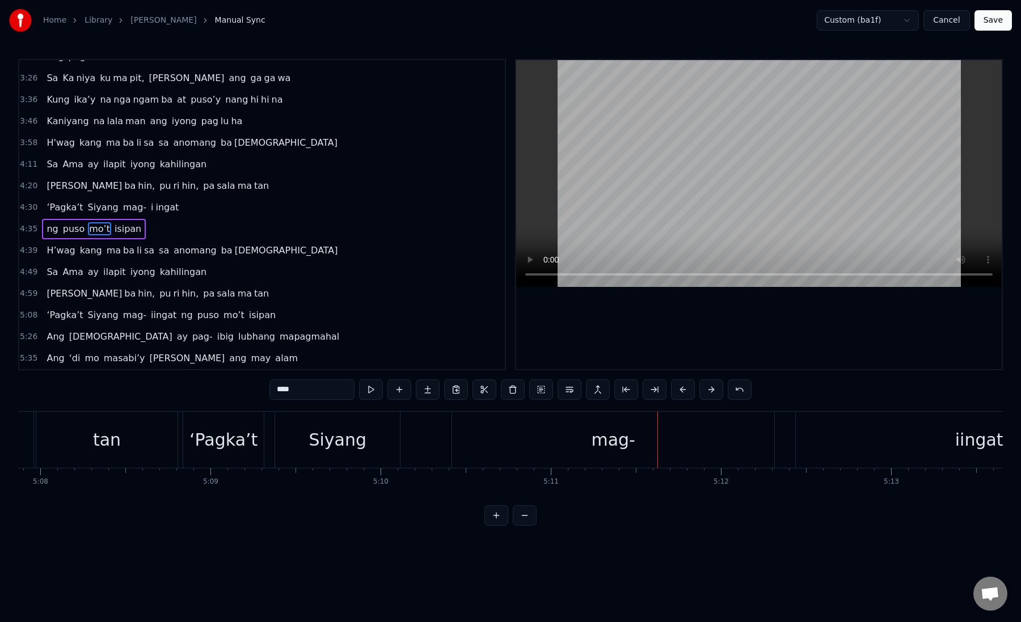
scroll to position [0, 52295]
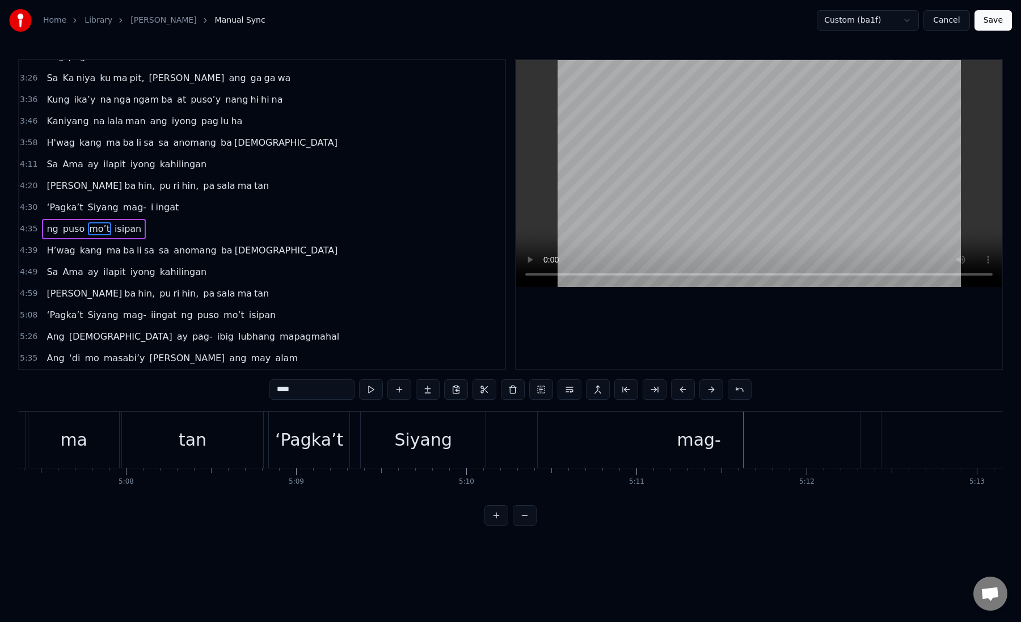
click at [273, 443] on div "‘Pagka’t" at bounding box center [309, 440] width 81 height 56
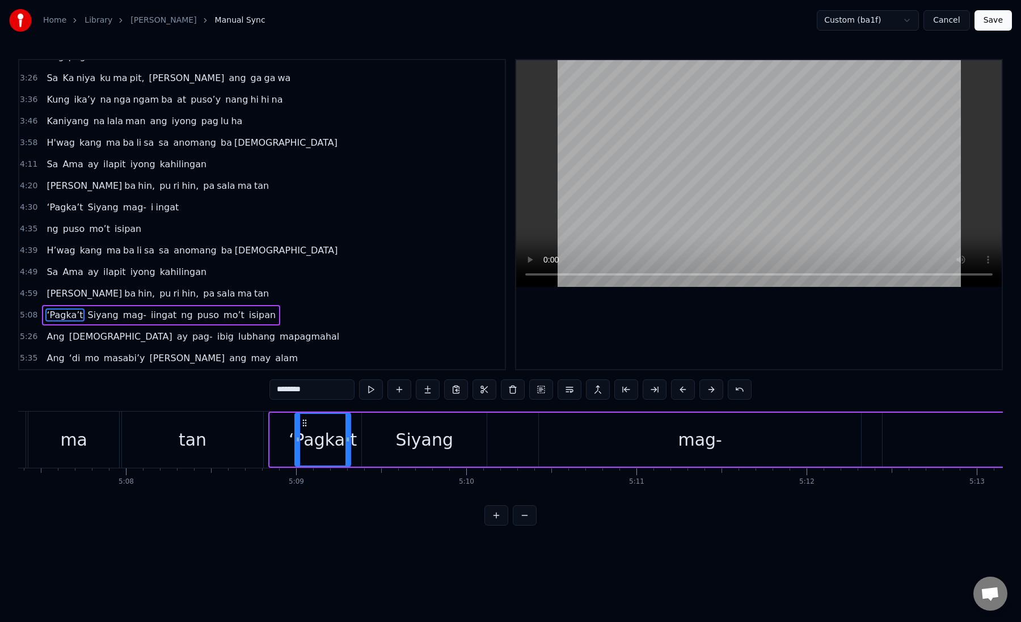
drag, startPoint x: 273, startPoint y: 442, endPoint x: 298, endPoint y: 446, distance: 25.3
click at [298, 446] on div at bounding box center [297, 440] width 5 height 52
click at [165, 434] on div "tan" at bounding box center [192, 440] width 141 height 56
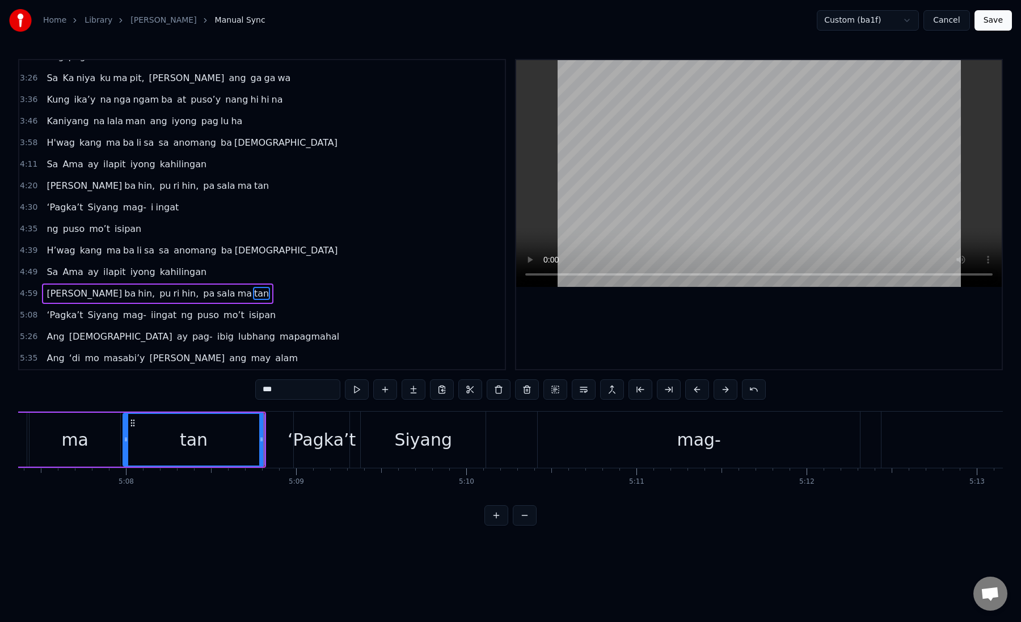
click at [307, 435] on div "‘Pagka’t" at bounding box center [322, 440] width 68 height 26
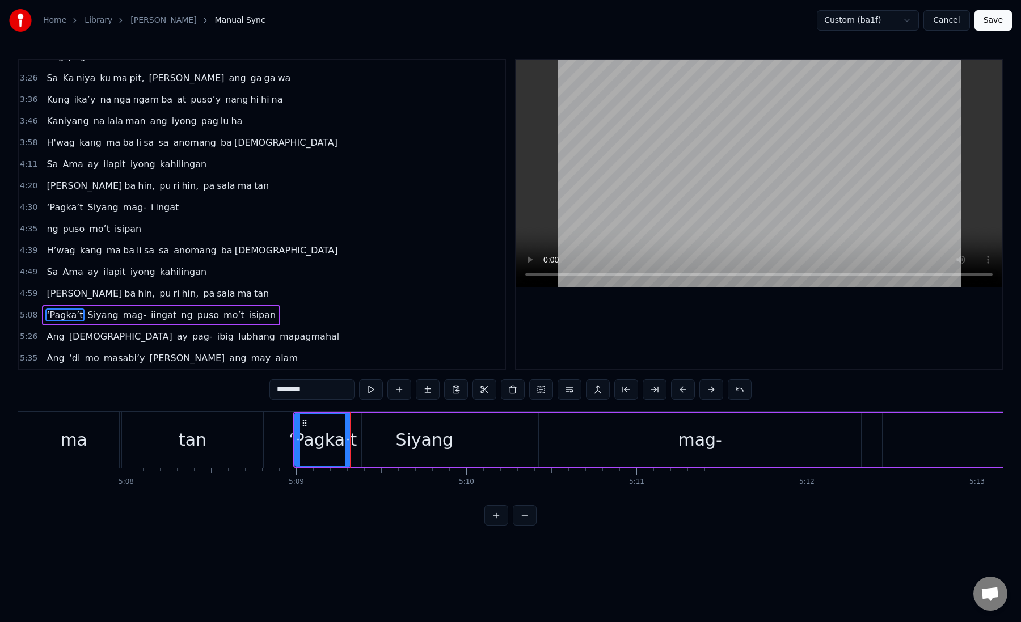
click at [391, 440] on div "Siyang" at bounding box center [424, 440] width 125 height 54
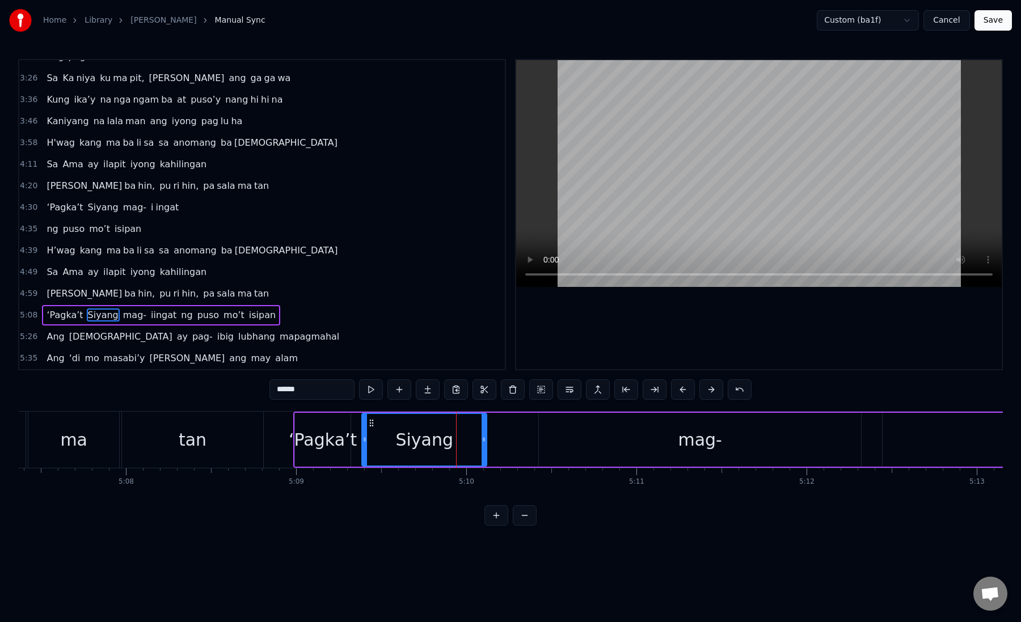
click at [428, 437] on div "Siyang" at bounding box center [424, 440] width 58 height 26
click at [414, 434] on div "Siyang" at bounding box center [424, 440] width 58 height 26
click at [463, 444] on div "Siyang" at bounding box center [424, 440] width 124 height 52
click at [392, 444] on div "Siyang" at bounding box center [424, 440] width 124 height 52
click at [413, 436] on div "Siyang" at bounding box center [424, 440] width 58 height 26
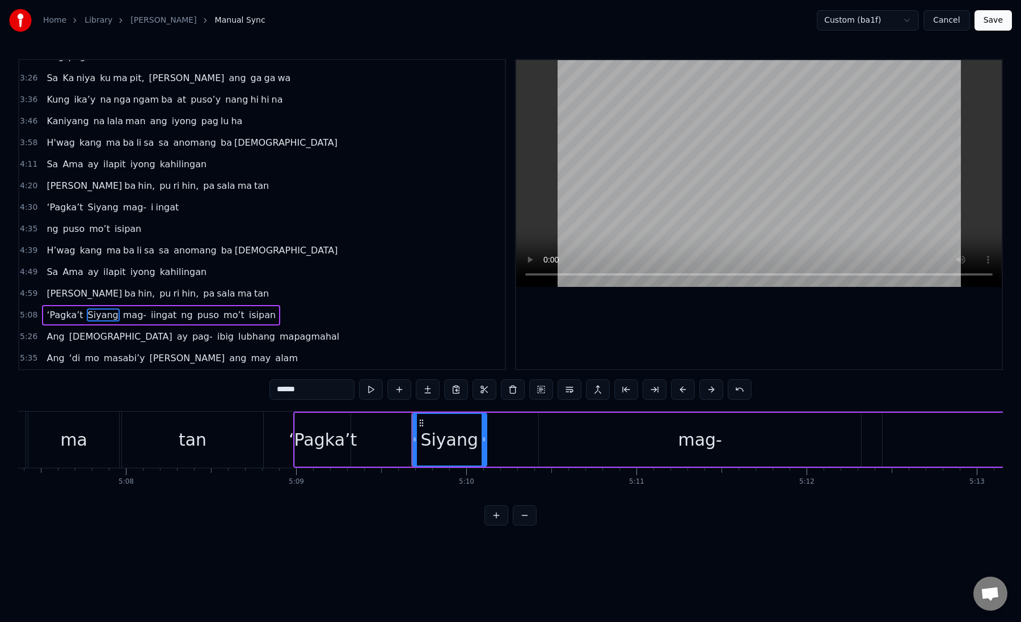
drag, startPoint x: 365, startPoint y: 443, endPoint x: 419, endPoint y: 444, distance: 53.9
click at [416, 446] on div at bounding box center [414, 440] width 5 height 52
click at [548, 447] on div "mag-" at bounding box center [700, 440] width 322 height 54
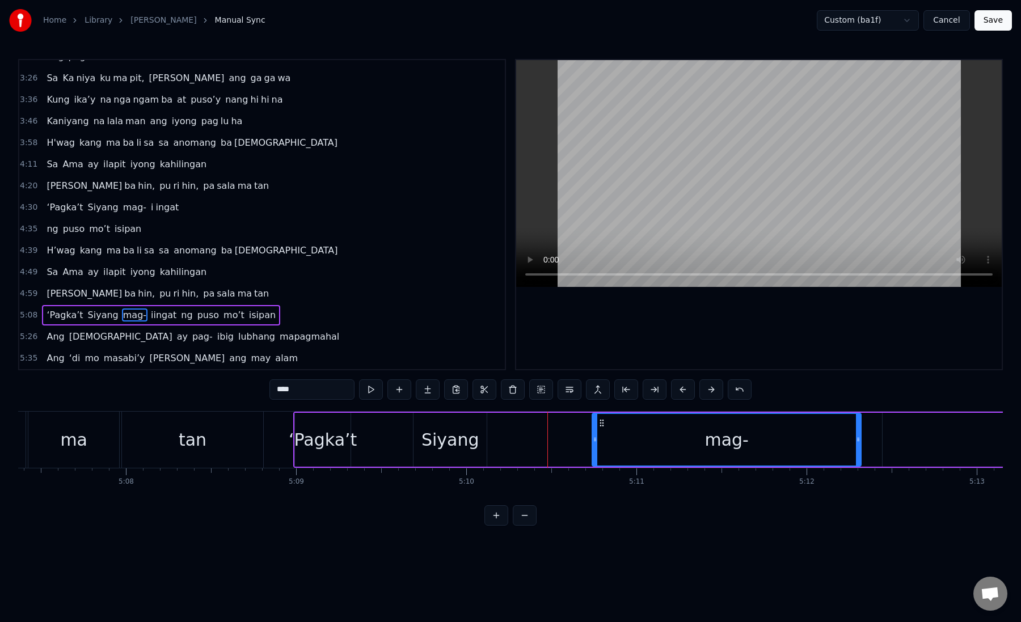
drag, startPoint x: 542, startPoint y: 443, endPoint x: 670, endPoint y: 443, distance: 128.2
click at [597, 446] on div at bounding box center [595, 440] width 5 height 52
click at [462, 449] on div "Siyang" at bounding box center [450, 440] width 58 height 26
type input "******"
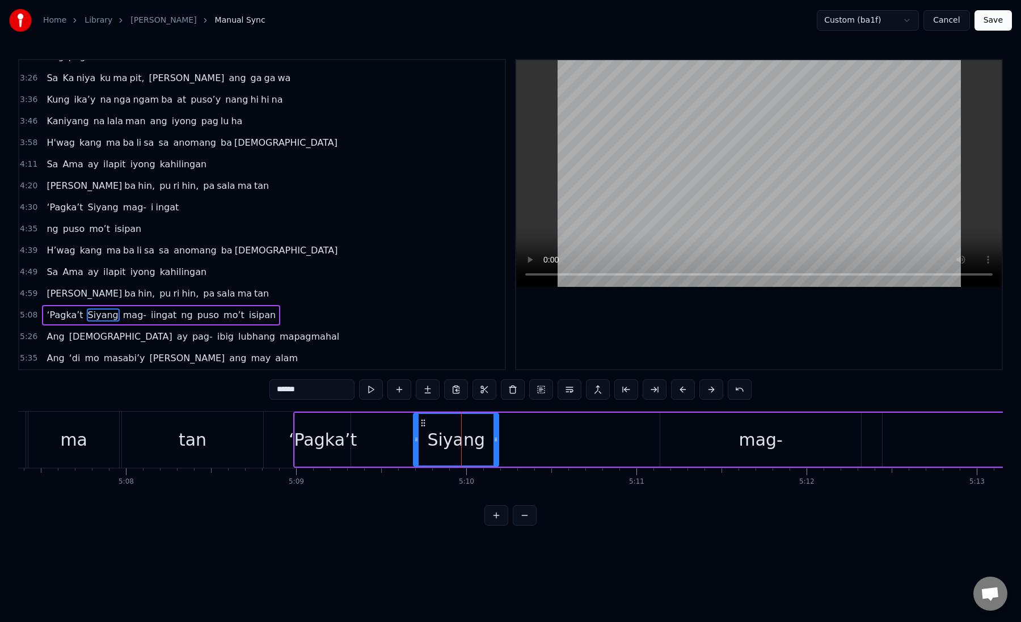
drag, startPoint x: 484, startPoint y: 442, endPoint x: 585, endPoint y: 442, distance: 101.0
click at [498, 443] on icon at bounding box center [495, 439] width 5 height 9
drag, startPoint x: 585, startPoint y: 442, endPoint x: 543, endPoint y: 443, distance: 42.6
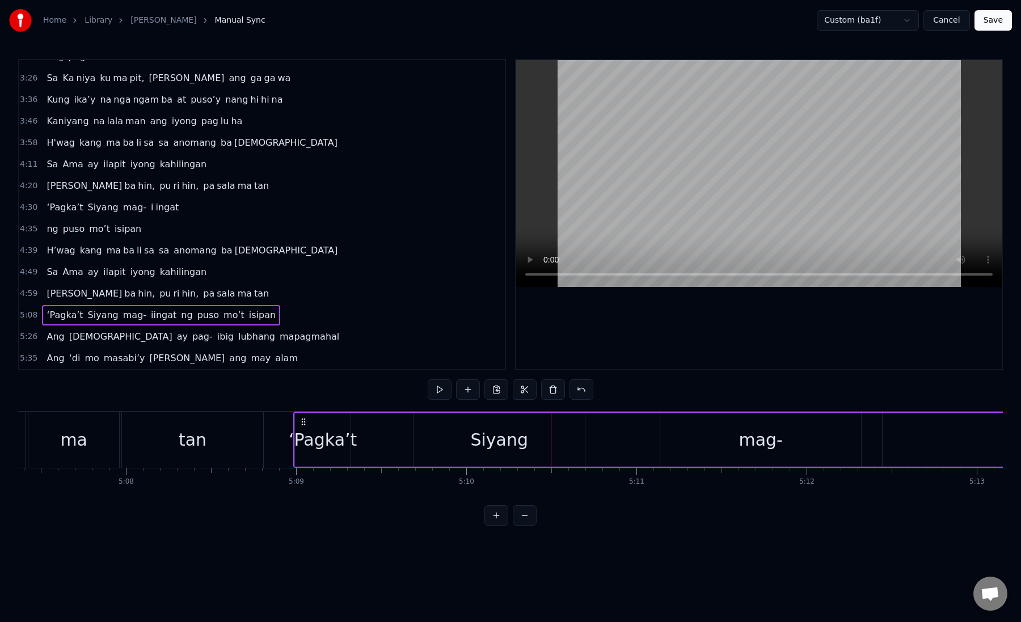
click at [552, 447] on div "Siyang" at bounding box center [498, 440] width 171 height 54
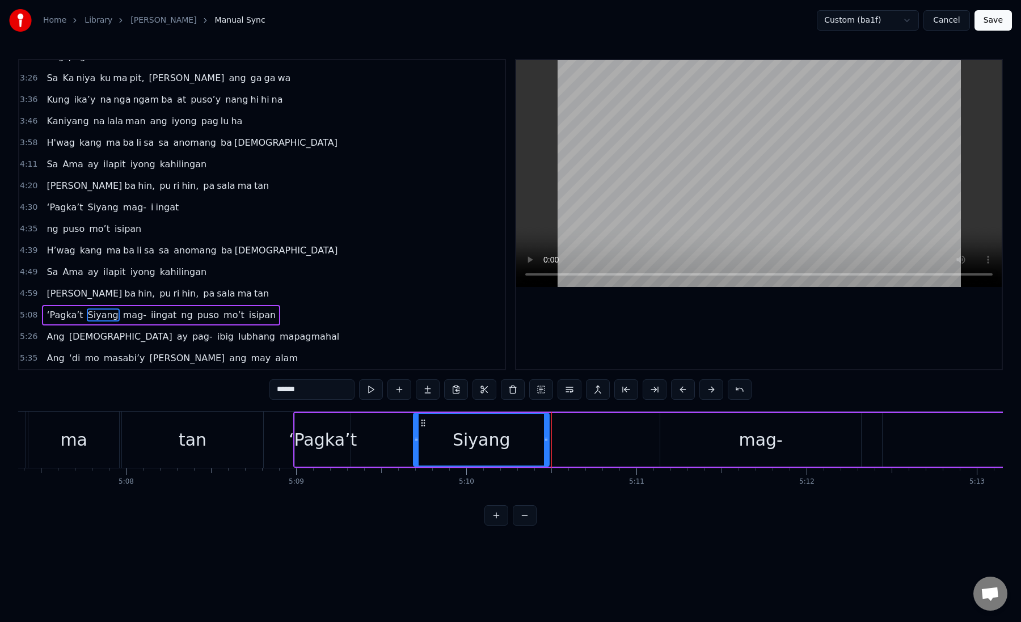
drag, startPoint x: 584, startPoint y: 441, endPoint x: 548, endPoint y: 442, distance: 35.2
click at [548, 442] on icon at bounding box center [546, 439] width 5 height 9
click at [711, 449] on div "mag-" at bounding box center [760, 440] width 201 height 54
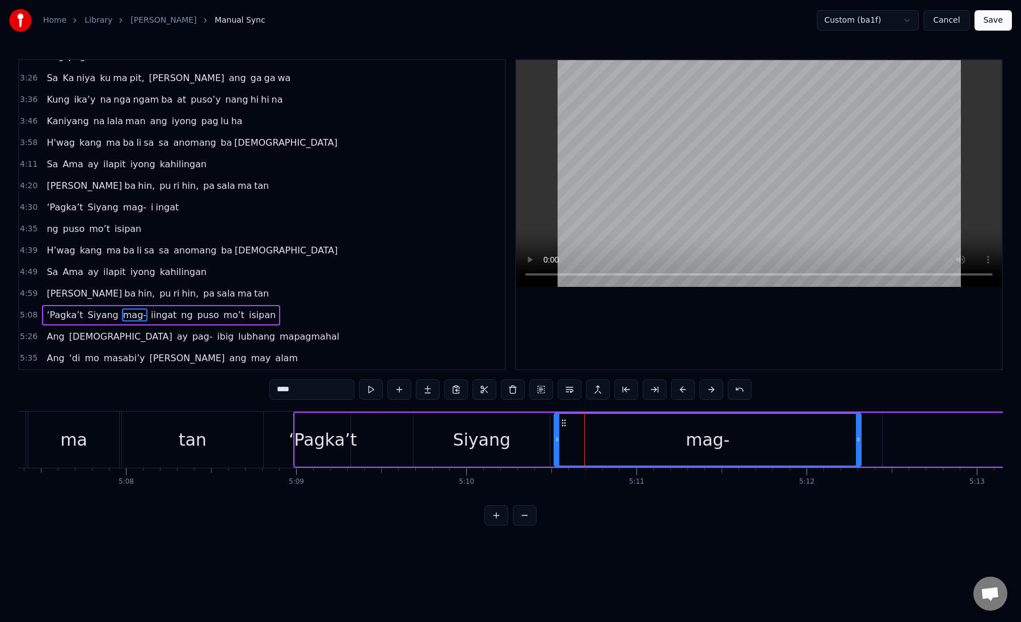
drag, startPoint x: 662, startPoint y: 441, endPoint x: 556, endPoint y: 446, distance: 106.2
click at [556, 446] on div at bounding box center [557, 440] width 5 height 52
drag, startPoint x: 858, startPoint y: 441, endPoint x: 635, endPoint y: 445, distance: 222.9
click at [635, 445] on div at bounding box center [635, 440] width 5 height 52
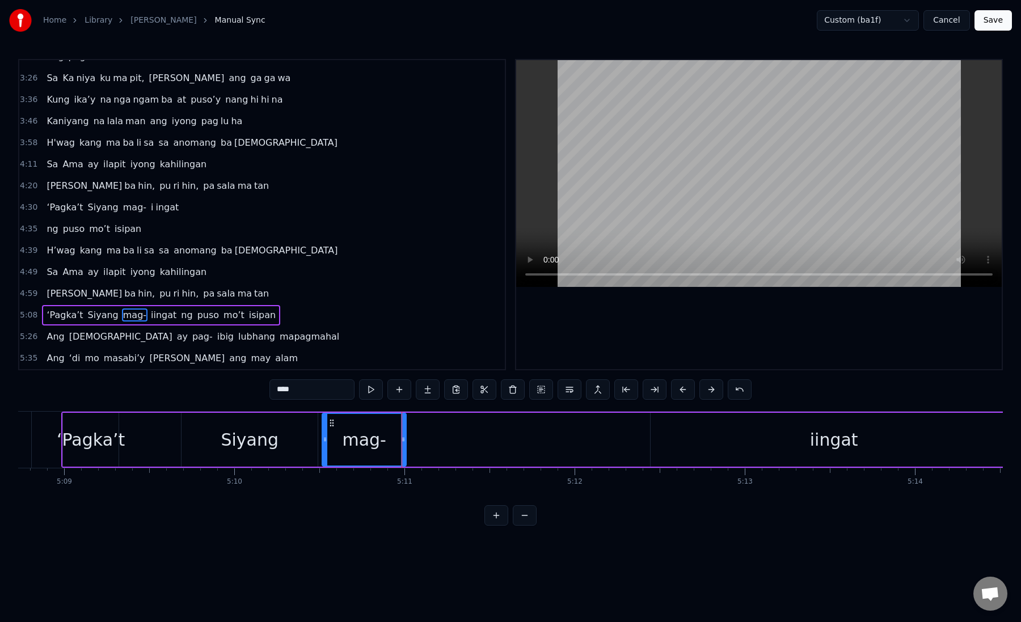
scroll to position [0, 52577]
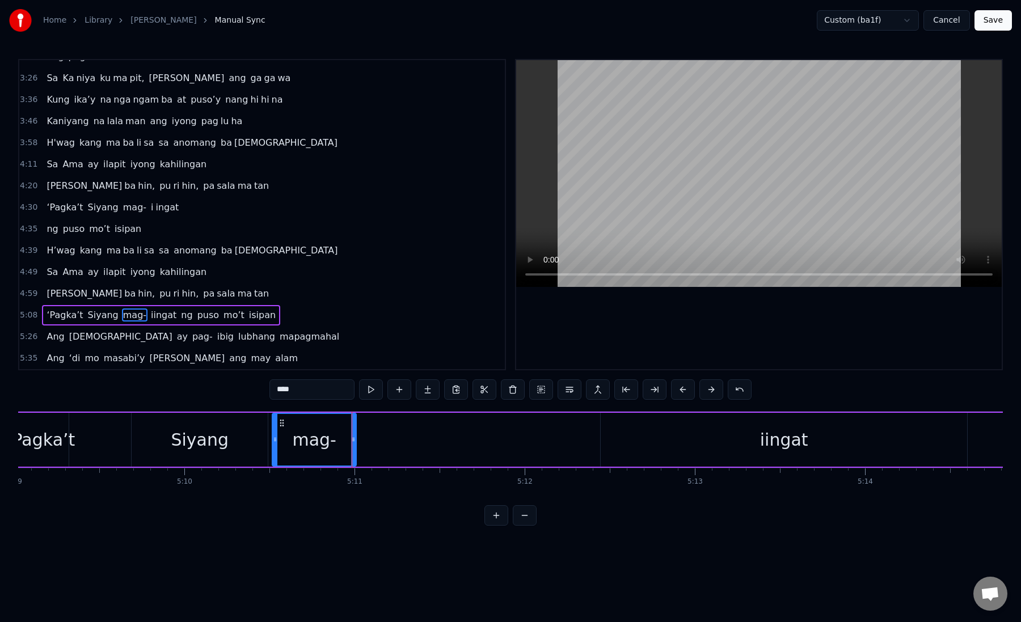
click at [787, 446] on div "iingat" at bounding box center [784, 440] width 48 height 26
type input "******"
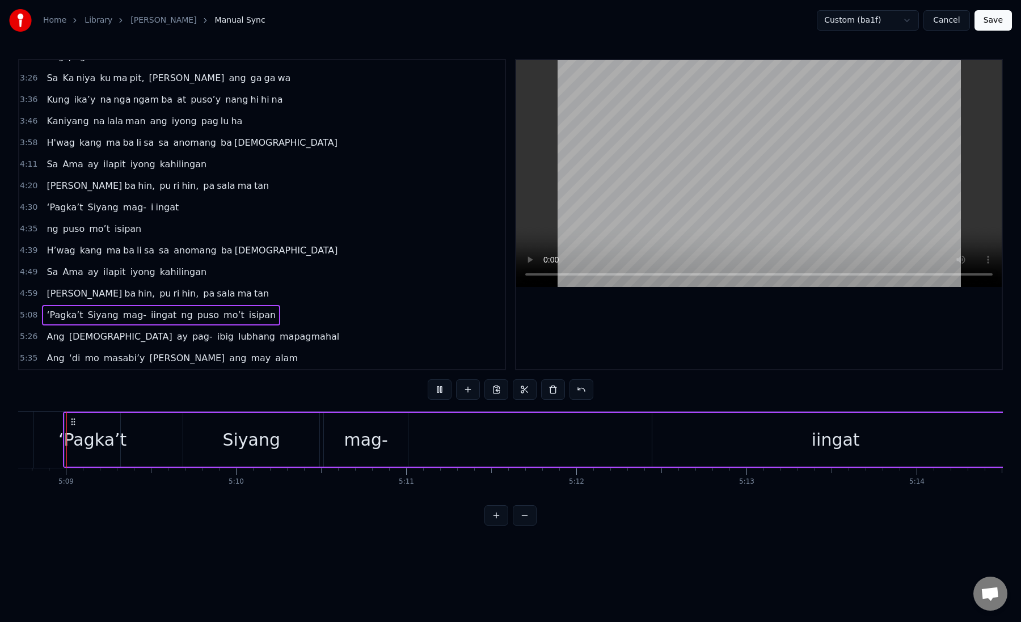
scroll to position [0, 52514]
click at [785, 445] on div "iingat" at bounding box center [847, 440] width 366 height 54
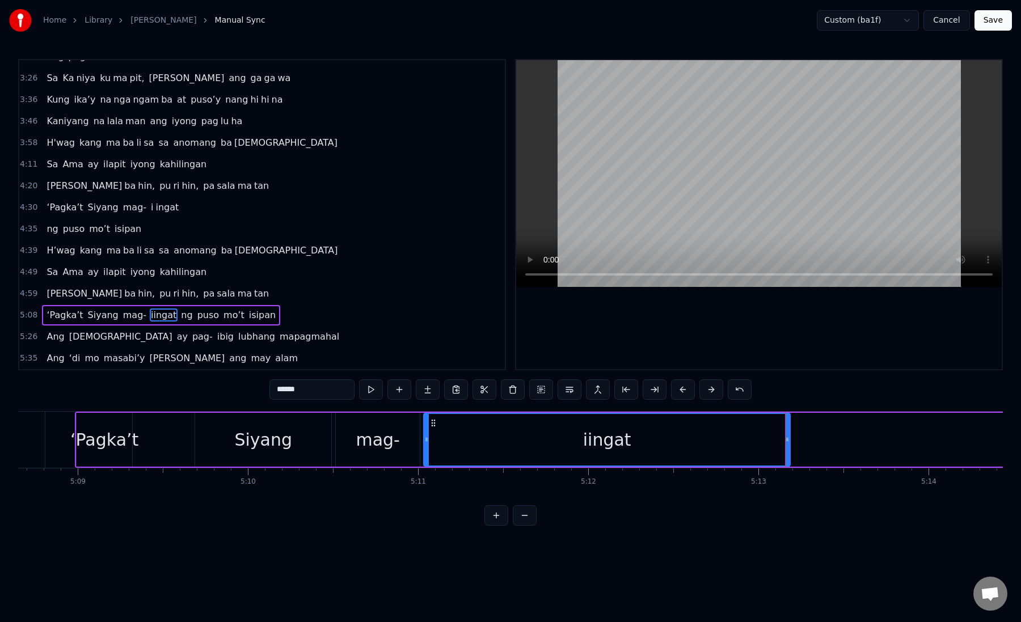
drag, startPoint x: 672, startPoint y: 425, endPoint x: 432, endPoint y: 442, distance: 241.0
click at [432, 442] on div "iingat" at bounding box center [606, 440] width 365 height 52
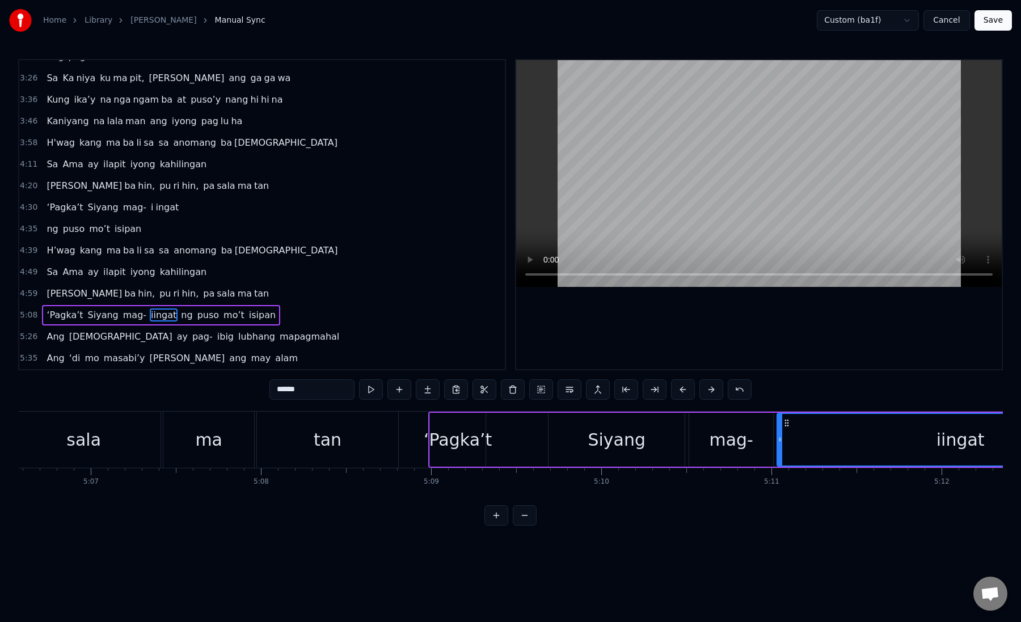
scroll to position [0, 52160]
click at [461, 442] on div "‘Pagka’t" at bounding box center [458, 440] width 68 height 26
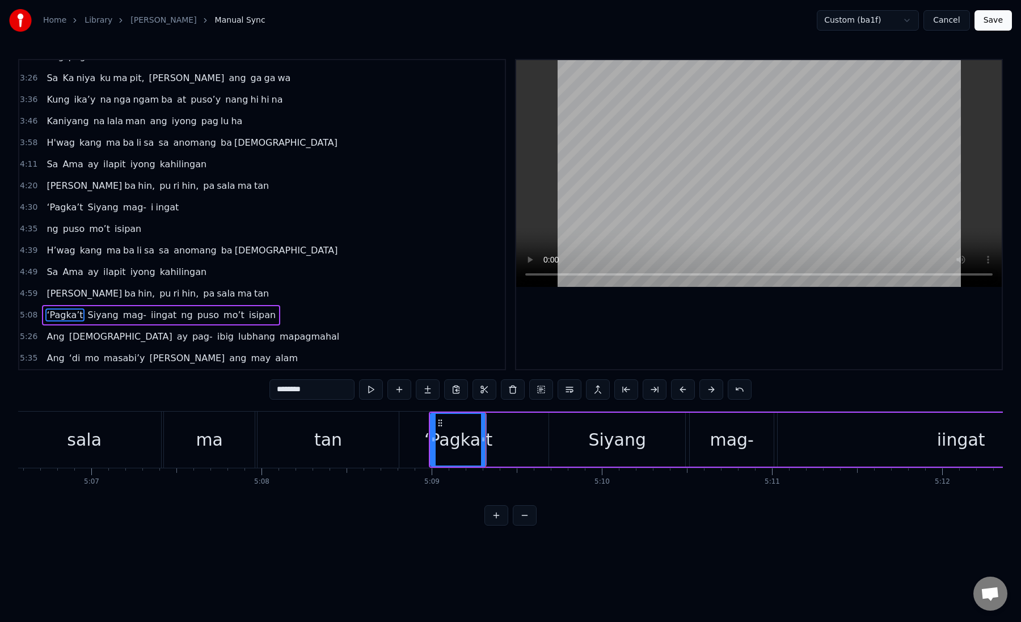
click at [455, 441] on div "‘Pagka’t" at bounding box center [458, 440] width 68 height 26
drag, startPoint x: 483, startPoint y: 441, endPoint x: 546, endPoint y: 443, distance: 63.0
click at [546, 443] on icon at bounding box center [546, 439] width 5 height 9
click at [578, 441] on div "Siyang" at bounding box center [617, 440] width 136 height 54
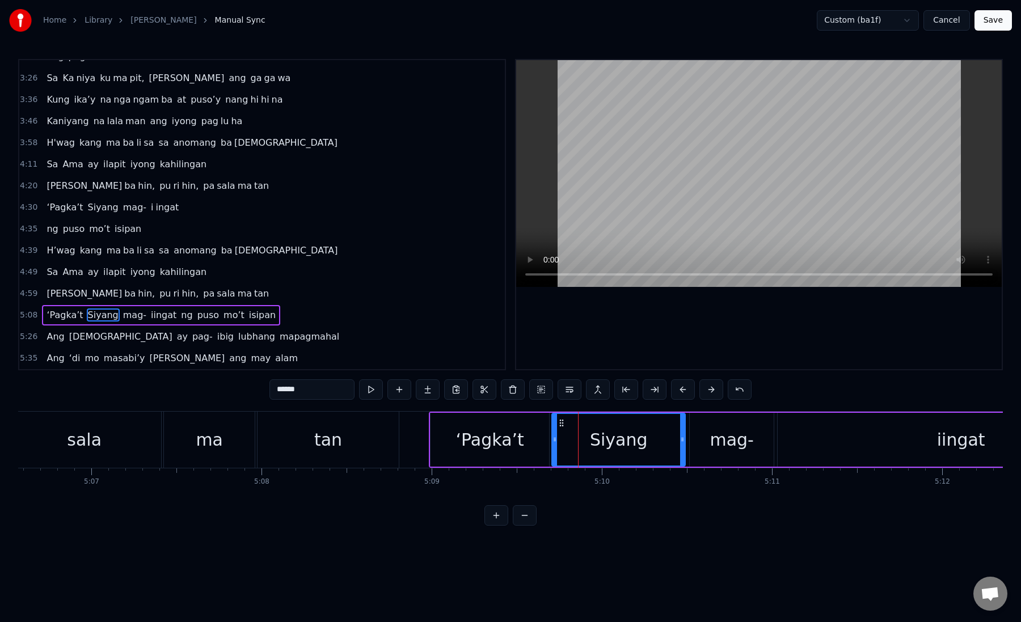
click at [553, 441] on icon at bounding box center [554, 439] width 5 height 9
click at [529, 441] on div "‘Pagka’t" at bounding box center [489, 440] width 119 height 54
type input "********"
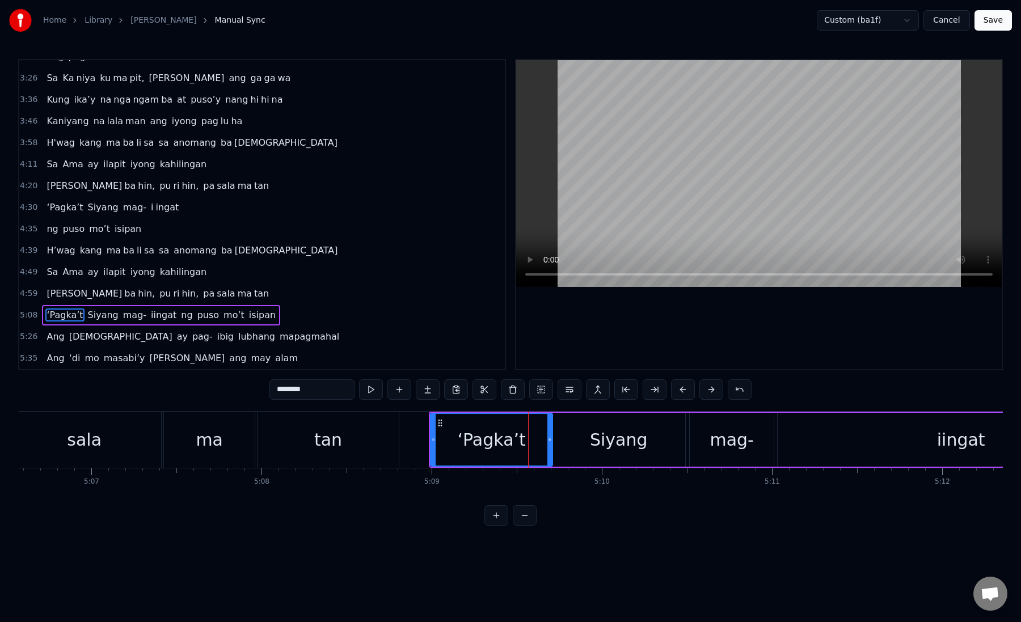
click at [551, 441] on icon at bounding box center [549, 439] width 5 height 9
click at [455, 438] on div "‘Pagka’t" at bounding box center [491, 440] width 121 height 52
click at [552, 437] on div at bounding box center [552, 440] width 1 height 56
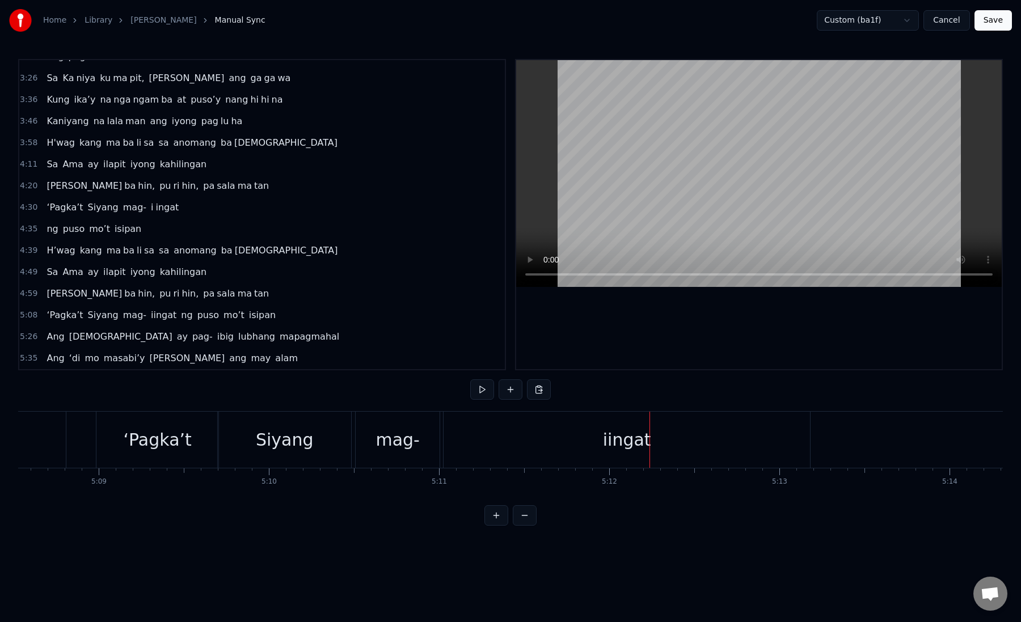
scroll to position [0, 52433]
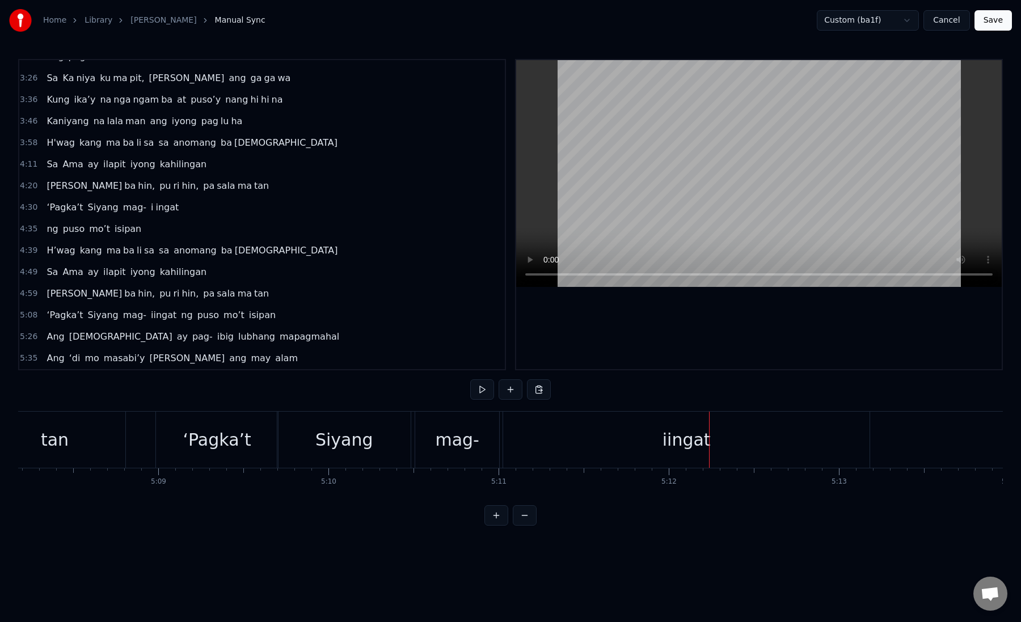
click at [515, 443] on div "iingat" at bounding box center [686, 440] width 366 height 56
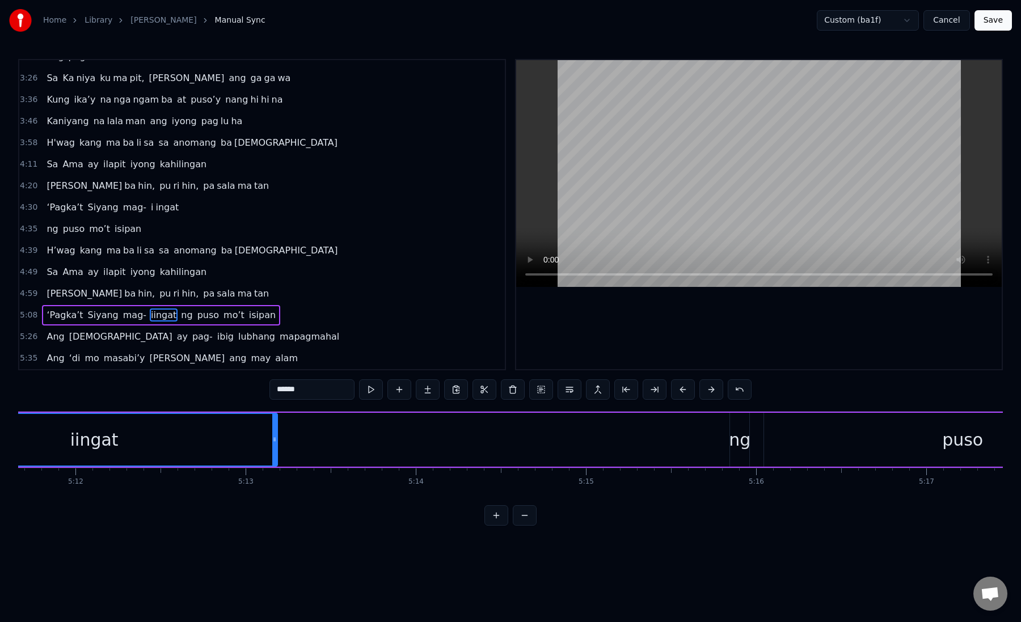
scroll to position [0, 53071]
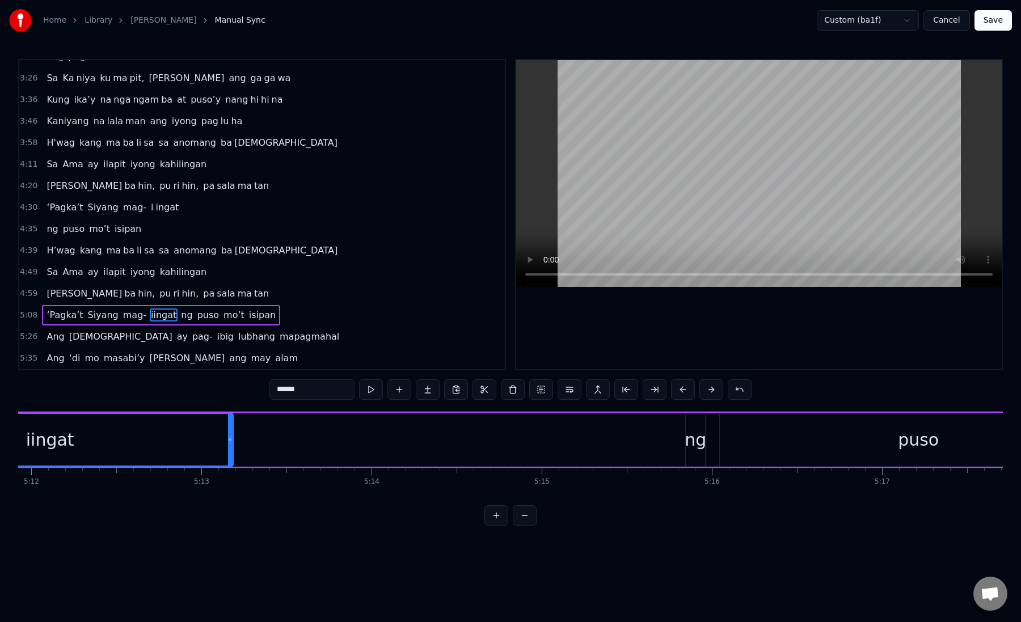
click at [620, 441] on div "‘Pagka’t Siyang mag- iingat ng puso mo’t isipan" at bounding box center [1017, 440] width 2999 height 56
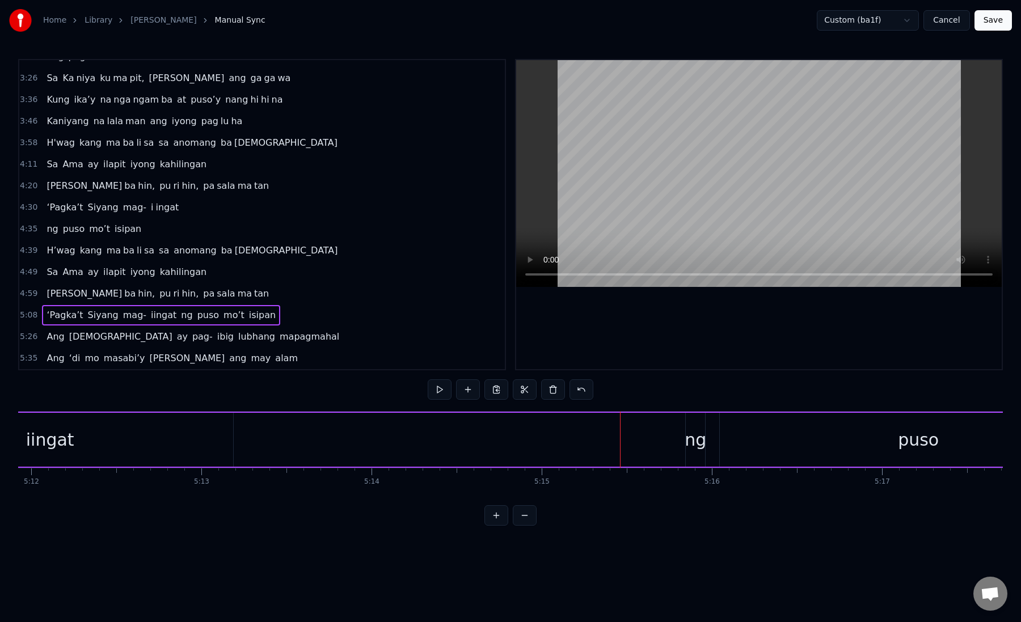
click at [740, 436] on div "puso" at bounding box center [918, 440] width 397 height 54
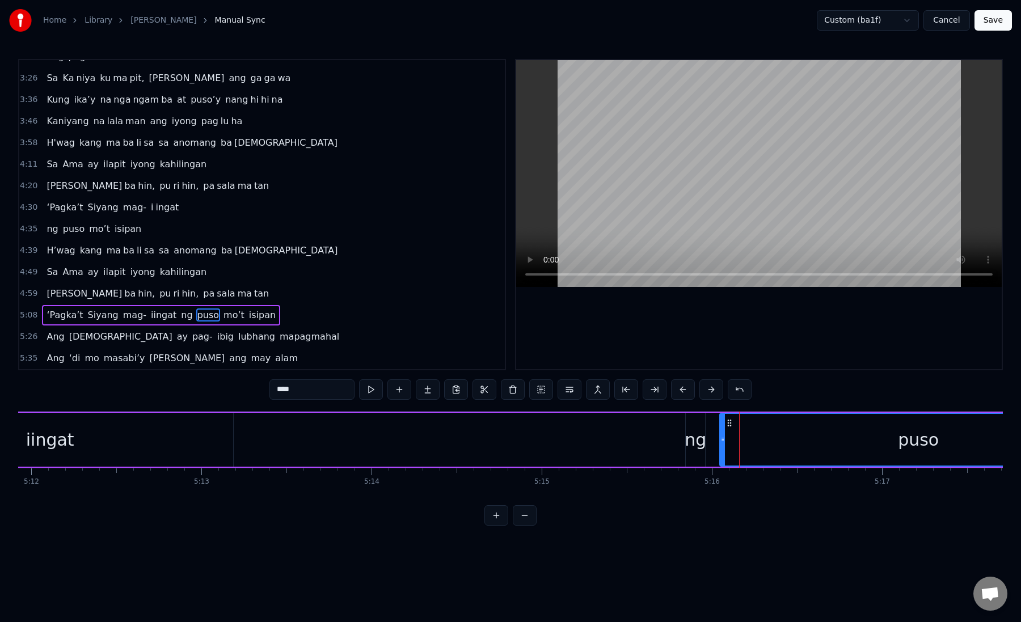
click at [696, 440] on div "ng" at bounding box center [696, 440] width 22 height 26
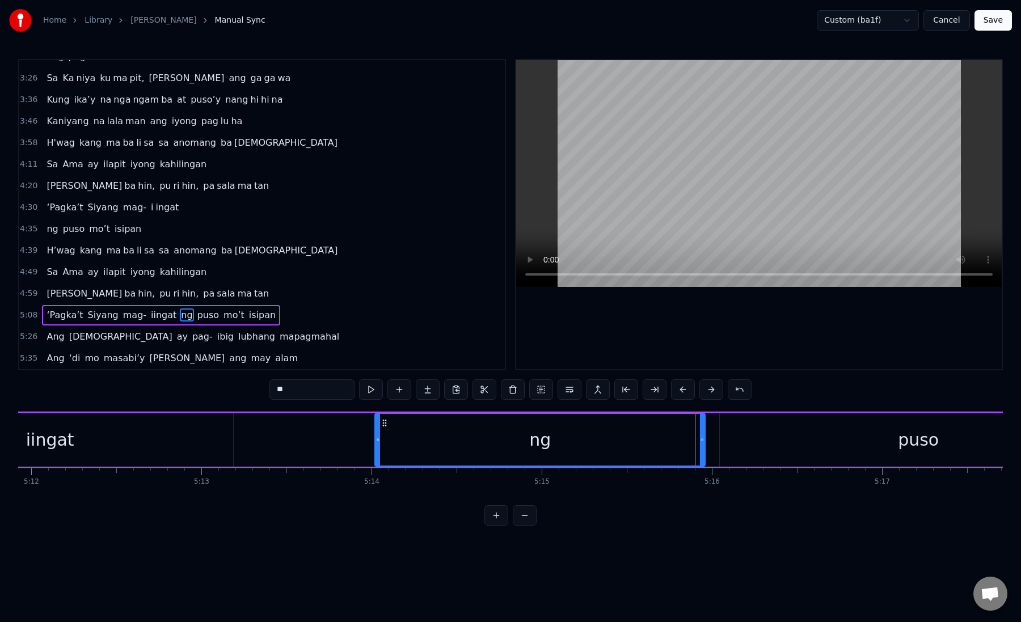
drag, startPoint x: 686, startPoint y: 440, endPoint x: 371, endPoint y: 460, distance: 316.0
click at [375, 460] on div at bounding box center [377, 440] width 5 height 52
drag, startPoint x: 374, startPoint y: 441, endPoint x: 397, endPoint y: 441, distance: 22.7
click at [397, 441] on icon at bounding box center [396, 439] width 5 height 9
click at [415, 450] on div "ng" at bounding box center [549, 440] width 311 height 52
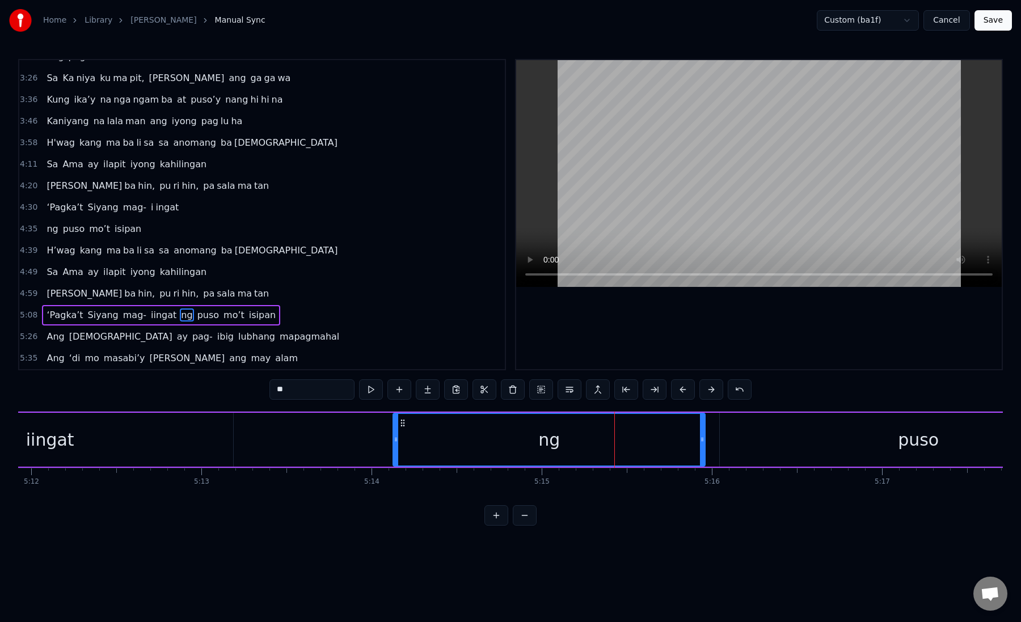
click at [415, 450] on div "ng" at bounding box center [549, 440] width 311 height 52
click at [429, 447] on div "ng" at bounding box center [549, 440] width 311 height 52
click at [473, 443] on div "ng" at bounding box center [549, 440] width 311 height 52
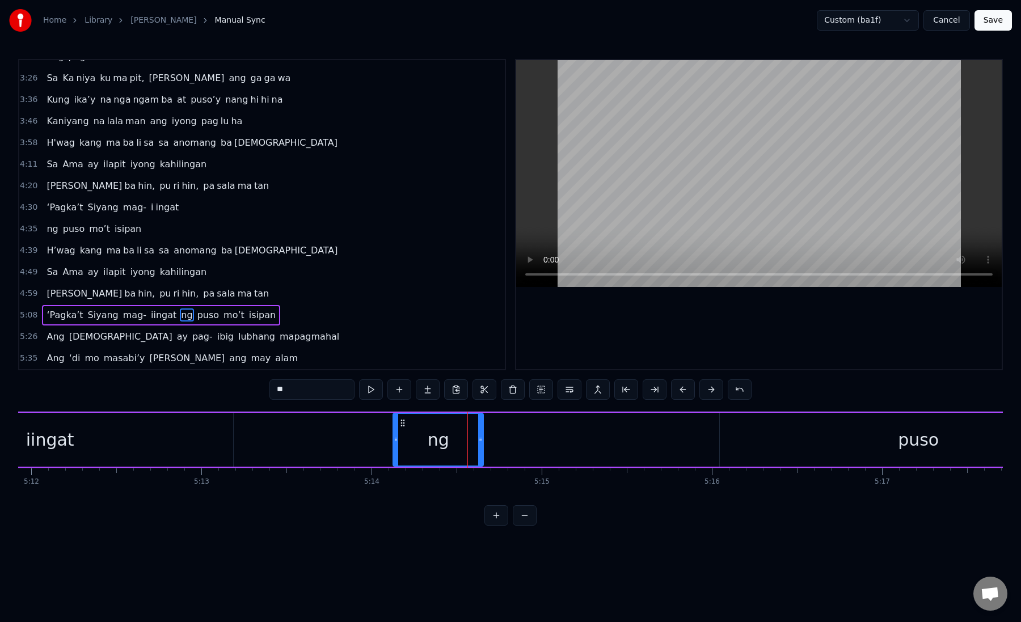
drag, startPoint x: 702, startPoint y: 441, endPoint x: 481, endPoint y: 453, distance: 221.5
click at [481, 453] on div at bounding box center [480, 440] width 5 height 52
click at [802, 458] on div "puso" at bounding box center [918, 440] width 397 height 54
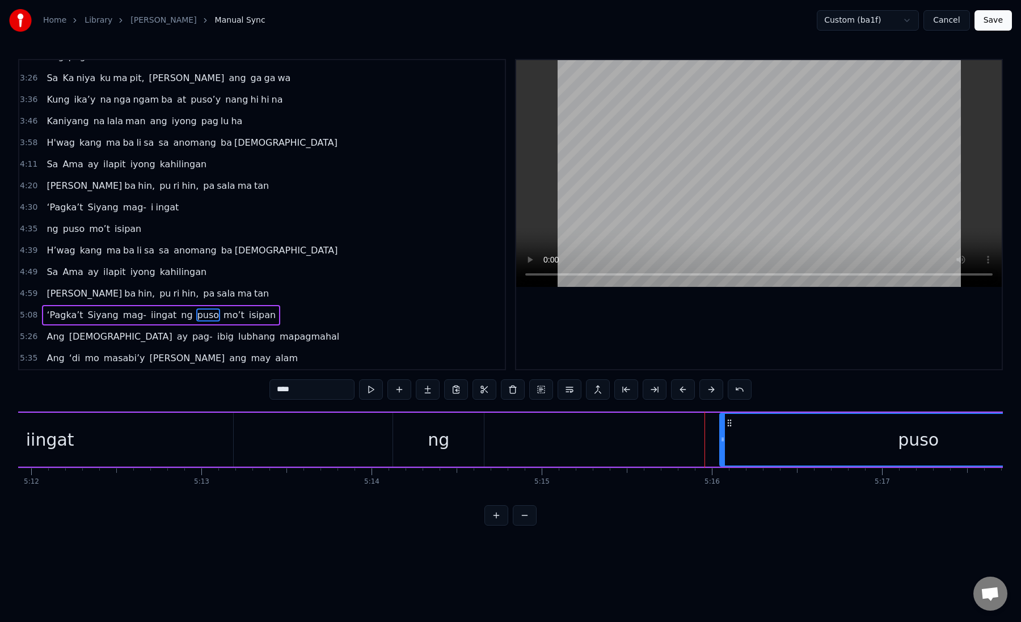
click at [467, 449] on div "ng" at bounding box center [438, 440] width 91 height 54
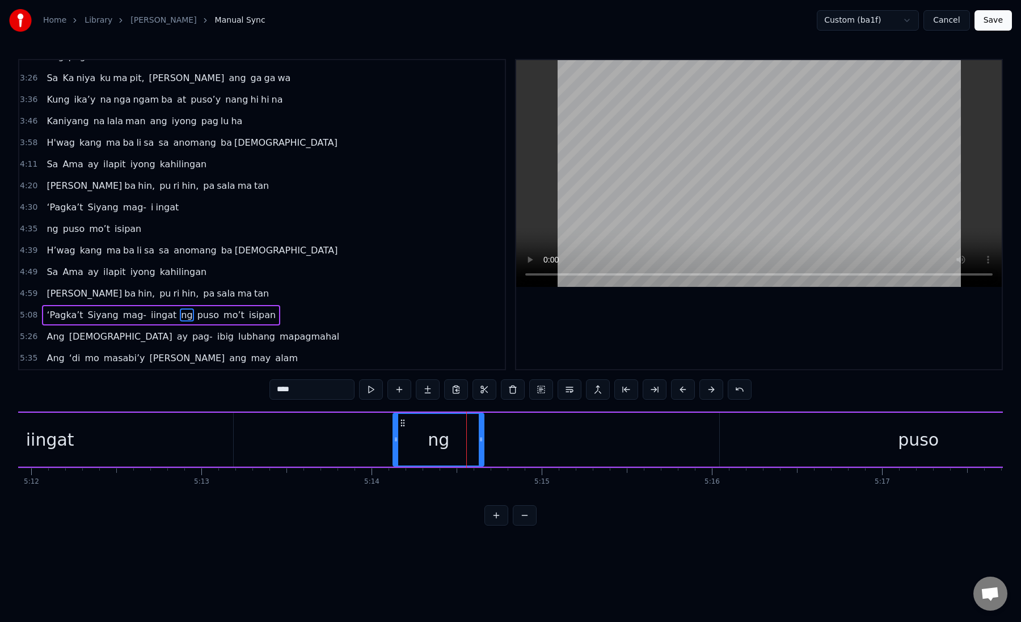
type input "**"
click at [480, 447] on div at bounding box center [478, 440] width 5 height 52
click at [686, 441] on div "‘Pagka’t Siyang mag- iingat ng puso mo’t isipan" at bounding box center [1017, 440] width 2999 height 56
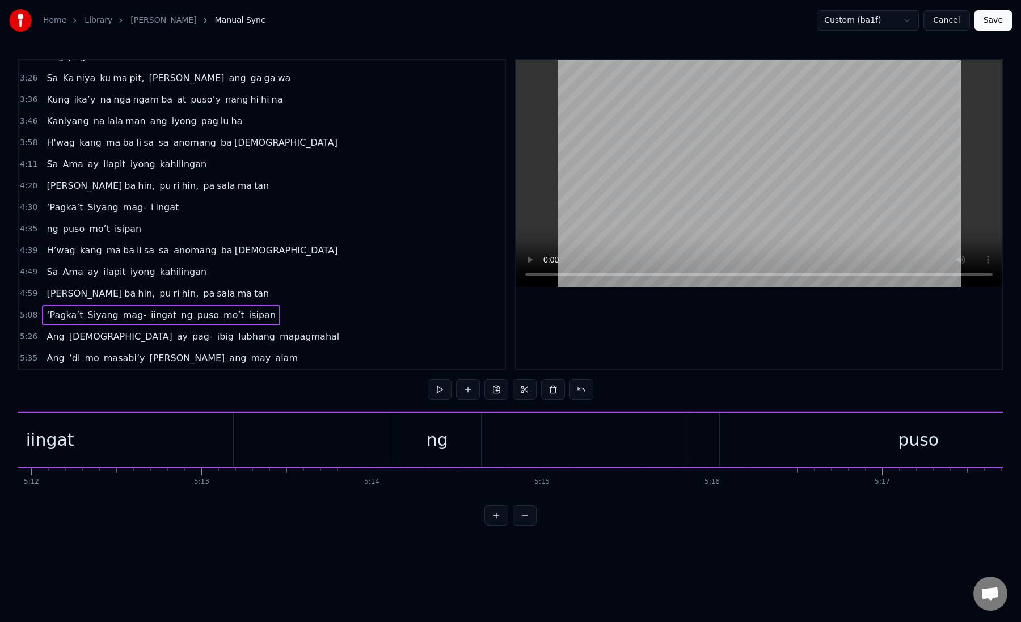
click at [749, 444] on div "puso" at bounding box center [918, 440] width 397 height 54
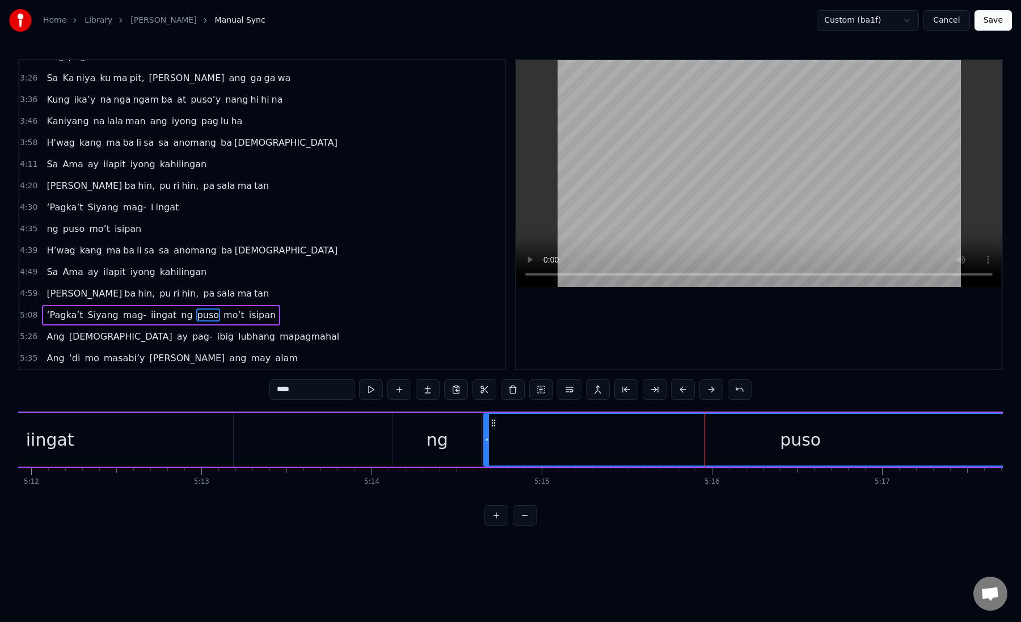
drag, startPoint x: 722, startPoint y: 444, endPoint x: 484, endPoint y: 456, distance: 237.9
click at [484, 456] on div at bounding box center [486, 440] width 5 height 52
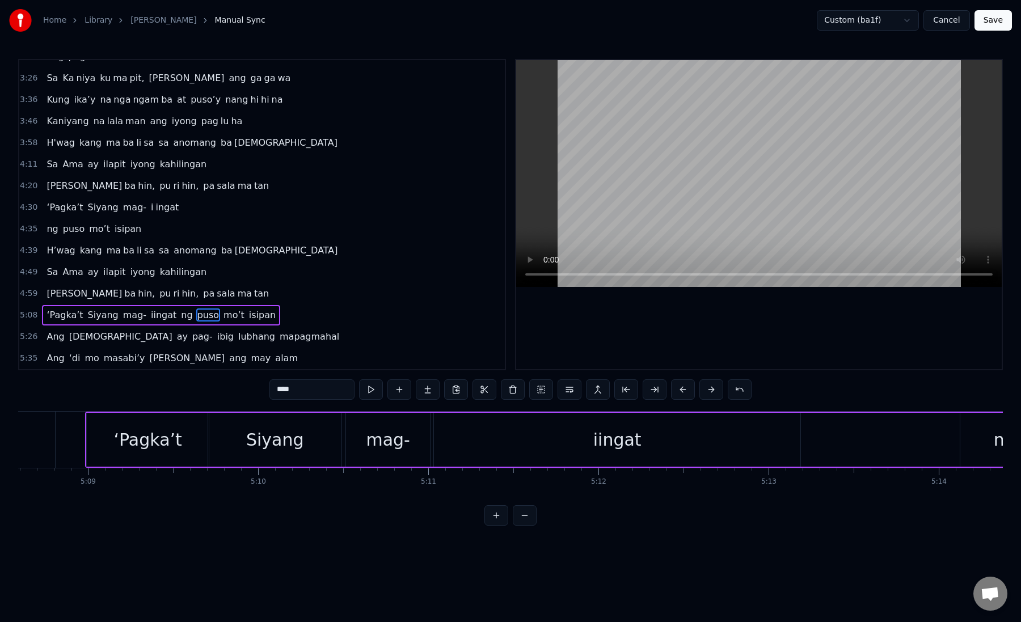
scroll to position [0, 52292]
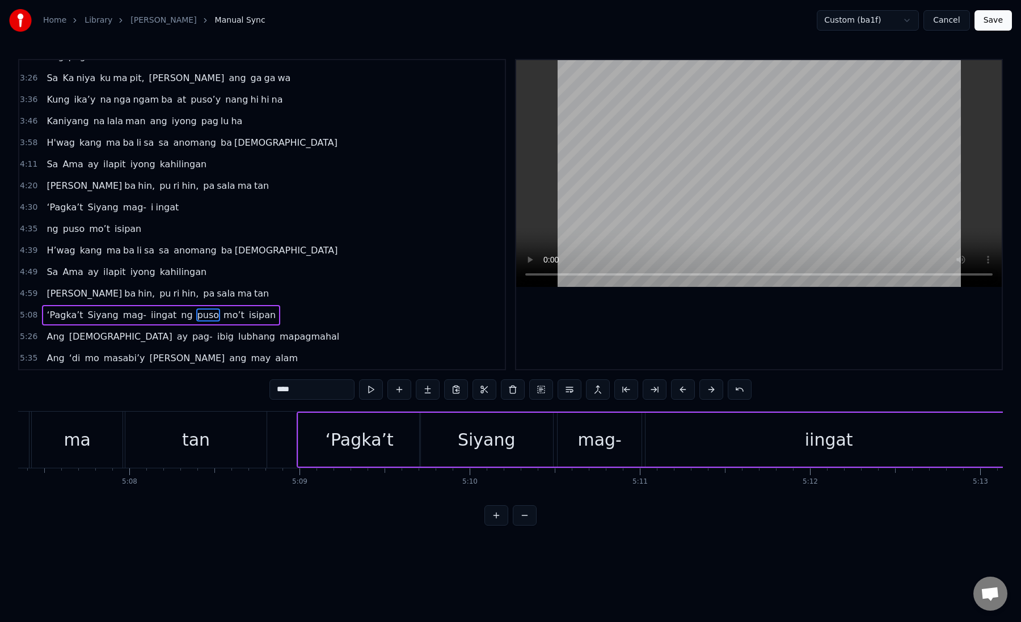
click at [353, 437] on div "‘Pagka’t" at bounding box center [360, 440] width 68 height 26
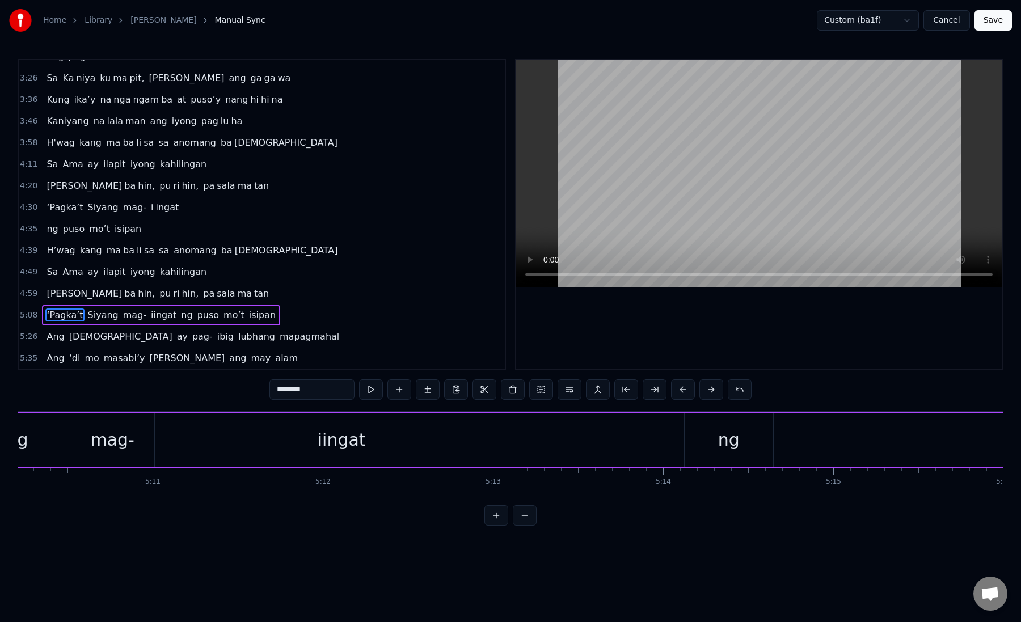
scroll to position [0, 53030]
click at [469, 434] on div "ng" at bounding box center [478, 440] width 22 height 26
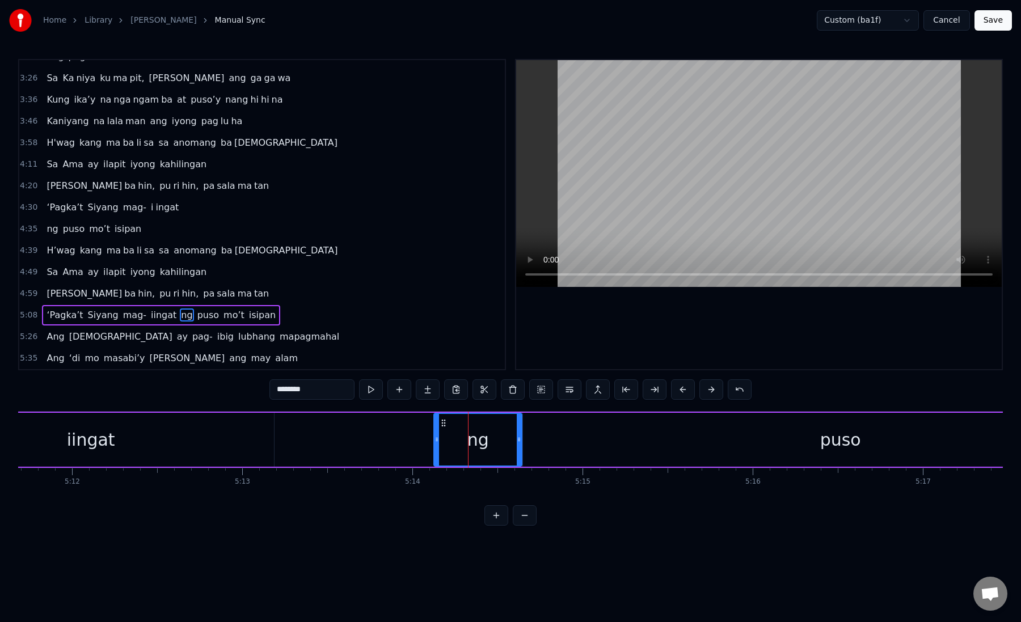
type input "**"
click at [568, 390] on button at bounding box center [569, 389] width 24 height 20
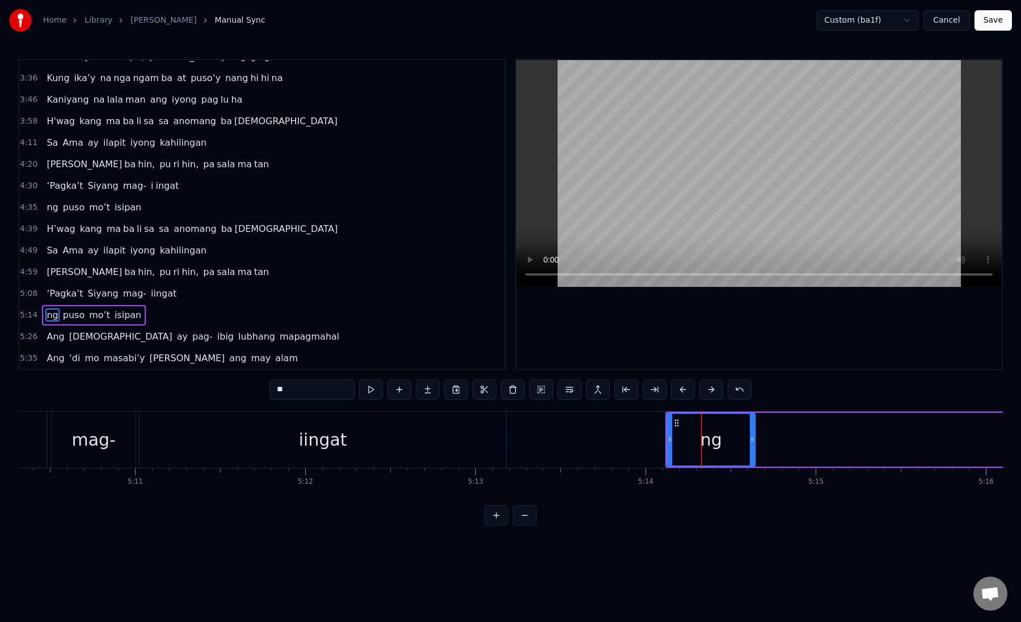
scroll to position [0, 52699]
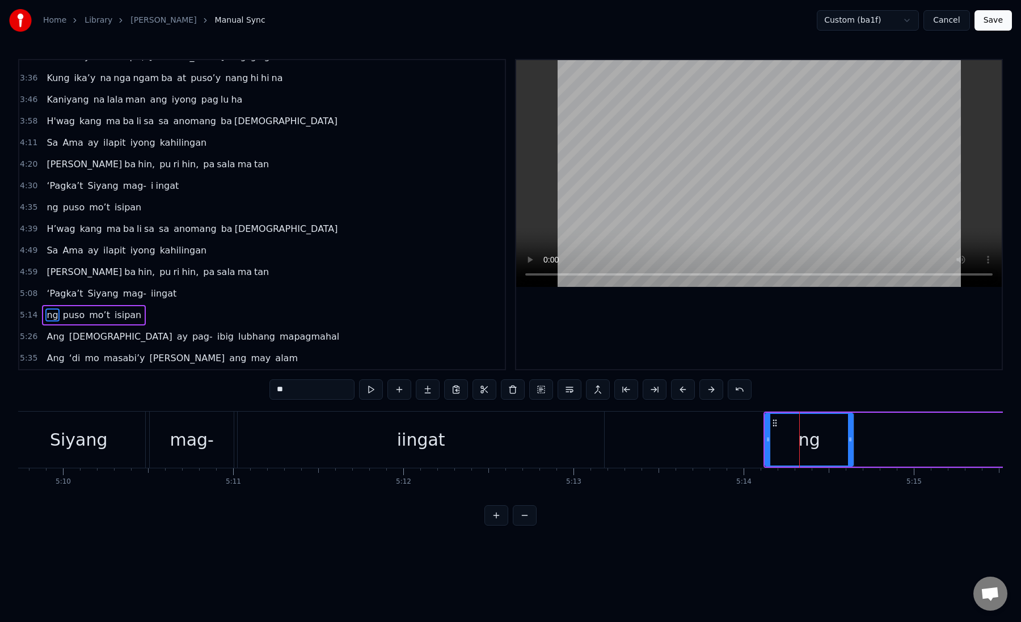
click at [994, 20] on button "Save" at bounding box center [992, 20] width 37 height 20
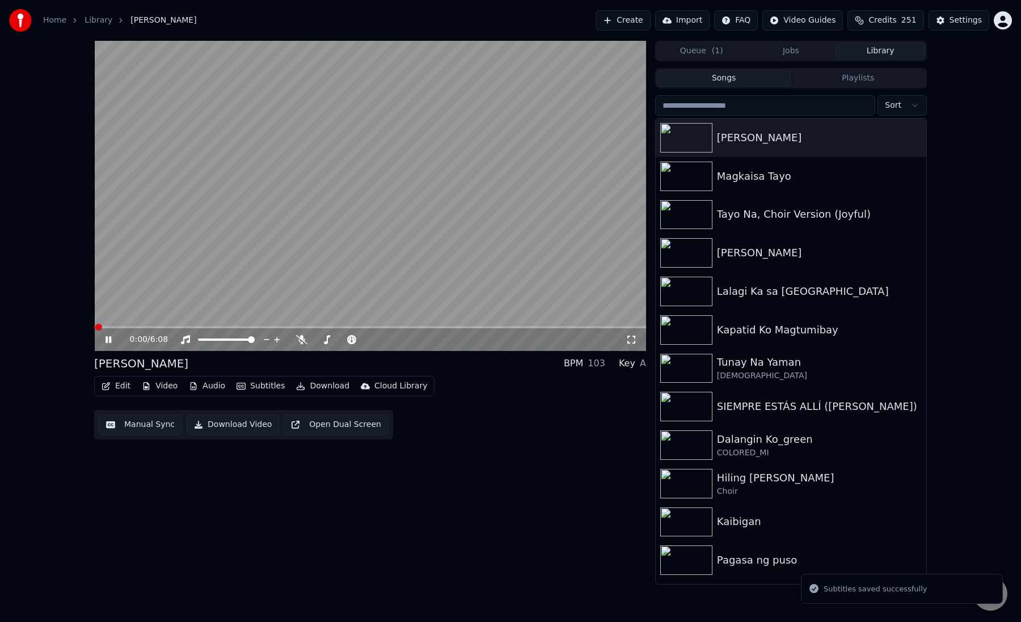
click at [141, 427] on button "Manual Sync" at bounding box center [140, 425] width 83 height 20
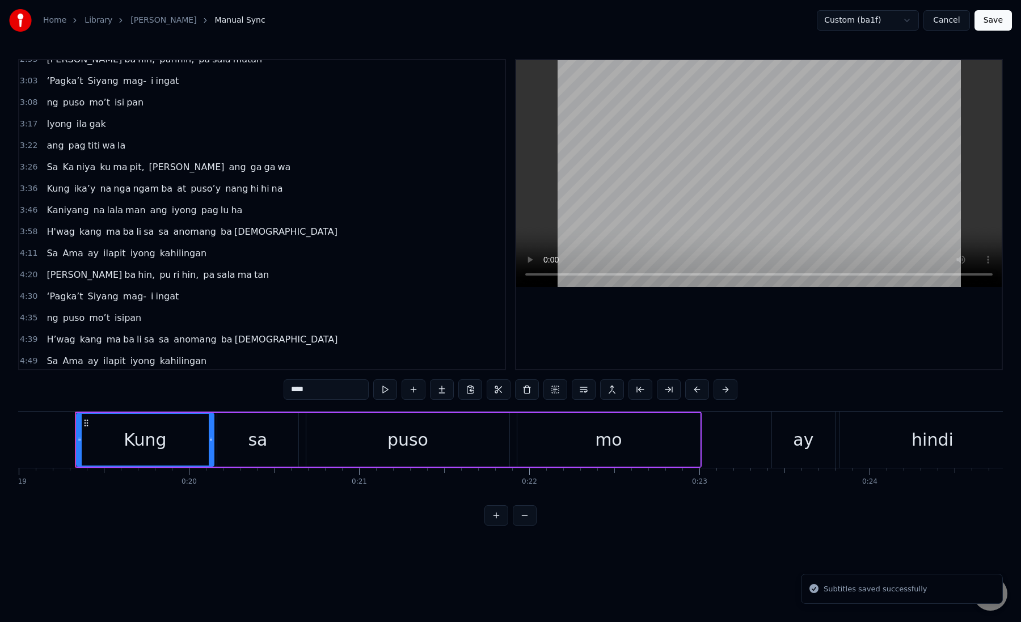
scroll to position [467, 0]
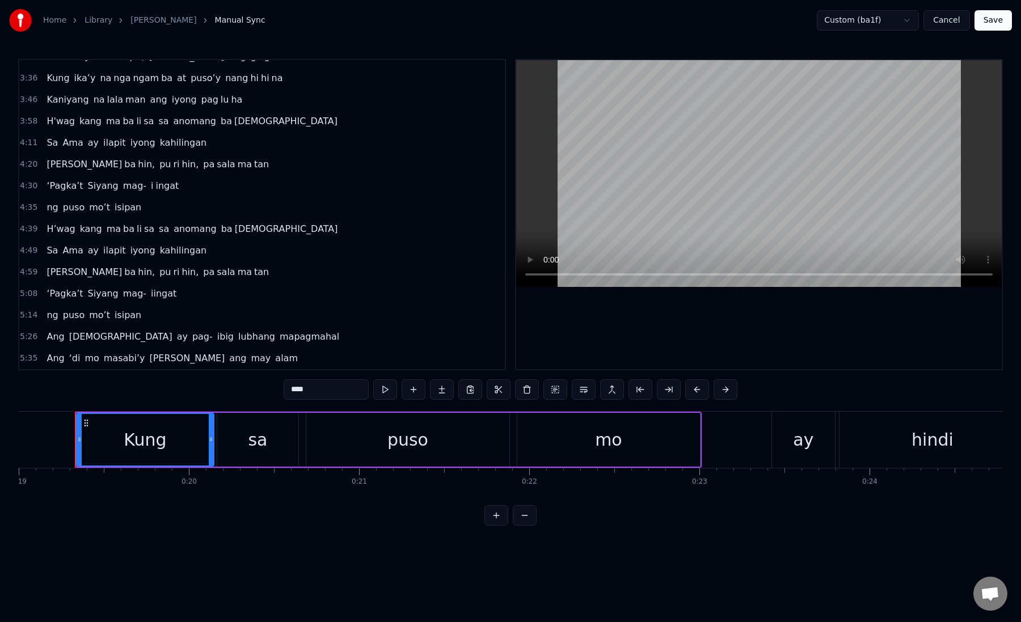
click at [73, 288] on span "‘Pagka’t" at bounding box center [64, 293] width 39 height 13
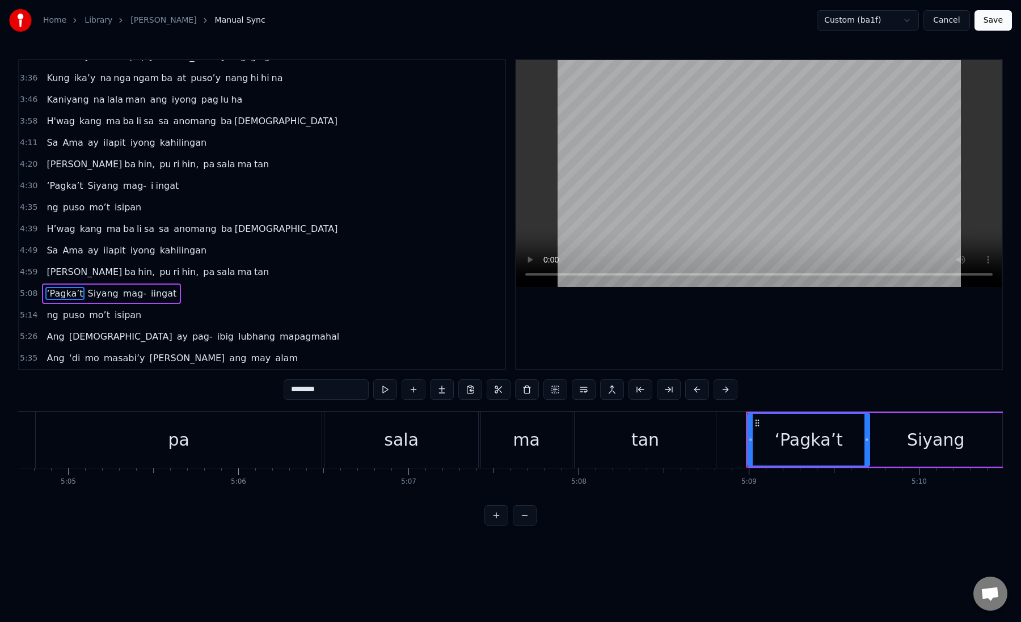
scroll to position [0, 52514]
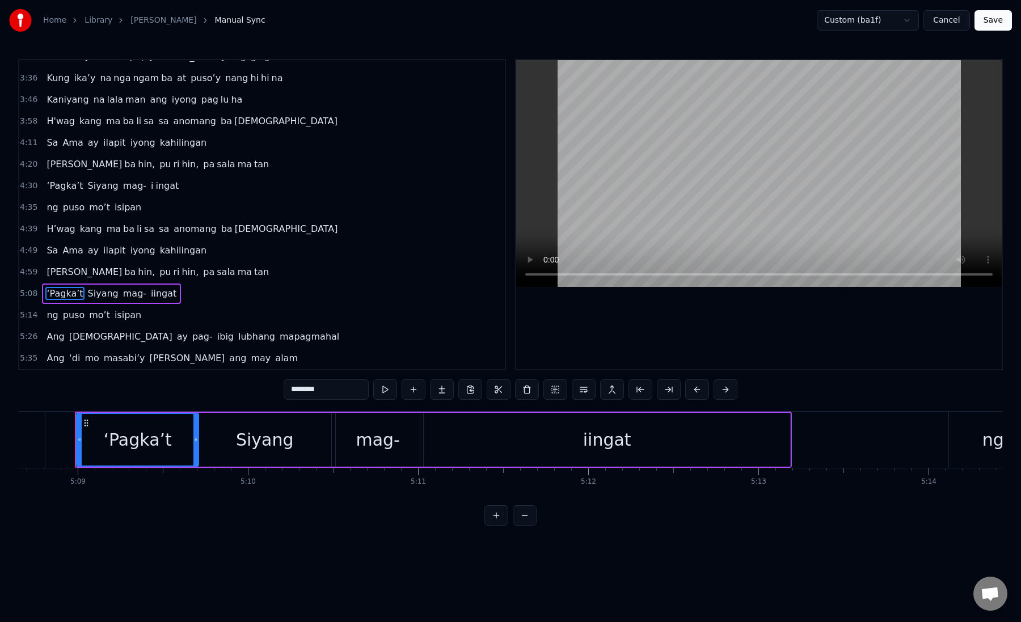
click at [390, 441] on div "mag-" at bounding box center [378, 440] width 44 height 26
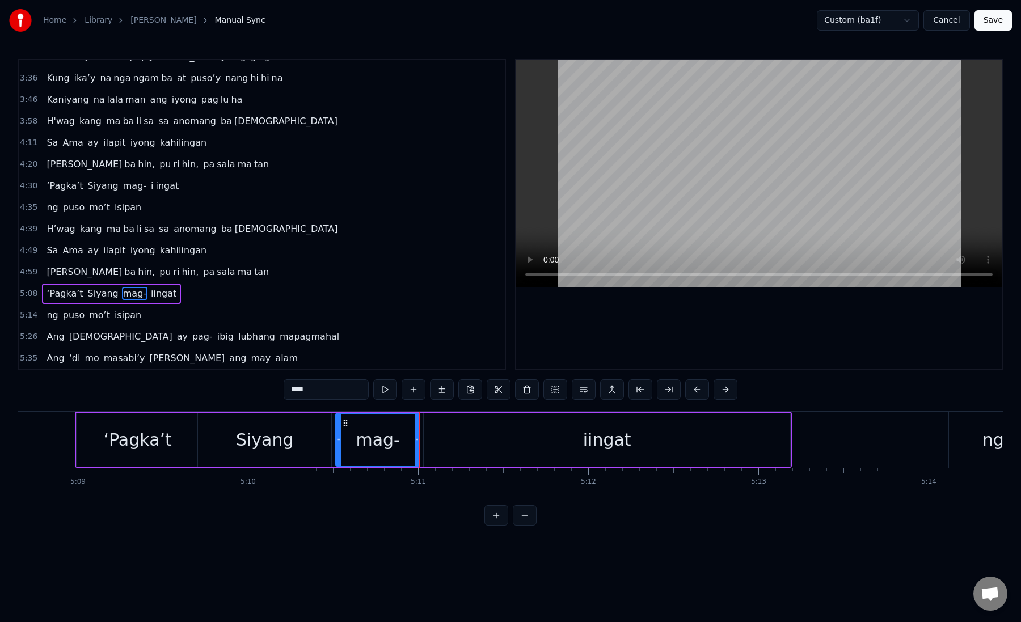
click at [467, 437] on div "iingat" at bounding box center [607, 440] width 366 height 54
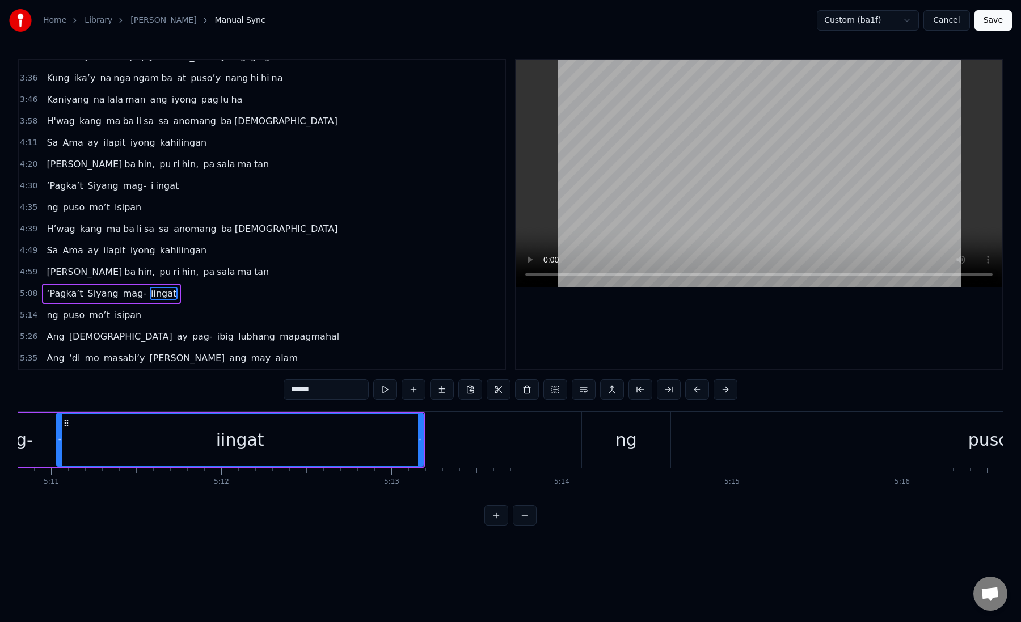
scroll to position [0, 52887]
click at [597, 442] on div "ng" at bounding box center [619, 440] width 88 height 56
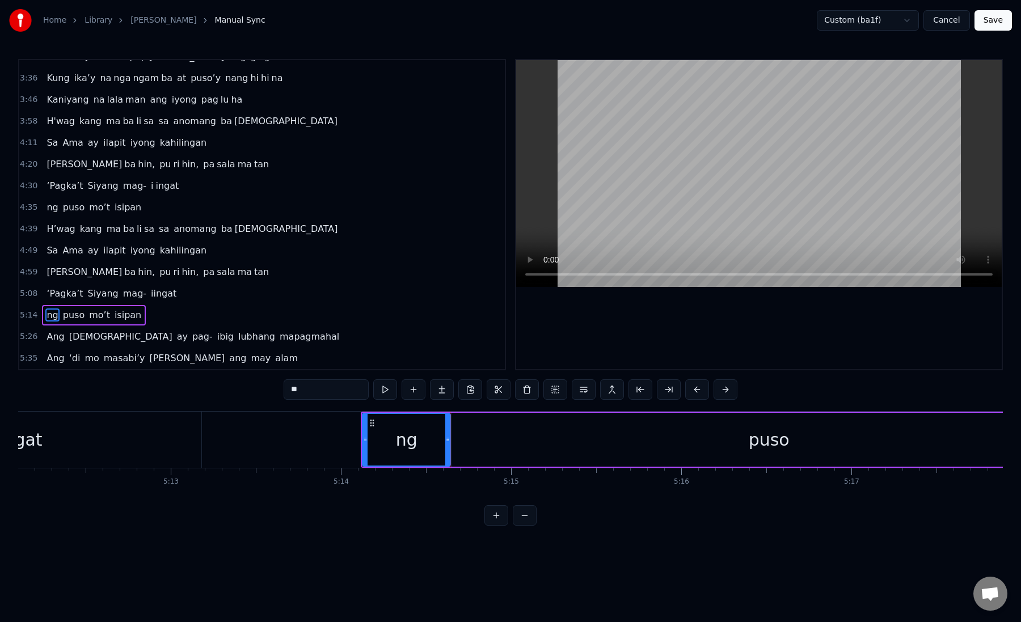
scroll to position [0, 53104]
click at [458, 442] on div "puso" at bounding box center [766, 440] width 635 height 54
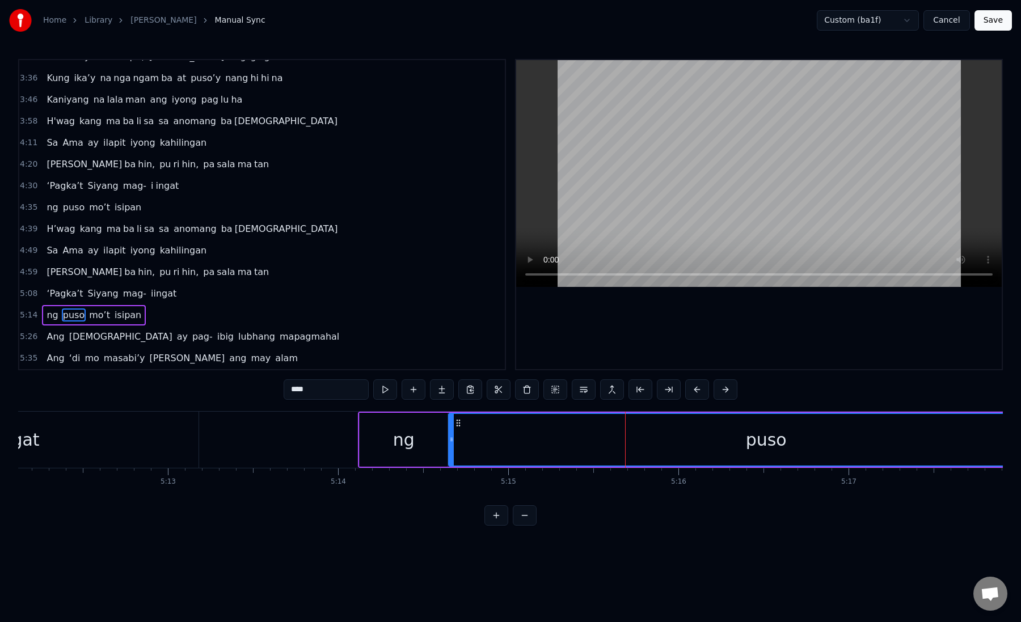
drag, startPoint x: 628, startPoint y: 441, endPoint x: 620, endPoint y: 441, distance: 8.5
click at [620, 441] on div "puso" at bounding box center [765, 440] width 633 height 52
click at [668, 391] on button at bounding box center [669, 389] width 24 height 20
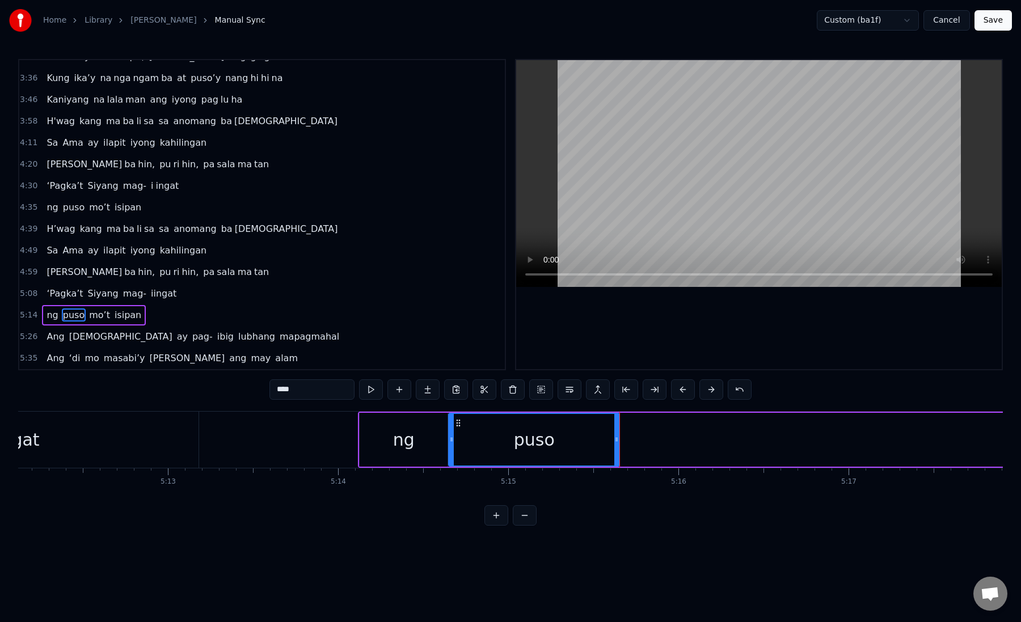
drag, startPoint x: 286, startPoint y: 392, endPoint x: 308, endPoint y: 396, distance: 22.6
click at [307, 396] on input "****" at bounding box center [311, 389] width 85 height 20
type input "**"
click at [429, 395] on button at bounding box center [428, 389] width 24 height 20
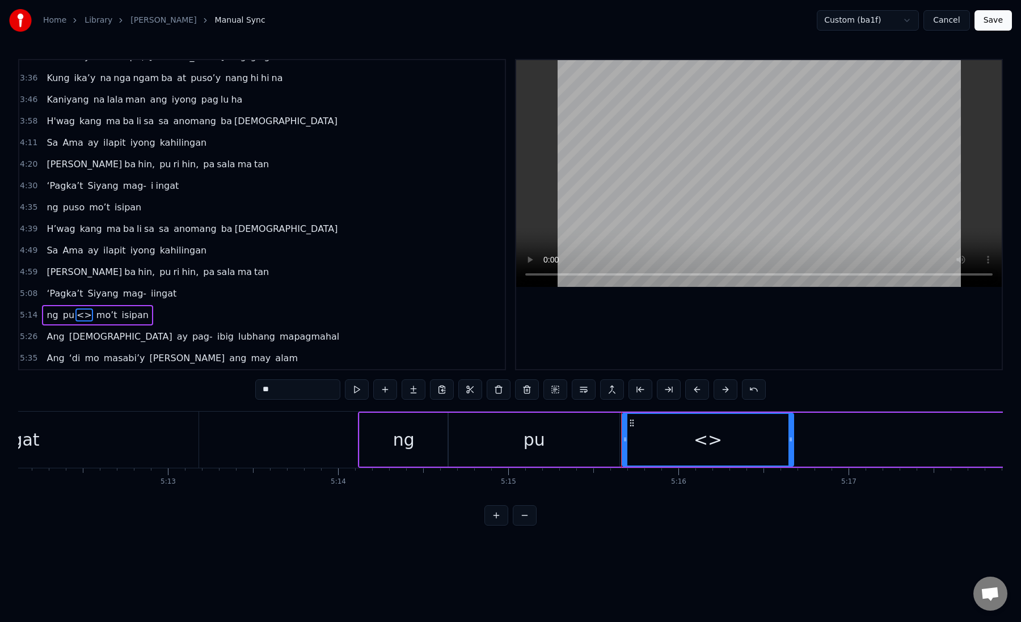
drag, startPoint x: 263, startPoint y: 389, endPoint x: 287, endPoint y: 389, distance: 24.4
click at [282, 389] on input "**" at bounding box center [297, 389] width 85 height 20
paste input "text"
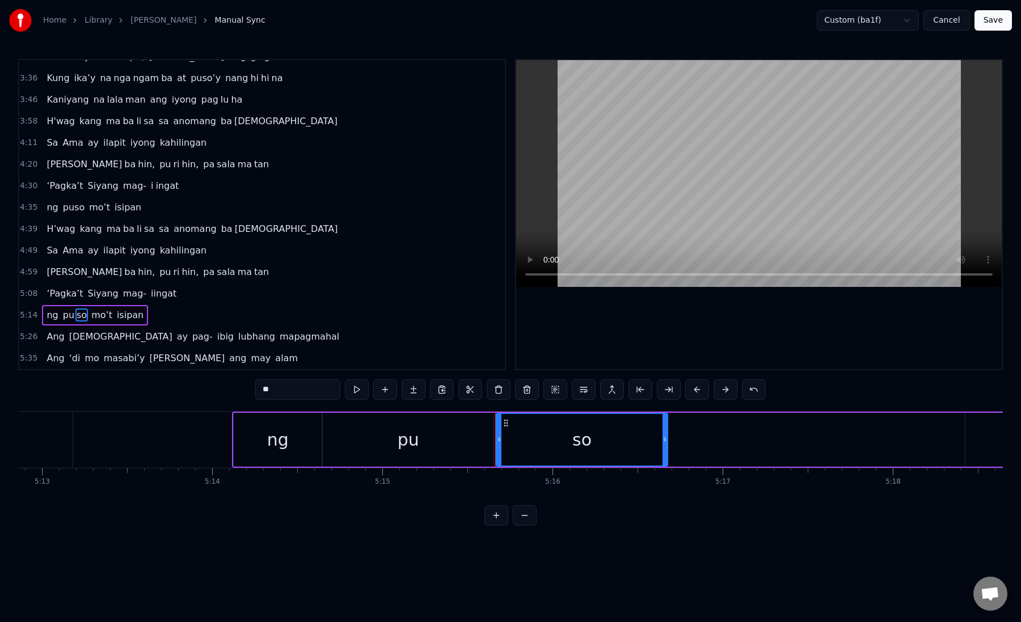
scroll to position [0, 53330]
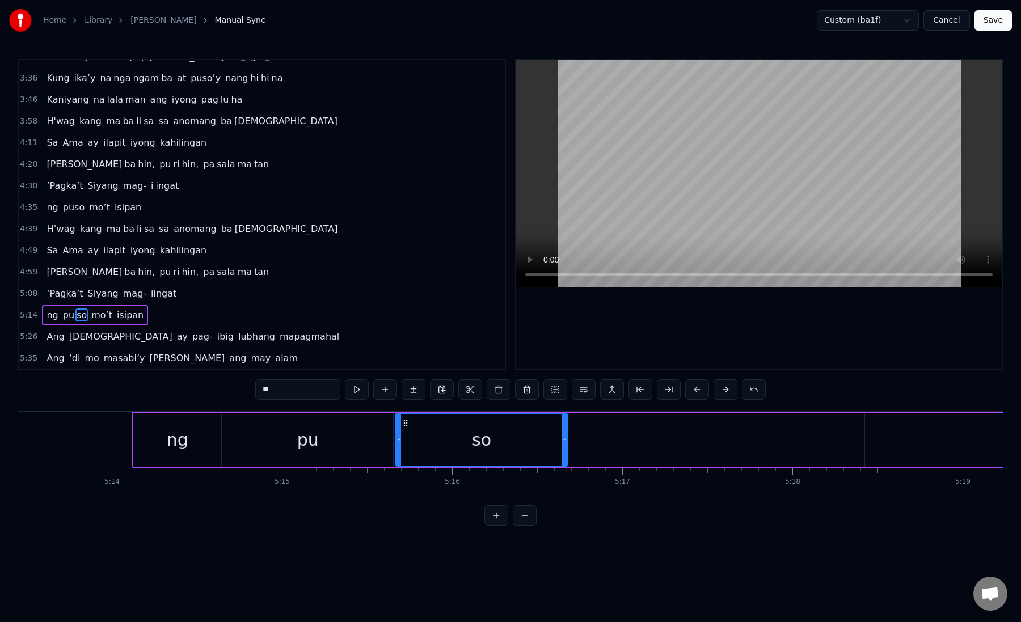
click at [253, 446] on div "pu" at bounding box center [307, 440] width 171 height 54
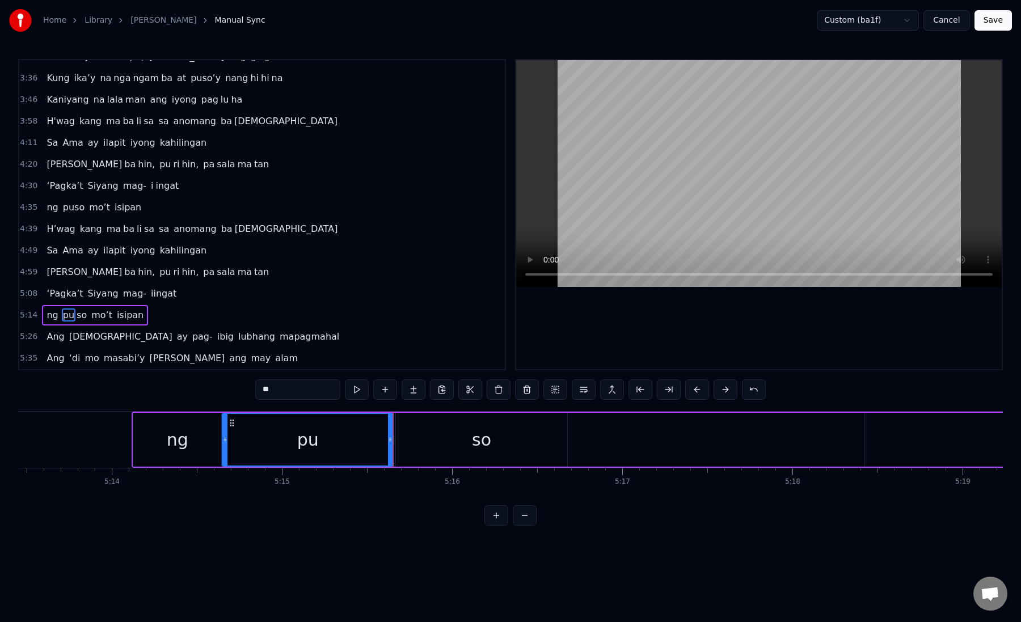
click at [413, 433] on div "so" at bounding box center [481, 440] width 171 height 54
type input "**"
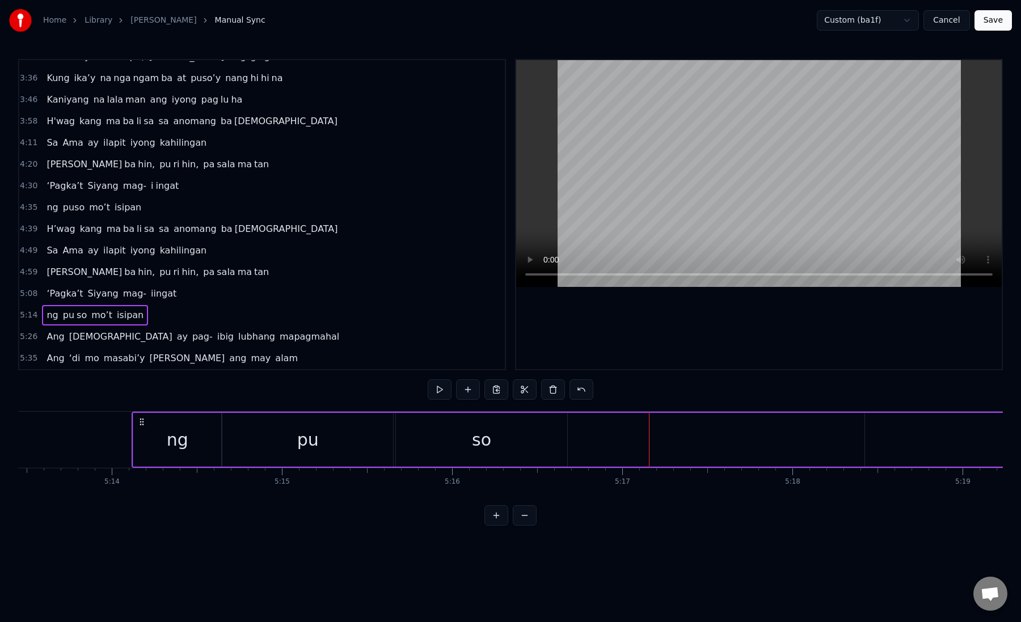
click at [538, 446] on div "so" at bounding box center [481, 440] width 171 height 54
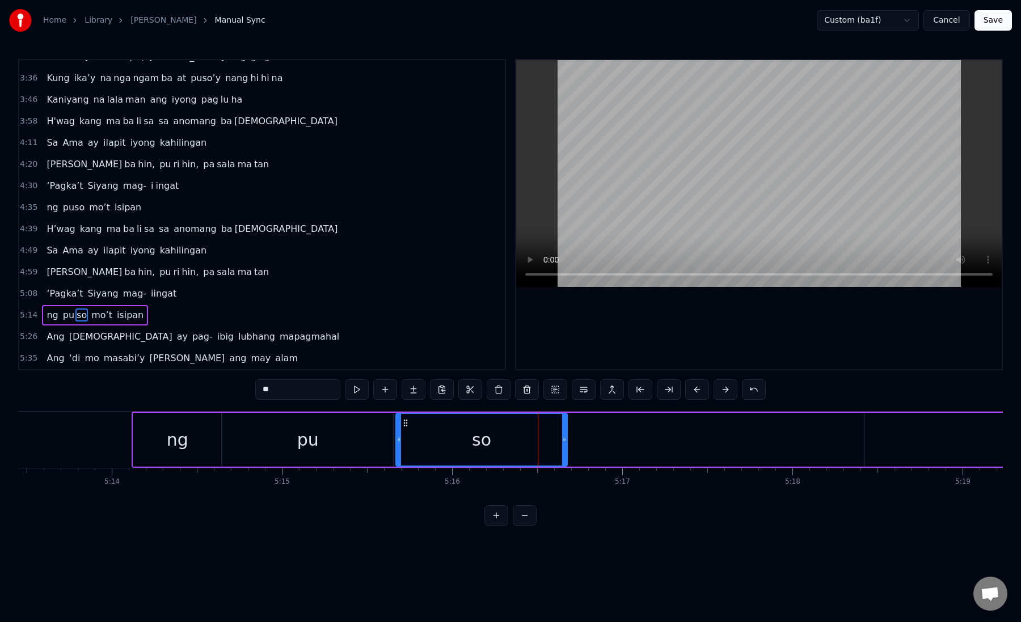
drag, startPoint x: 561, startPoint y: 444, endPoint x: 640, endPoint y: 446, distance: 79.4
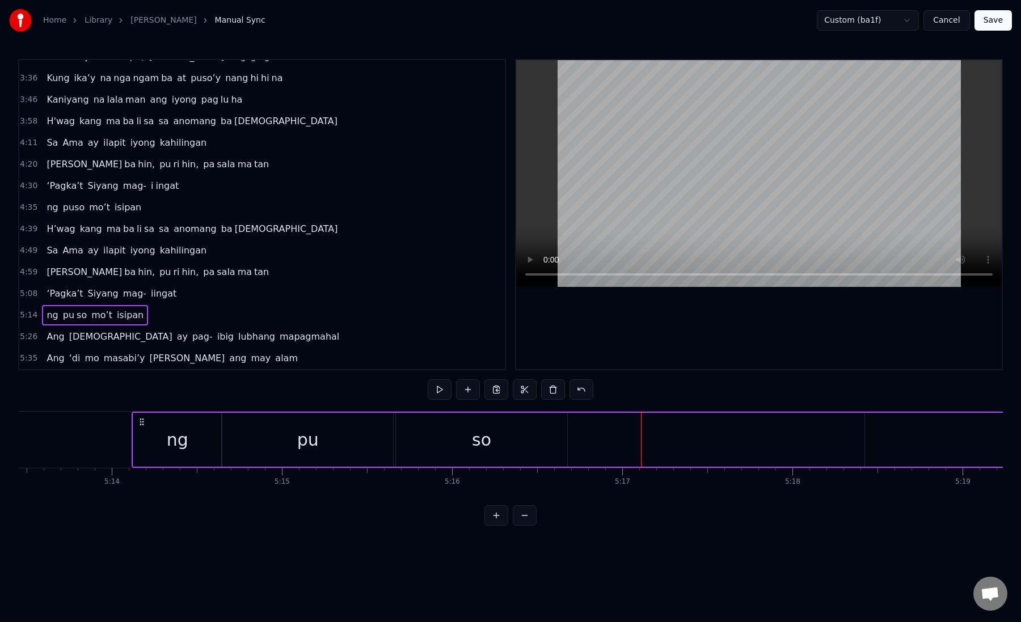
click at [563, 441] on div "so" at bounding box center [481, 440] width 171 height 54
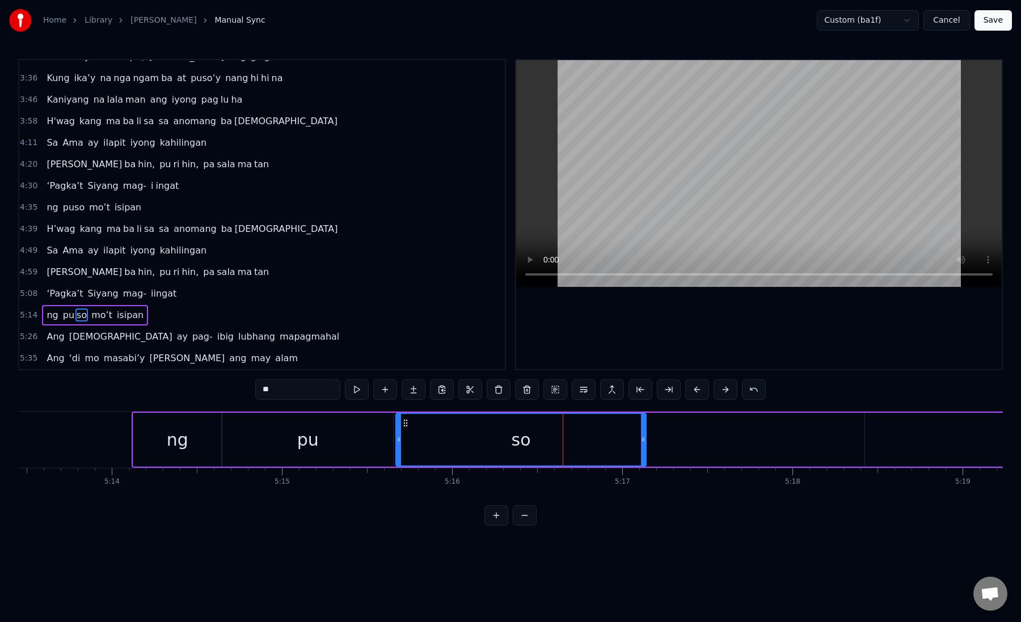
drag, startPoint x: 563, startPoint y: 441, endPoint x: 642, endPoint y: 442, distance: 78.8
click at [642, 442] on icon at bounding box center [643, 439] width 5 height 9
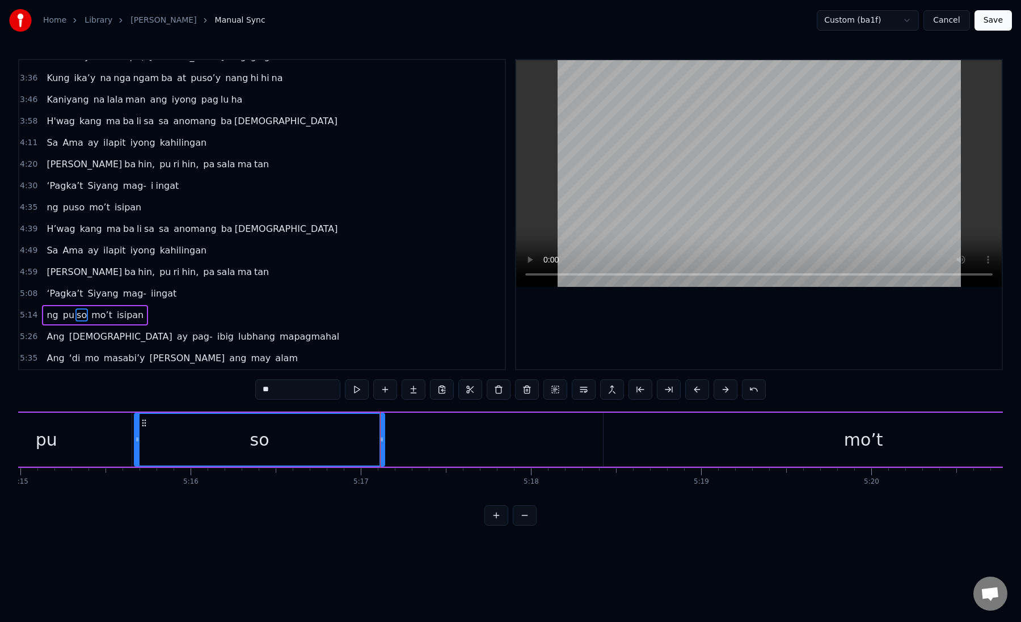
scroll to position [0, 53599]
click at [822, 446] on div "mo’t" at bounding box center [856, 440] width 519 height 54
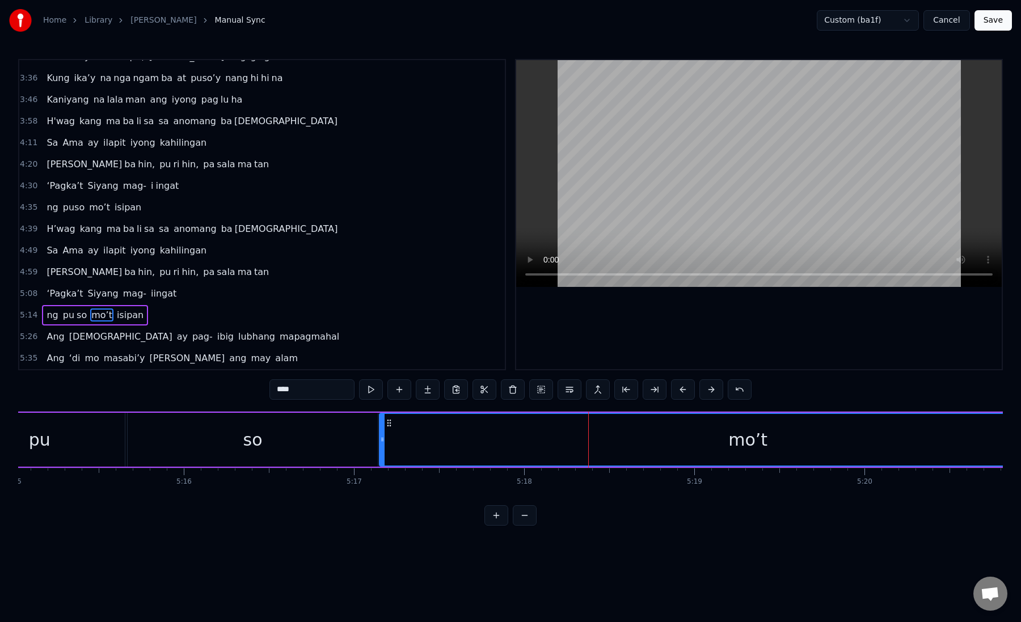
drag, startPoint x: 600, startPoint y: 444, endPoint x: 383, endPoint y: 461, distance: 217.8
click at [383, 461] on div at bounding box center [382, 440] width 5 height 52
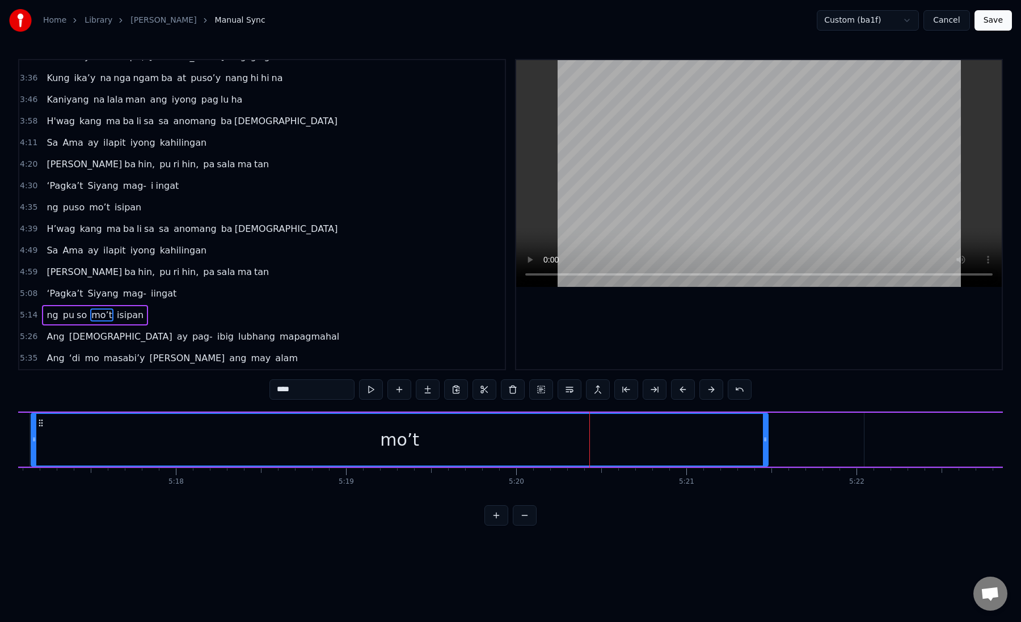
scroll to position [0, 53954]
drag, startPoint x: 757, startPoint y: 441, endPoint x: 604, endPoint y: 455, distance: 153.3
click at [603, 457] on div at bounding box center [604, 440] width 5 height 52
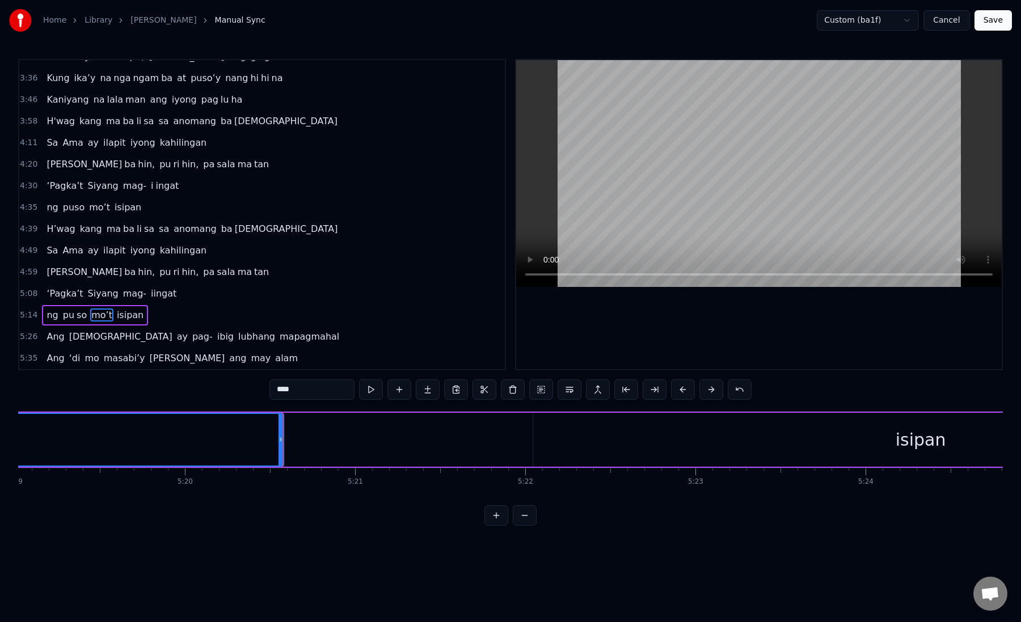
scroll to position [0, 54291]
click at [788, 450] on div "isipan" at bounding box center [907, 440] width 775 height 54
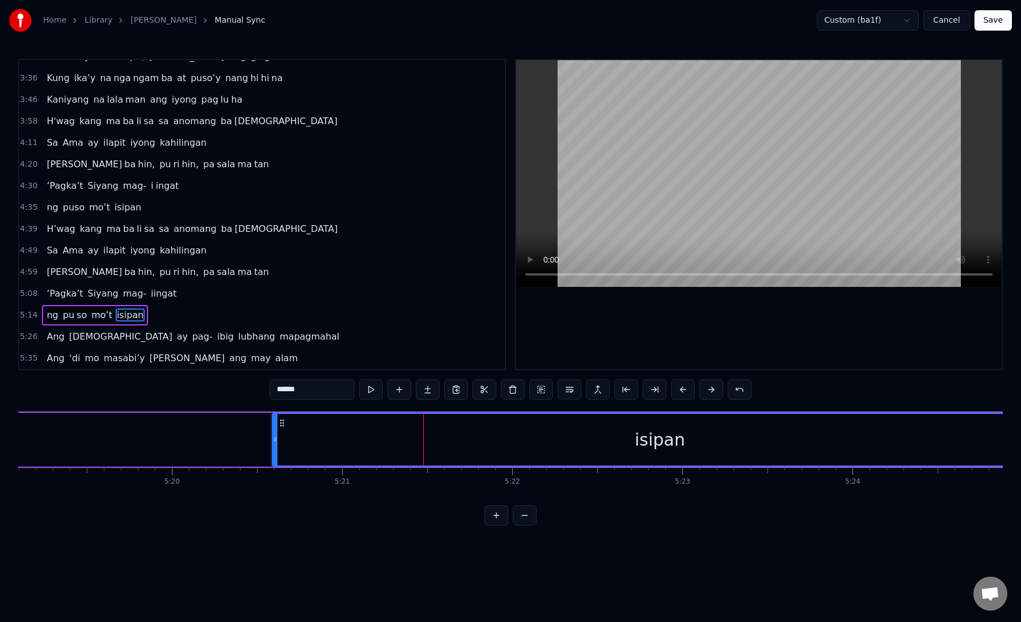
drag, startPoint x: 533, startPoint y: 425, endPoint x: 285, endPoint y: 484, distance: 254.6
click at [285, 484] on div "Kung sa puso mo ay hindi ma i wa san Ang pag da law ni tong mga ka lung ku tan …" at bounding box center [510, 453] width 985 height 85
click at [288, 455] on div "isipan" at bounding box center [660, 440] width 774 height 52
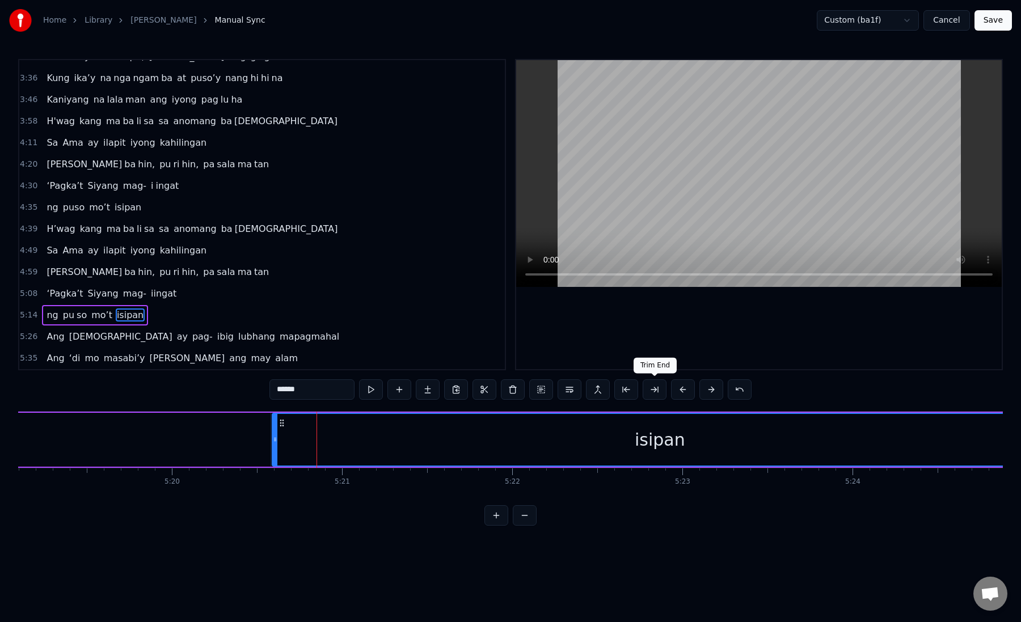
click at [647, 390] on button at bounding box center [655, 389] width 24 height 20
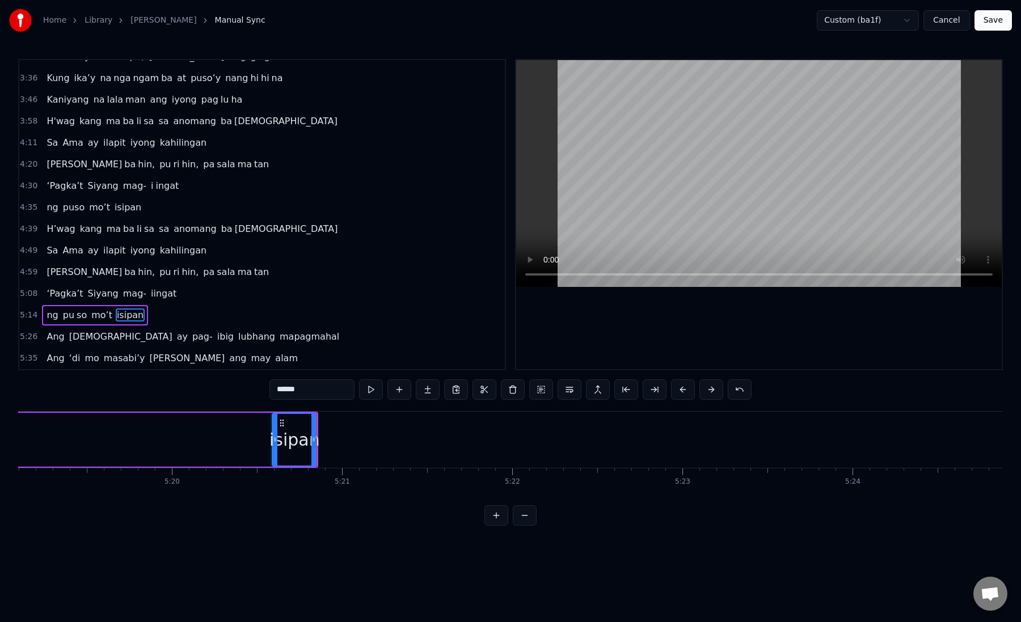
drag, startPoint x: 309, startPoint y: 392, endPoint x: 278, endPoint y: 393, distance: 30.1
click at [278, 393] on input "******" at bounding box center [311, 389] width 85 height 20
type input "*"
click at [430, 392] on button at bounding box center [428, 389] width 24 height 20
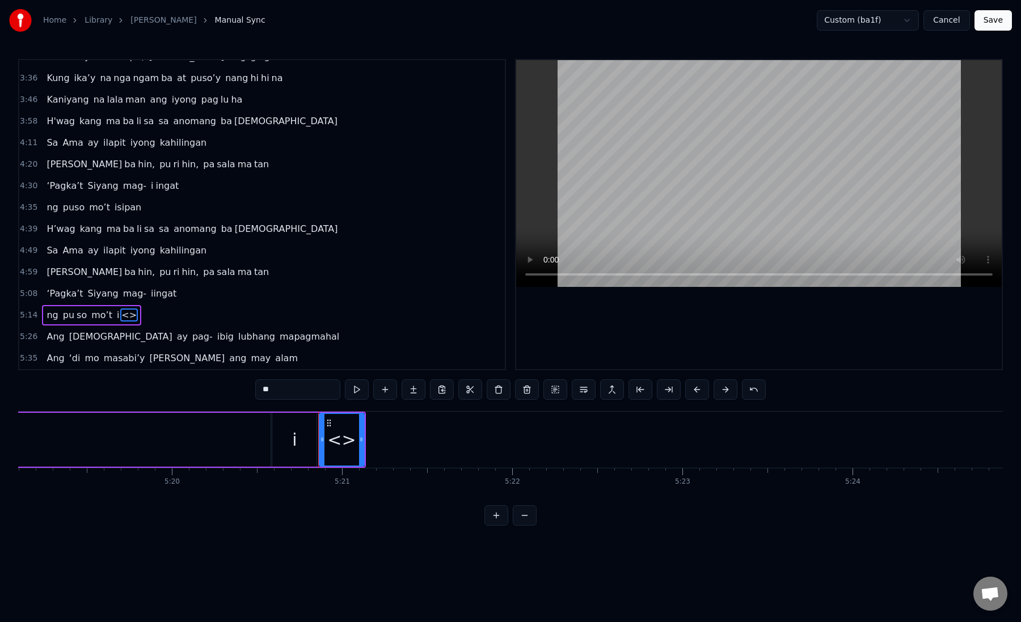
drag, startPoint x: 261, startPoint y: 392, endPoint x: 276, endPoint y: 392, distance: 15.3
click at [276, 392] on input "**" at bounding box center [297, 389] width 85 height 20
paste input "***"
drag, startPoint x: 269, startPoint y: 390, endPoint x: 295, endPoint y: 391, distance: 25.5
click at [295, 391] on input "*****" at bounding box center [297, 389] width 85 height 20
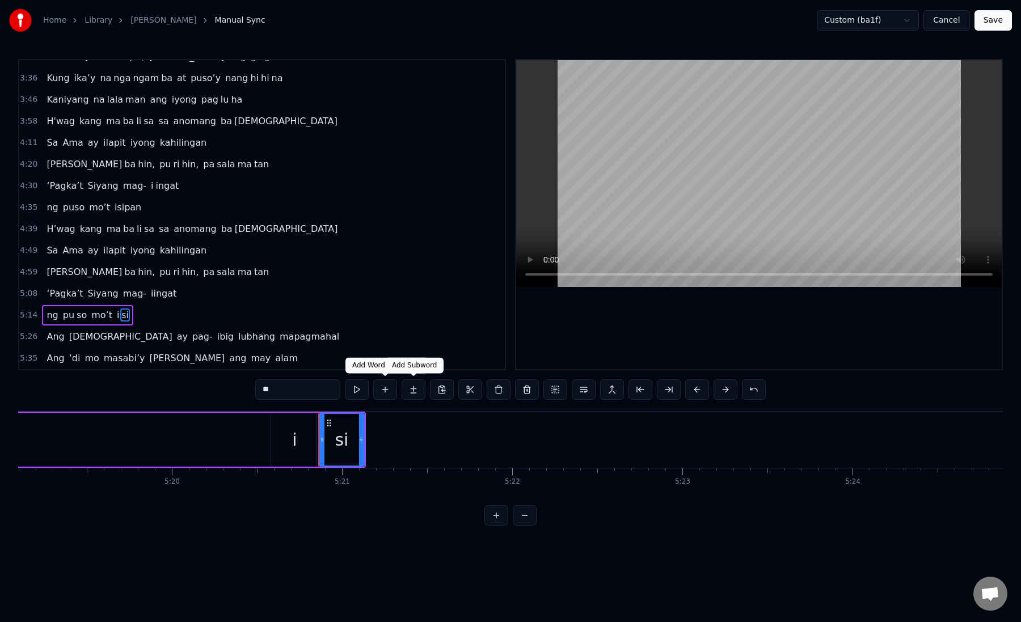
type input "**"
click at [411, 395] on button at bounding box center [414, 389] width 24 height 20
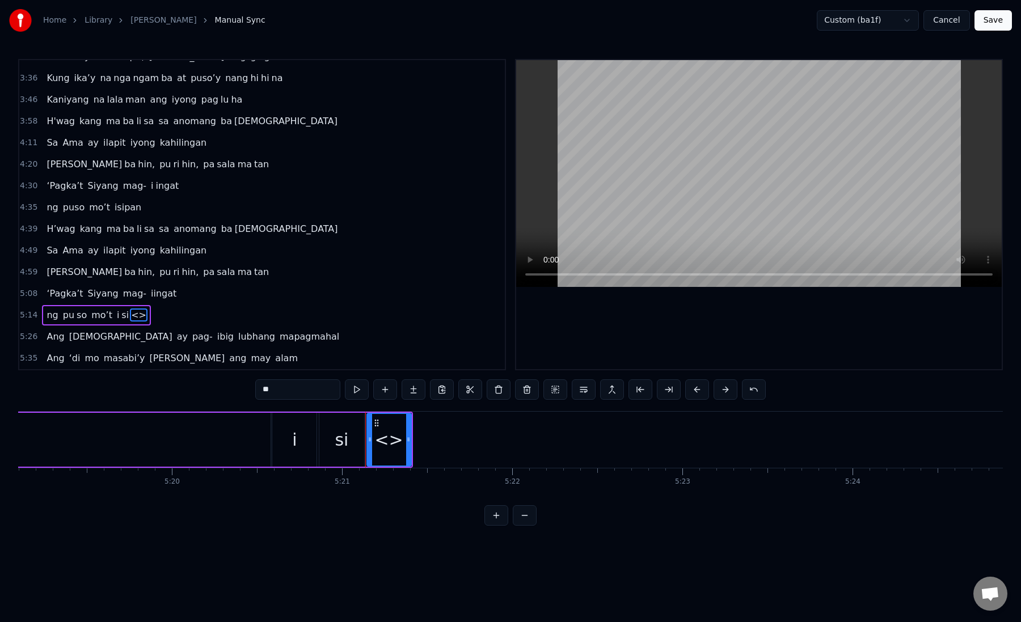
drag, startPoint x: 259, startPoint y: 390, endPoint x: 292, endPoint y: 390, distance: 32.9
click at [292, 390] on input "**" at bounding box center [297, 389] width 85 height 20
click at [279, 390] on input "**" at bounding box center [297, 389] width 85 height 20
drag, startPoint x: 279, startPoint y: 390, endPoint x: 258, endPoint y: 390, distance: 21.0
click at [258, 390] on input "**" at bounding box center [297, 389] width 85 height 20
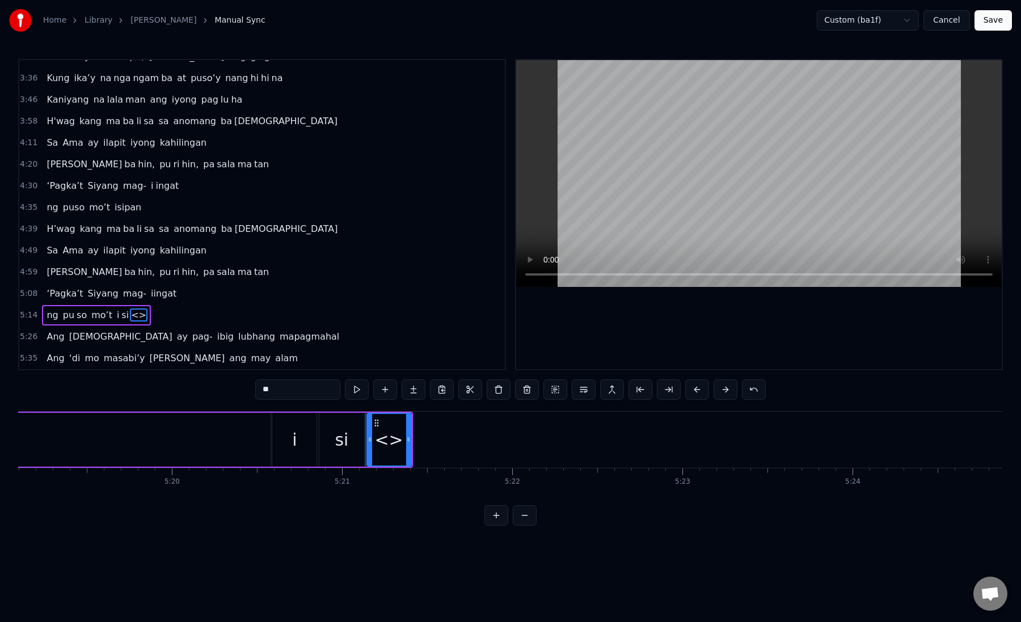
paste input "*"
drag, startPoint x: 375, startPoint y: 421, endPoint x: 475, endPoint y: 423, distance: 99.3
click at [474, 424] on icon at bounding box center [473, 423] width 9 height 9
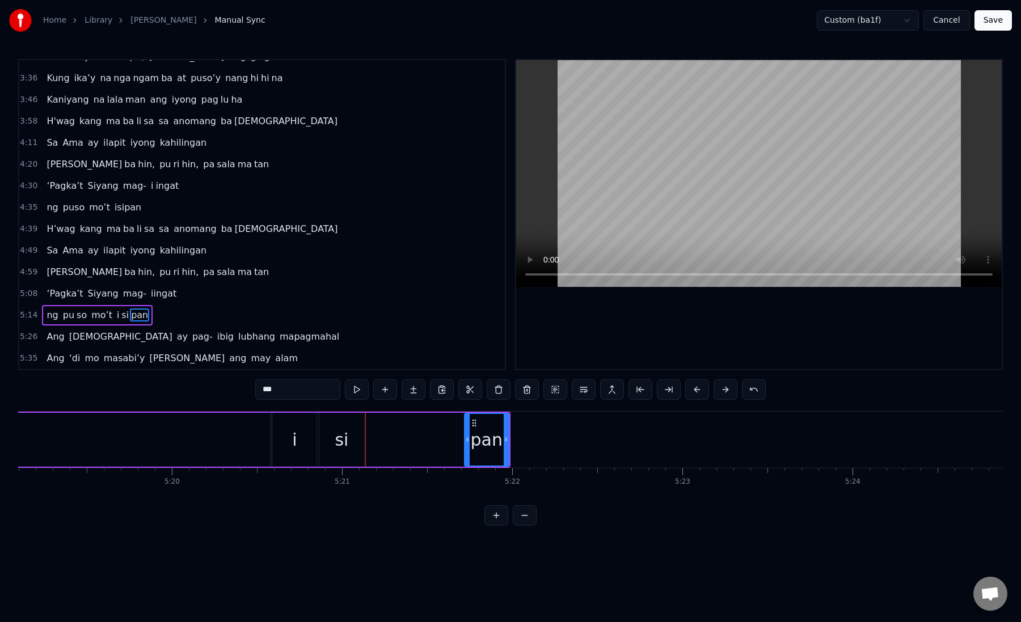
click at [353, 435] on div "si" at bounding box center [341, 440] width 44 height 54
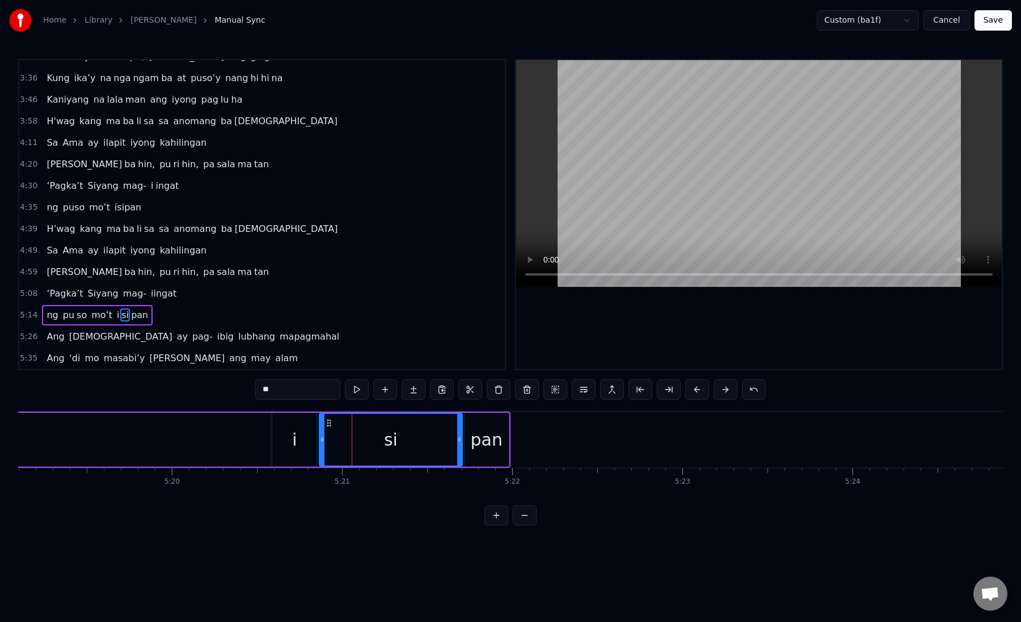
drag, startPoint x: 361, startPoint y: 442, endPoint x: 459, endPoint y: 451, distance: 98.5
click at [459, 451] on div at bounding box center [459, 440] width 5 height 52
click at [328, 441] on div "si" at bounding box center [390, 440] width 141 height 52
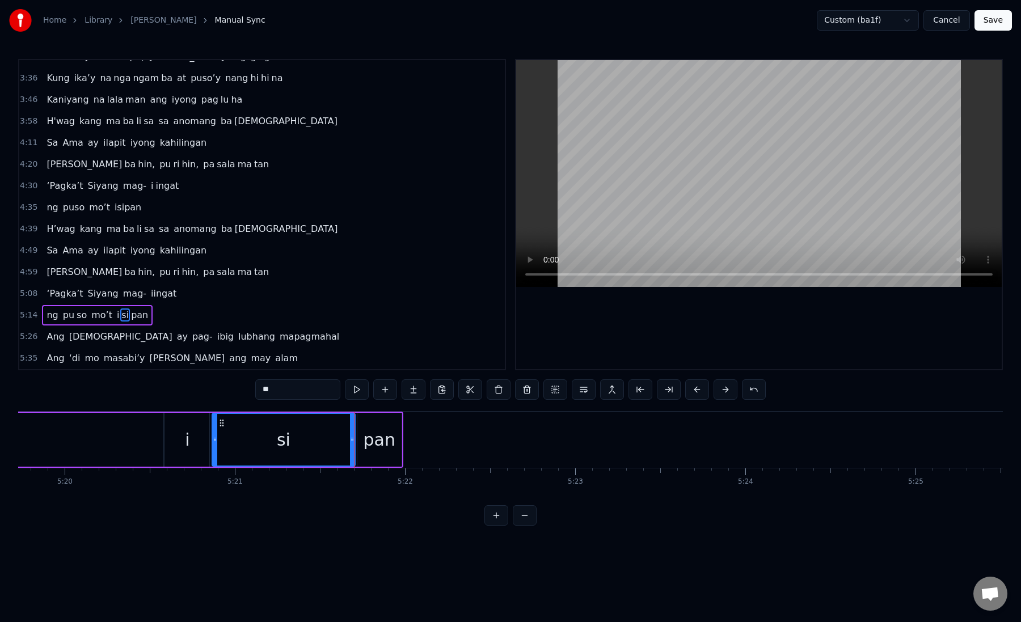
scroll to position [0, 54418]
click at [350, 446] on div "pan" at bounding box center [359, 440] width 32 height 26
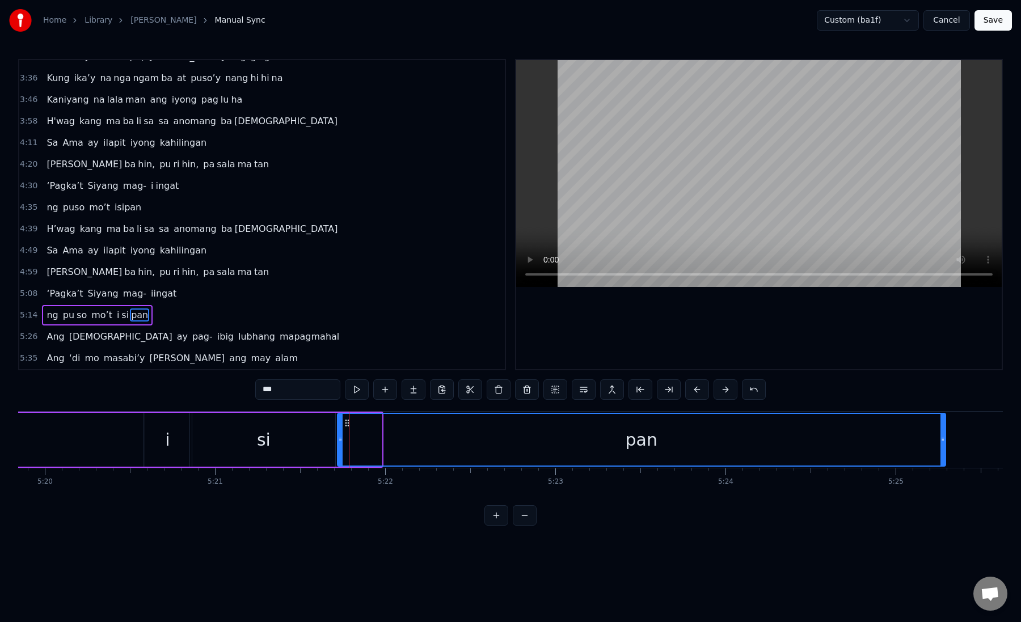
drag, startPoint x: 379, startPoint y: 439, endPoint x: 943, endPoint y: 413, distance: 564.3
click at [943, 413] on div "pan" at bounding box center [641, 440] width 609 height 54
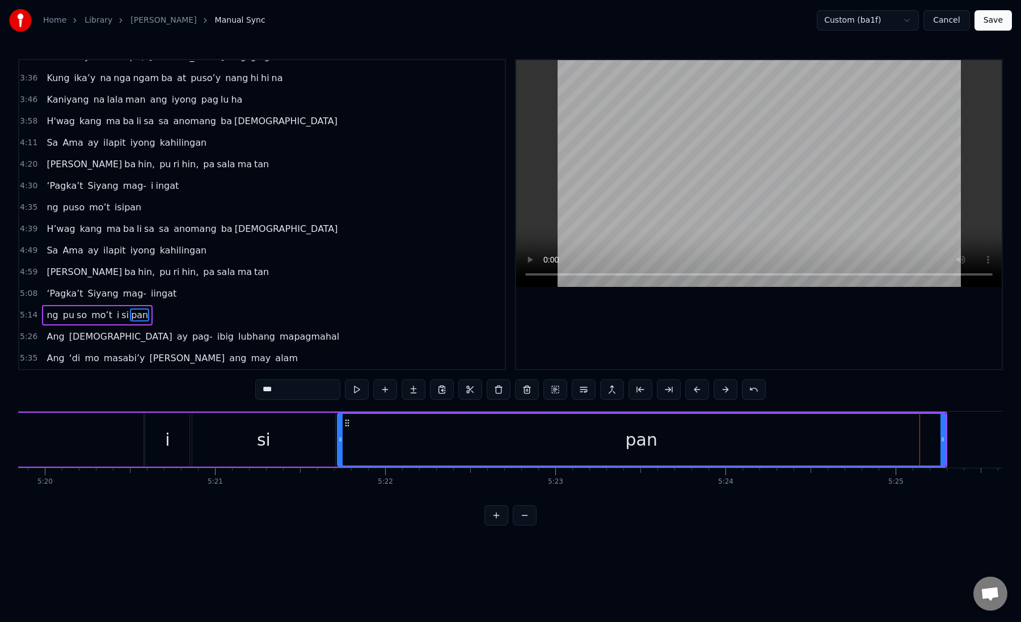
click at [347, 441] on div "pan" at bounding box center [641, 440] width 607 height 52
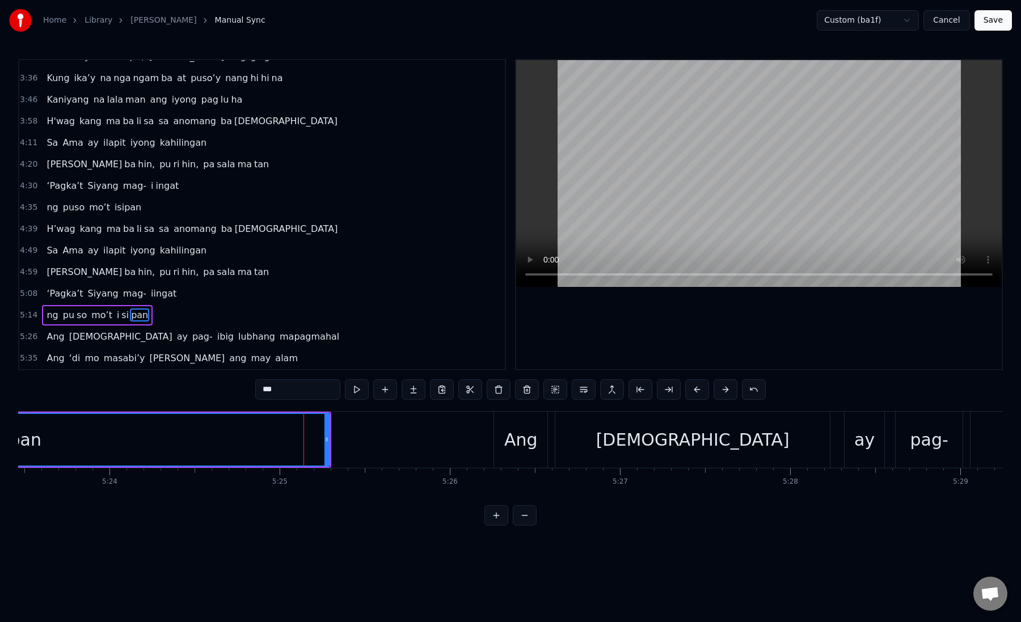
scroll to position [0, 55074]
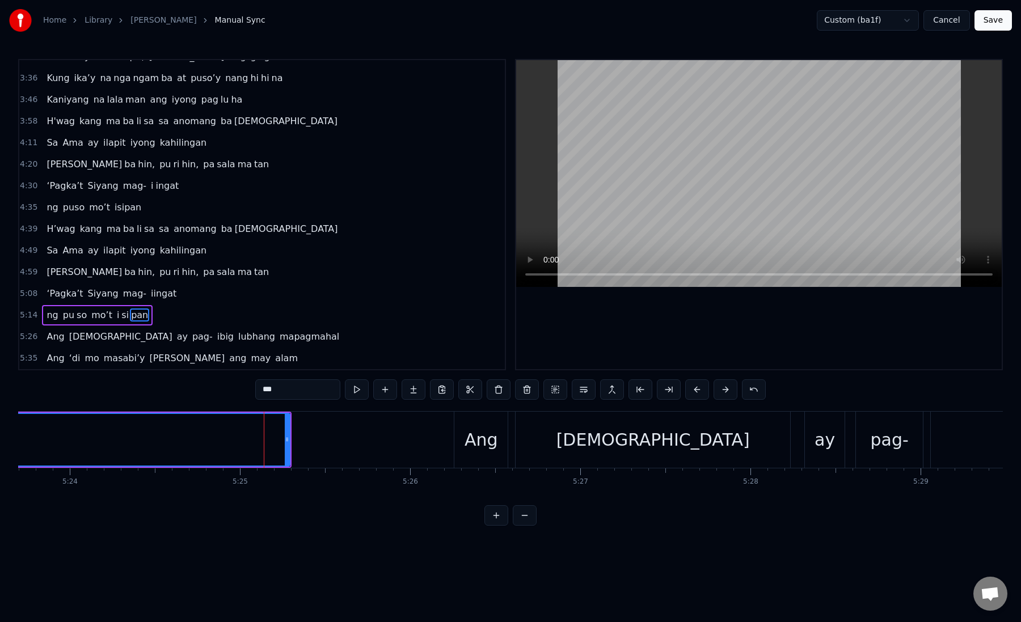
click at [493, 447] on div "Ang" at bounding box center [480, 440] width 33 height 26
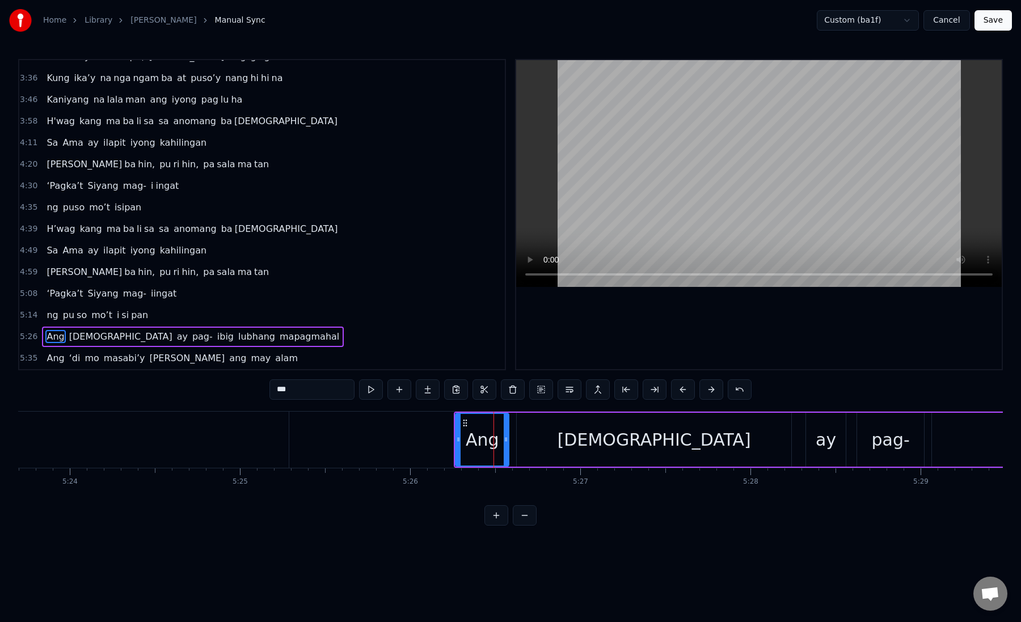
click at [463, 438] on div "Ang" at bounding box center [482, 440] width 52 height 52
click at [527, 434] on div "[DEMOGRAPHIC_DATA]" at bounding box center [654, 440] width 274 height 54
type input "****"
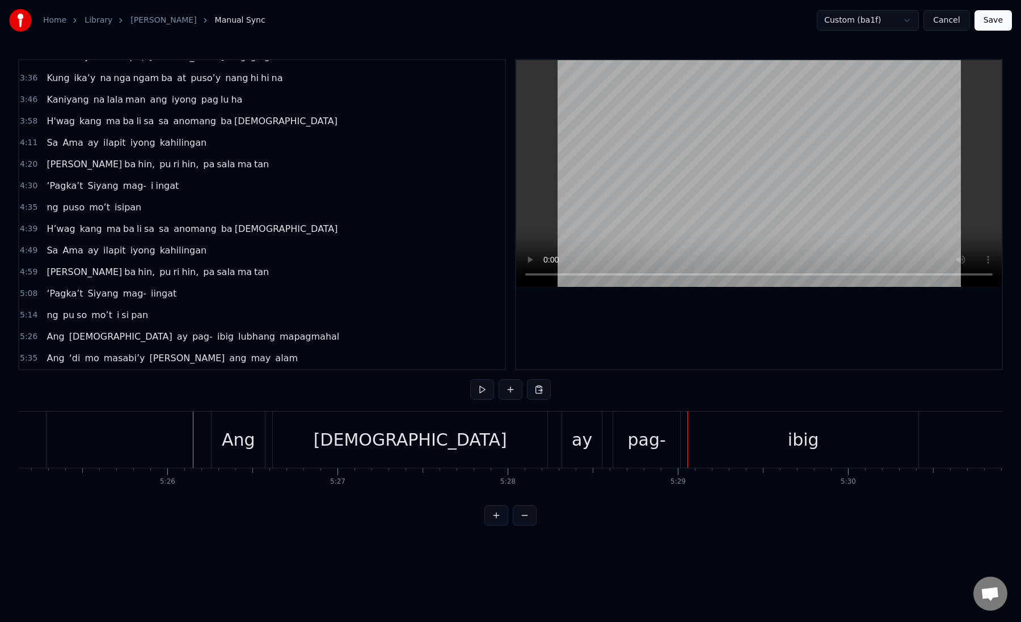
scroll to position [0, 55399]
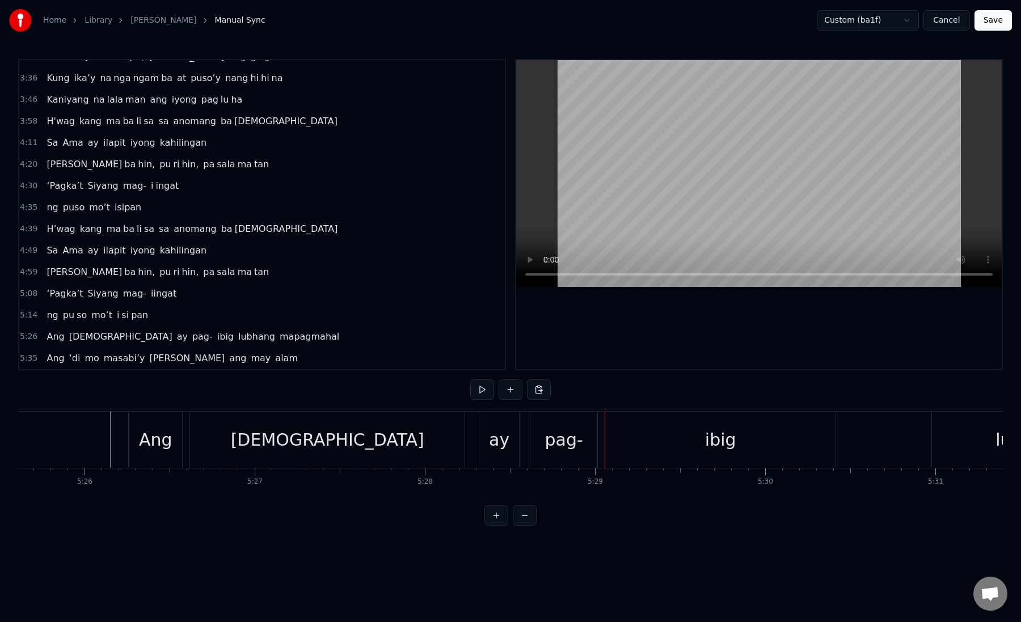
click at [502, 441] on div "ay" at bounding box center [499, 440] width 20 height 26
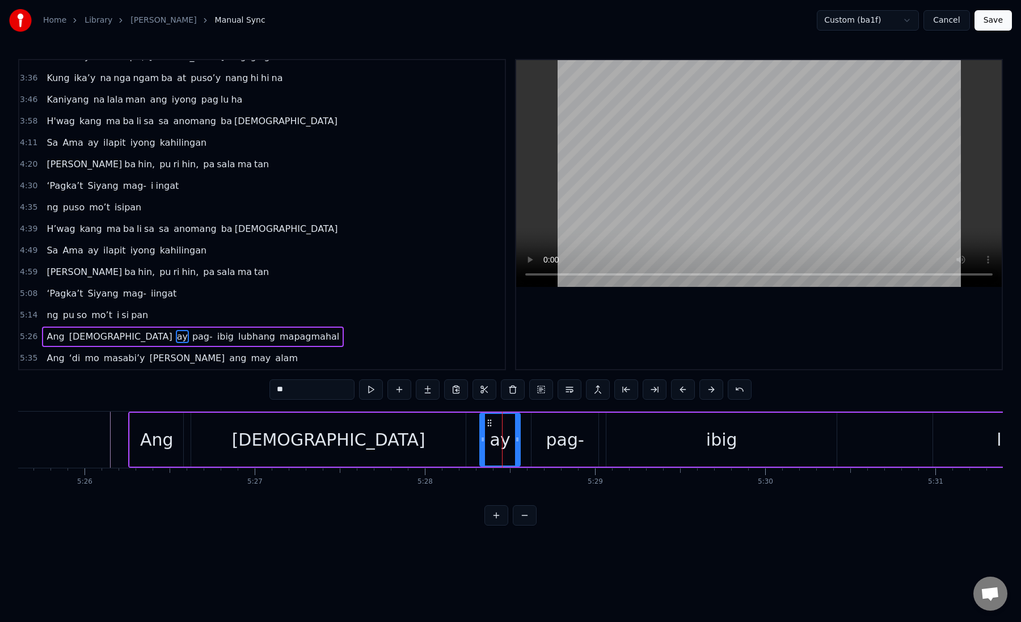
click at [484, 438] on icon at bounding box center [482, 439] width 5 height 9
click at [429, 442] on div "[DEMOGRAPHIC_DATA]" at bounding box center [328, 440] width 274 height 54
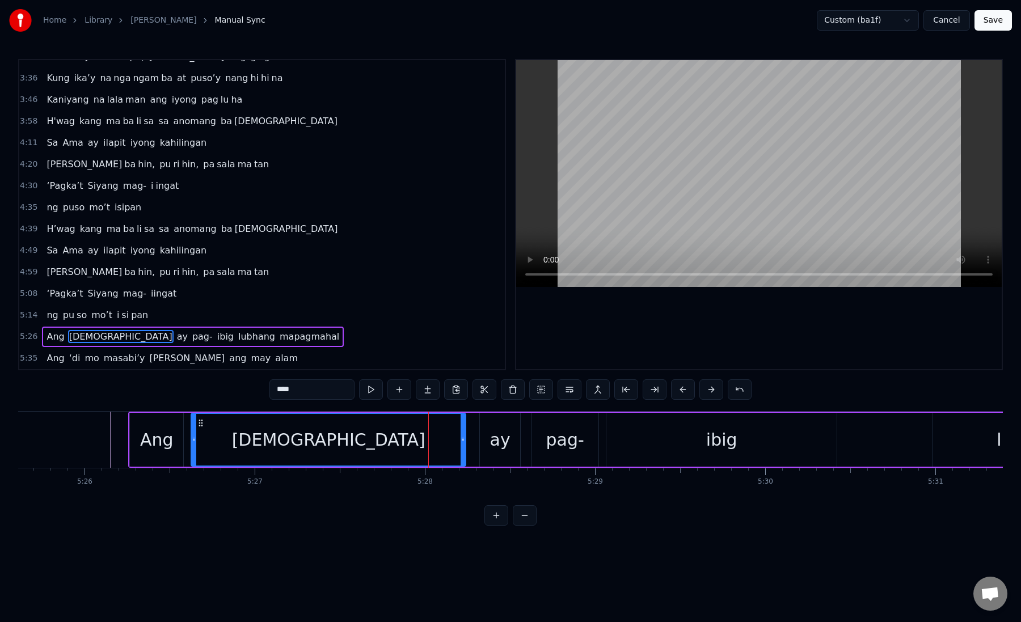
click at [485, 437] on div "ay" at bounding box center [500, 440] width 40 height 54
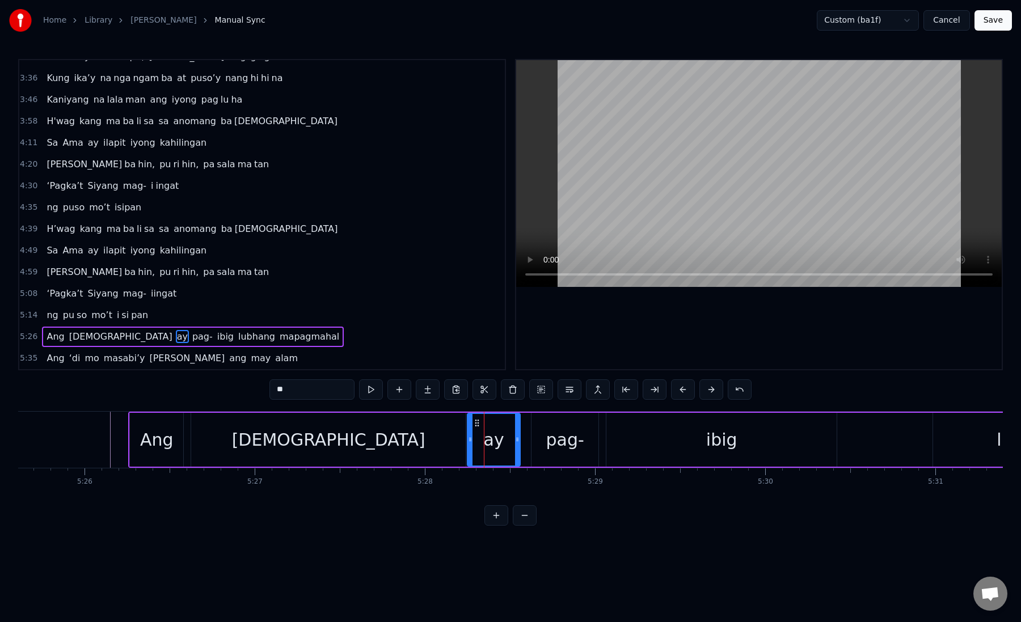
drag, startPoint x: 483, startPoint y: 439, endPoint x: 470, endPoint y: 439, distance: 12.5
click at [470, 439] on icon at bounding box center [470, 439] width 5 height 9
click at [544, 443] on div "pag-" at bounding box center [564, 440] width 67 height 54
click at [534, 440] on circle at bounding box center [534, 440] width 1 height 1
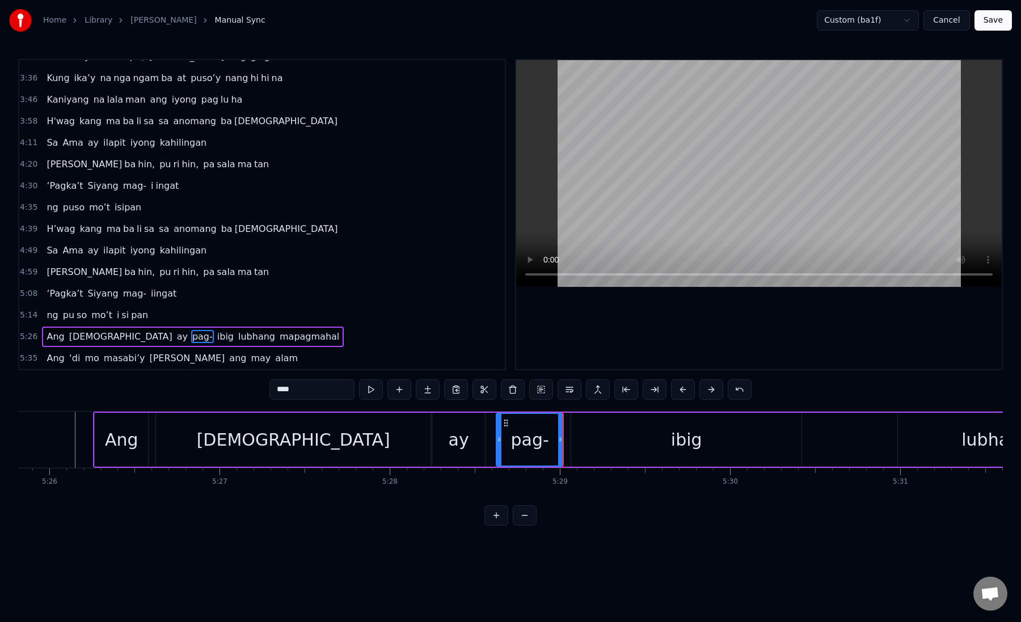
scroll to position [0, 55458]
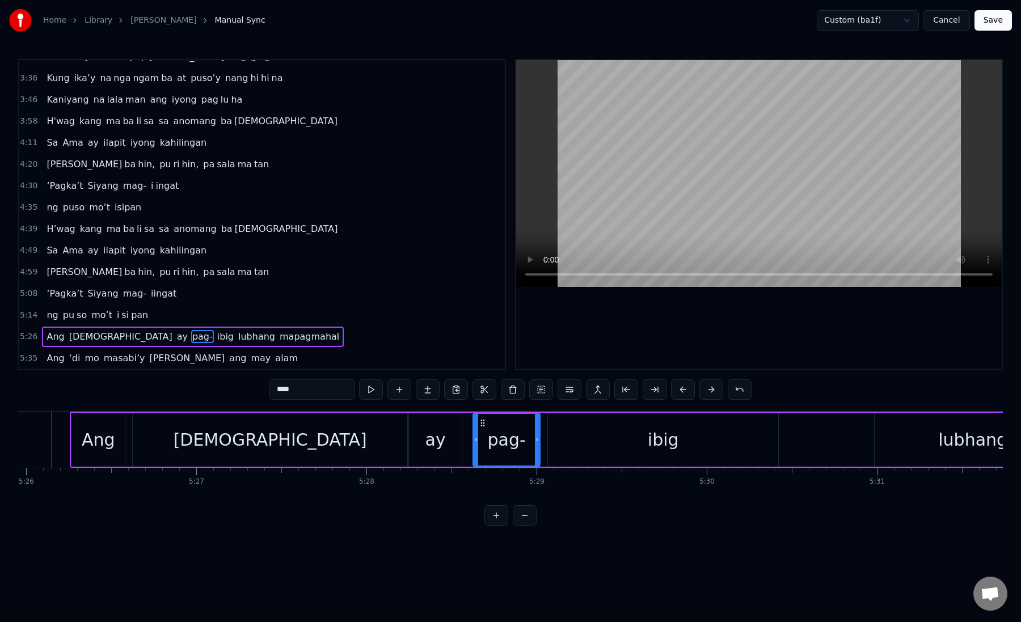
click at [558, 442] on div "ibig" at bounding box center [663, 440] width 230 height 54
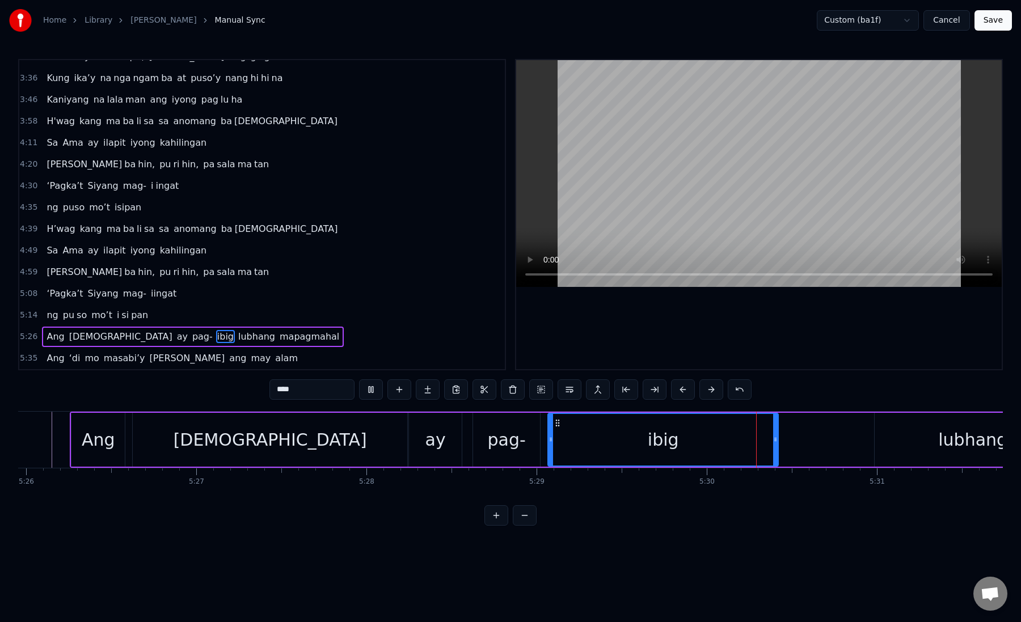
click at [558, 442] on div "ibig" at bounding box center [662, 440] width 229 height 52
click at [673, 426] on div "ibig" at bounding box center [662, 440] width 229 height 52
click at [661, 390] on button at bounding box center [655, 389] width 24 height 20
click at [261, 402] on div "0:19 Kung sa puso mo 0:23 ay hindi ma i wa san 0:28 Ang pag da law ni tong mga …" at bounding box center [510, 292] width 985 height 467
drag, startPoint x: 280, startPoint y: 391, endPoint x: 323, endPoint y: 391, distance: 43.1
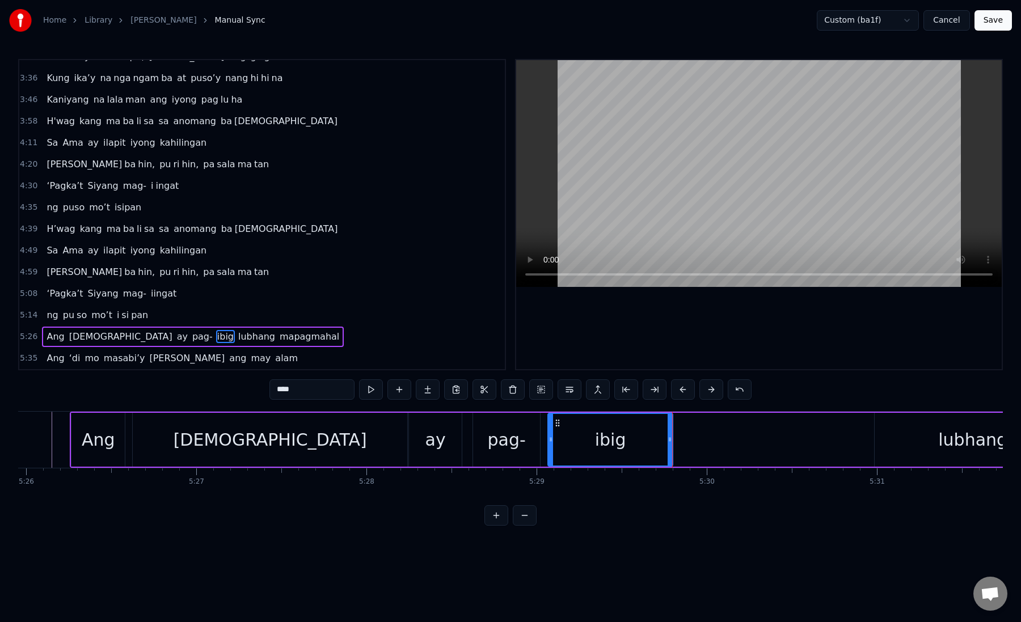
click at [323, 391] on input "****" at bounding box center [311, 389] width 85 height 20
type input "*"
click at [423, 394] on button at bounding box center [428, 389] width 24 height 20
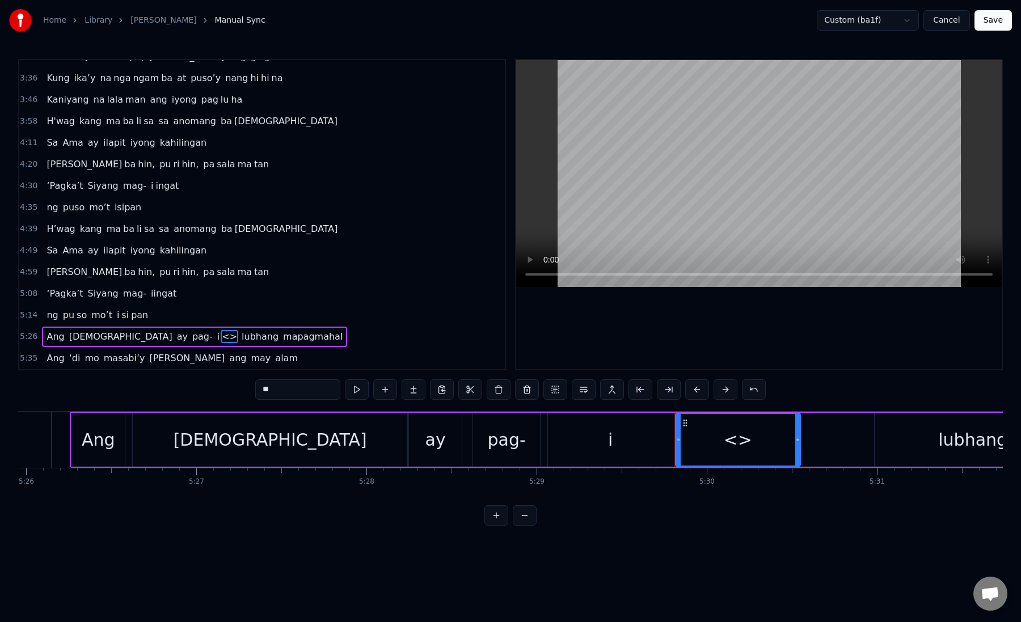
drag, startPoint x: 283, startPoint y: 392, endPoint x: 253, endPoint y: 392, distance: 30.1
click at [253, 392] on div "0:19 Kung sa puso mo 0:23 ay hindi ma i wa san 0:28 Ang pag da law ni tong mga …" at bounding box center [510, 292] width 985 height 467
paste input "*"
click at [686, 442] on div "big" at bounding box center [738, 440] width 124 height 52
drag, startPoint x: 797, startPoint y: 442, endPoint x: 784, endPoint y: 440, distance: 13.2
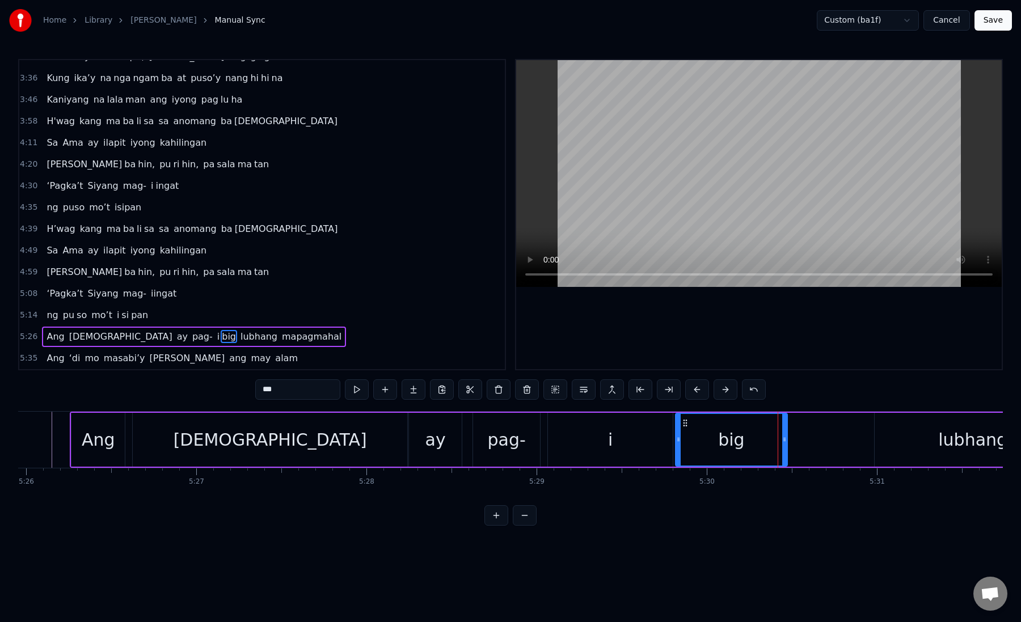
click at [784, 440] on icon at bounding box center [784, 439] width 5 height 9
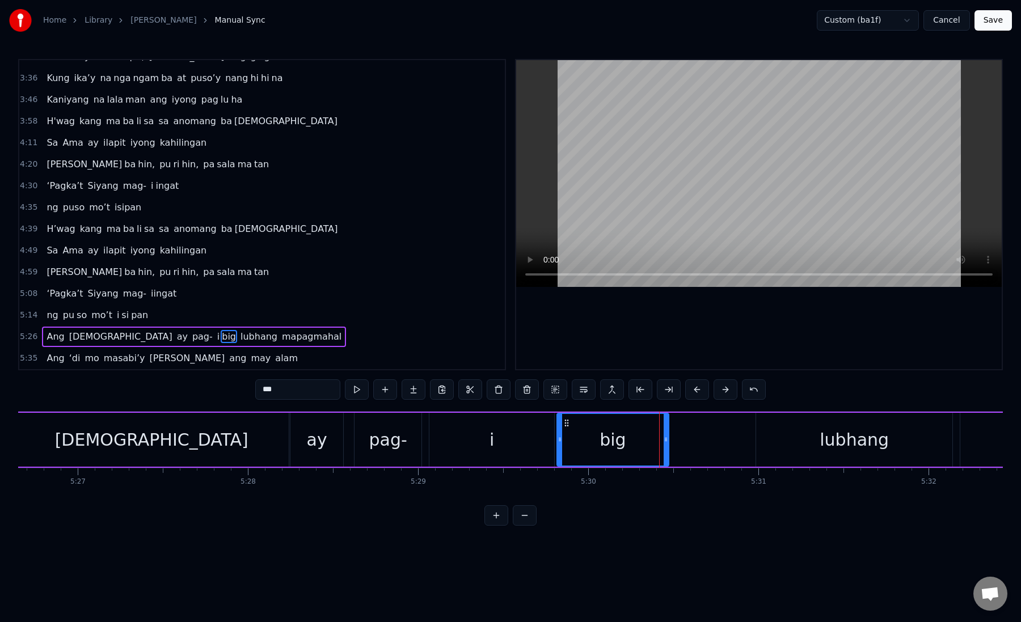
scroll to position [0, 55581]
click at [788, 445] on div "lubhang" at bounding box center [849, 440] width 196 height 54
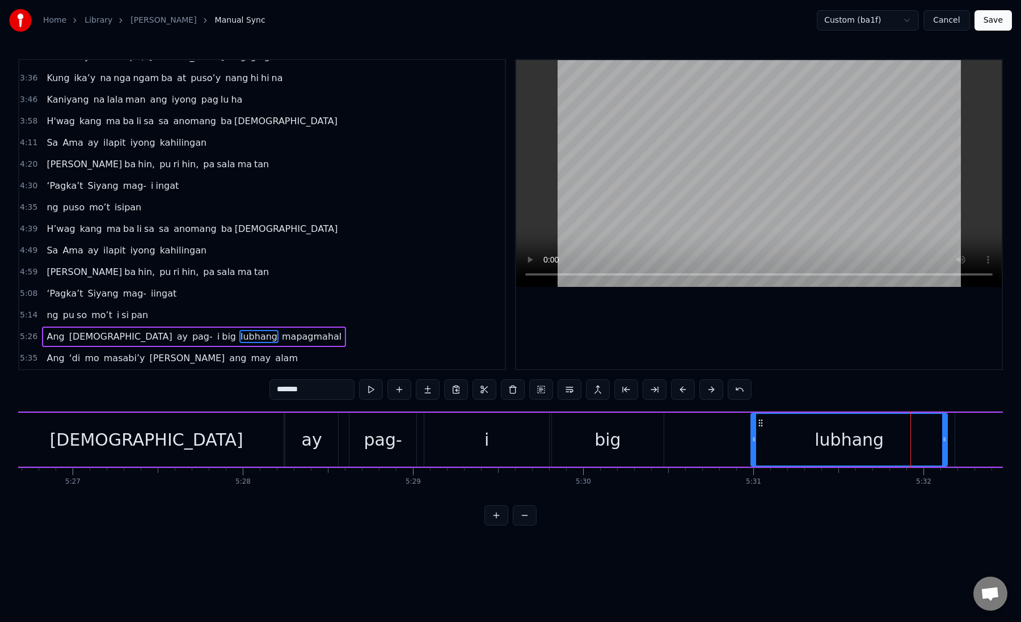
click at [757, 443] on div "lubhang" at bounding box center [848, 440] width 195 height 52
click at [658, 388] on button at bounding box center [655, 389] width 24 height 20
drag, startPoint x: 288, startPoint y: 388, endPoint x: 350, endPoint y: 387, distance: 61.8
click at [350, 390] on input "*******" at bounding box center [311, 389] width 85 height 20
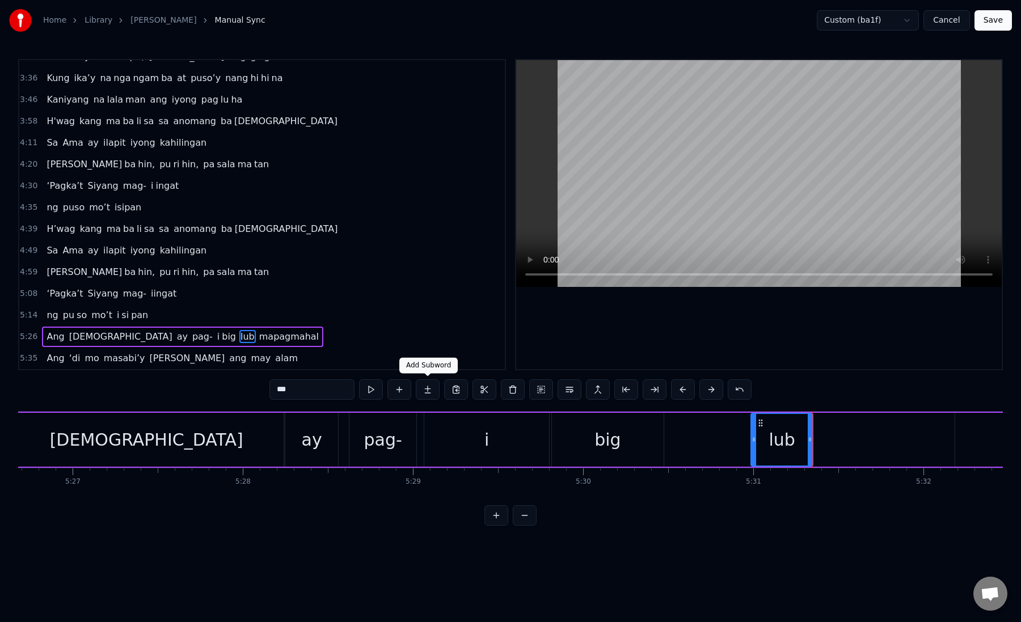
type input "***"
click at [427, 391] on button at bounding box center [428, 389] width 24 height 20
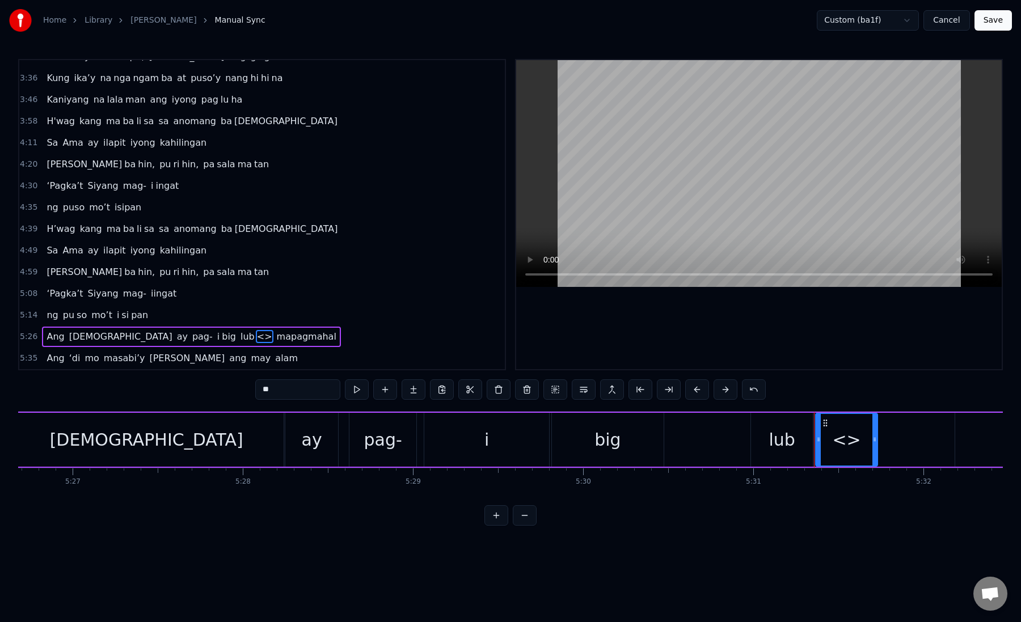
drag, startPoint x: 316, startPoint y: 388, endPoint x: 251, endPoint y: 386, distance: 65.8
click at [250, 387] on div "0:19 Kung sa puso mo 0:23 ay hindi ma i wa san 0:28 Ang pag da law ni tong mga …" at bounding box center [510, 292] width 985 height 467
paste input "**"
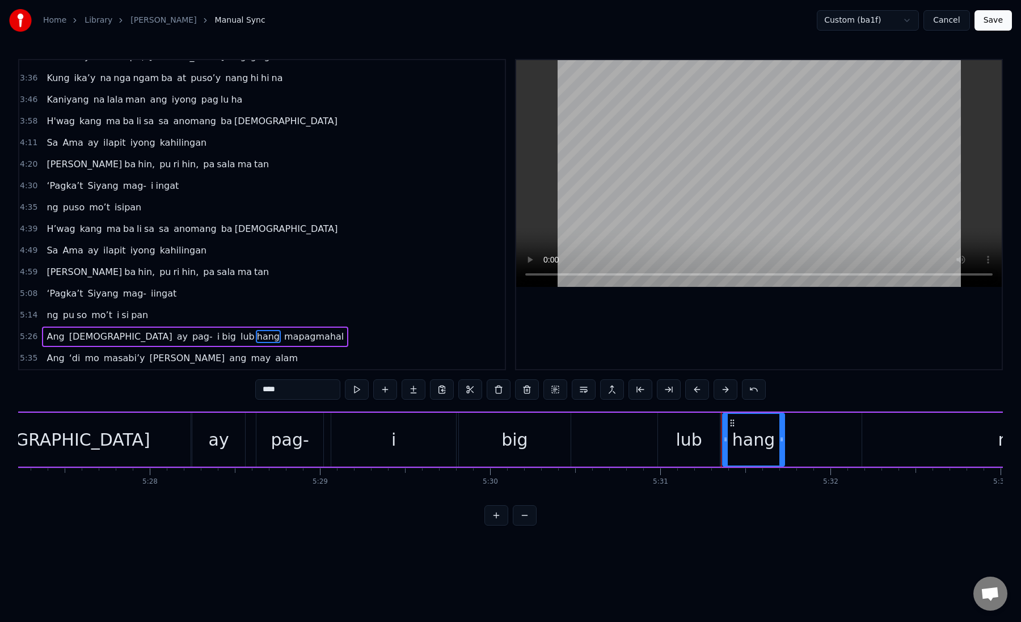
scroll to position [0, 55750]
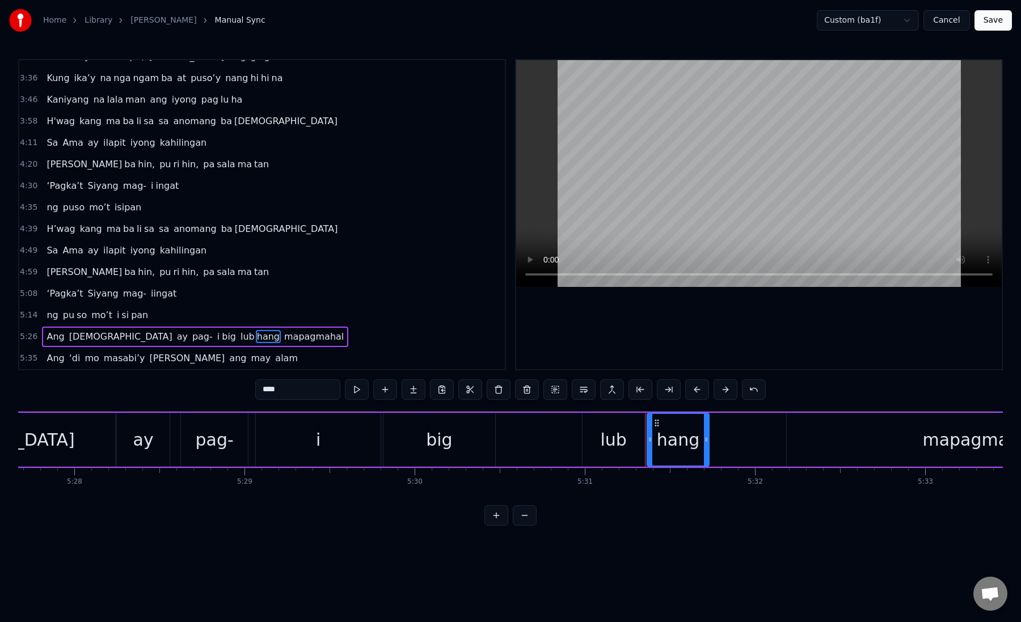
click at [668, 443] on div "hang" at bounding box center [678, 440] width 43 height 26
drag, startPoint x: 707, startPoint y: 438, endPoint x: 767, endPoint y: 442, distance: 60.8
click at [767, 442] on icon at bounding box center [766, 439] width 5 height 9
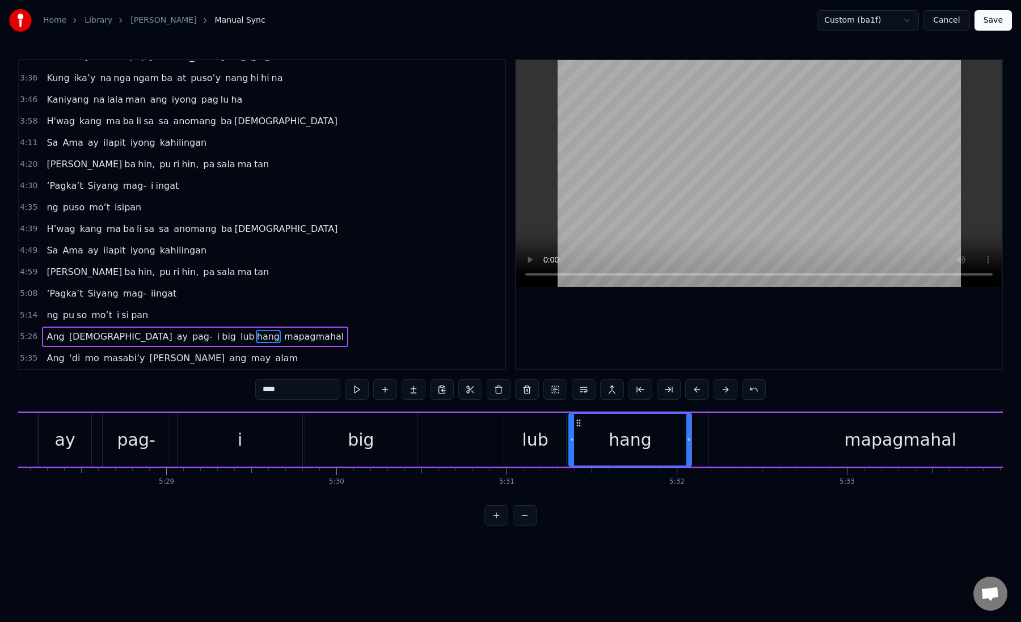
scroll to position [0, 55843]
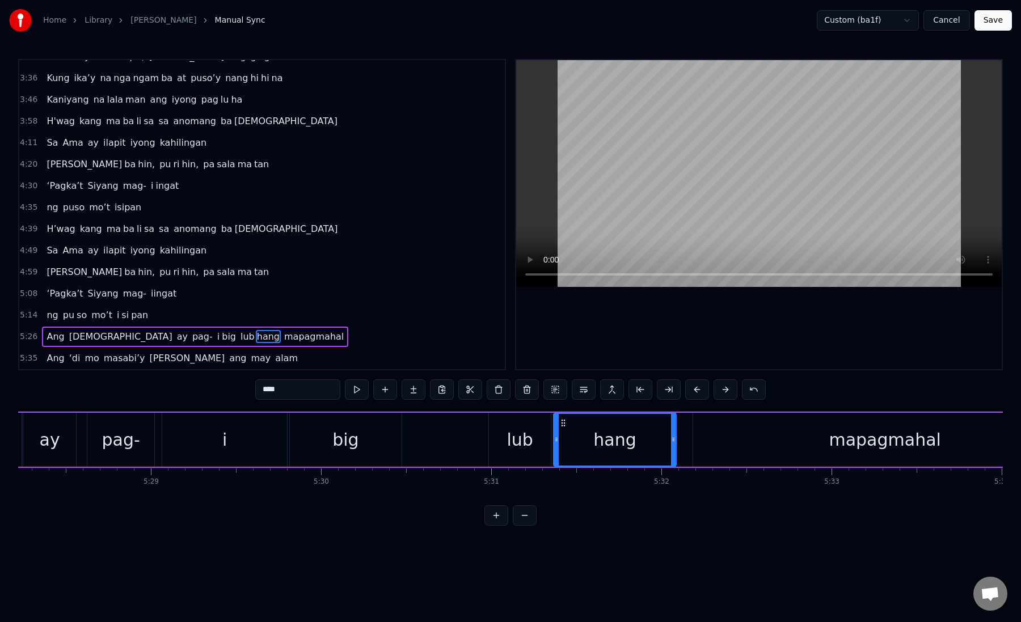
click at [741, 440] on div "mapagmahal" at bounding box center [884, 440] width 383 height 54
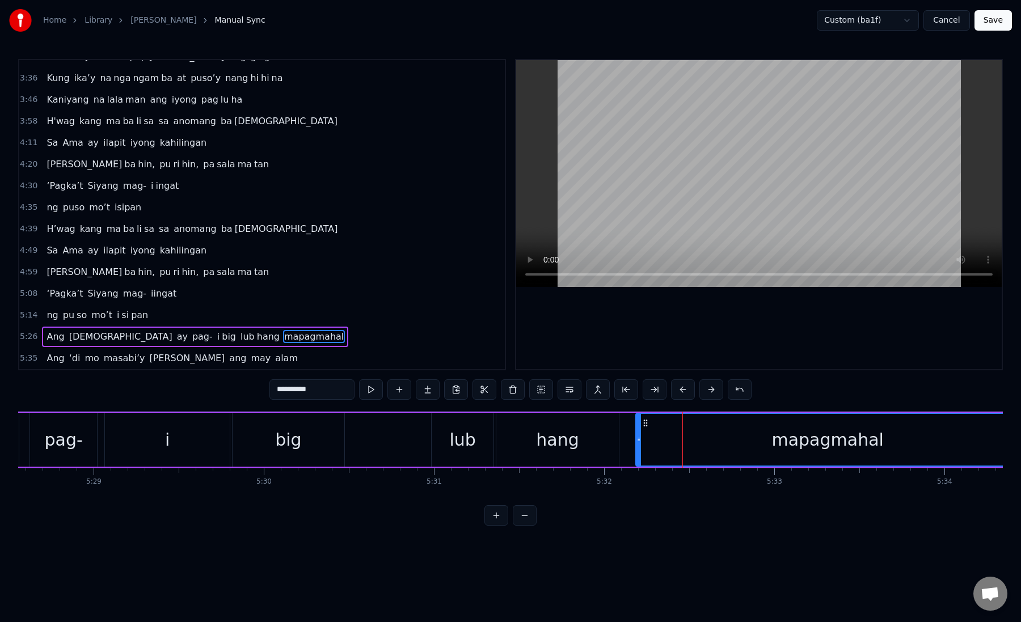
scroll to position [0, 55933]
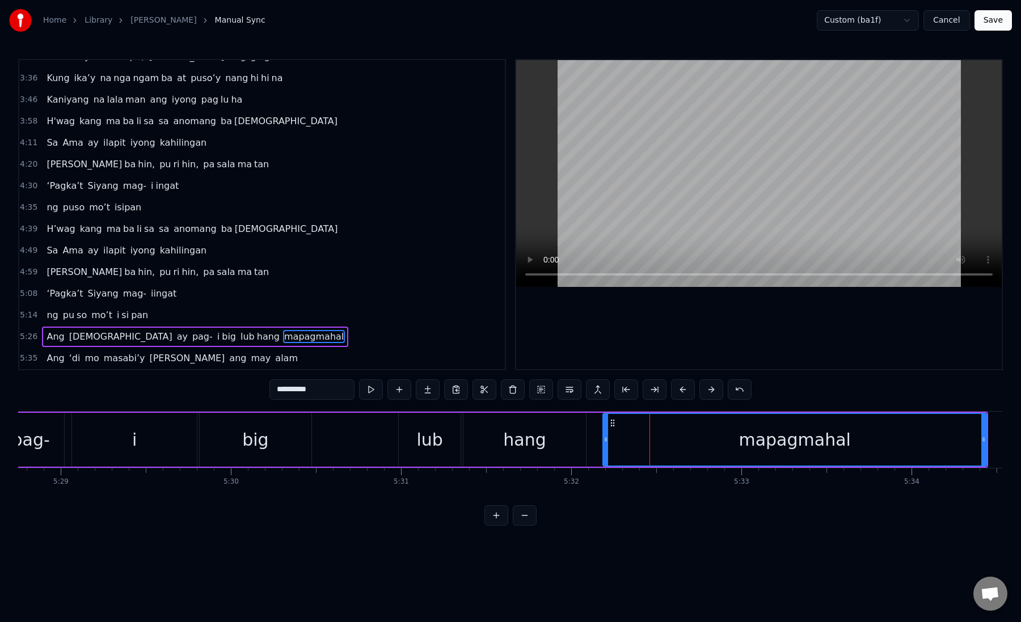
click at [615, 444] on div "mapagmahal" at bounding box center [794, 440] width 382 height 52
click at [674, 441] on div "mapagmahal" at bounding box center [794, 440] width 382 height 52
click at [657, 394] on button at bounding box center [655, 389] width 24 height 20
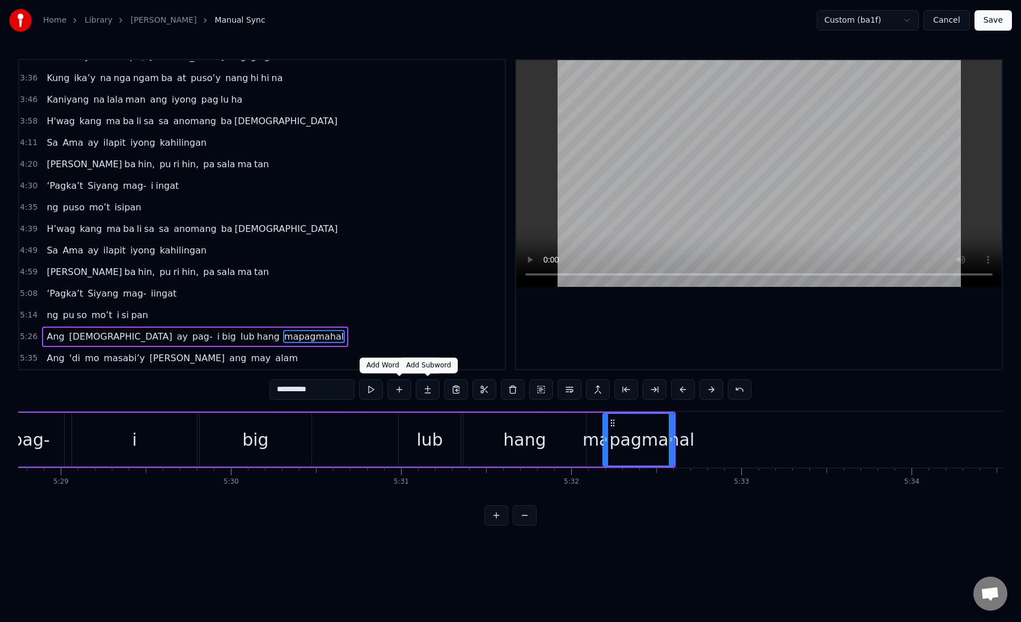
drag, startPoint x: 288, startPoint y: 392, endPoint x: 419, endPoint y: 391, distance: 131.0
click at [419, 391] on div "**********" at bounding box center [510, 389] width 482 height 20
type input "**"
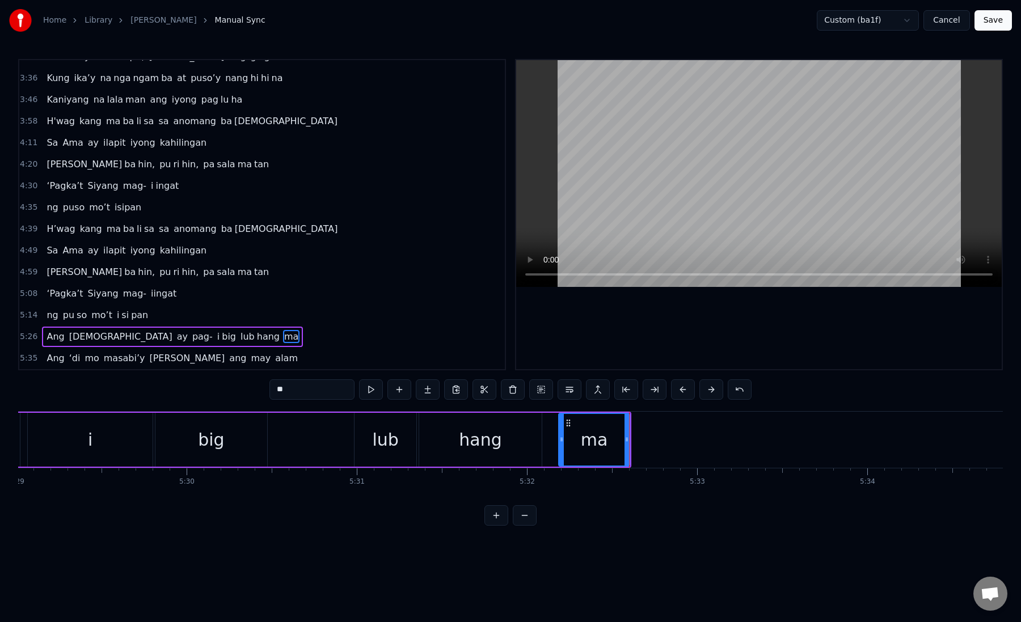
scroll to position [0, 55977]
click at [1004, 26] on button "Save" at bounding box center [992, 20] width 37 height 20
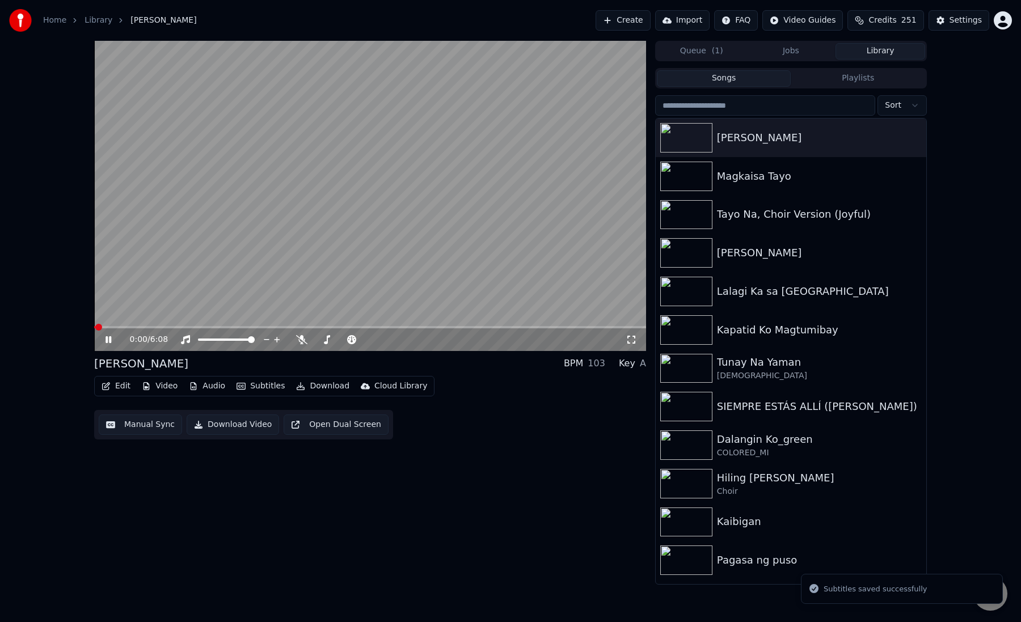
click at [244, 127] on video at bounding box center [370, 196] width 552 height 310
click at [215, 135] on video at bounding box center [370, 196] width 552 height 310
click at [116, 425] on button "Manual Sync" at bounding box center [140, 425] width 83 height 20
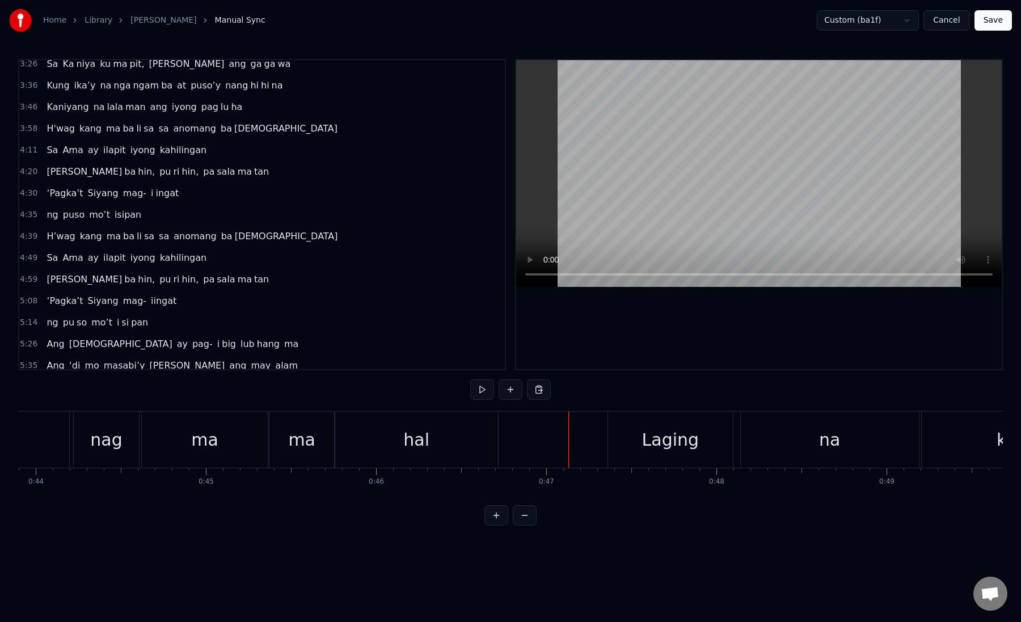
scroll to position [467, 0]
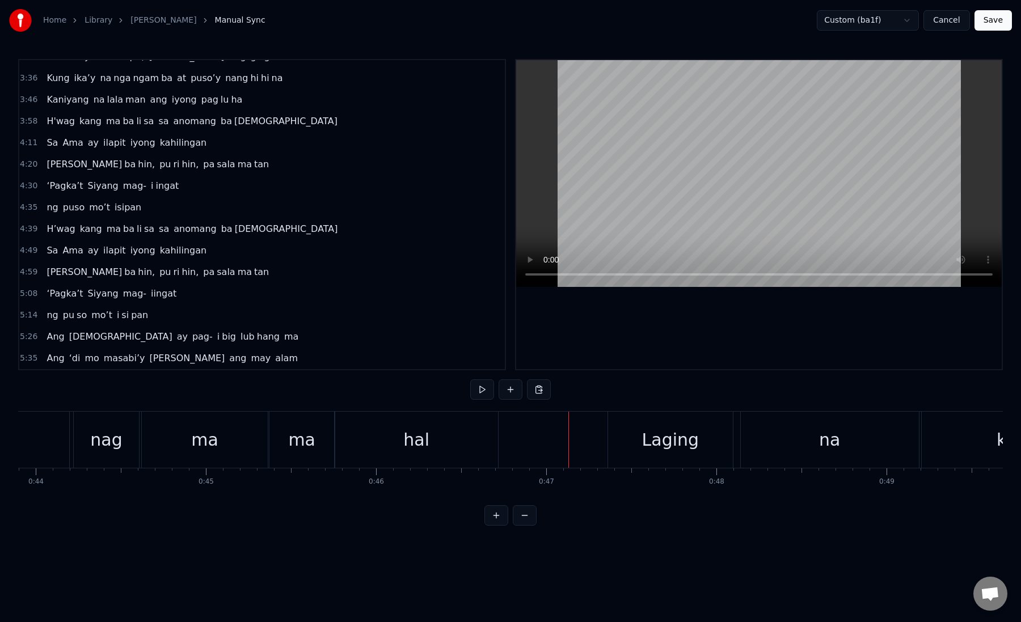
click at [94, 288] on span "Siyang" at bounding box center [103, 293] width 33 height 13
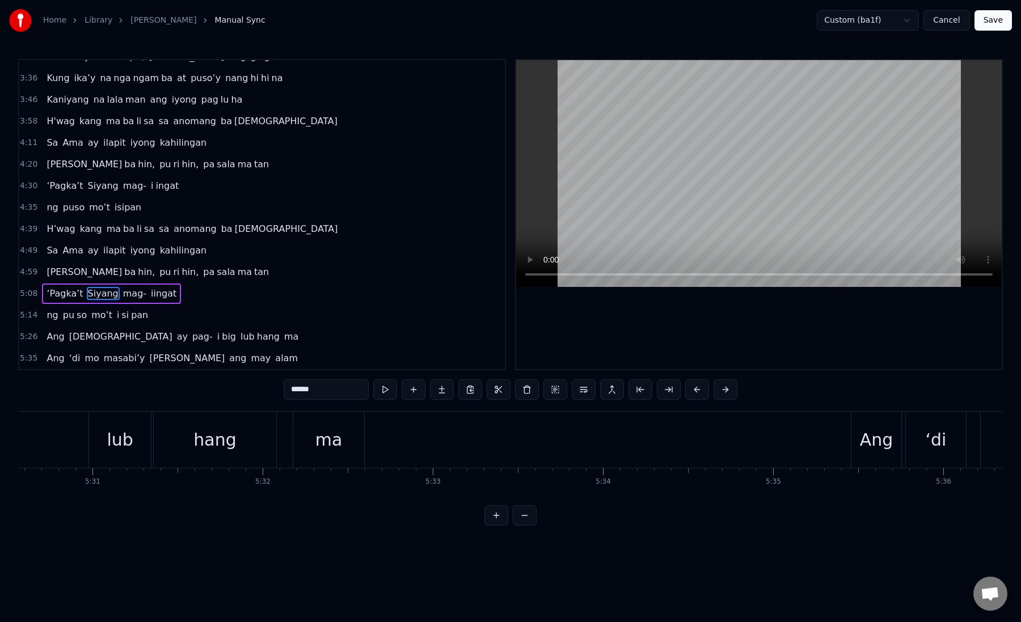
scroll to position [0, 56254]
click at [319, 429] on div "ma" at bounding box center [316, 440] width 27 height 26
type input "**"
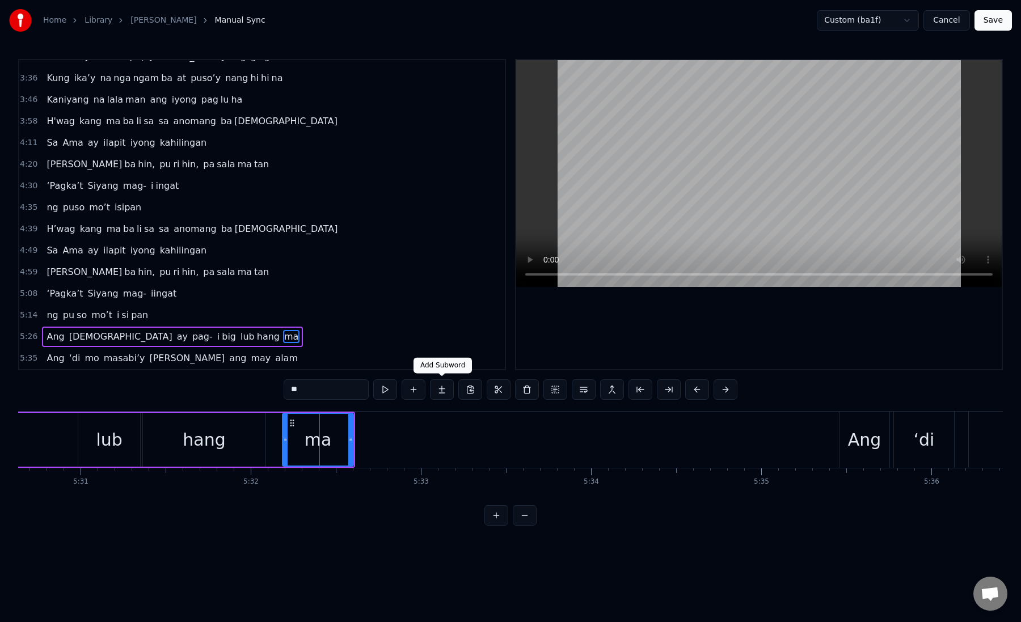
click at [448, 391] on button at bounding box center [442, 389] width 24 height 20
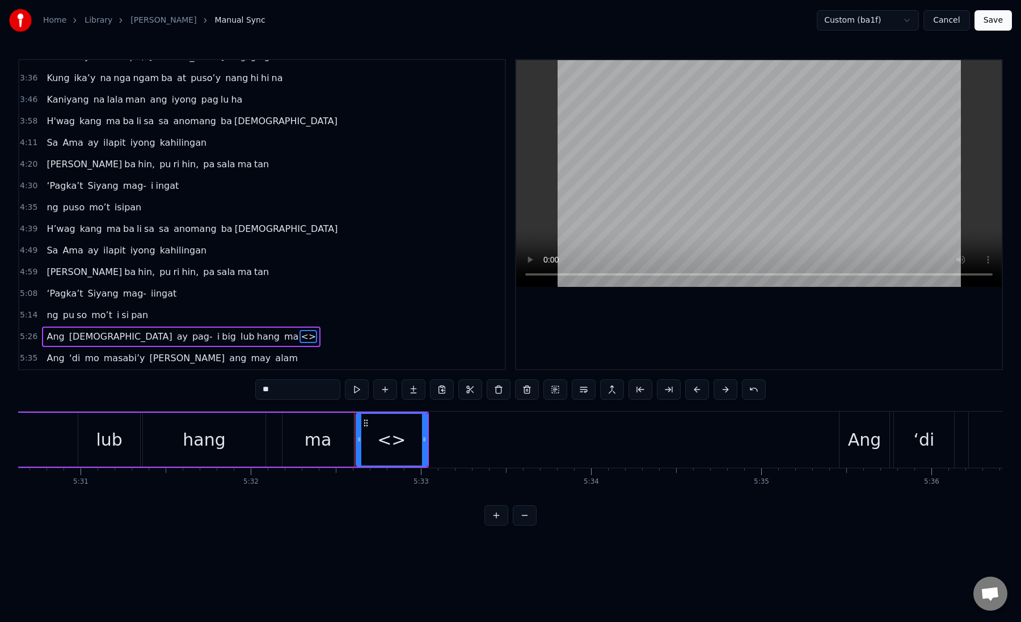
drag, startPoint x: 298, startPoint y: 389, endPoint x: 254, endPoint y: 389, distance: 44.2
click at [254, 389] on div "0:19 Kung sa puso mo 0:23 ay hindi ma i wa san 0:28 Ang pag da law ni tong mga …" at bounding box center [510, 292] width 985 height 467
type input "***"
click at [415, 386] on button at bounding box center [414, 389] width 24 height 20
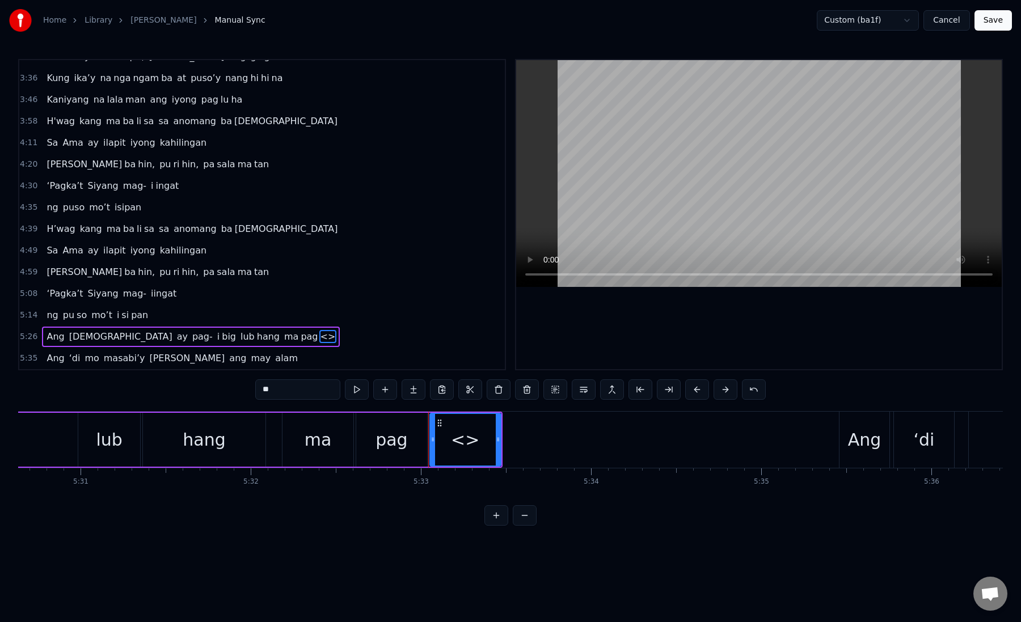
click at [153, 420] on div "hang" at bounding box center [204, 440] width 123 height 54
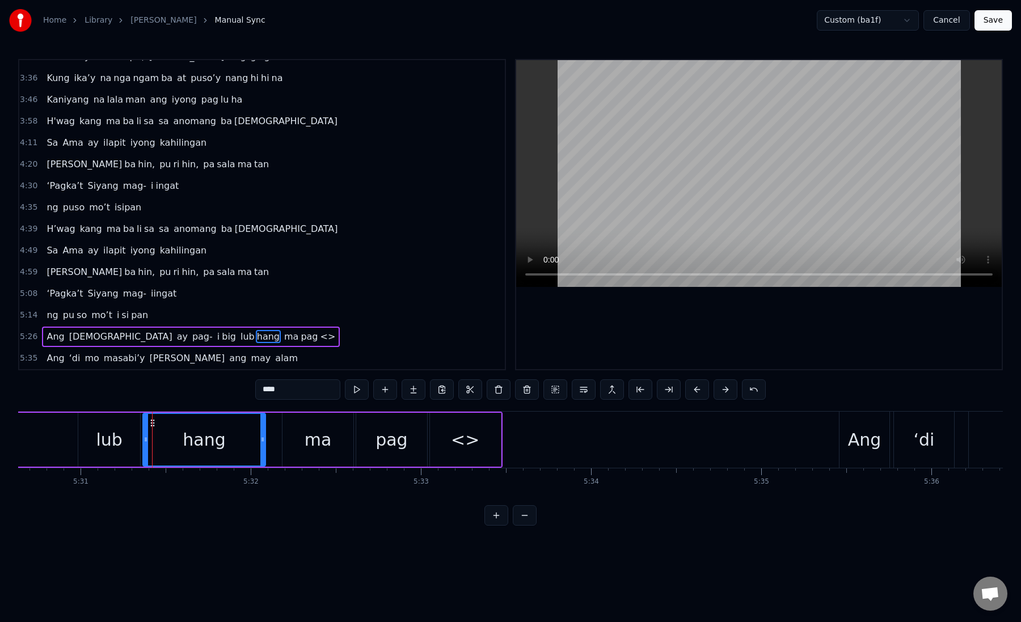
click at [478, 430] on div "<>" at bounding box center [465, 440] width 71 height 54
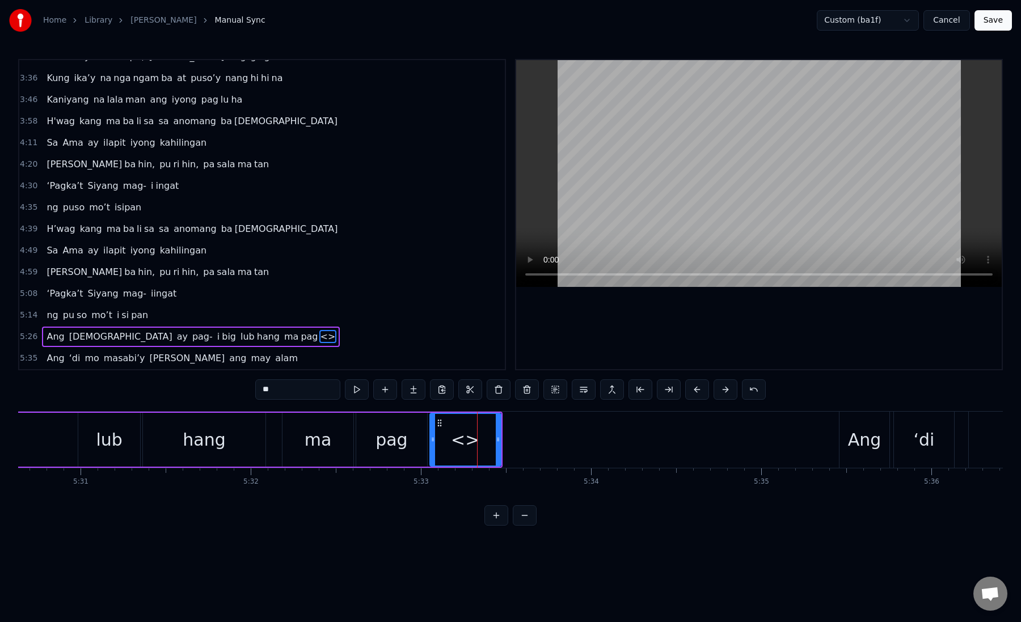
drag, startPoint x: 328, startPoint y: 389, endPoint x: 226, endPoint y: 390, distance: 102.1
click at [226, 391] on div "0:19 Kung sa puso mo 0:23 ay hindi ma i wa san 0:28 Ang pag da law ni tong mga …" at bounding box center [510, 292] width 985 height 467
type input "**"
click at [415, 385] on button at bounding box center [414, 389] width 24 height 20
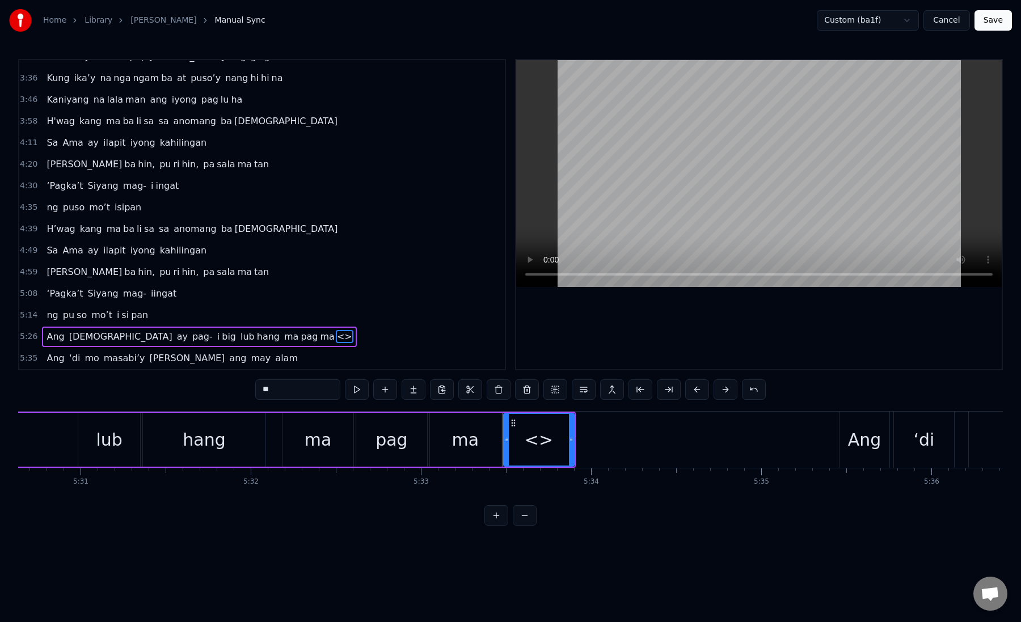
drag, startPoint x: 292, startPoint y: 391, endPoint x: 260, endPoint y: 391, distance: 31.8
click at [260, 391] on input "**" at bounding box center [297, 389] width 85 height 20
click at [385, 436] on div "pag" at bounding box center [391, 440] width 32 height 26
click at [441, 432] on div "ma" at bounding box center [465, 440] width 71 height 54
click at [533, 432] on div "hal" at bounding box center [539, 440] width 26 height 26
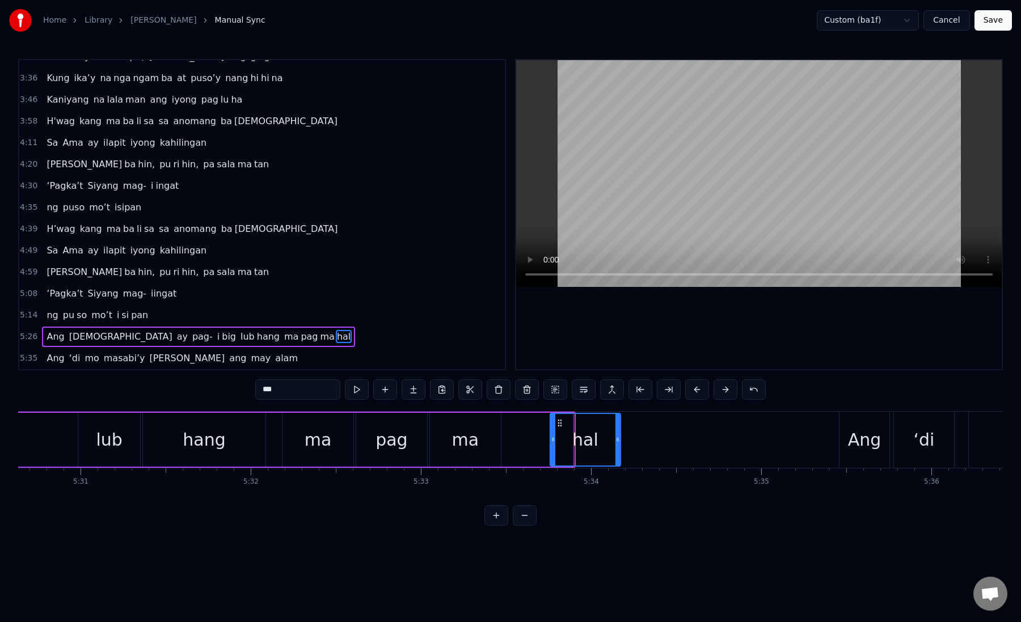
drag, startPoint x: 512, startPoint y: 423, endPoint x: 558, endPoint y: 421, distance: 46.5
click at [558, 421] on icon at bounding box center [559, 423] width 9 height 9
drag, startPoint x: 616, startPoint y: 441, endPoint x: 680, endPoint y: 447, distance: 64.3
click at [679, 447] on div at bounding box center [680, 440] width 5 height 52
click at [442, 446] on div "ma" at bounding box center [465, 440] width 71 height 54
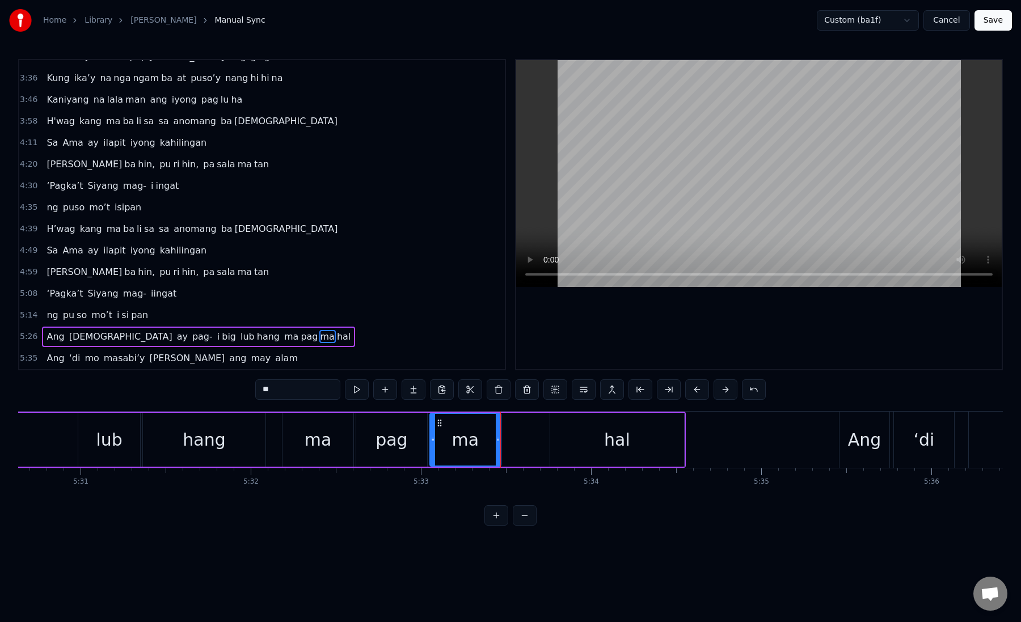
click at [296, 440] on div "ma" at bounding box center [317, 440] width 71 height 54
click at [315, 437] on div "ma" at bounding box center [318, 440] width 27 height 26
drag, startPoint x: 350, startPoint y: 443, endPoint x: 334, endPoint y: 443, distance: 16.5
click at [334, 443] on icon at bounding box center [334, 439] width 5 height 9
click at [369, 440] on div "pag" at bounding box center [391, 440] width 71 height 54
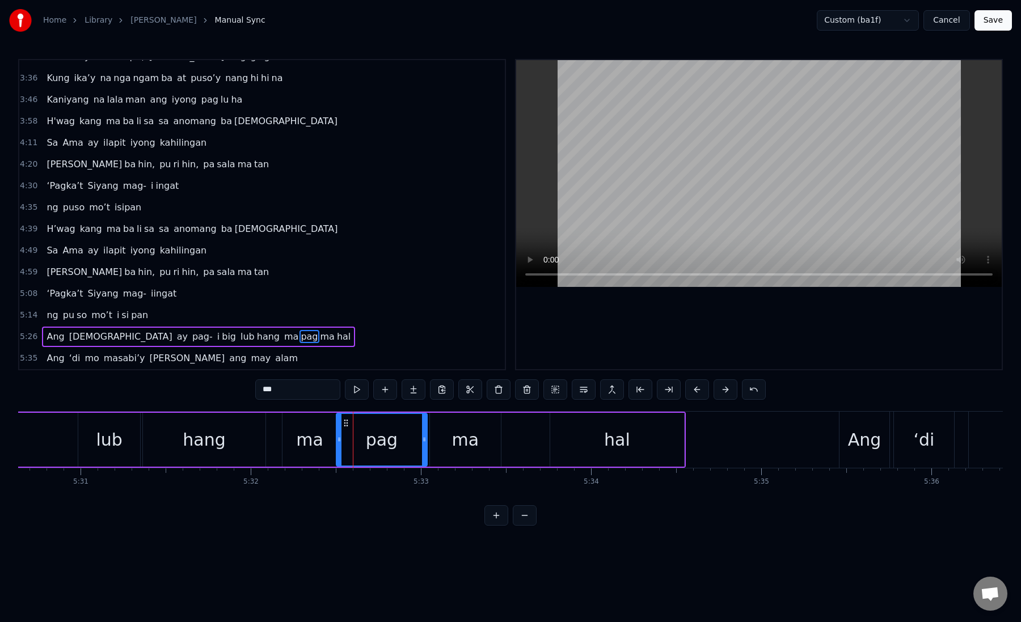
drag, startPoint x: 360, startPoint y: 440, endPoint x: 340, endPoint y: 442, distance: 19.9
click at [340, 442] on icon at bounding box center [339, 439] width 5 height 9
click at [423, 445] on div at bounding box center [424, 440] width 5 height 52
click at [447, 442] on div "ma" at bounding box center [465, 440] width 71 height 54
click at [447, 442] on div "ma" at bounding box center [465, 440] width 70 height 52
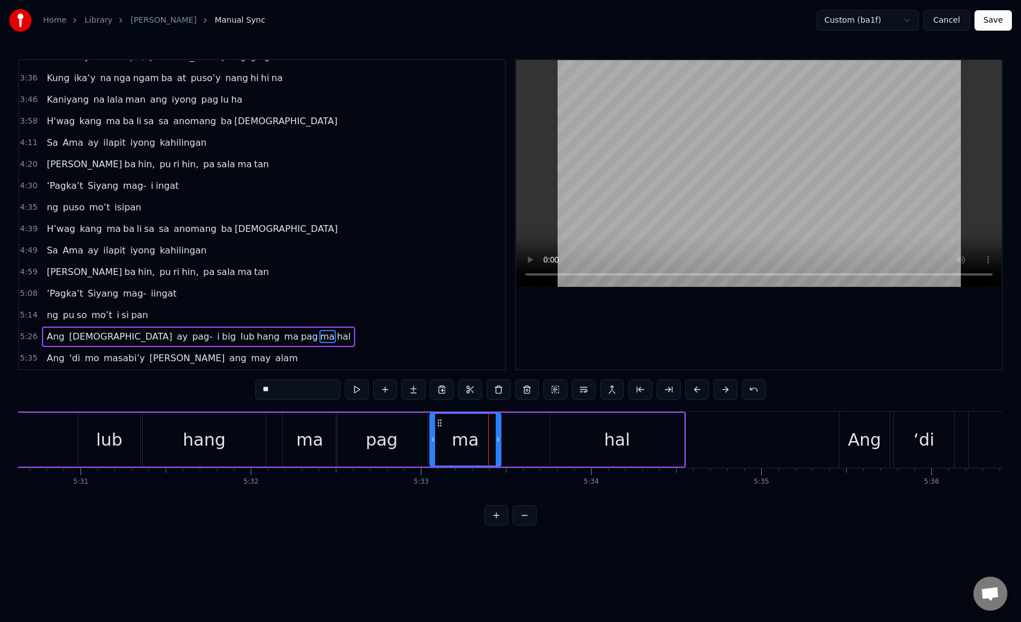
click at [475, 436] on div "ma" at bounding box center [464, 440] width 27 height 26
drag, startPoint x: 437, startPoint y: 423, endPoint x: 478, endPoint y: 424, distance: 40.8
click at [478, 424] on icon at bounding box center [479, 423] width 9 height 9
click at [544, 441] on icon at bounding box center [541, 439] width 5 height 9
click at [405, 446] on div "pag" at bounding box center [381, 440] width 91 height 54
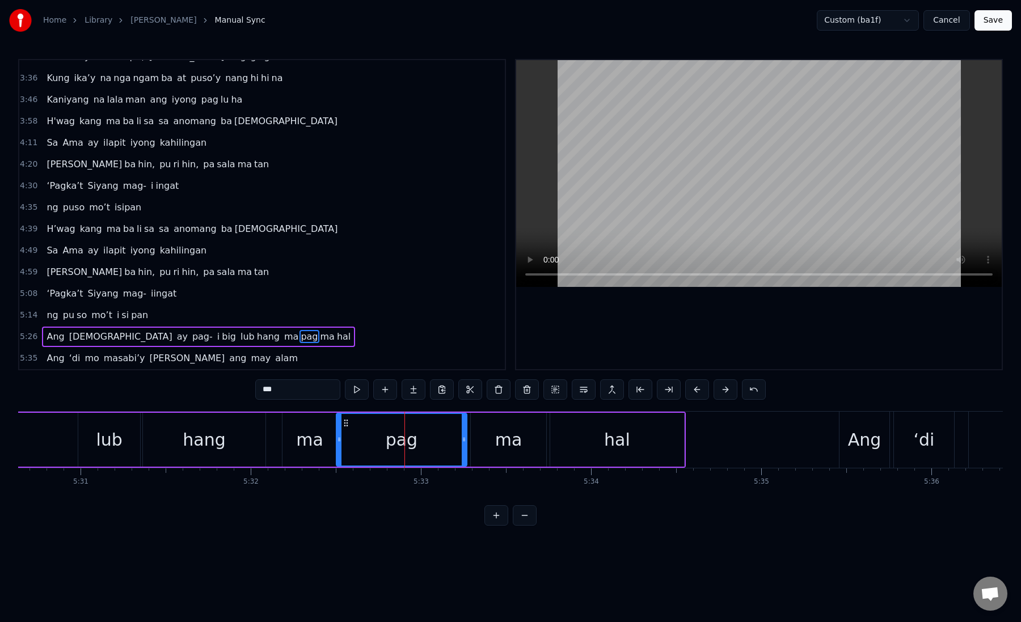
drag, startPoint x: 425, startPoint y: 442, endPoint x: 464, endPoint y: 447, distance: 40.0
click at [464, 447] on div at bounding box center [464, 440] width 5 height 52
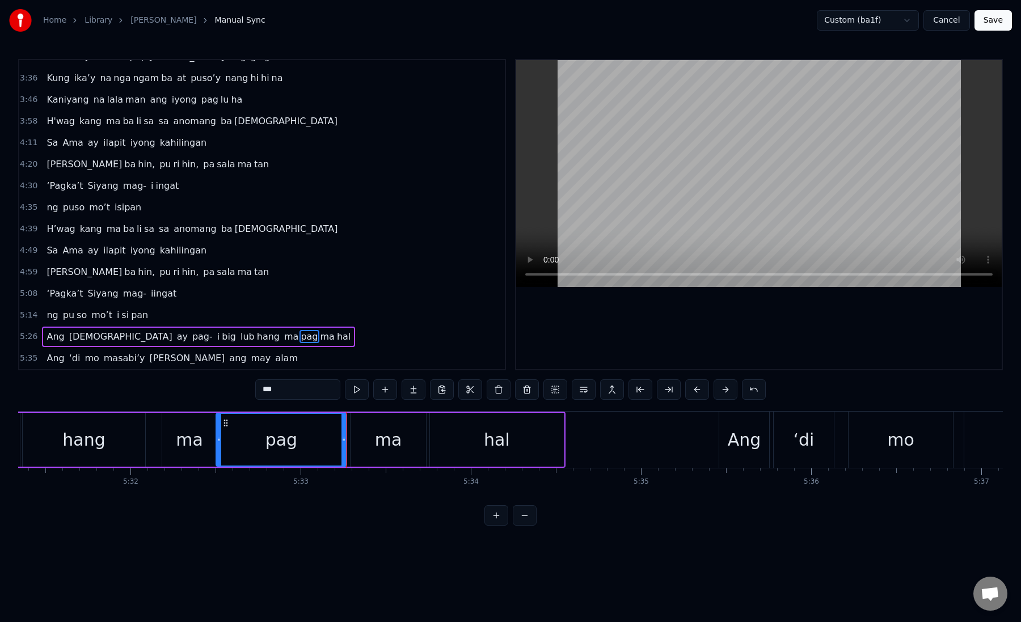
scroll to position [0, 56427]
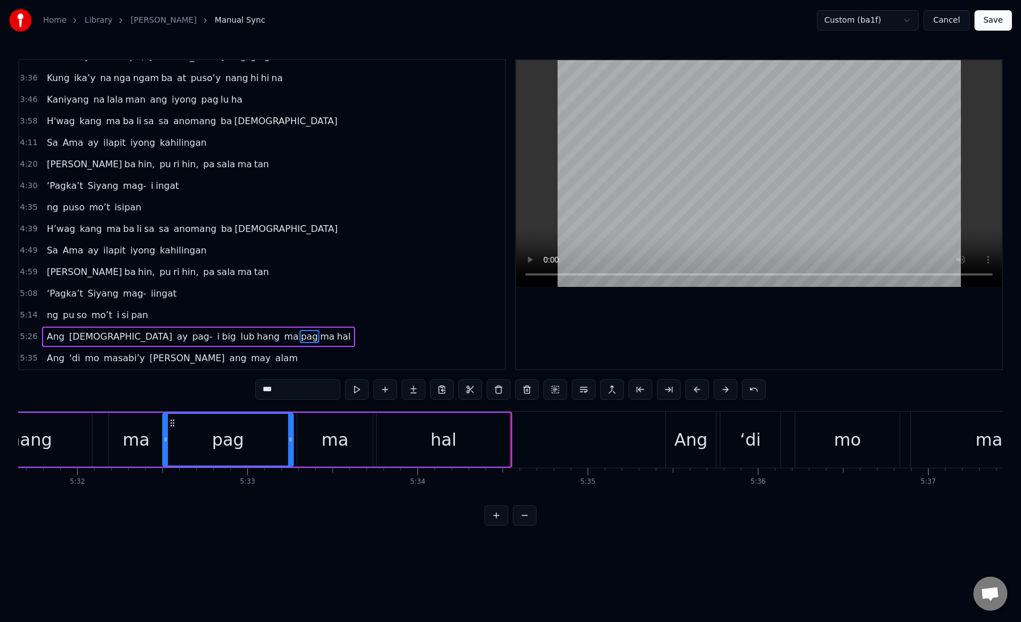
click at [681, 447] on div "Ang" at bounding box center [690, 440] width 33 height 26
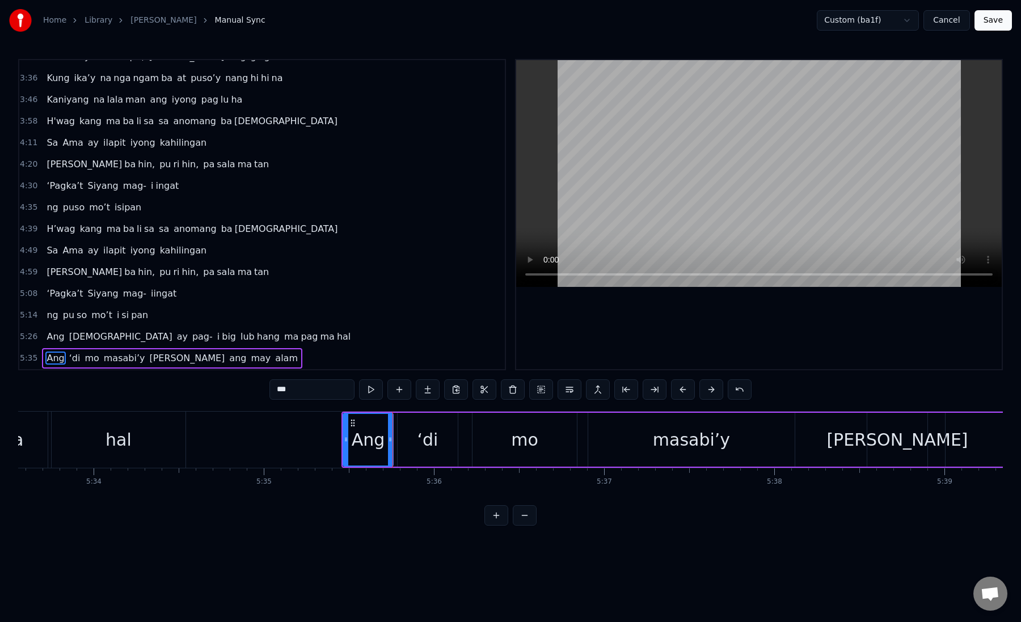
scroll to position [0, 56752]
click at [415, 436] on div "‘di" at bounding box center [427, 440] width 60 height 54
click at [477, 442] on div "mo" at bounding box center [524, 440] width 104 height 54
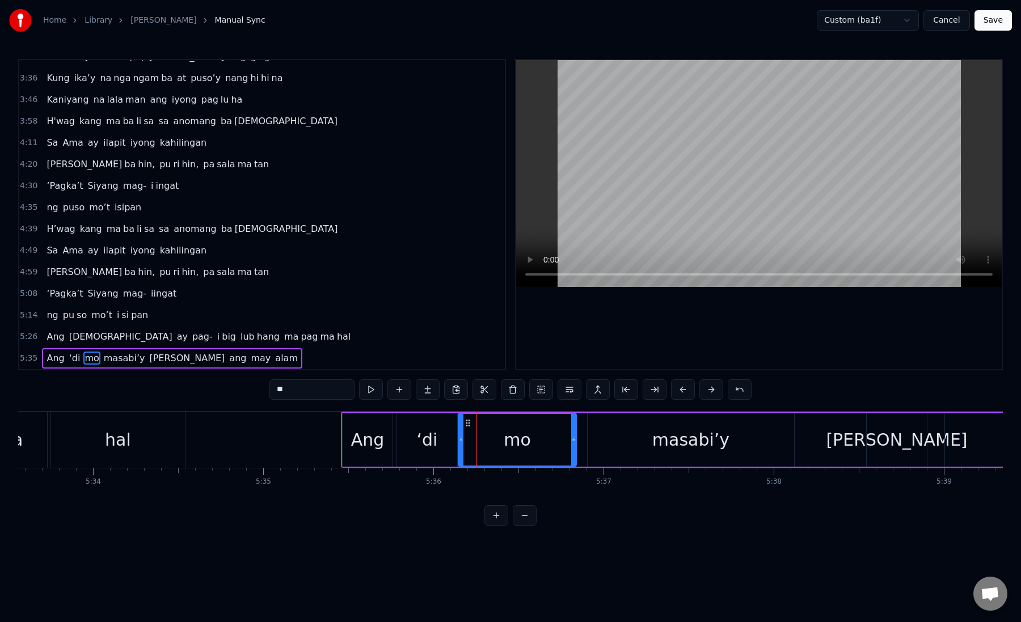
drag, startPoint x: 474, startPoint y: 442, endPoint x: 459, endPoint y: 441, distance: 14.2
click at [459, 441] on icon at bounding box center [461, 439] width 5 height 9
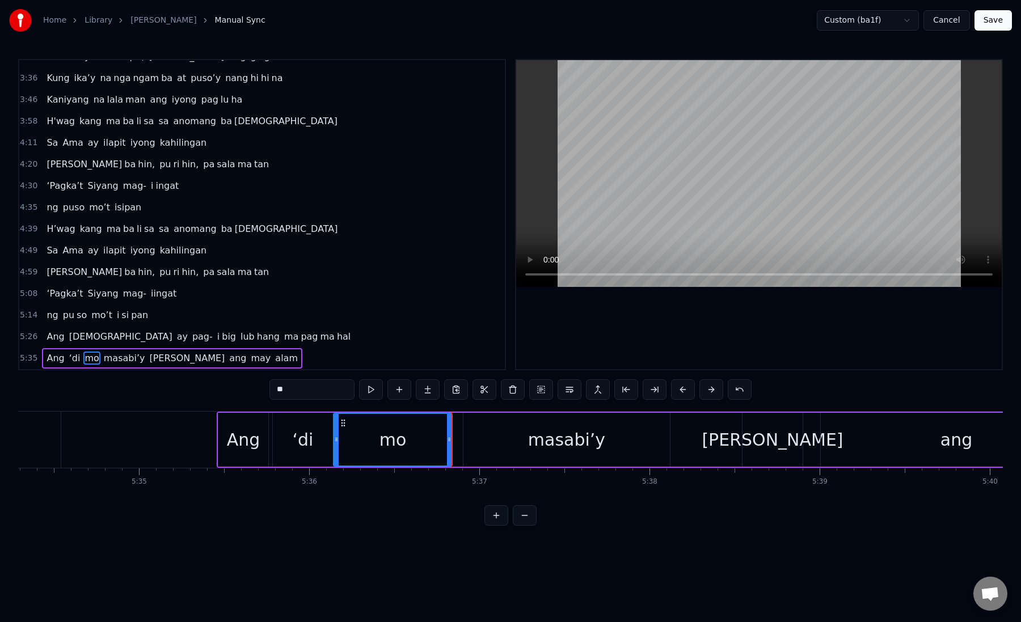
scroll to position [0, 56881]
click at [476, 441] on div "masabi’y" at bounding box center [562, 440] width 206 height 54
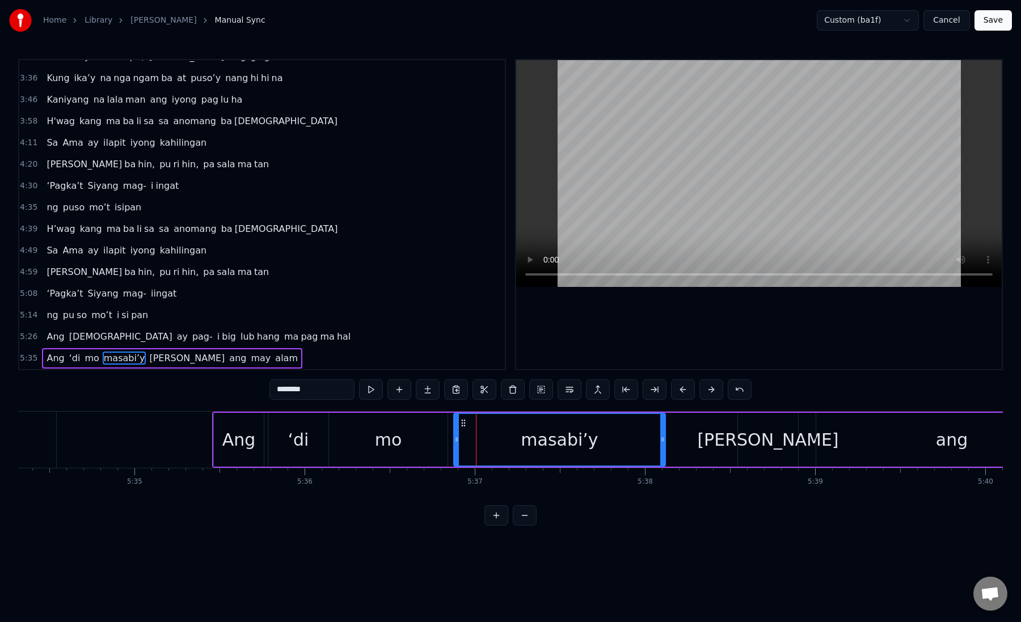
click at [455, 441] on icon at bounding box center [456, 439] width 5 height 9
click at [469, 441] on div "masabi’y" at bounding box center [559, 440] width 210 height 52
click at [478, 439] on div "masabi’y" at bounding box center [559, 440] width 210 height 52
click at [468, 433] on div "masabi’y" at bounding box center [559, 440] width 210 height 52
click at [478, 433] on div "masabi’y" at bounding box center [559, 440] width 210 height 52
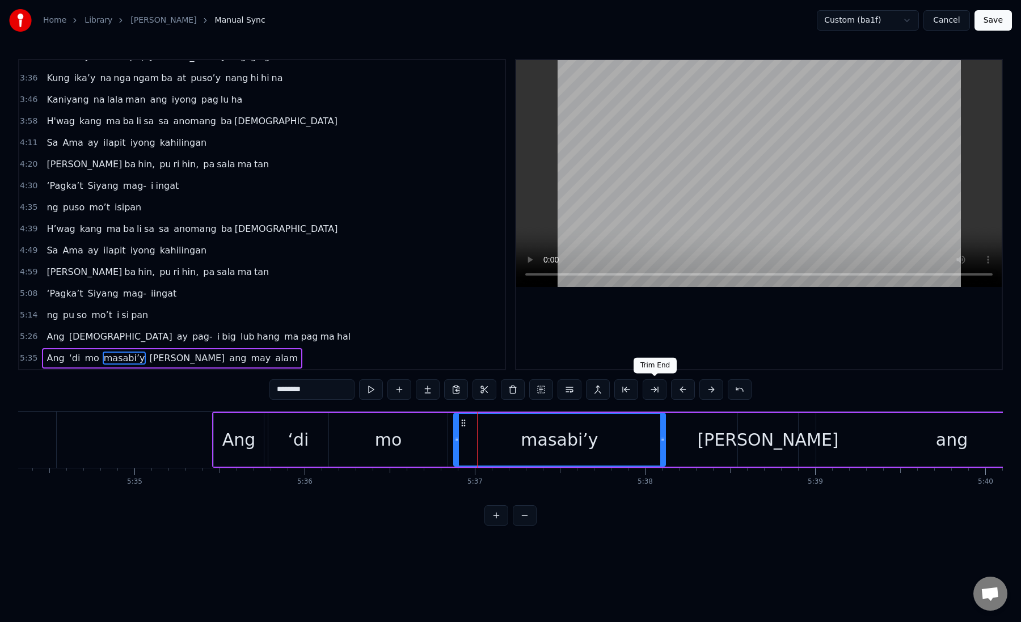
click at [654, 391] on button at bounding box center [655, 389] width 24 height 20
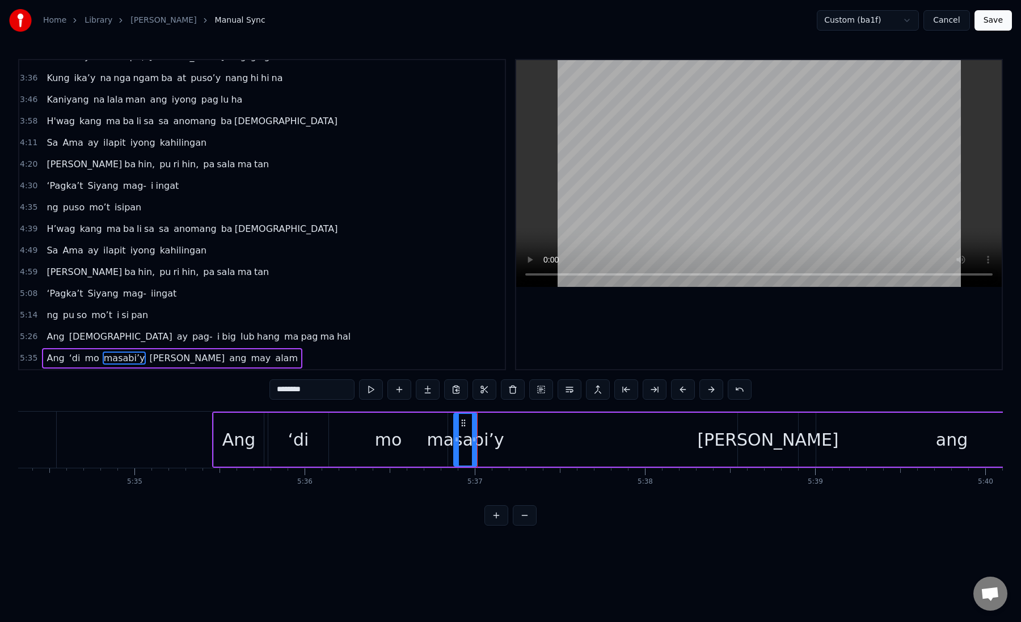
drag, startPoint x: 288, startPoint y: 392, endPoint x: 340, endPoint y: 397, distance: 52.4
click at [340, 397] on input "********" at bounding box center [311, 389] width 85 height 20
type input "**"
click at [428, 394] on button at bounding box center [428, 389] width 24 height 20
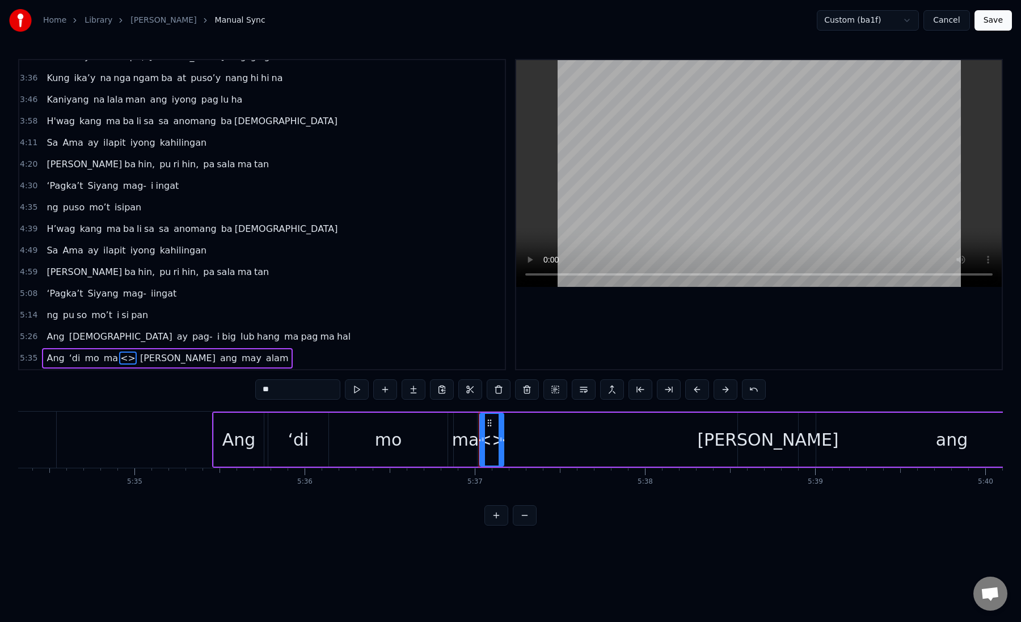
drag, startPoint x: 314, startPoint y: 394, endPoint x: 255, endPoint y: 393, distance: 59.0
click at [254, 393] on div "0:19 Kung sa puso mo 0:23 ay hindi ma i wa san 0:28 Ang pag da law ni tong mga …" at bounding box center [510, 292] width 985 height 467
paste input "****"
drag, startPoint x: 270, startPoint y: 388, endPoint x: 320, endPoint y: 388, distance: 50.5
click at [320, 388] on input "******" at bounding box center [297, 389] width 85 height 20
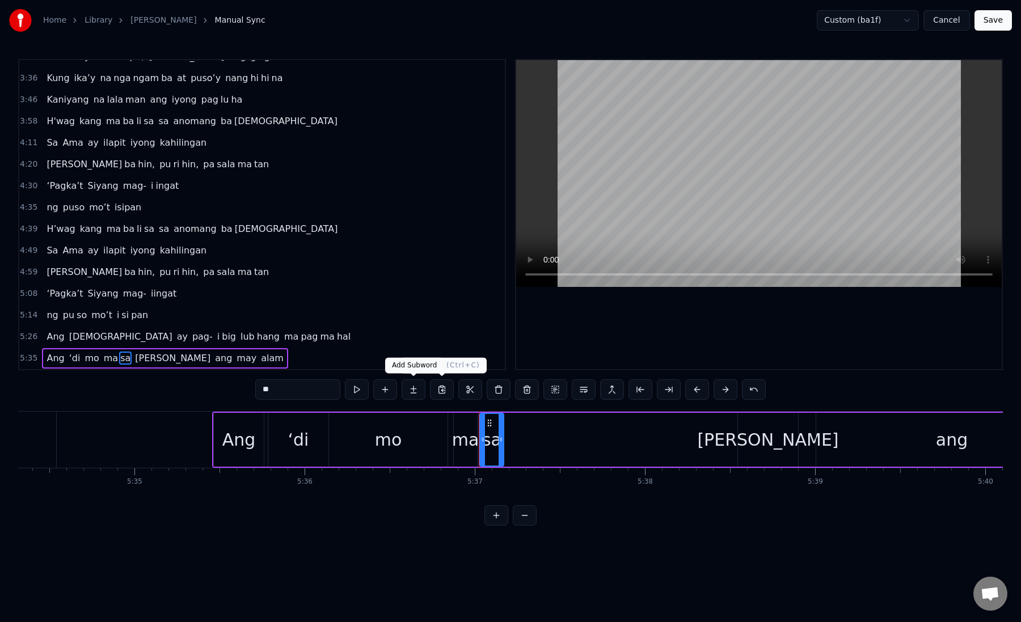
type input "**"
click at [422, 390] on button at bounding box center [414, 389] width 24 height 20
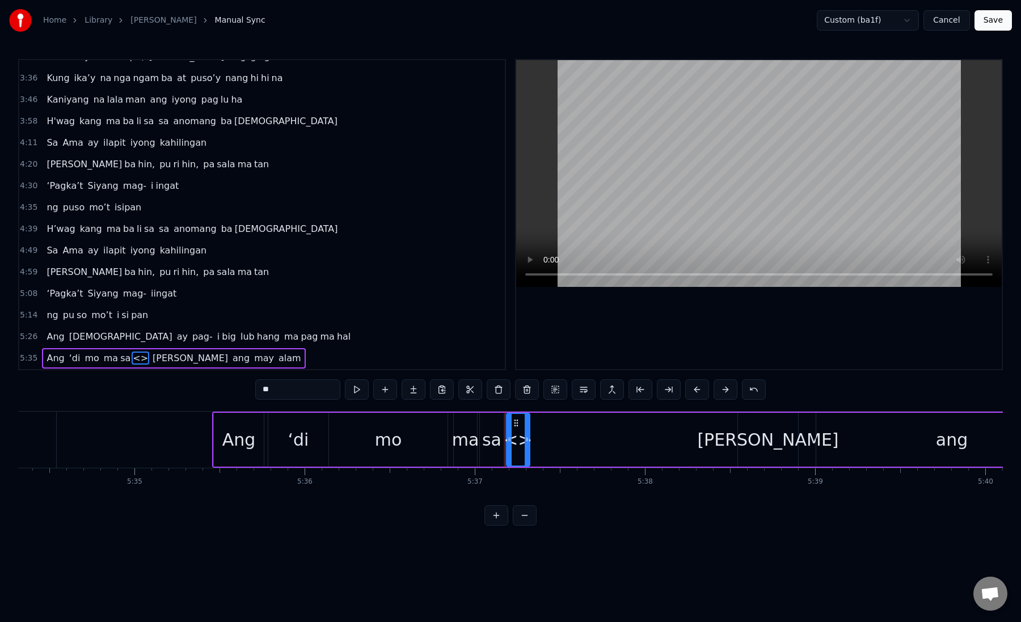
paste input "**"
drag, startPoint x: 315, startPoint y: 394, endPoint x: 255, endPoint y: 392, distance: 59.6
click at [255, 392] on input "****" at bounding box center [297, 389] width 85 height 20
click at [485, 426] on div "sa" at bounding box center [491, 440] width 23 height 54
click at [516, 432] on div "bi’y" at bounding box center [517, 440] width 31 height 26
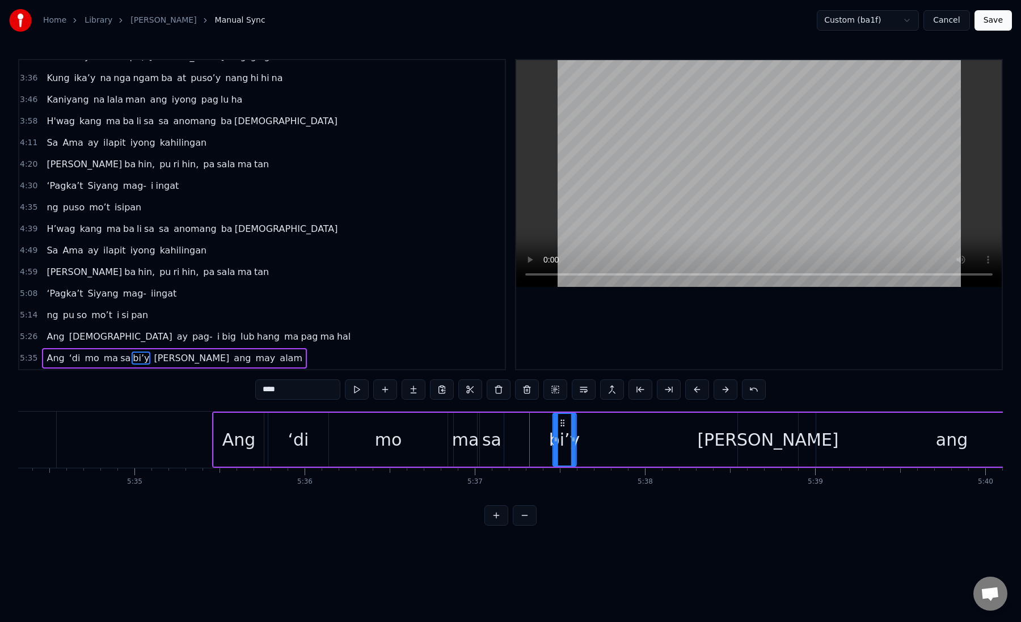
drag, startPoint x: 514, startPoint y: 422, endPoint x: 560, endPoint y: 424, distance: 46.0
click at [560, 424] on icon at bounding box center [561, 423] width 9 height 9
drag, startPoint x: 578, startPoint y: 440, endPoint x: 715, endPoint y: 441, distance: 137.2
click at [715, 441] on icon at bounding box center [715, 439] width 5 height 9
drag, startPoint x: 555, startPoint y: 442, endPoint x: 568, endPoint y: 442, distance: 12.5
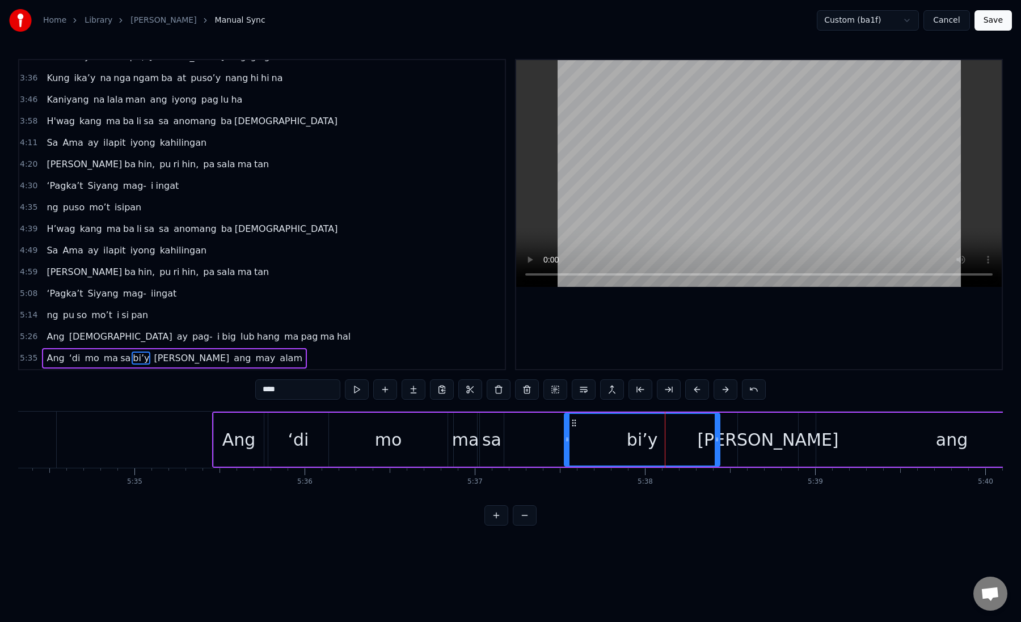
click at [568, 442] on icon at bounding box center [567, 439] width 5 height 9
click at [491, 436] on div "sa" at bounding box center [491, 440] width 19 height 26
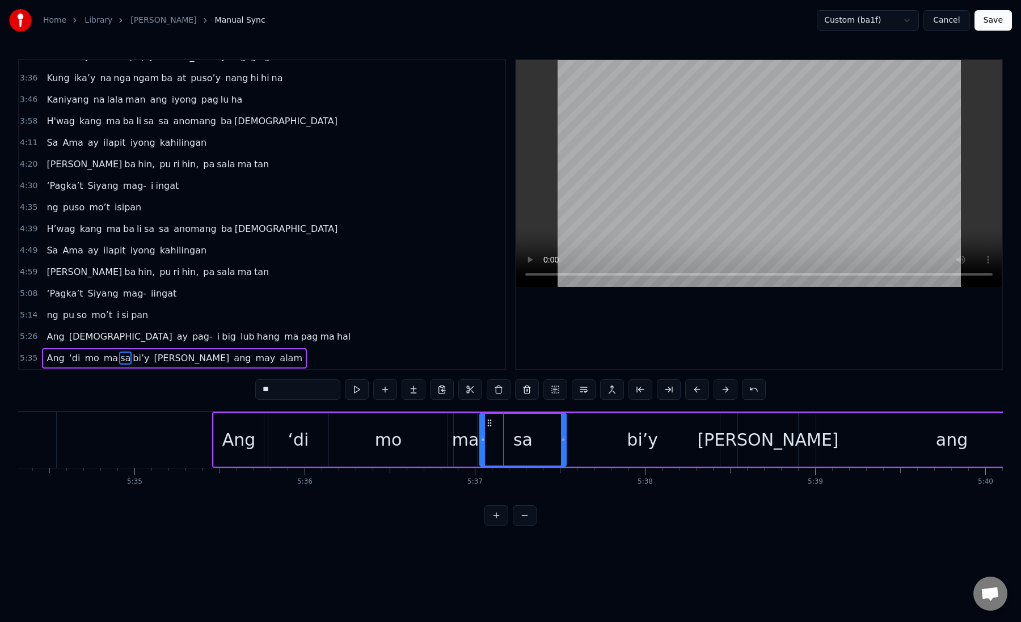
drag, startPoint x: 500, startPoint y: 440, endPoint x: 561, endPoint y: 444, distance: 61.9
click at [562, 444] on div at bounding box center [563, 440] width 5 height 52
click at [586, 436] on div "bi’y" at bounding box center [642, 440] width 155 height 54
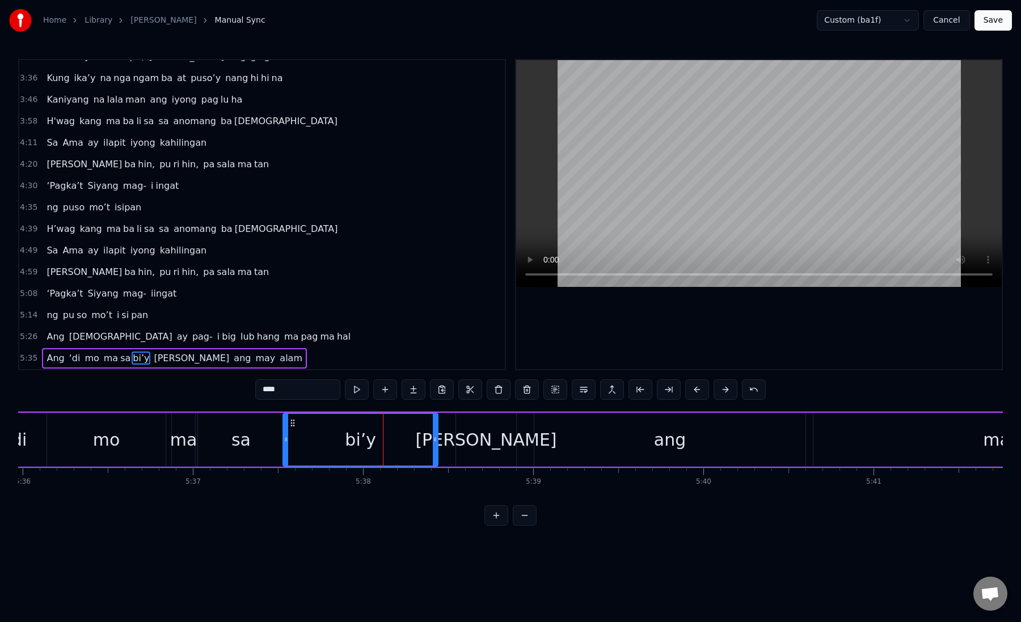
scroll to position [0, 57157]
click at [478, 445] on div "[PERSON_NAME]" at bounding box center [491, 440] width 141 height 26
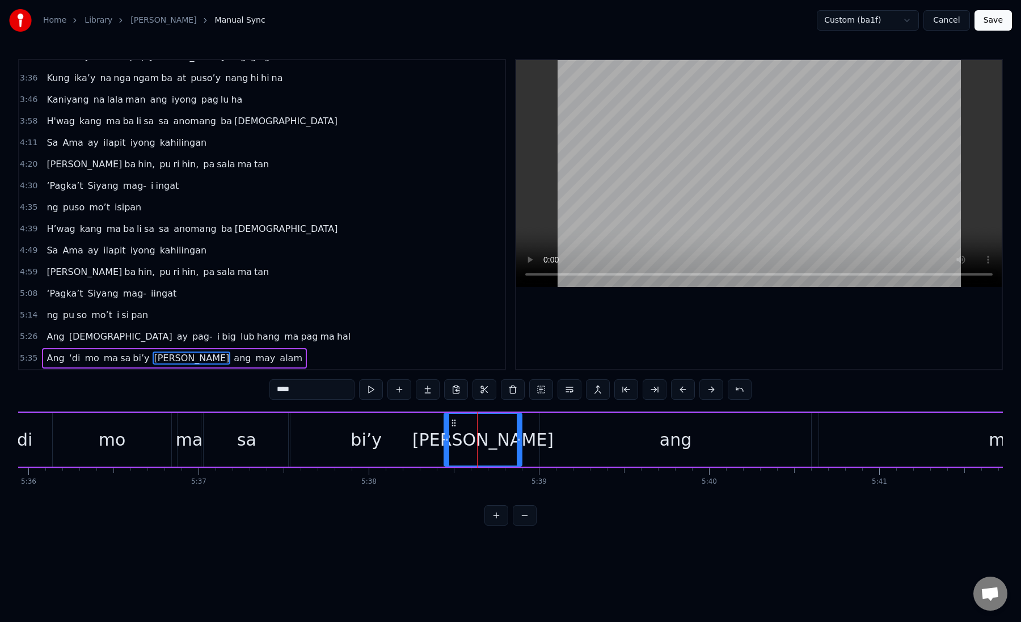
drag, startPoint x: 465, startPoint y: 443, endPoint x: 446, endPoint y: 443, distance: 18.7
click at [446, 443] on icon at bounding box center [447, 439] width 5 height 9
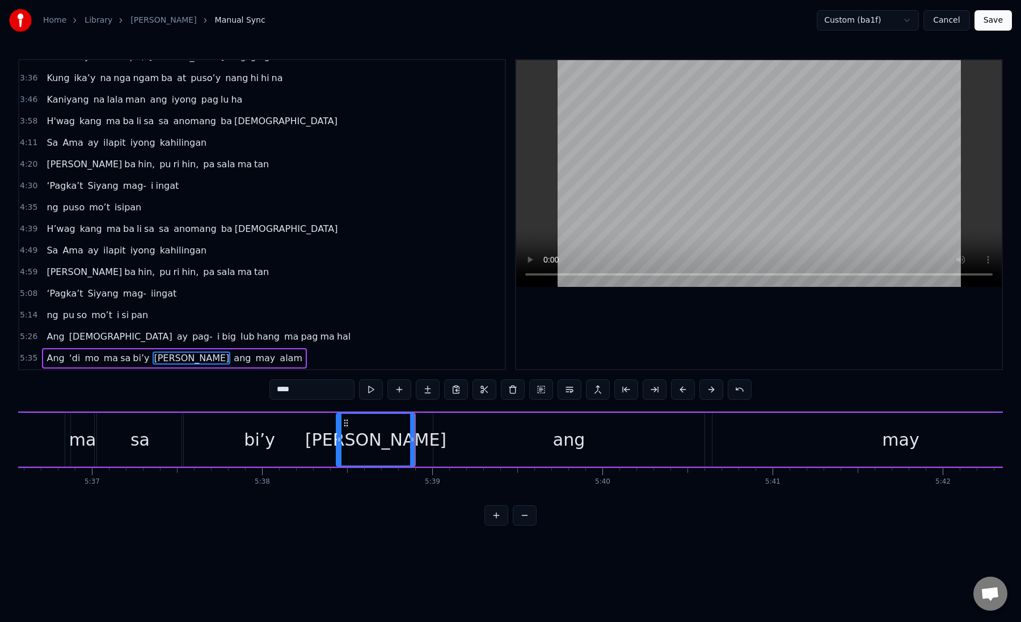
scroll to position [0, 57267]
click at [459, 435] on div "ang" at bounding box center [565, 440] width 271 height 54
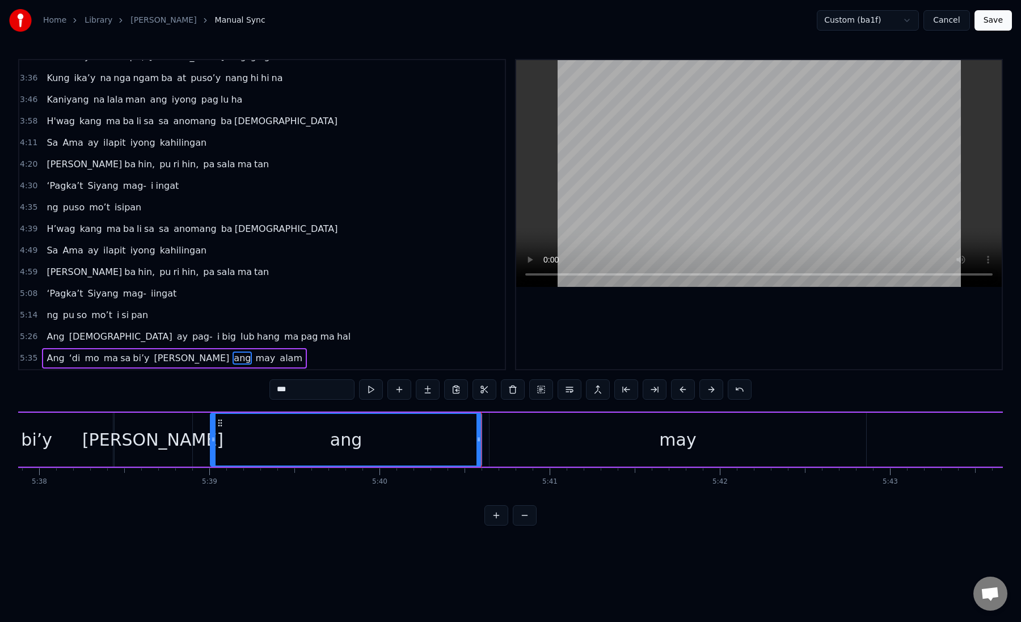
scroll to position [0, 57510]
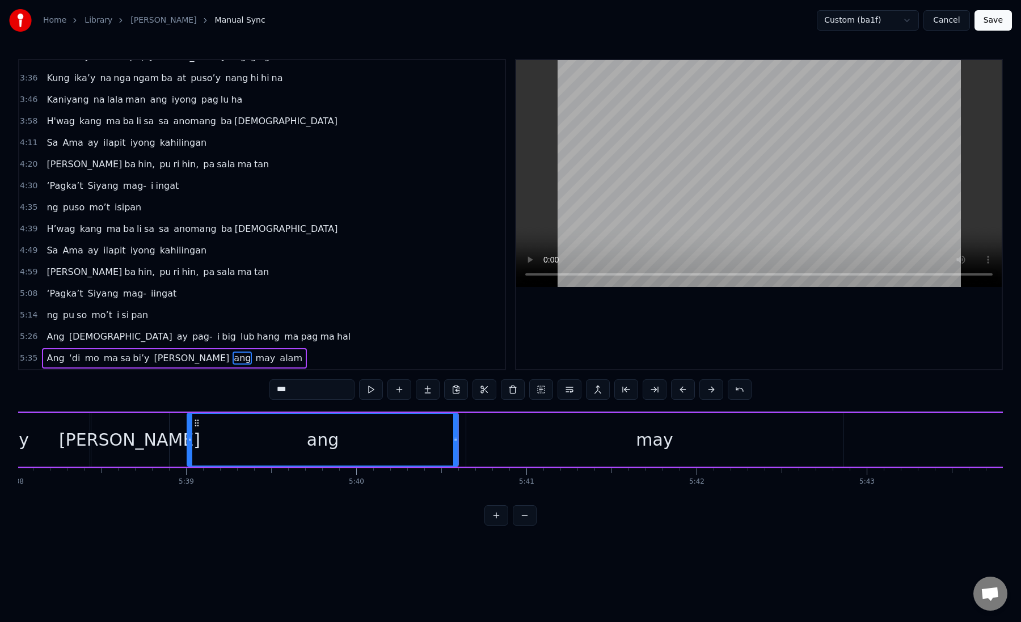
click at [493, 434] on div "may" at bounding box center [654, 440] width 377 height 54
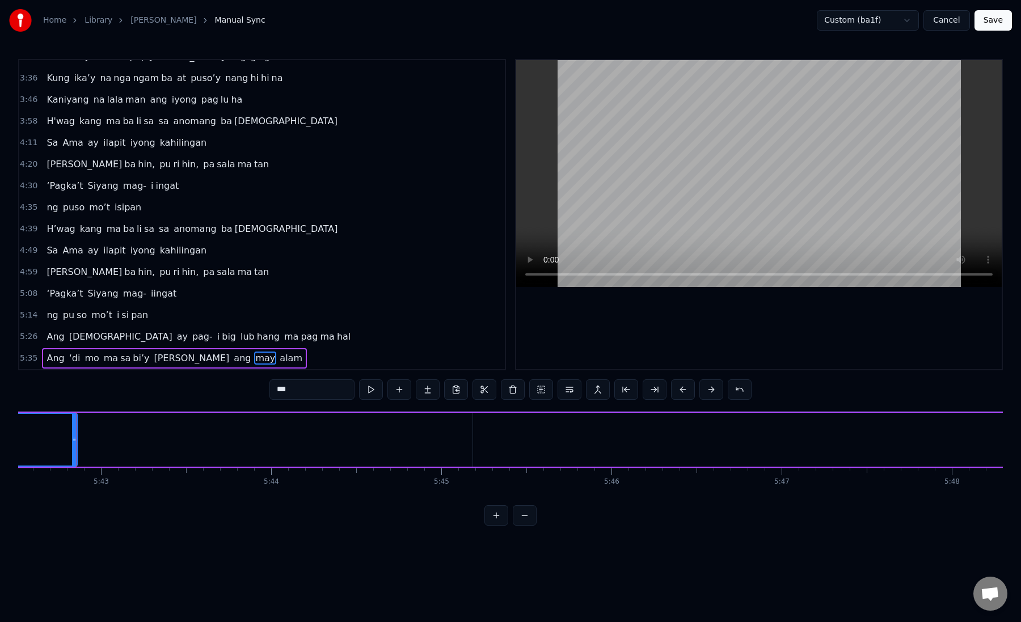
scroll to position [0, 58391]
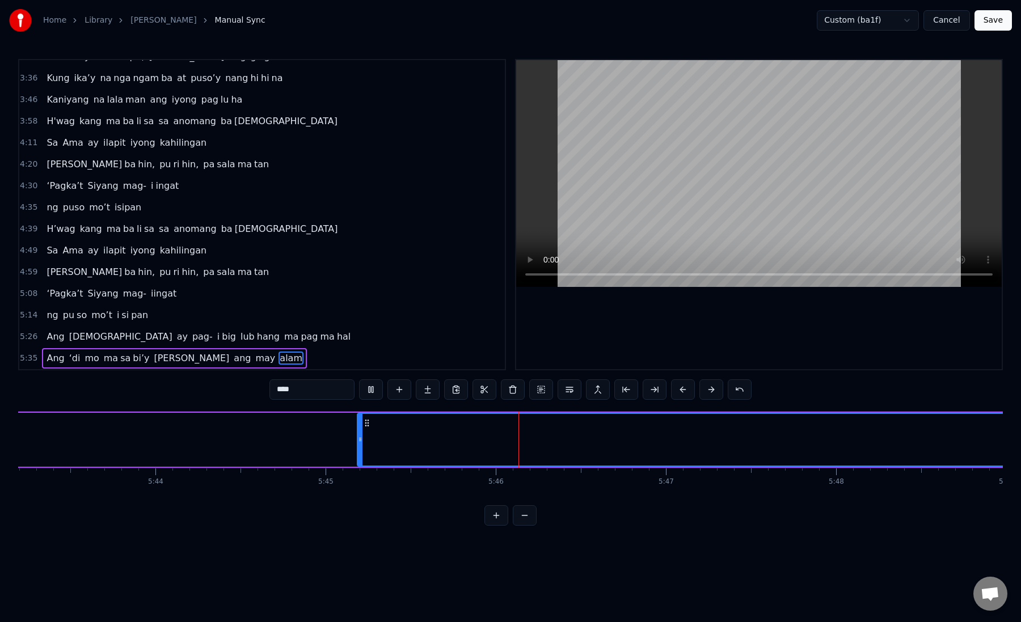
click at [653, 388] on button at bounding box center [655, 389] width 24 height 20
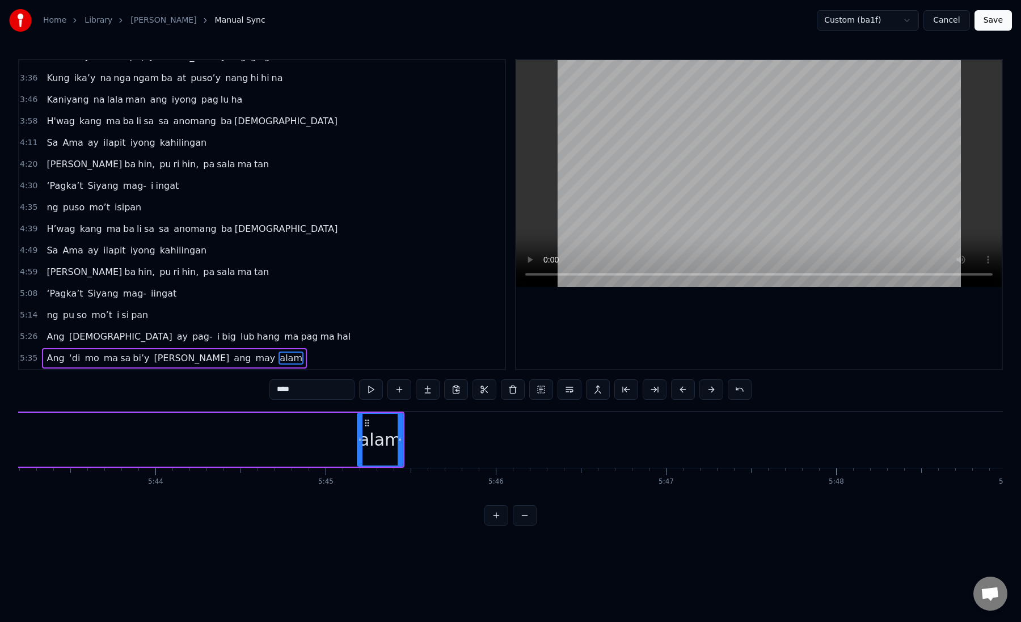
drag, startPoint x: 280, startPoint y: 393, endPoint x: 327, endPoint y: 398, distance: 47.3
click at [327, 398] on input "****" at bounding box center [311, 389] width 85 height 20
type input "*"
click at [425, 392] on button at bounding box center [428, 389] width 24 height 20
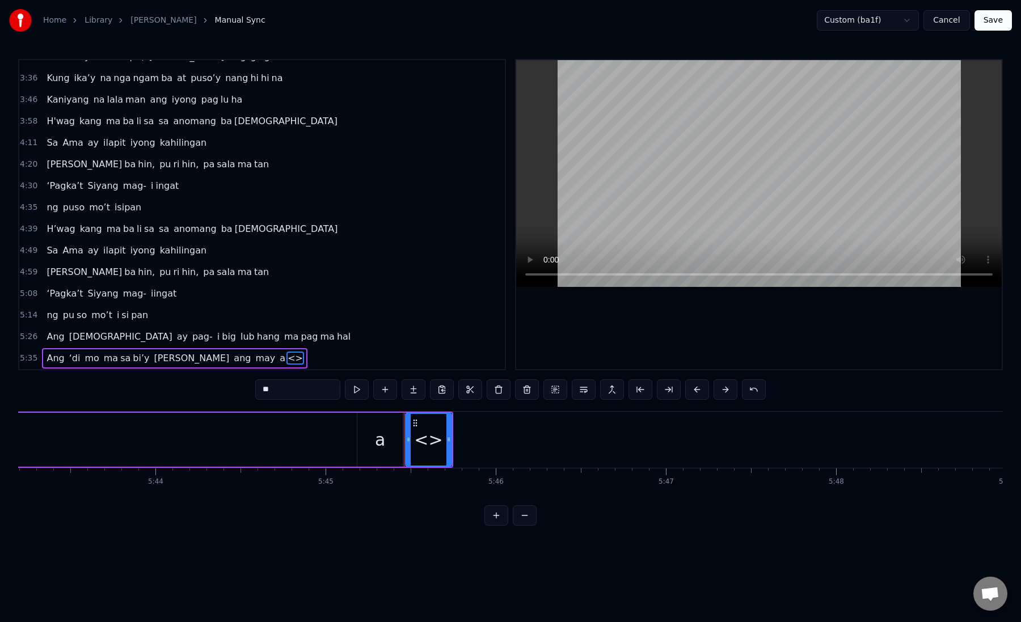
paste input "*"
drag, startPoint x: 303, startPoint y: 385, endPoint x: 243, endPoint y: 381, distance: 60.8
click at [242, 382] on div "0:19 Kung sa puso mo 0:23 ay hindi ma i wa san 0:28 Ang pag da law ni tong mga …" at bounding box center [510, 292] width 985 height 467
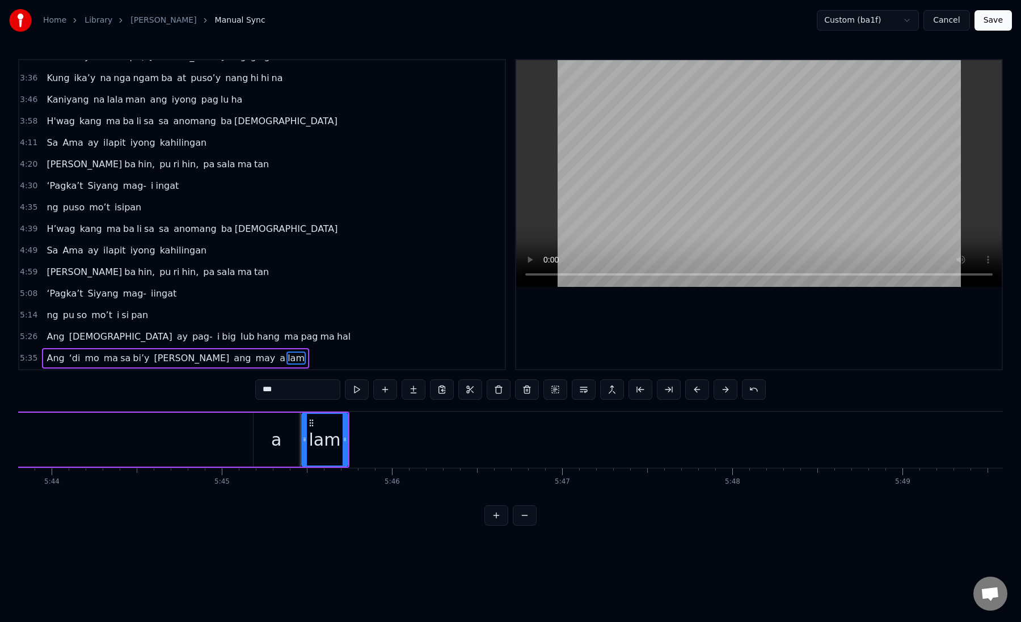
scroll to position [0, 58597]
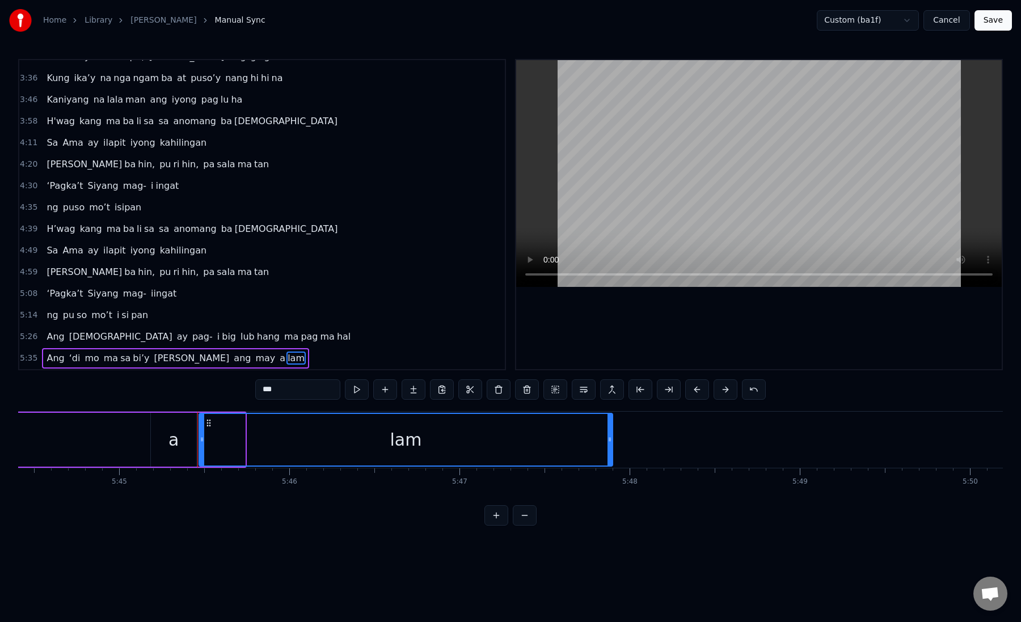
drag, startPoint x: 241, startPoint y: 440, endPoint x: 639, endPoint y: 453, distance: 397.8
click at [612, 454] on div at bounding box center [609, 440] width 5 height 52
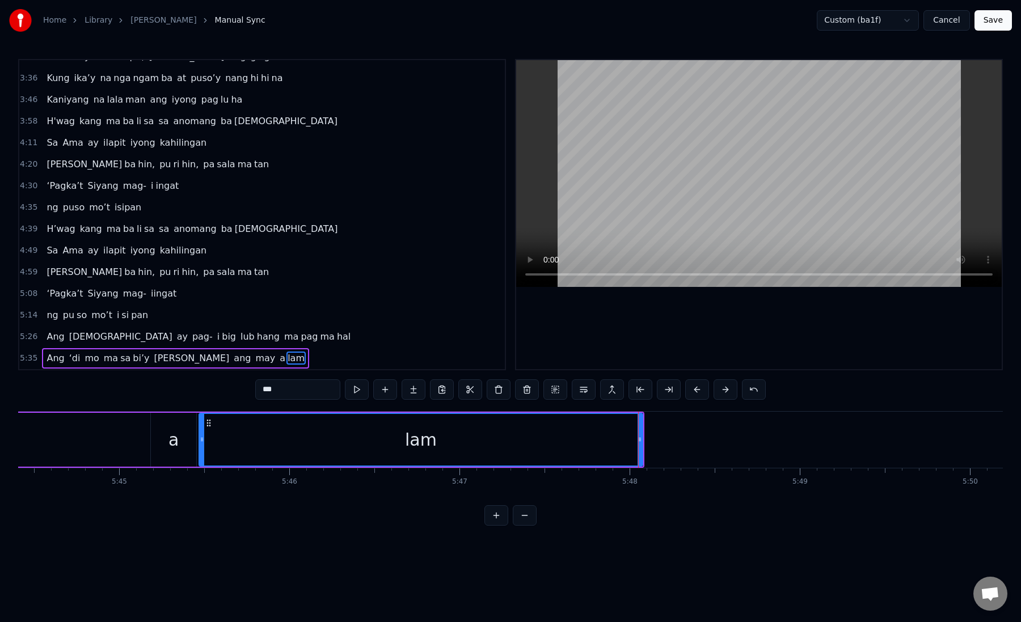
type input "***"
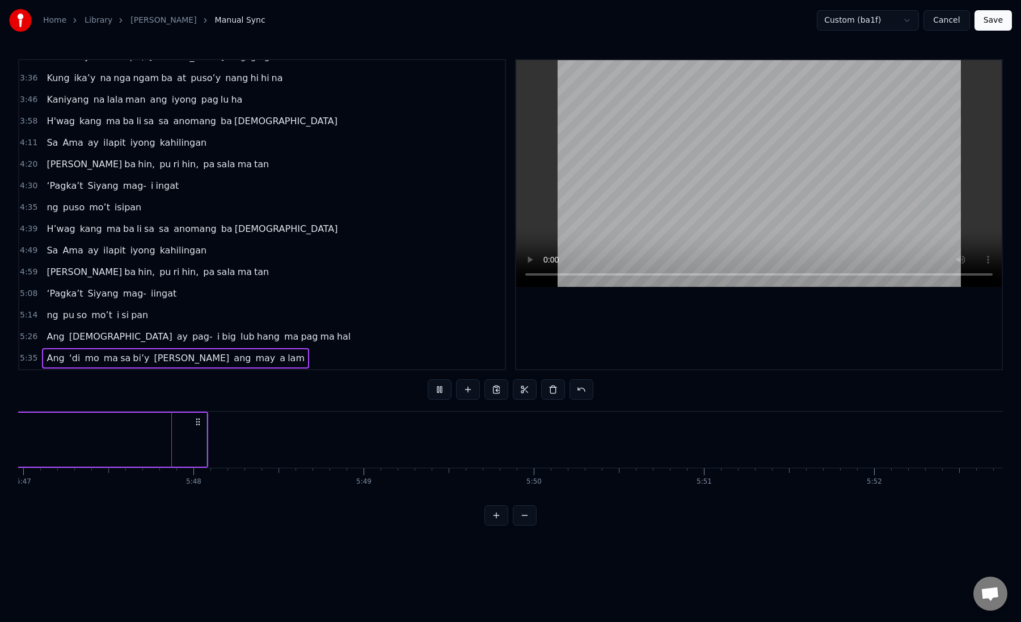
scroll to position [0, 59046]
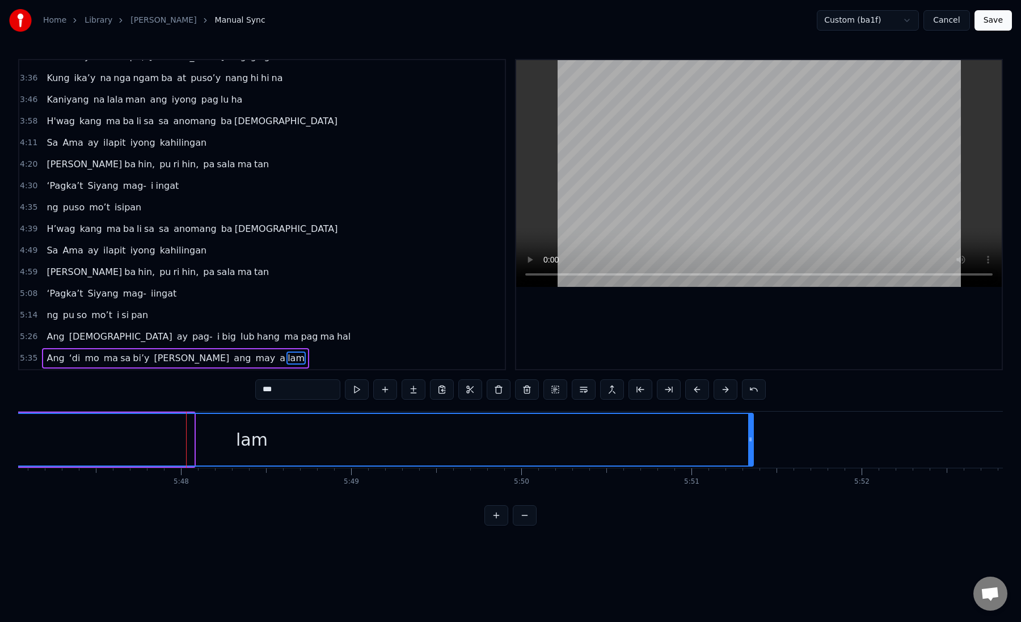
drag, startPoint x: 192, startPoint y: 439, endPoint x: 752, endPoint y: 449, distance: 559.8
click at [752, 449] on div at bounding box center [750, 440] width 5 height 52
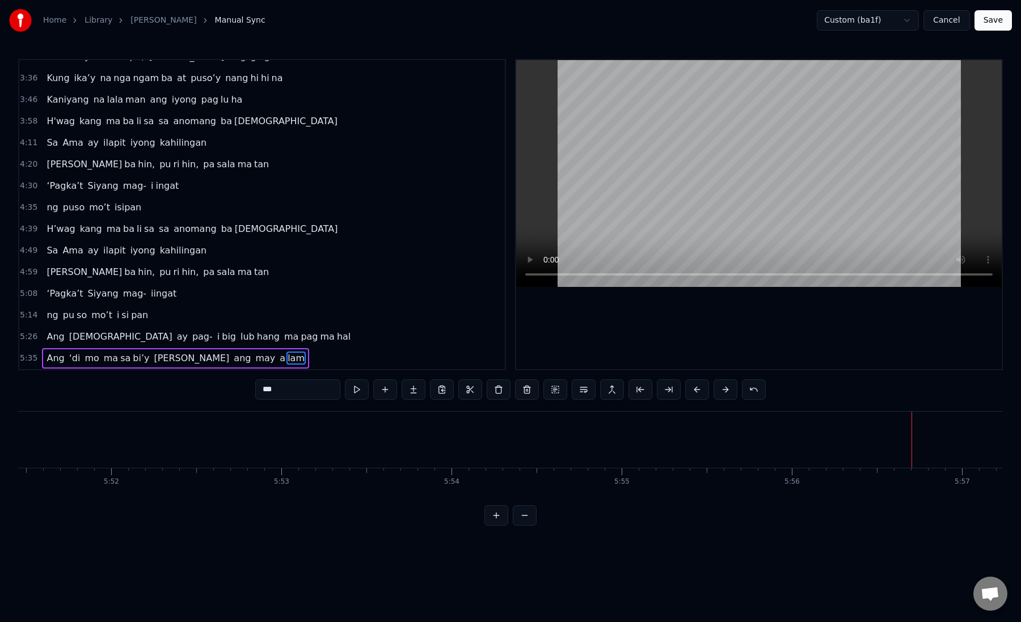
scroll to position [0, 59733]
click at [50, 336] on span "Ang" at bounding box center [55, 336] width 20 height 13
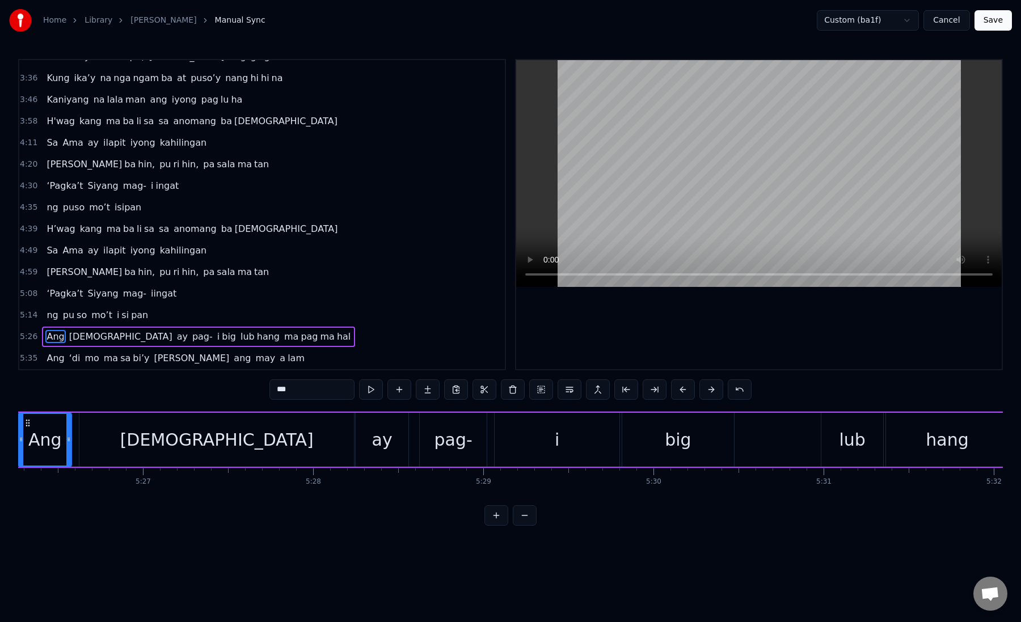
scroll to position [0, 55507]
click at [570, 426] on div "i" at bounding box center [561, 440] width 125 height 54
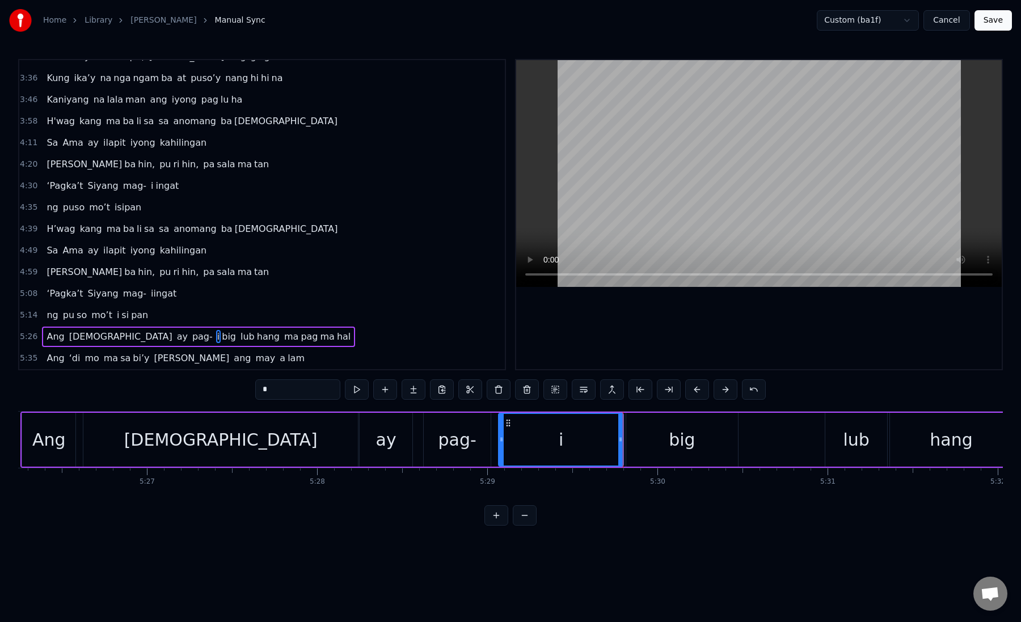
click at [637, 444] on div "big" at bounding box center [682, 440] width 112 height 54
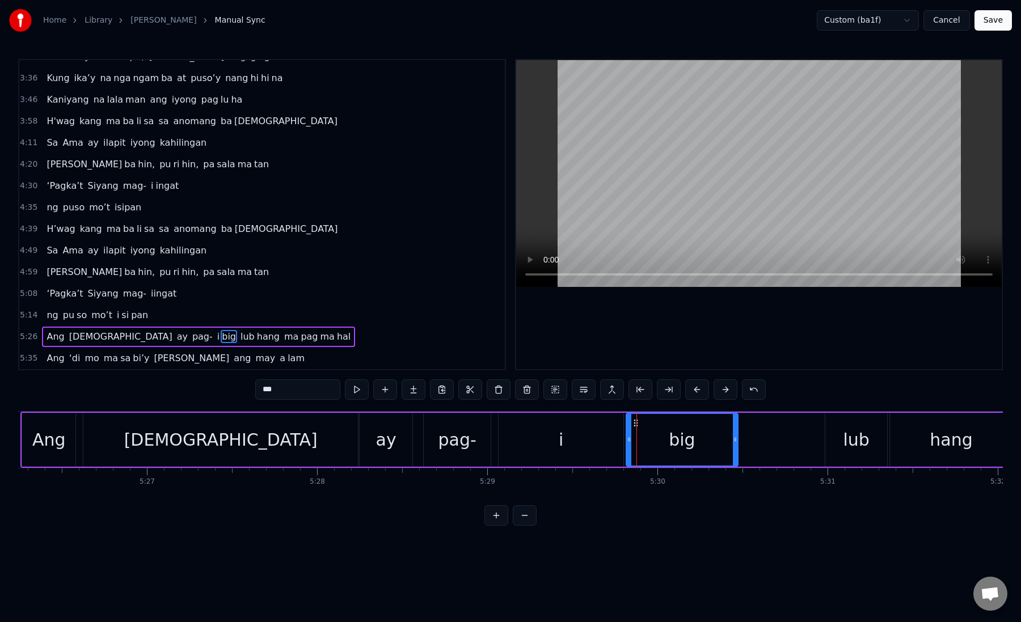
click at [603, 437] on div "i" at bounding box center [561, 440] width 125 height 54
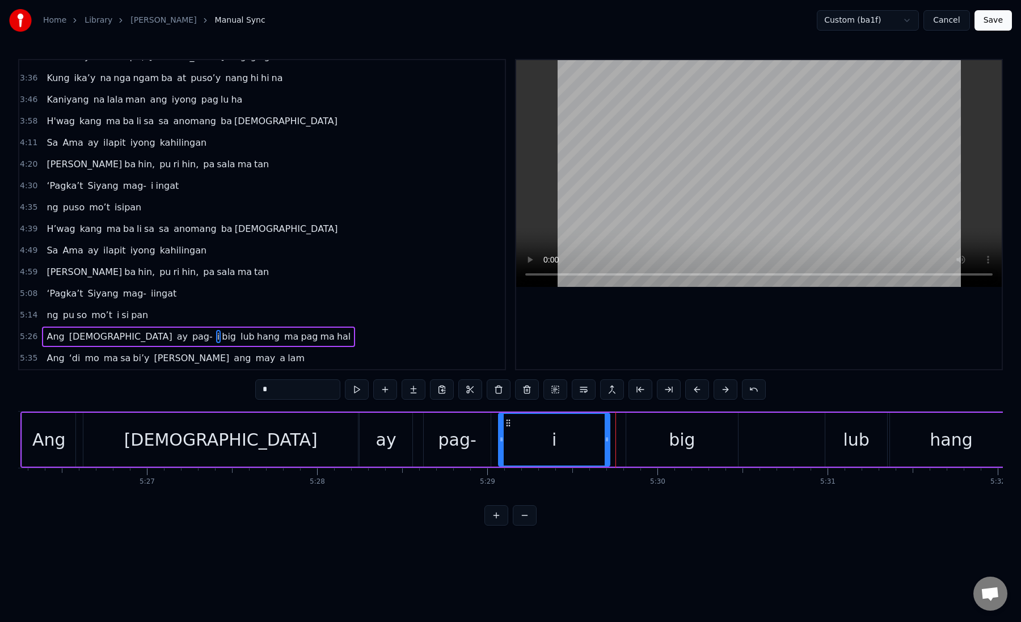
drag, startPoint x: 620, startPoint y: 441, endPoint x: 605, endPoint y: 442, distance: 15.9
click at [605, 442] on icon at bounding box center [607, 439] width 5 height 9
click at [629, 441] on div "big" at bounding box center [682, 440] width 112 height 54
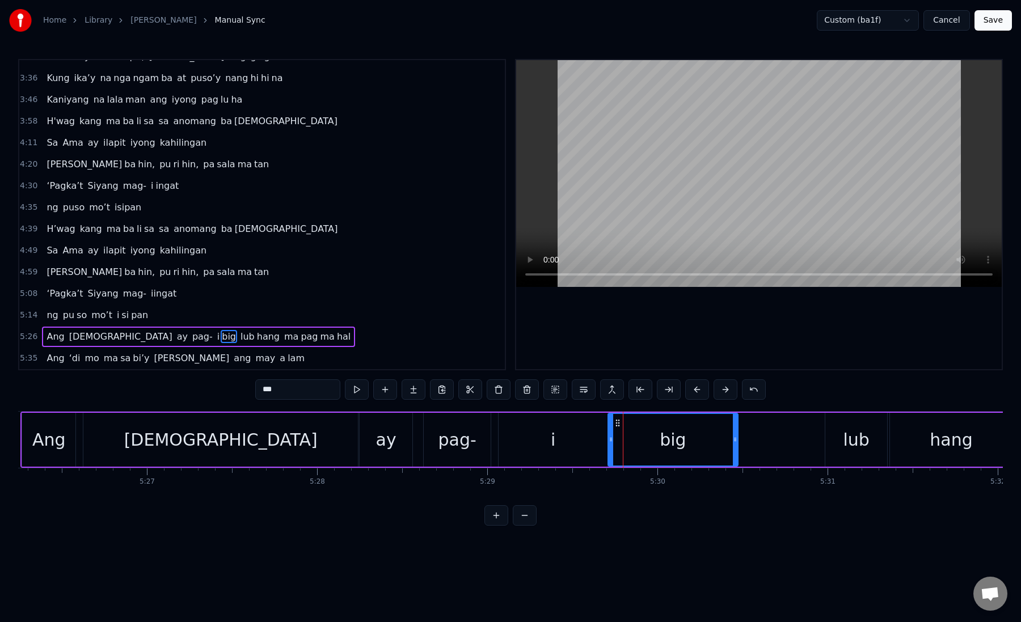
drag, startPoint x: 629, startPoint y: 441, endPoint x: 611, endPoint y: 441, distance: 18.1
click at [611, 441] on icon at bounding box center [611, 439] width 5 height 9
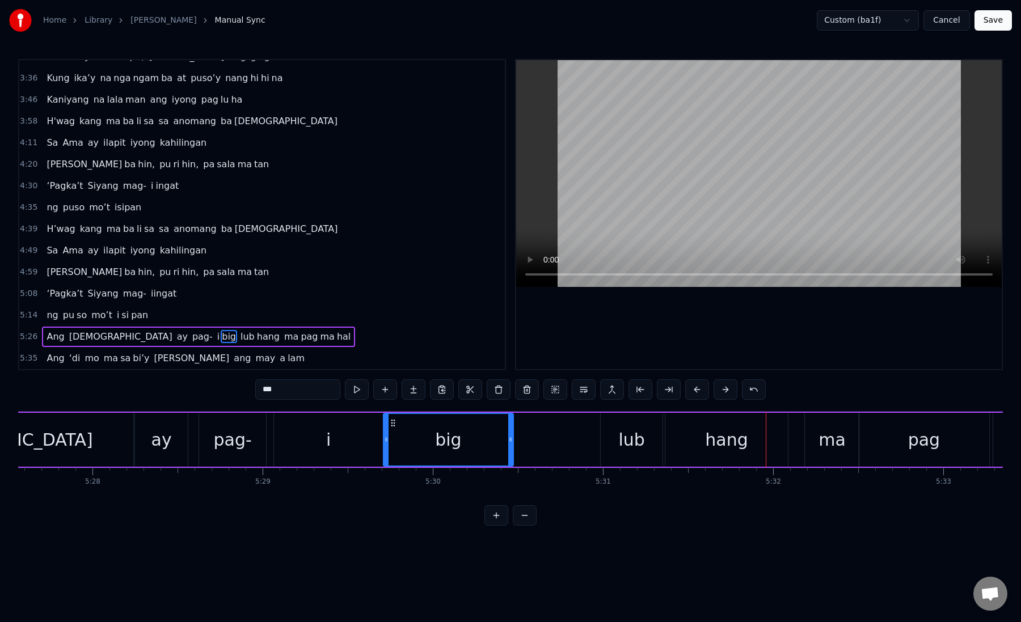
scroll to position [0, 55716]
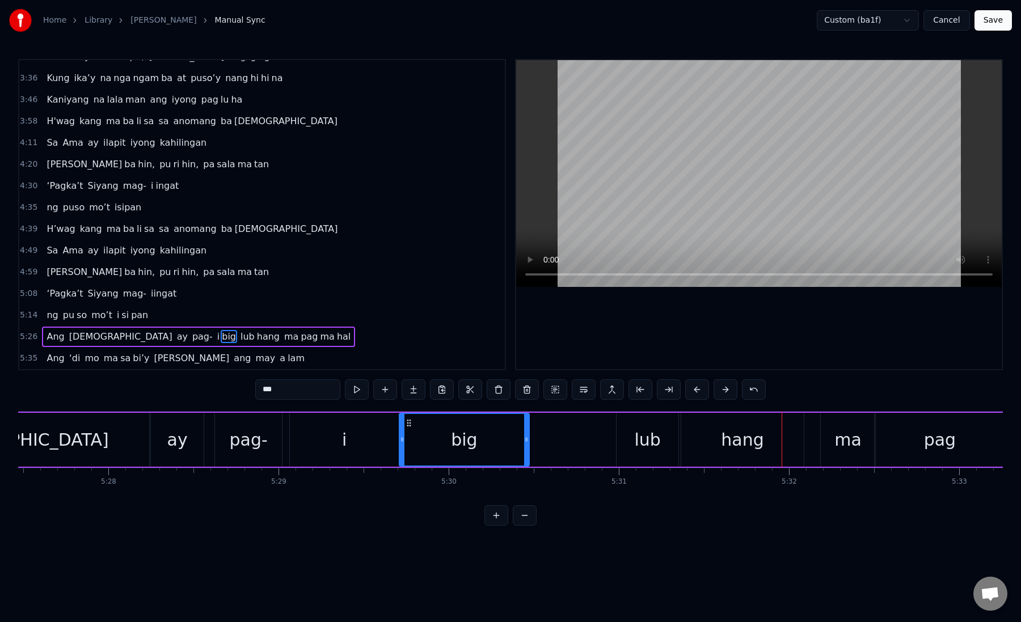
click at [660, 426] on div "lub" at bounding box center [647, 440] width 62 height 54
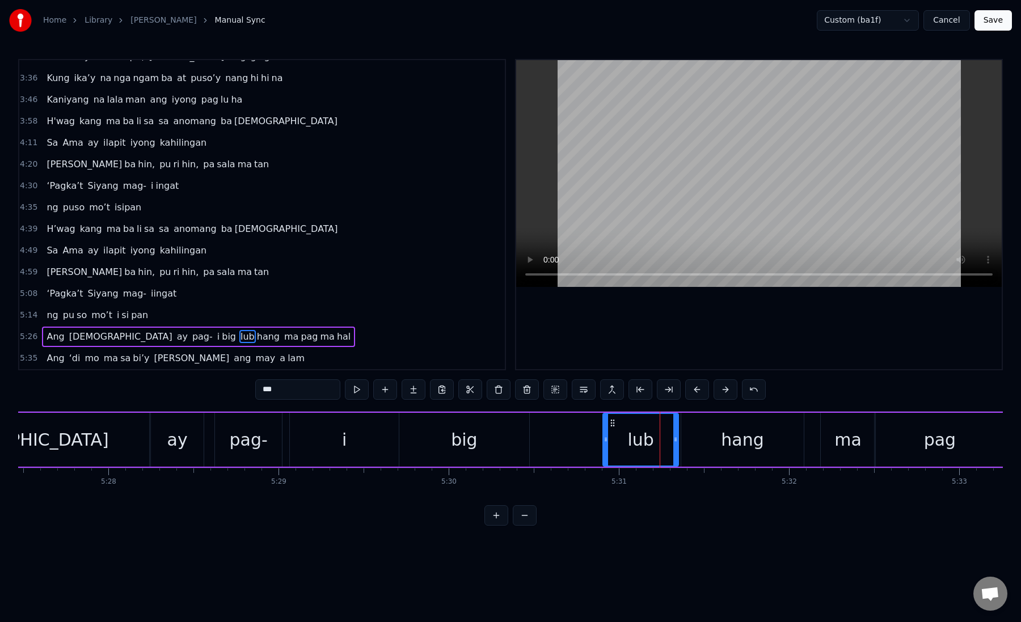
drag, startPoint x: 618, startPoint y: 440, endPoint x: 602, endPoint y: 440, distance: 15.9
click at [603, 440] on icon at bounding box center [605, 439] width 5 height 9
drag, startPoint x: 602, startPoint y: 440, endPoint x: 585, endPoint y: 442, distance: 17.7
click at [585, 442] on icon at bounding box center [586, 439] width 5 height 9
click at [832, 430] on div "ma" at bounding box center [848, 440] width 54 height 54
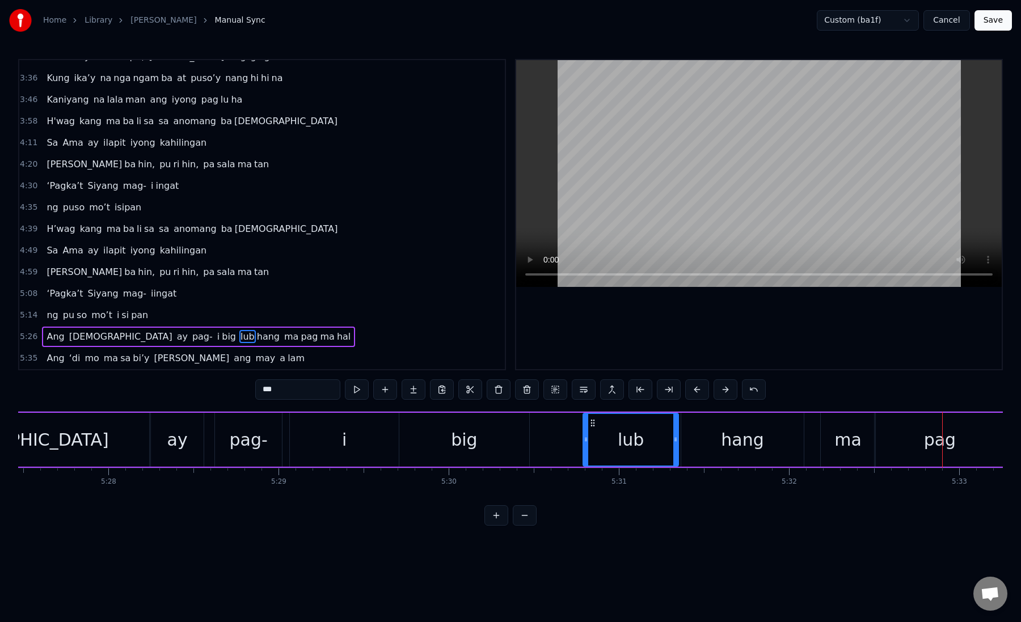
type input "**"
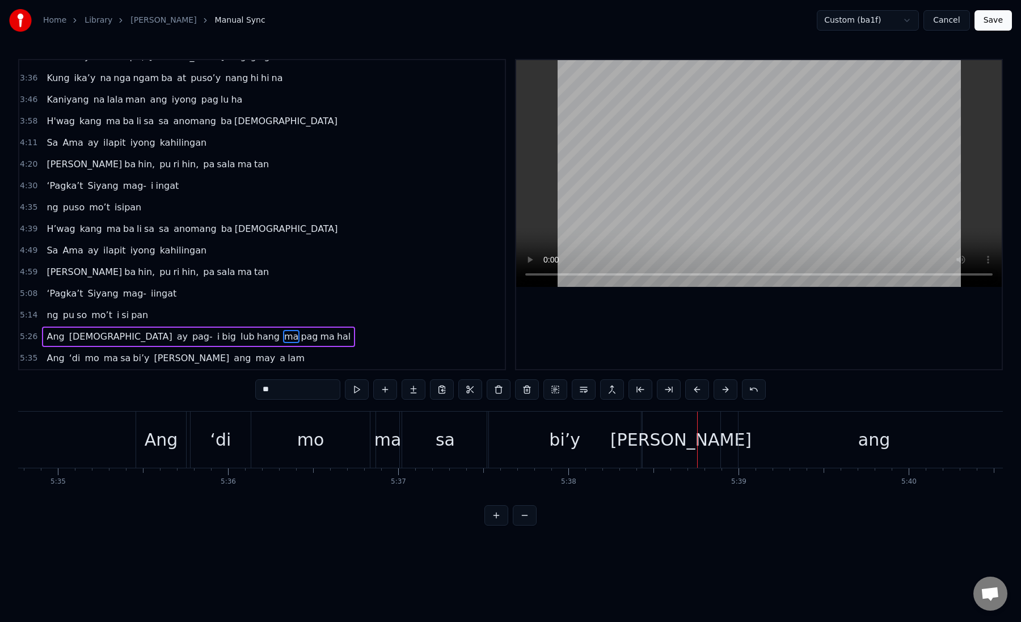
scroll to position [0, 56910]
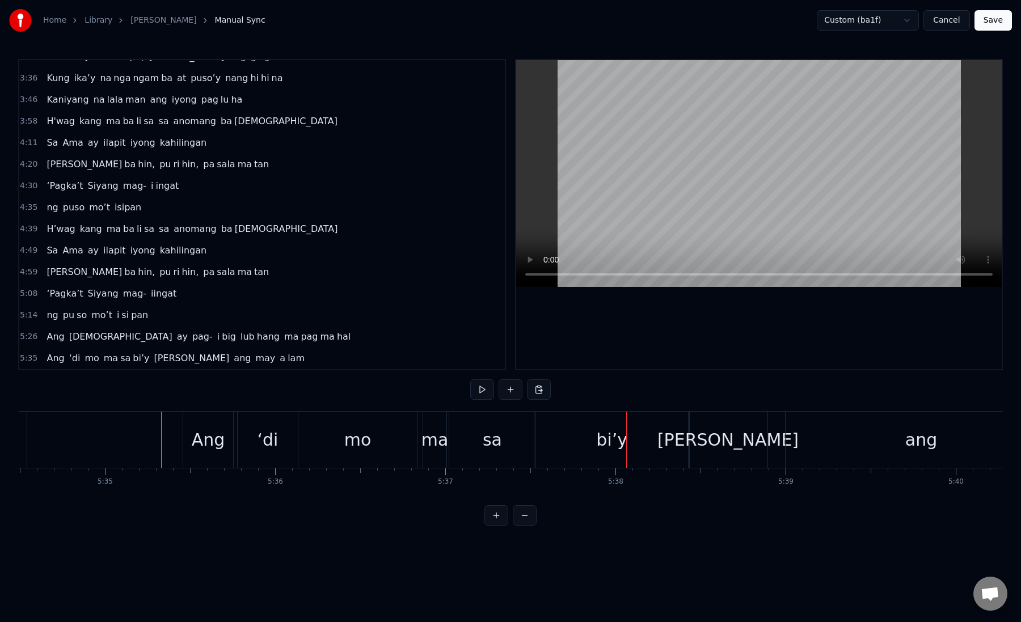
click at [366, 445] on div "mo" at bounding box center [357, 440] width 27 height 26
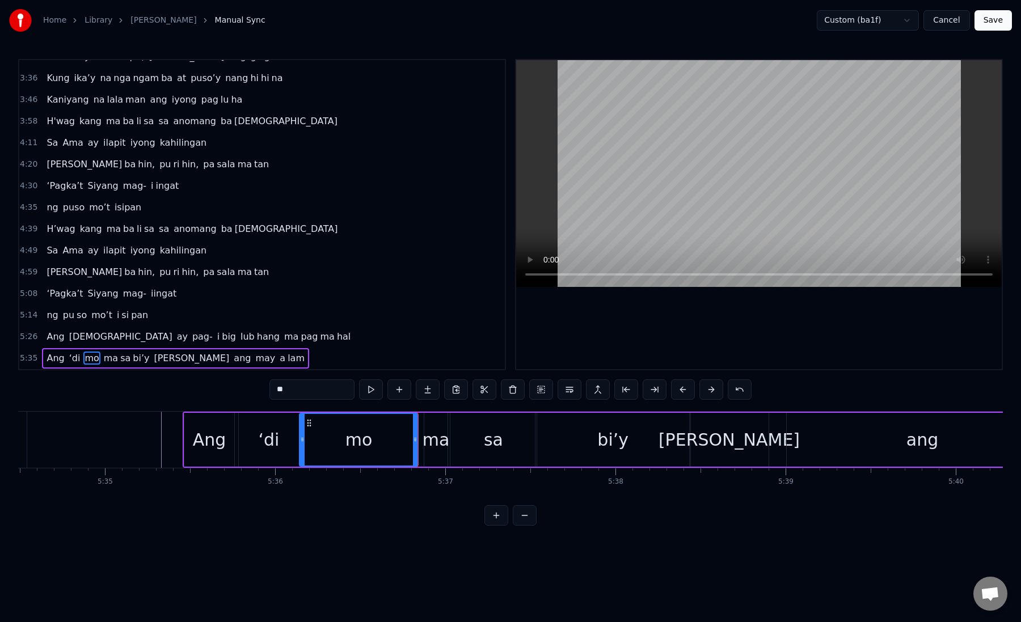
click at [430, 438] on div "ma" at bounding box center [436, 440] width 27 height 26
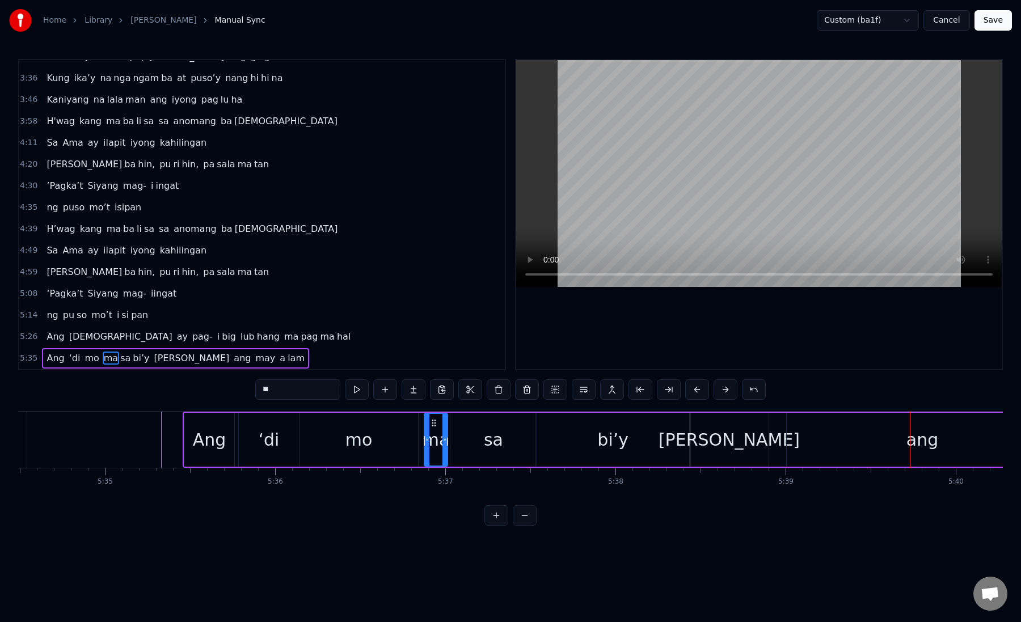
click at [564, 439] on div "bi’y" at bounding box center [612, 440] width 155 height 54
type input "****"
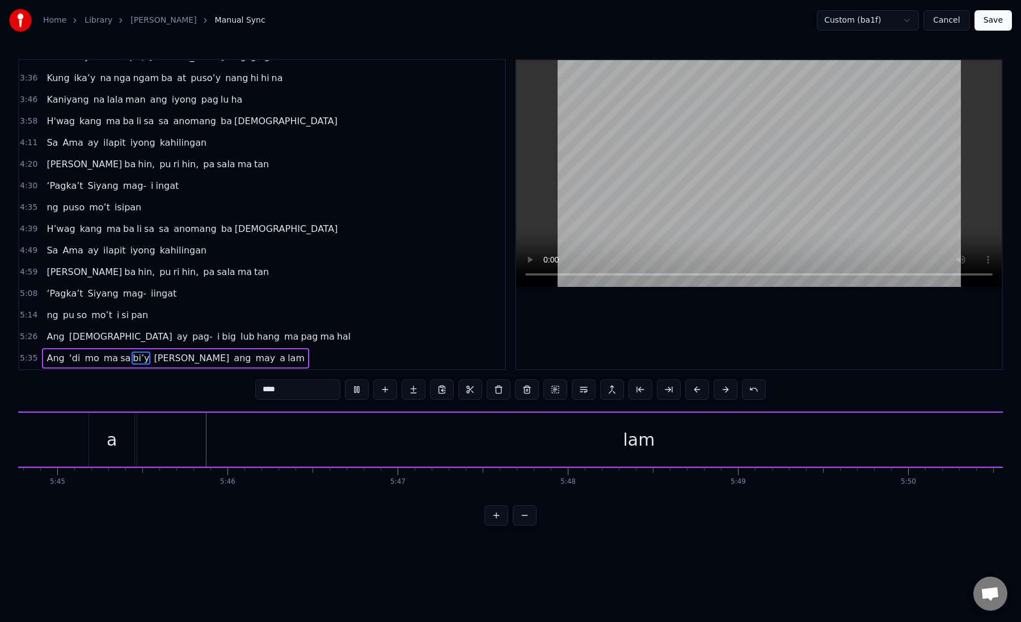
scroll to position [0, 58660]
click at [1003, 20] on button "Save" at bounding box center [992, 20] width 37 height 20
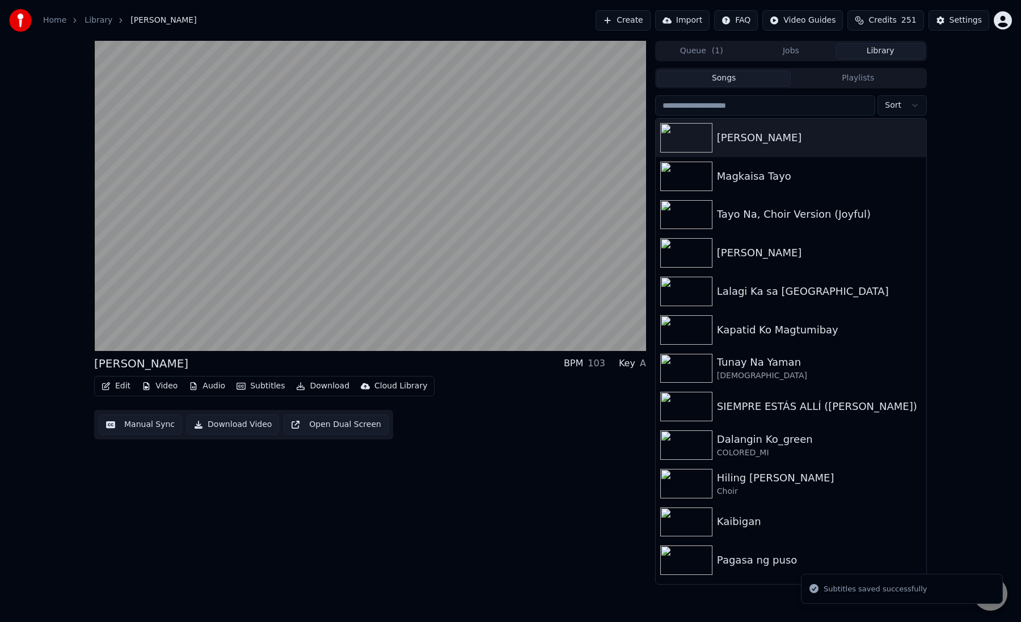
click at [229, 428] on button "Download Video" at bounding box center [233, 425] width 92 height 20
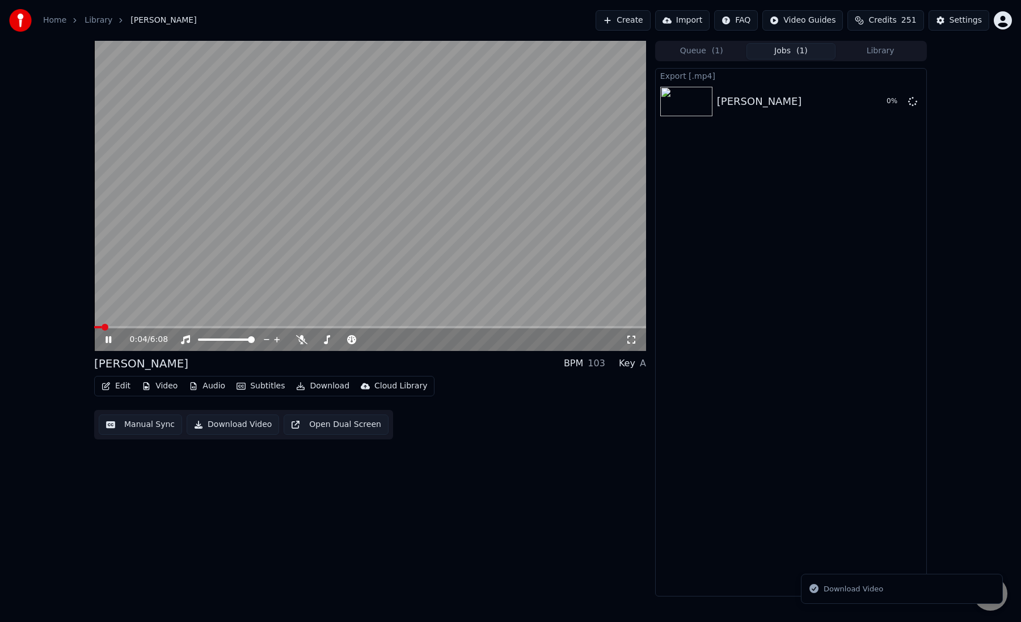
click at [435, 272] on video at bounding box center [370, 196] width 552 height 310
click at [150, 422] on button "Manual Sync" at bounding box center [140, 425] width 83 height 20
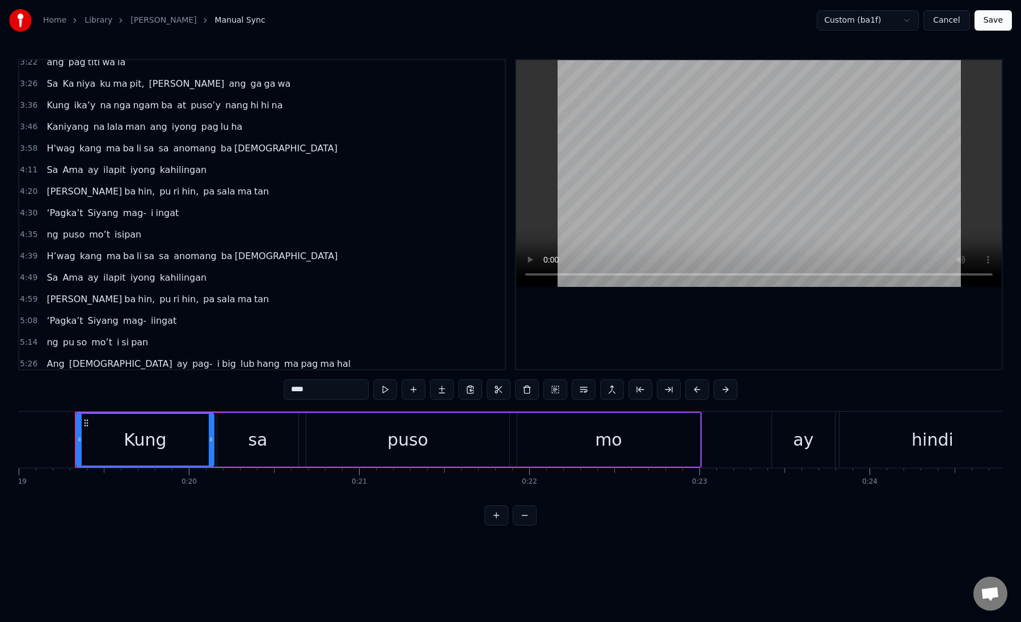
scroll to position [467, 0]
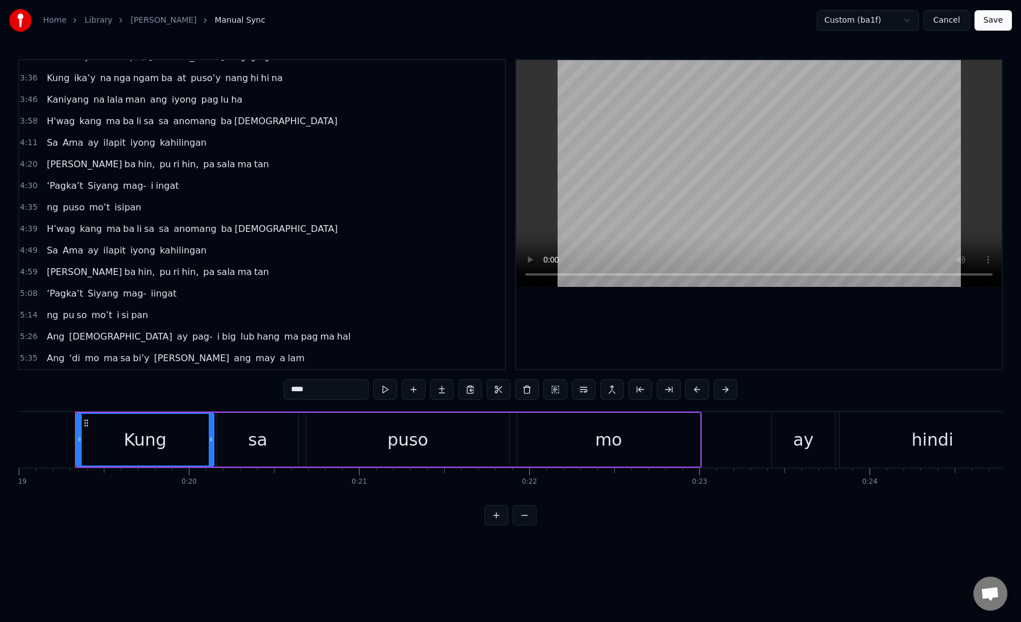
click at [56, 292] on span "‘Pagka’t" at bounding box center [64, 293] width 39 height 13
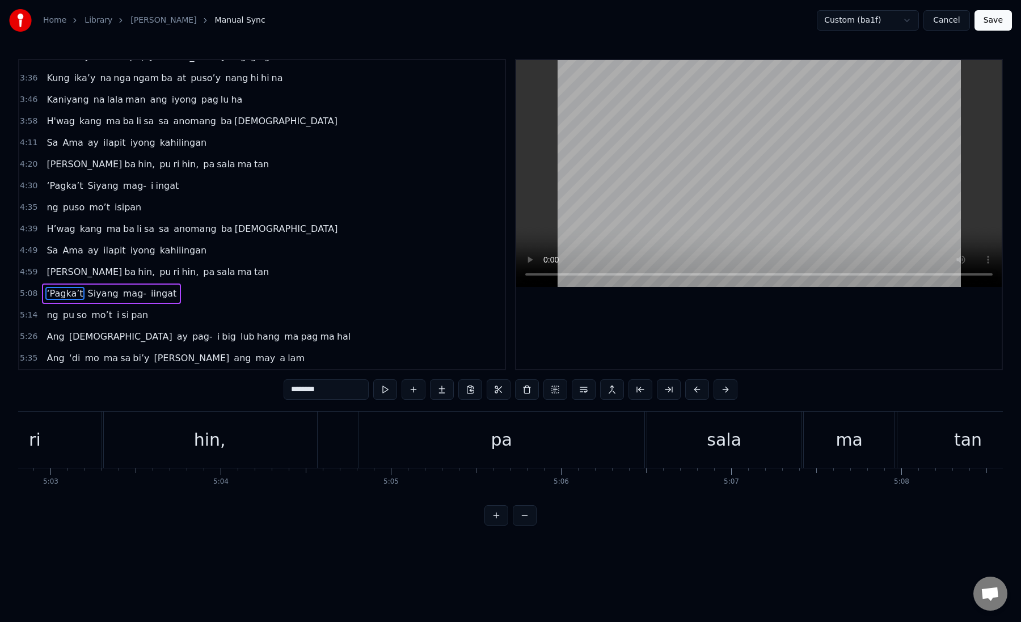
scroll to position [0, 51480]
click at [116, 208] on span "isipan" at bounding box center [127, 207] width 29 height 13
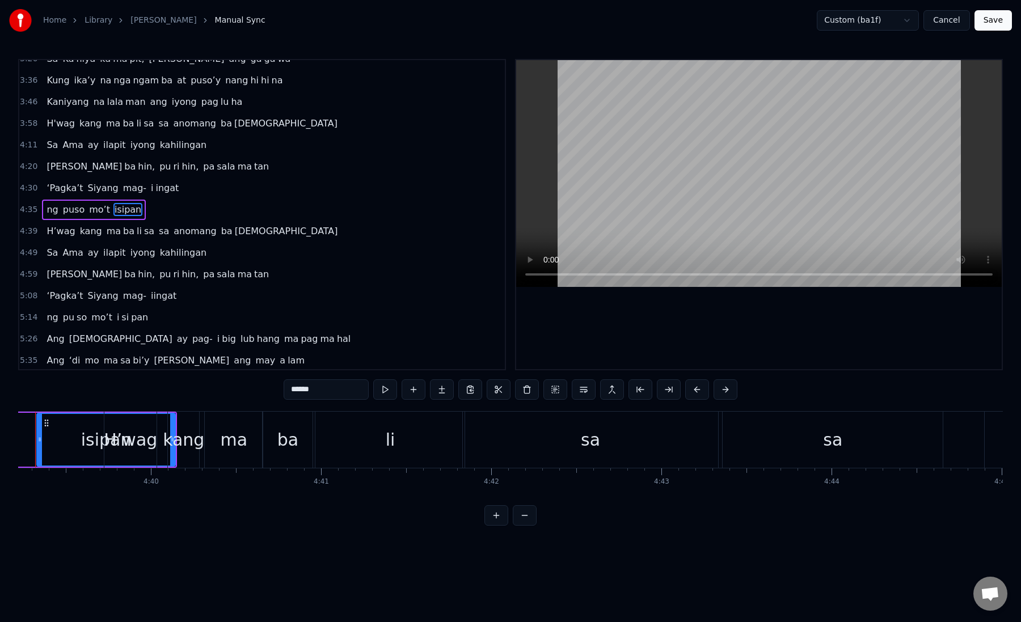
scroll to position [0, 47467]
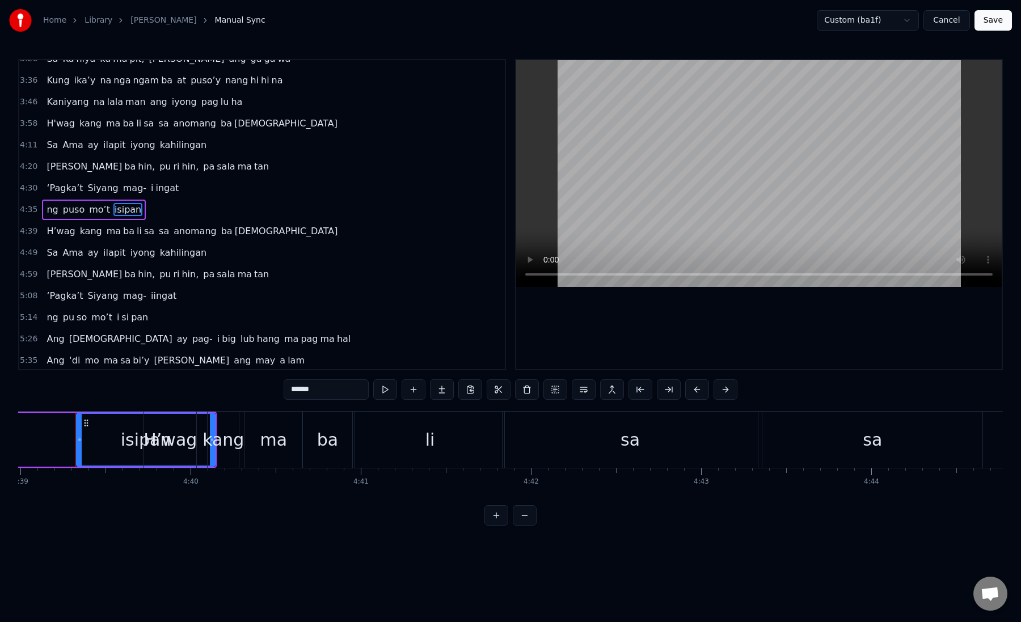
click at [51, 236] on span "H’wag" at bounding box center [60, 231] width 31 height 13
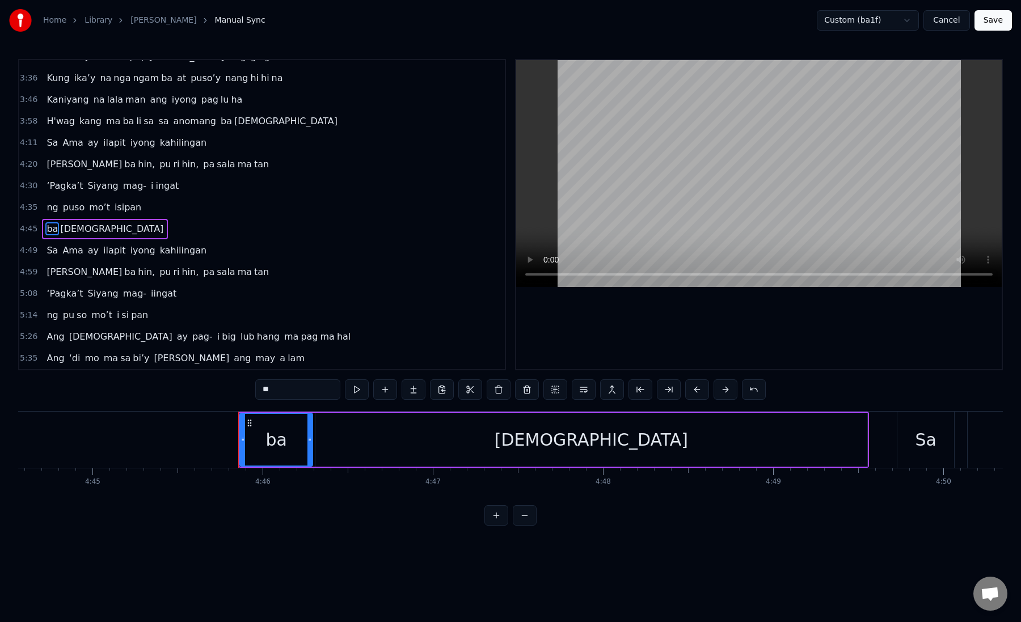
scroll to position [445, 0]
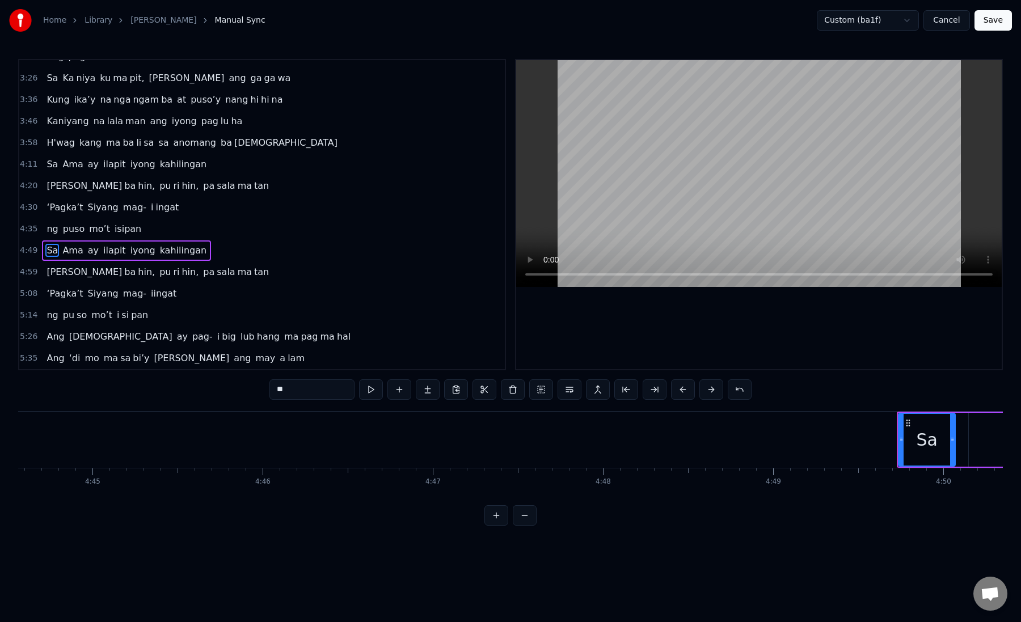
type input "***"
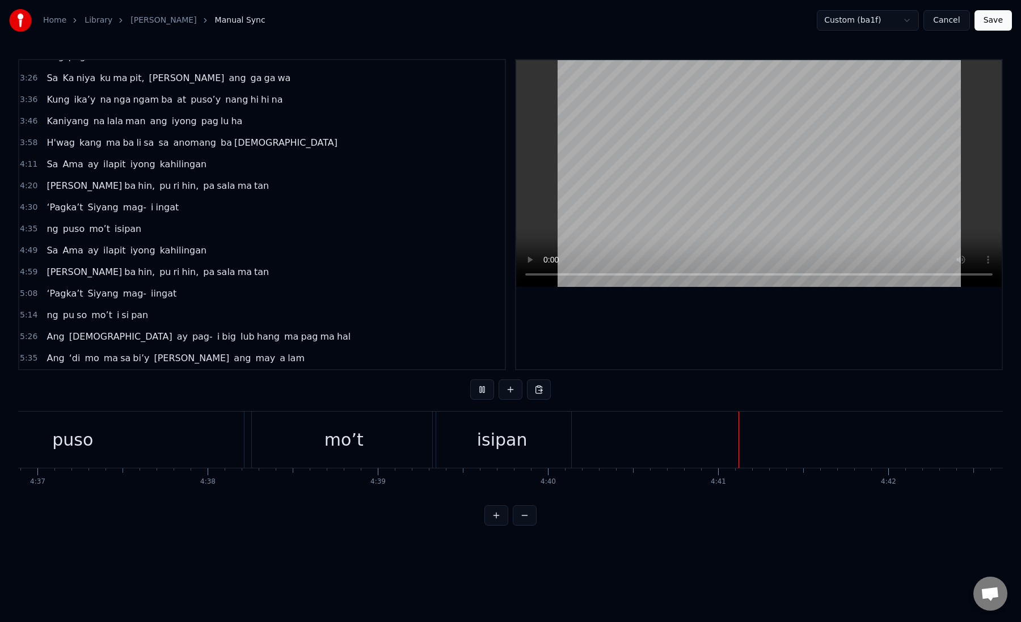
scroll to position [0, 47110]
click at [568, 457] on div "isipan" at bounding box center [501, 440] width 138 height 56
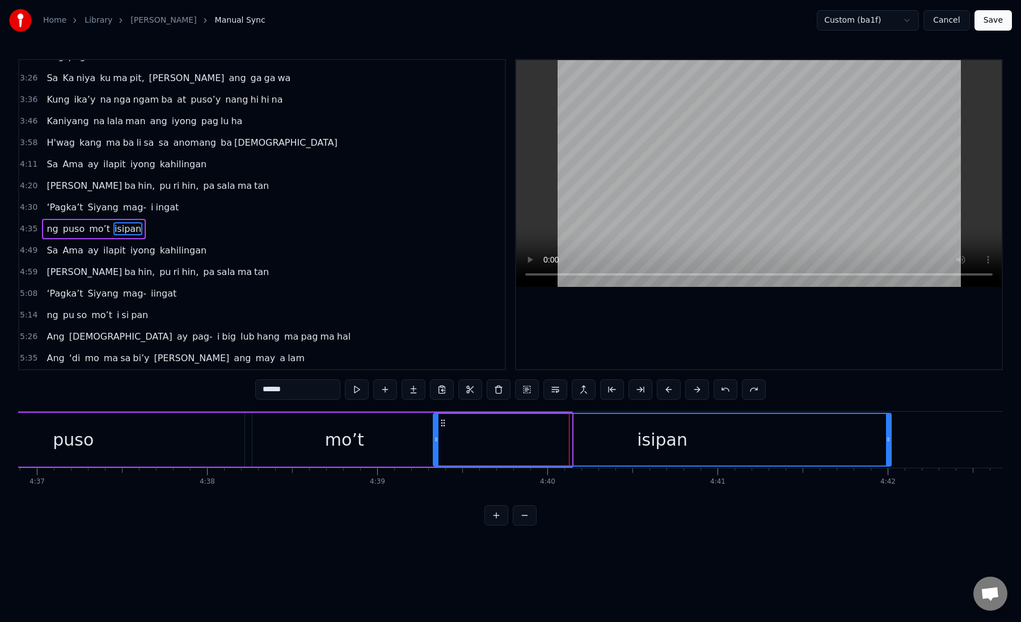
drag, startPoint x: 569, startPoint y: 445, endPoint x: 888, endPoint y: 461, distance: 319.7
click at [888, 461] on div at bounding box center [888, 440] width 5 height 52
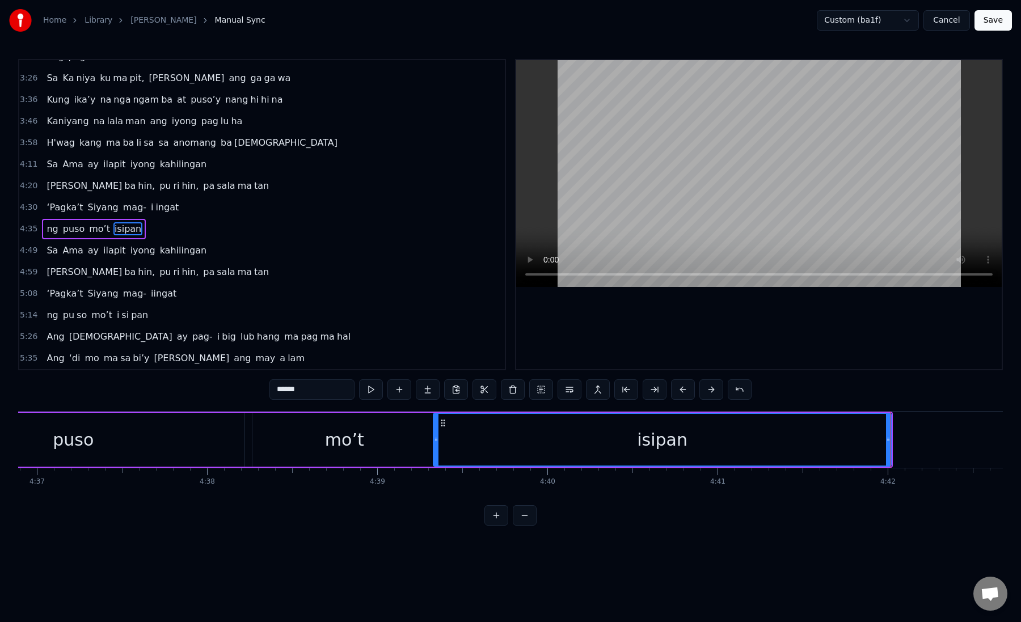
click at [473, 442] on div "isipan" at bounding box center [662, 440] width 457 height 52
click at [433, 443] on div "isipan" at bounding box center [662, 440] width 459 height 54
click at [417, 442] on div "mo’t" at bounding box center [344, 440] width 184 height 54
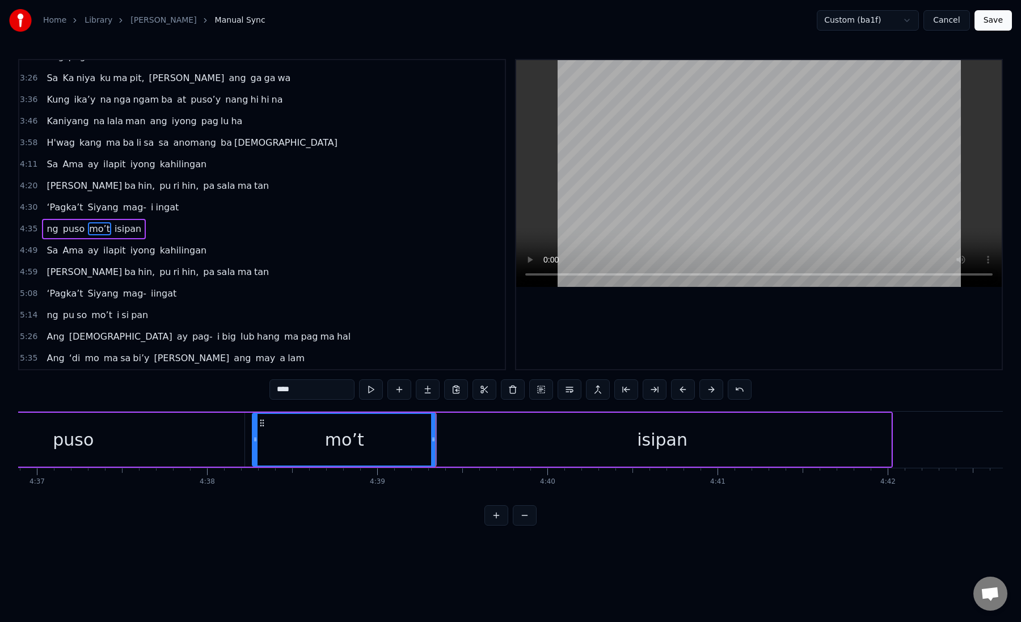
click at [447, 440] on div "isipan" at bounding box center [662, 440] width 458 height 54
type input "******"
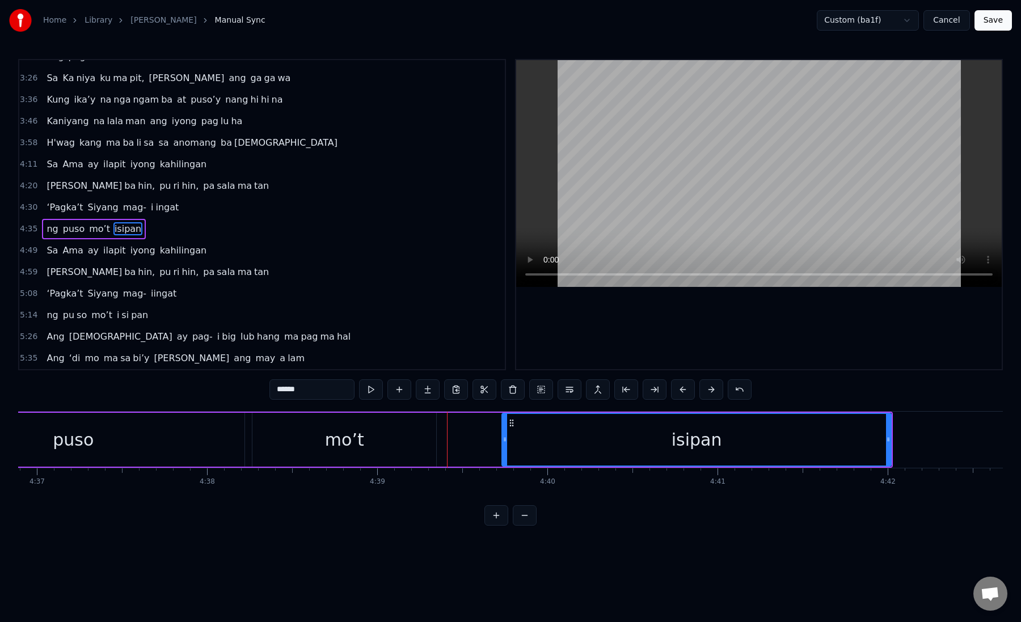
drag, startPoint x: 437, startPoint y: 441, endPoint x: 501, endPoint y: 448, distance: 63.9
click at [502, 449] on div at bounding box center [504, 440] width 5 height 52
drag, startPoint x: 888, startPoint y: 445, endPoint x: 932, endPoint y: 445, distance: 44.8
click at [890, 445] on div at bounding box center [888, 440] width 5 height 52
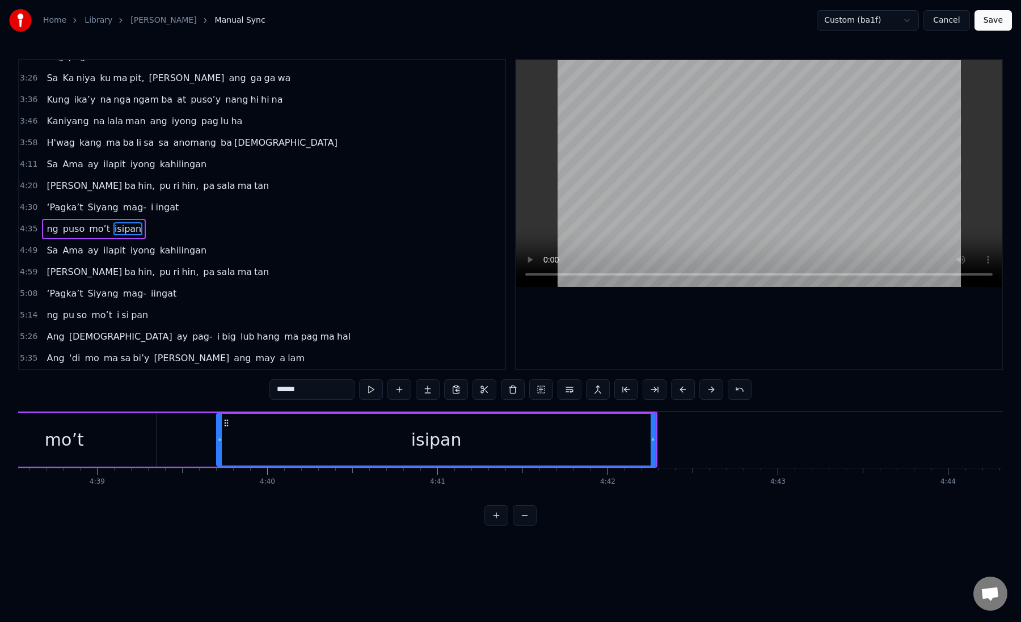
scroll to position [0, 47409]
drag, startPoint x: 635, startPoint y: 443, endPoint x: 723, endPoint y: 450, distance: 88.2
click at [666, 450] on div at bounding box center [664, 440] width 5 height 52
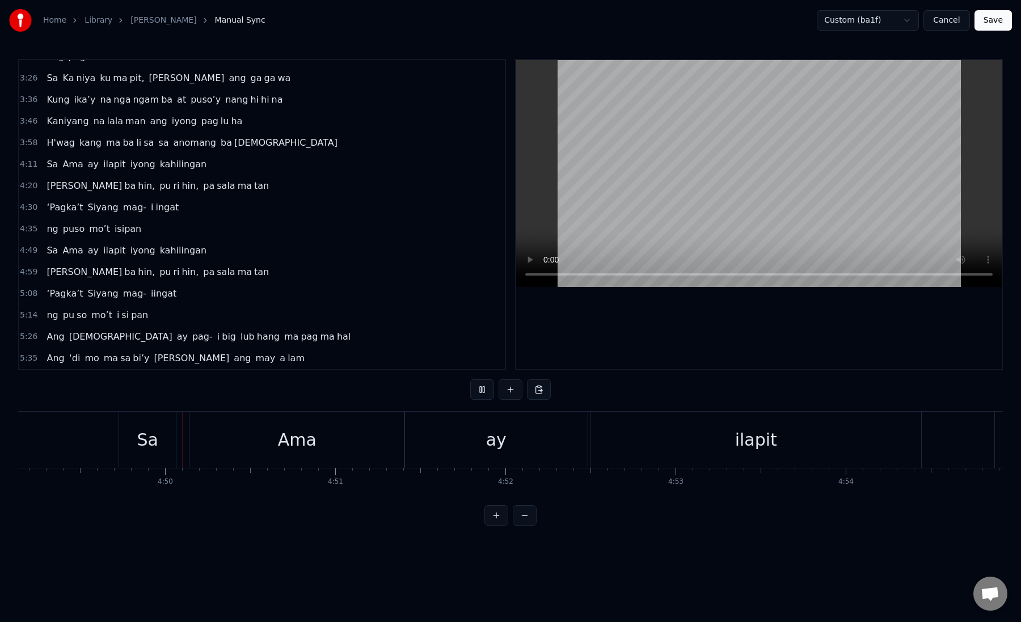
scroll to position [0, 49206]
click at [1003, 24] on button "Save" at bounding box center [992, 20] width 37 height 20
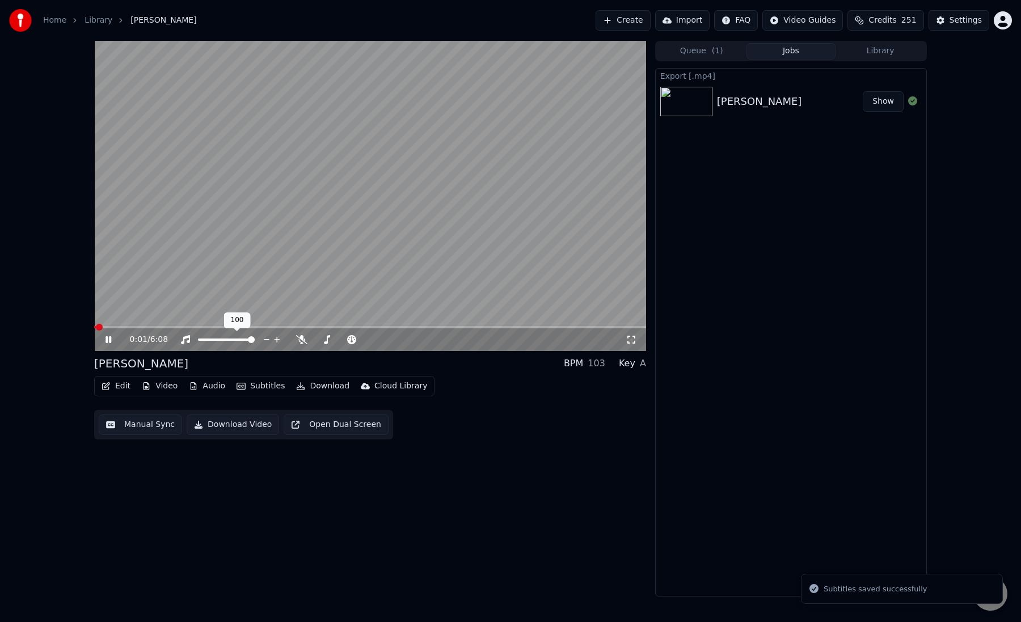
click at [281, 272] on video at bounding box center [370, 196] width 552 height 310
click at [234, 425] on button "Download Video" at bounding box center [233, 425] width 92 height 20
click at [887, 153] on button "Show" at bounding box center [883, 153] width 41 height 20
